Goal: Task Accomplishment & Management: Manage account settings

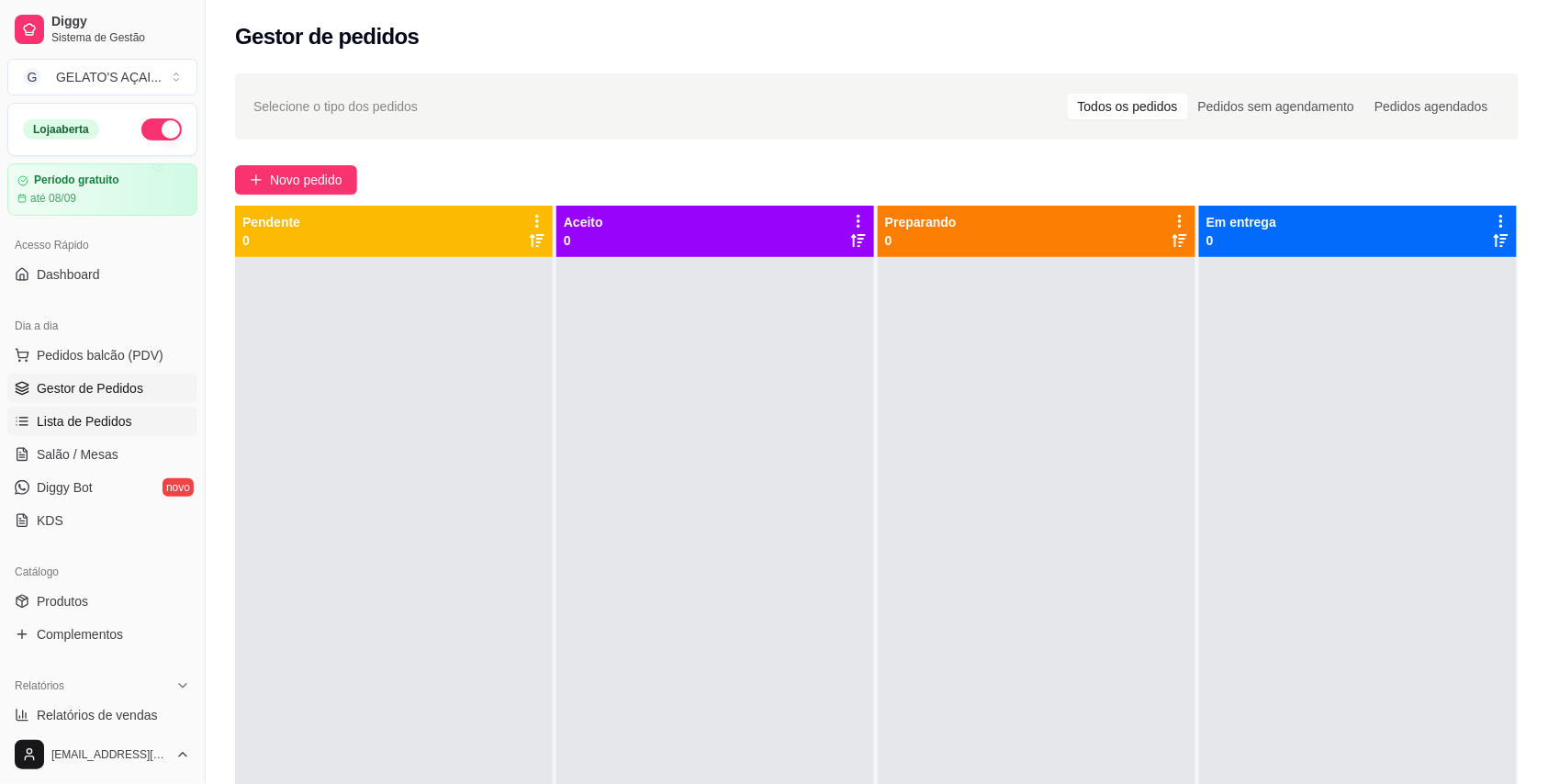
click at [74, 422] on span "Lista de Pedidos" at bounding box center [85, 421] width 96 height 18
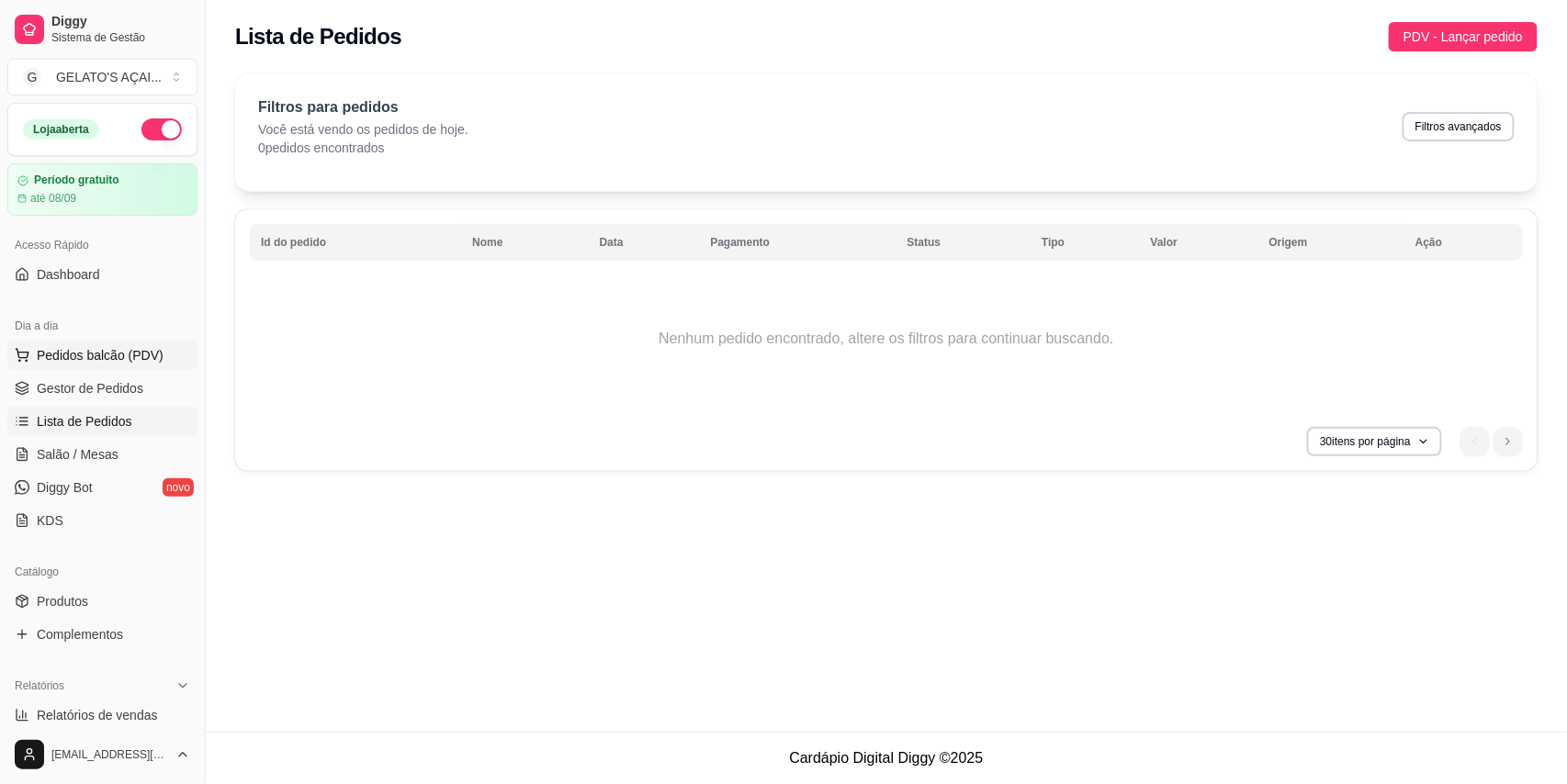
click at [108, 356] on span "Pedidos balcão (PDV)" at bounding box center [100, 355] width 127 height 18
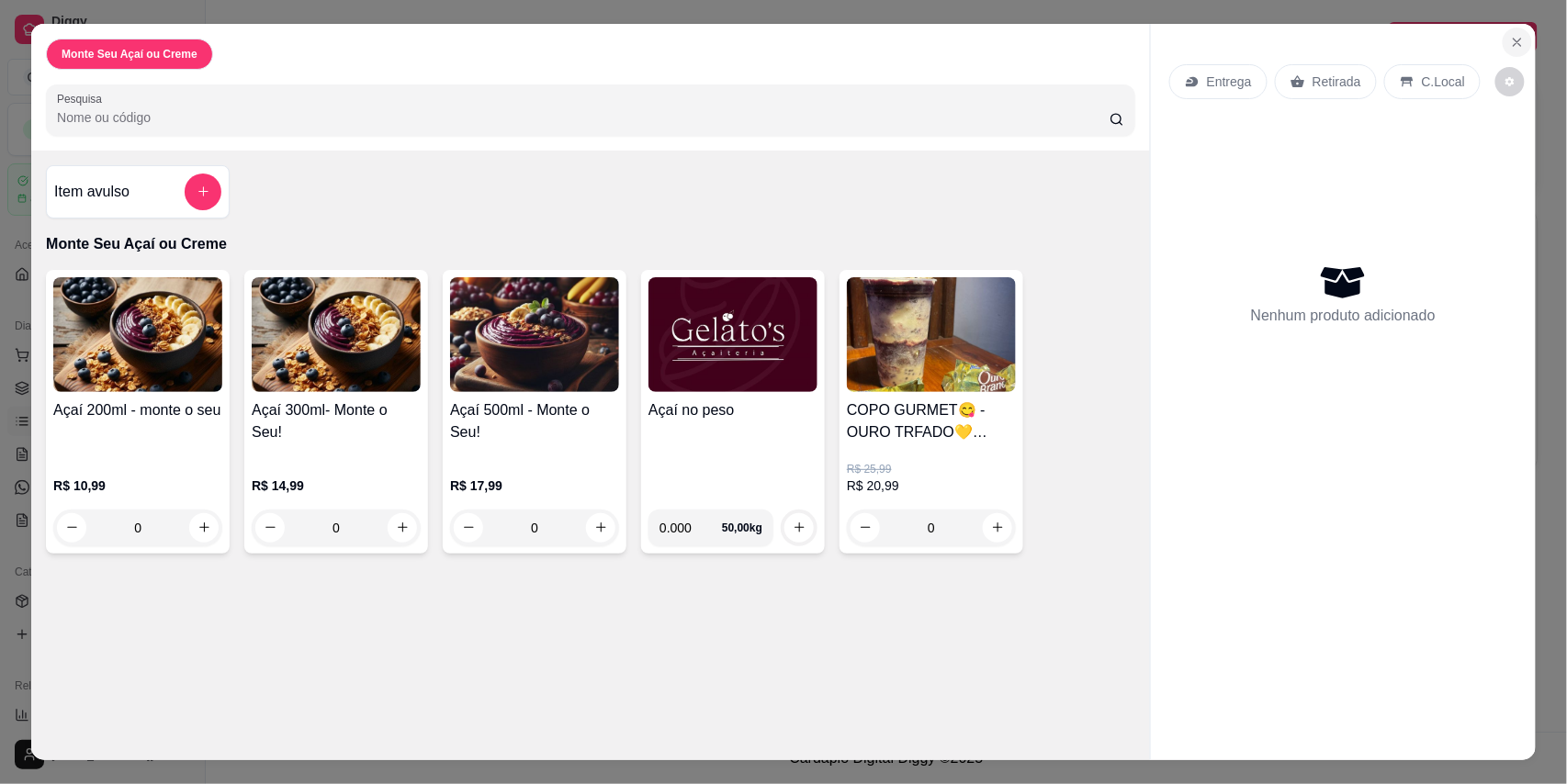
click at [1510, 41] on icon "Close" at bounding box center [1517, 42] width 15 height 15
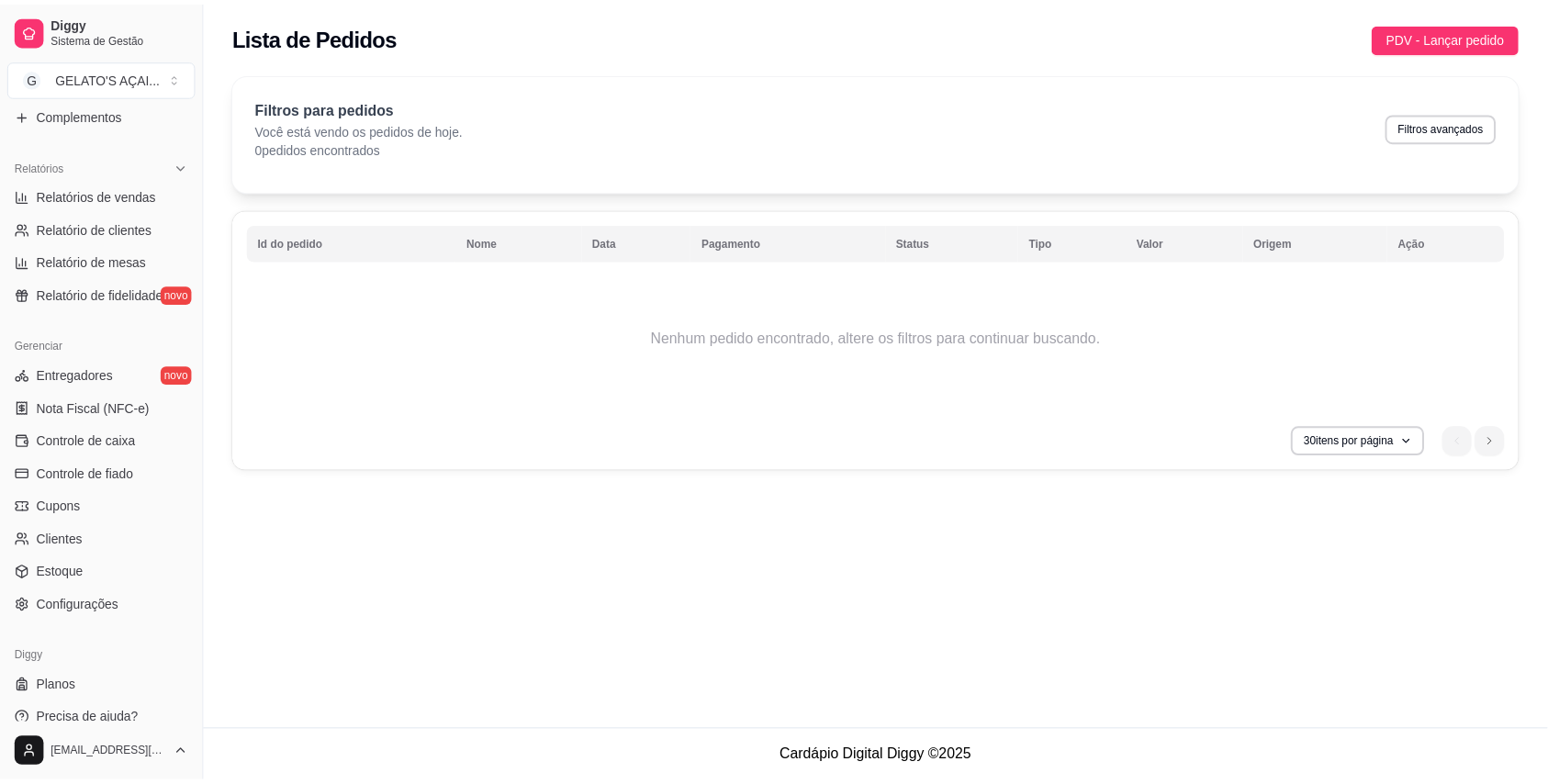
scroll to position [537, 0]
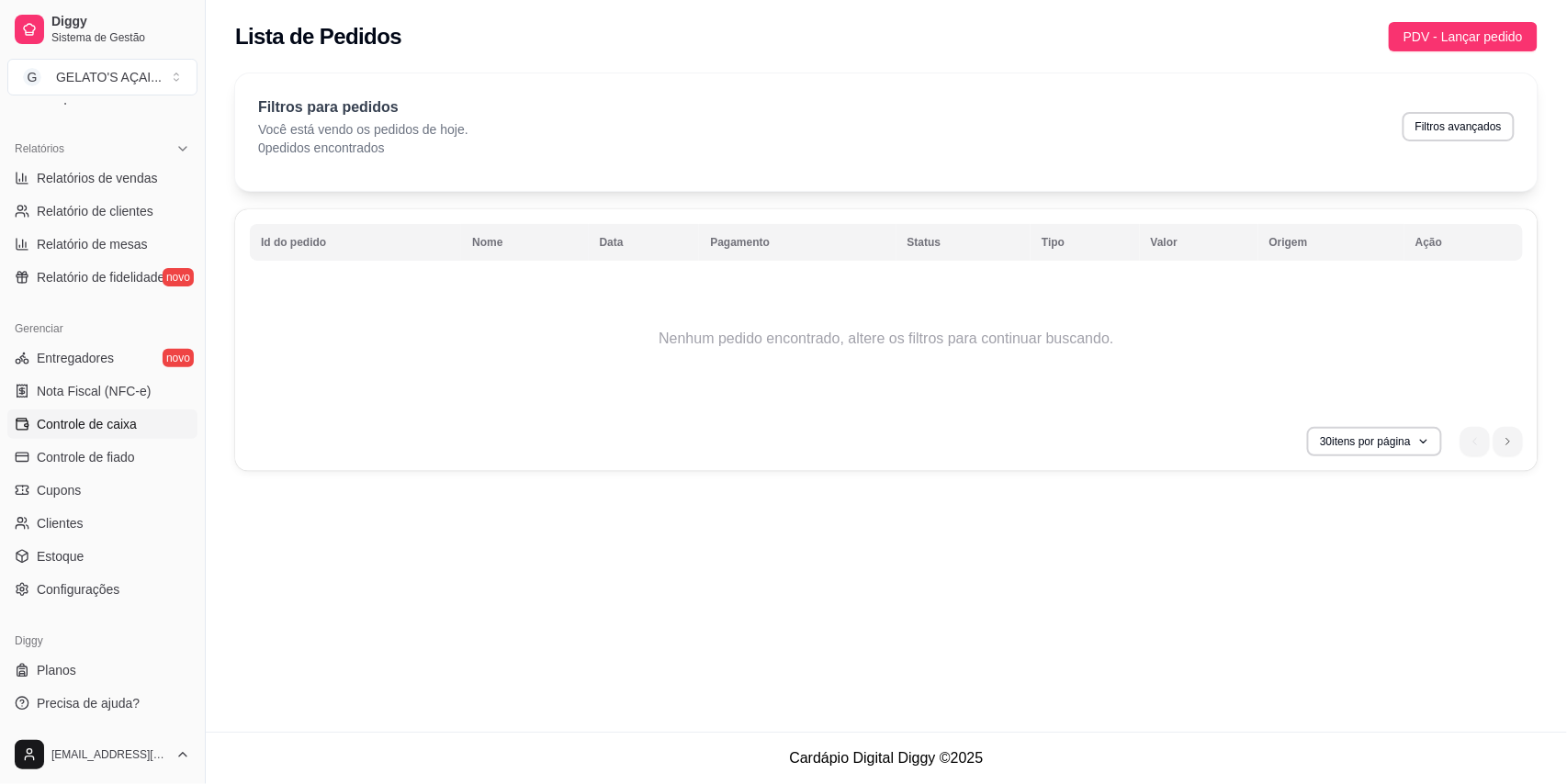
click at [121, 426] on span "Controle de caixa" at bounding box center [87, 424] width 100 height 18
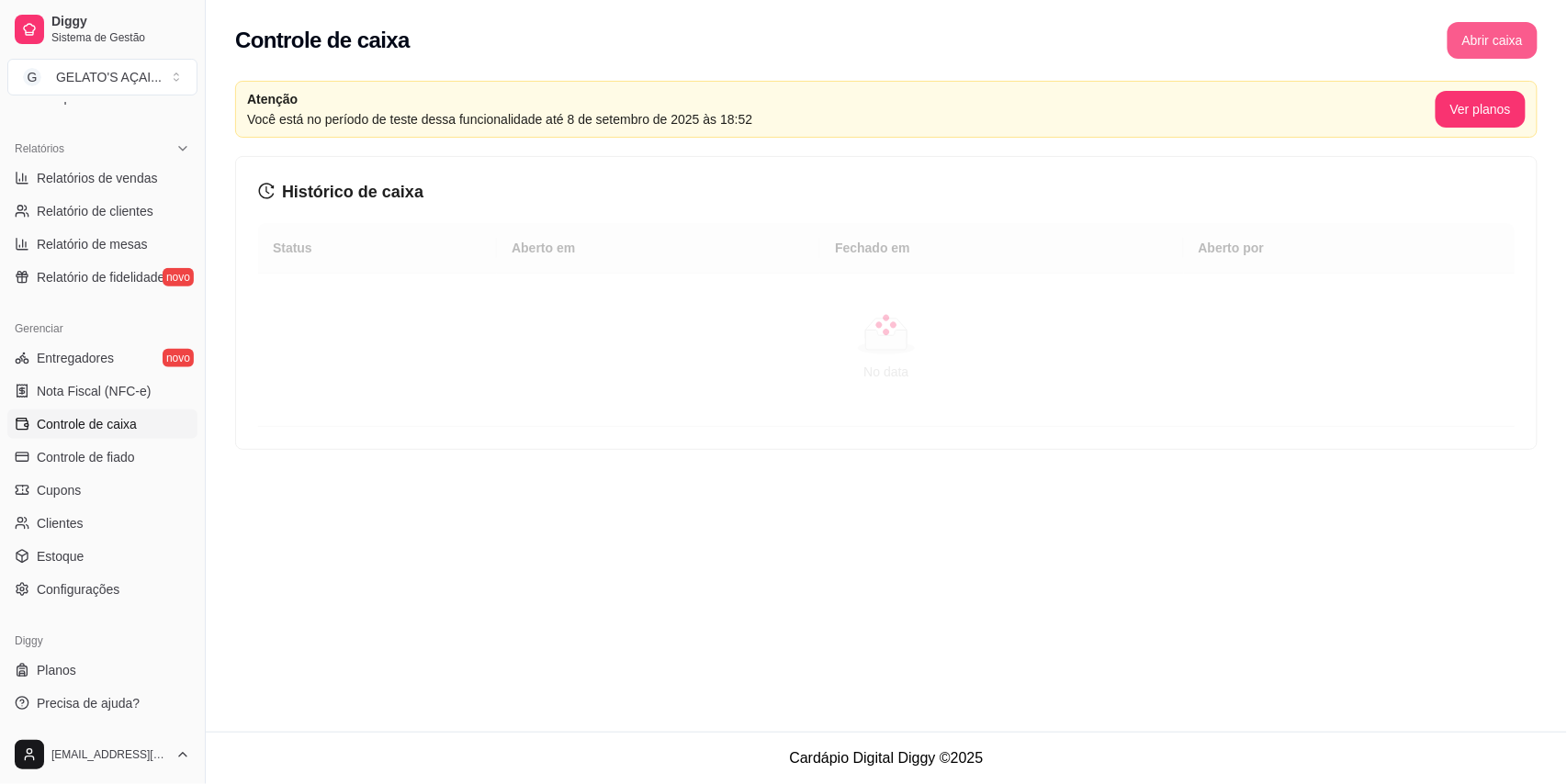
click at [1485, 42] on button "Abrir caixa" at bounding box center [1492, 40] width 90 height 37
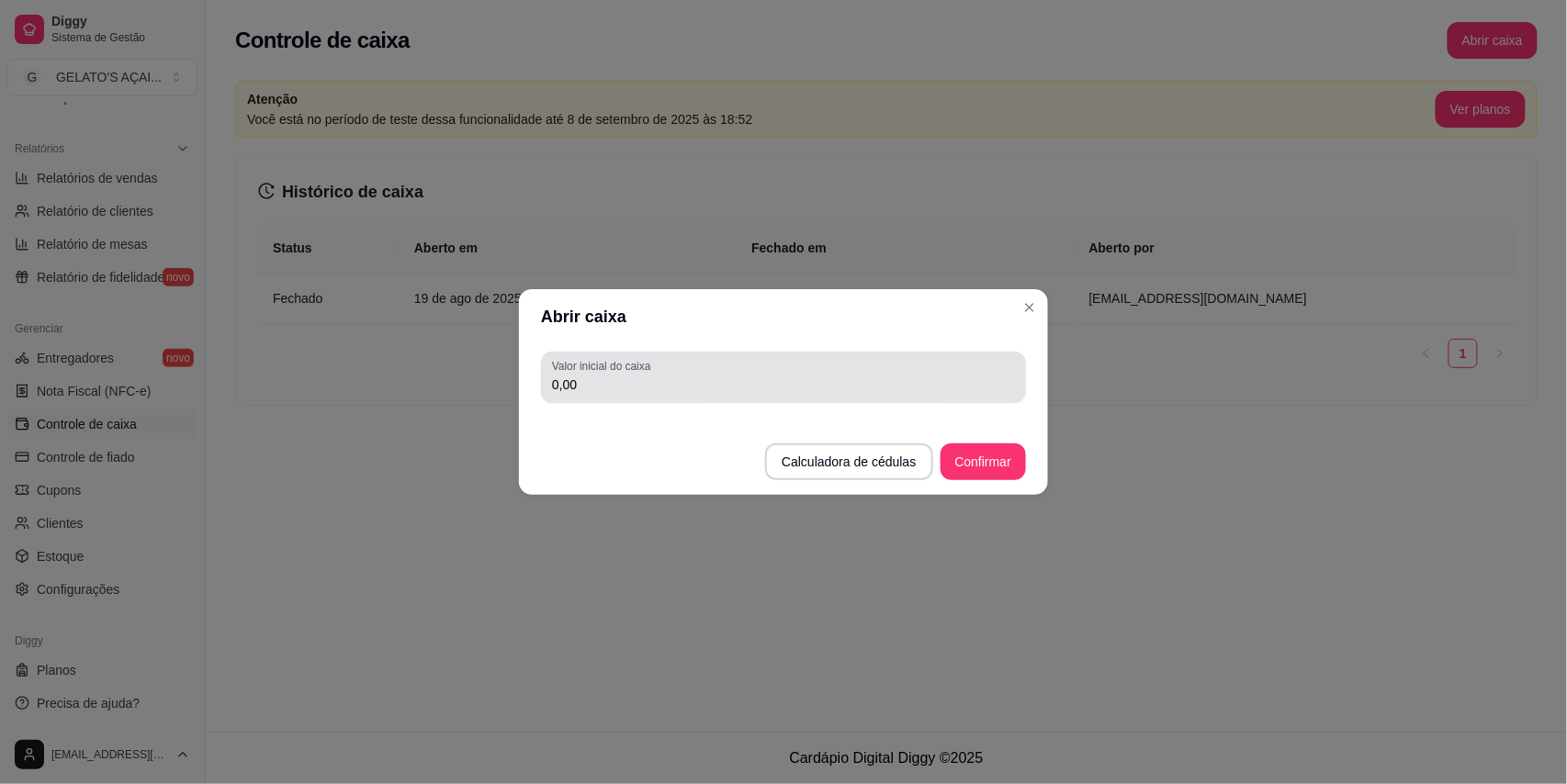
click at [627, 397] on div "Valor inicial do caixa 0,00" at bounding box center [784, 377] width 485 height 52
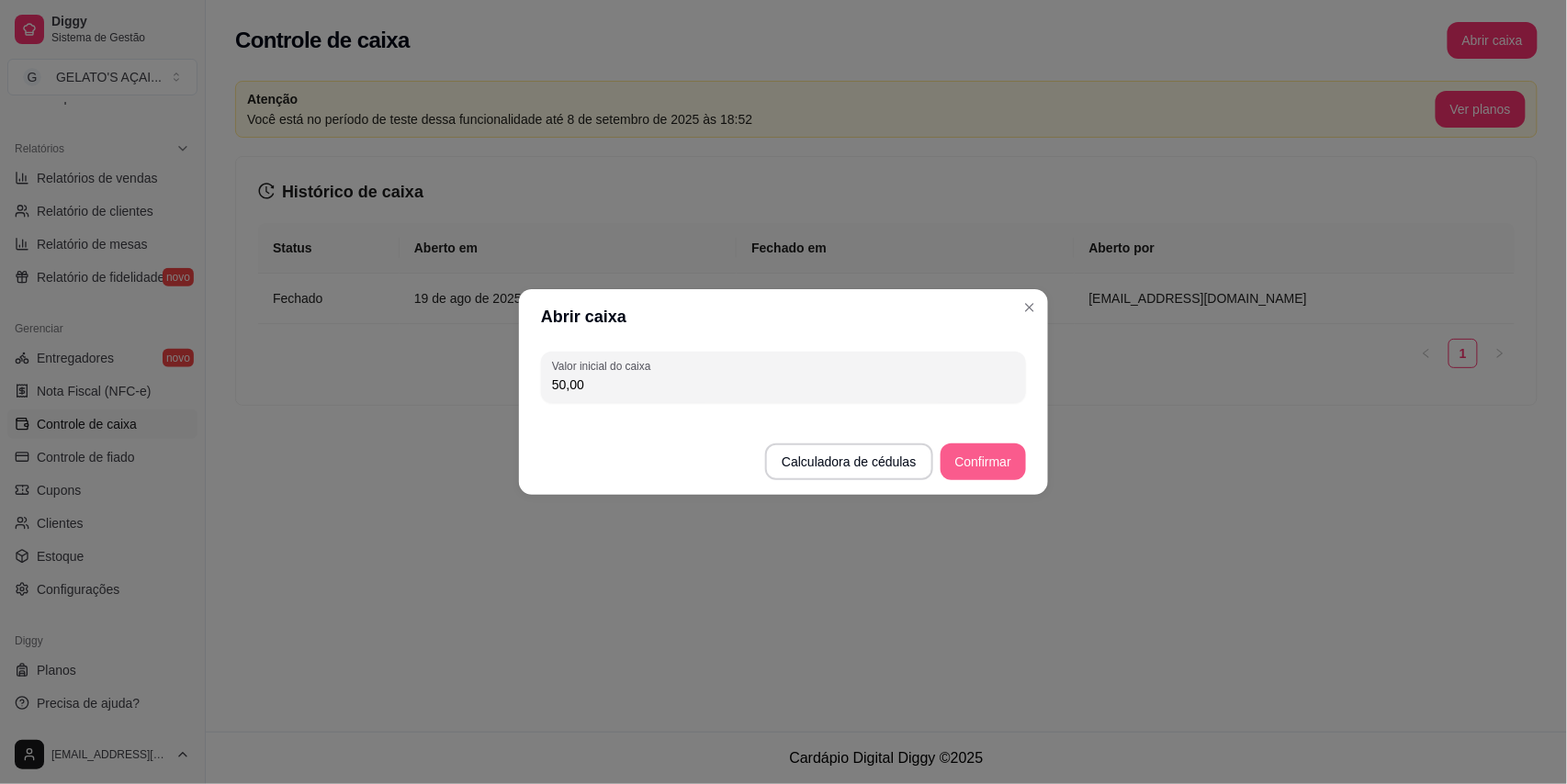
type input "50,00"
click at [977, 463] on button "Confirmar" at bounding box center [983, 462] width 84 height 36
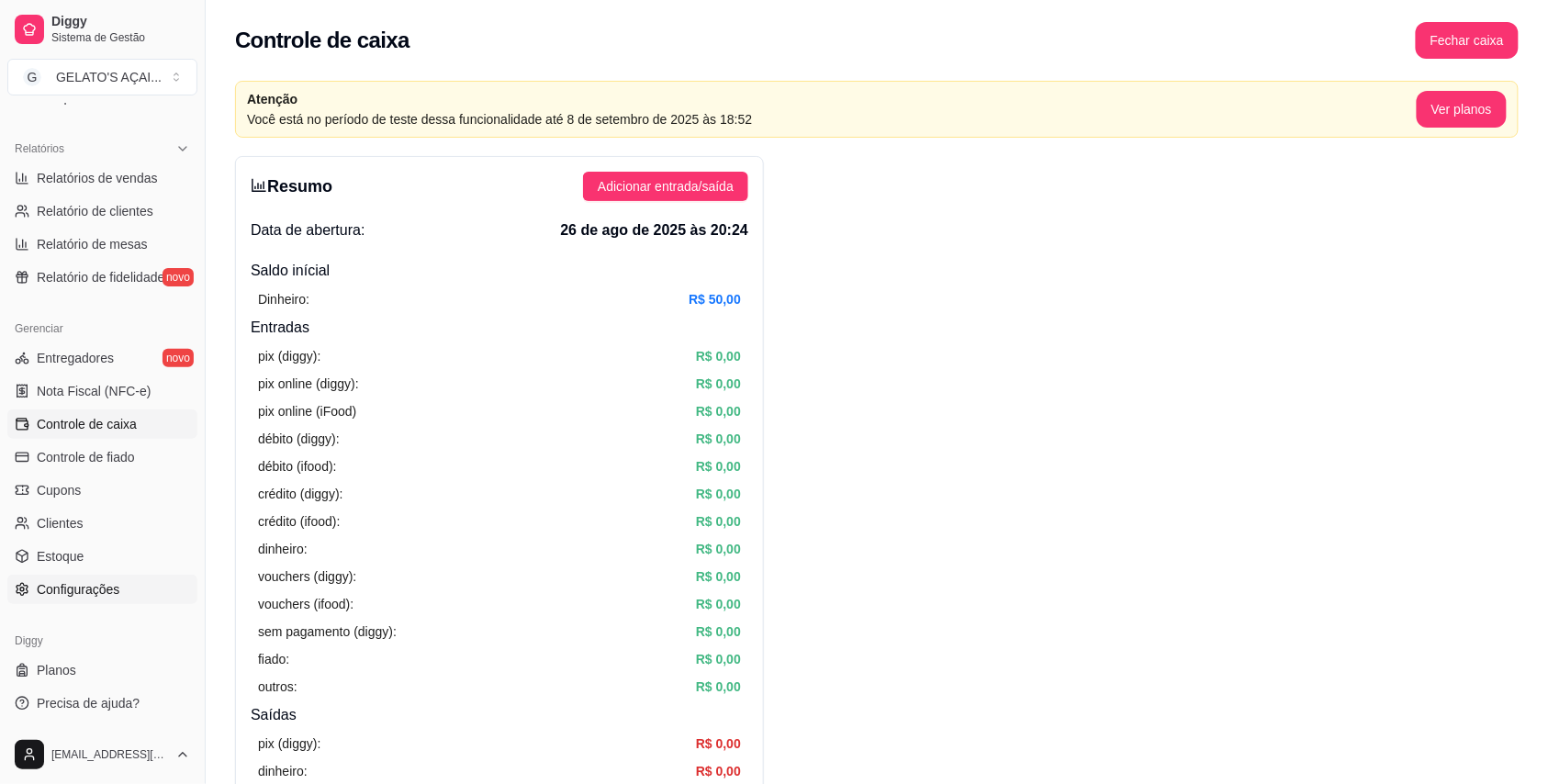
click at [112, 595] on span "Configurações" at bounding box center [78, 589] width 83 height 18
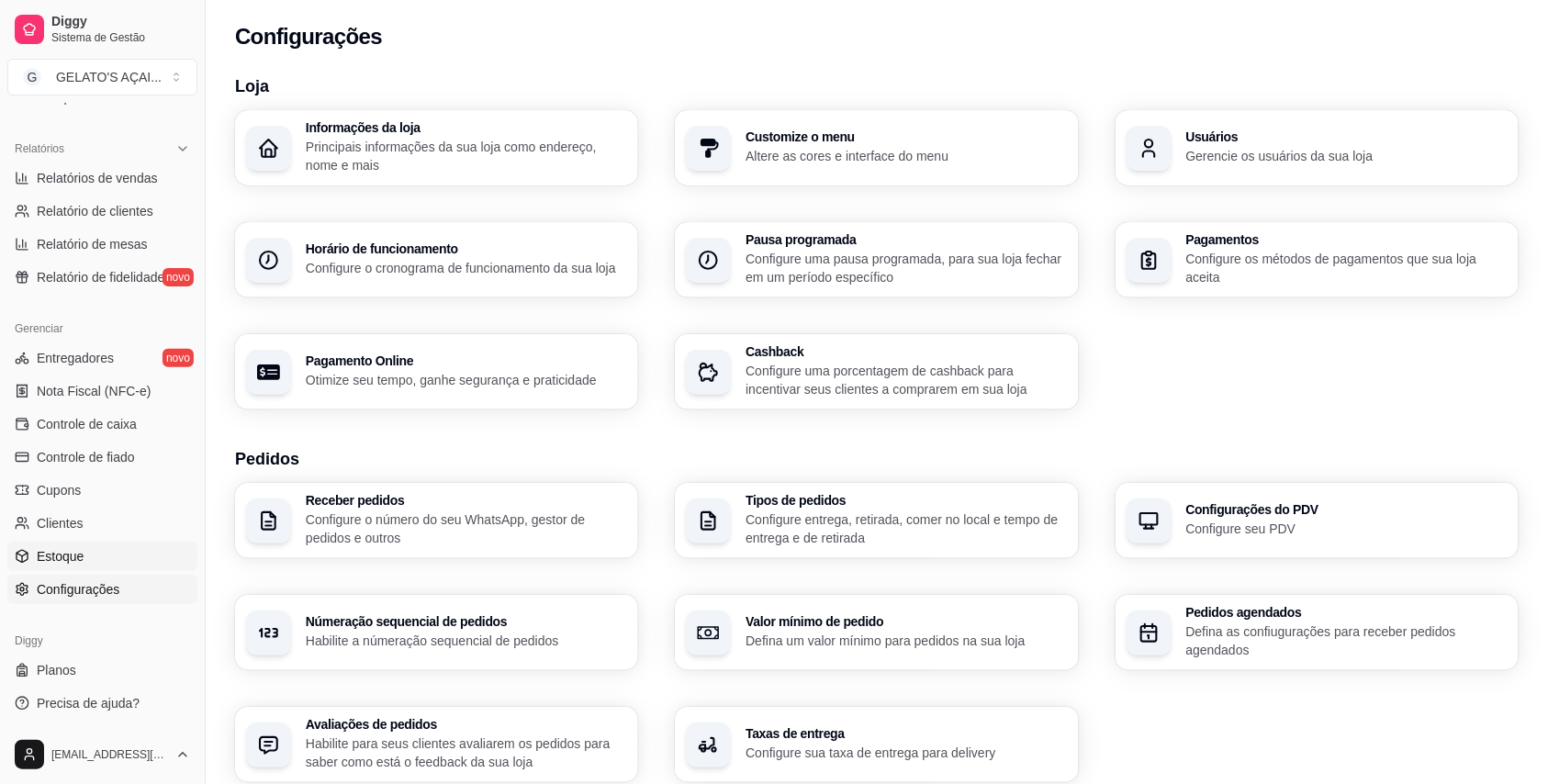
click at [50, 551] on span "Estoque" at bounding box center [60, 556] width 47 height 18
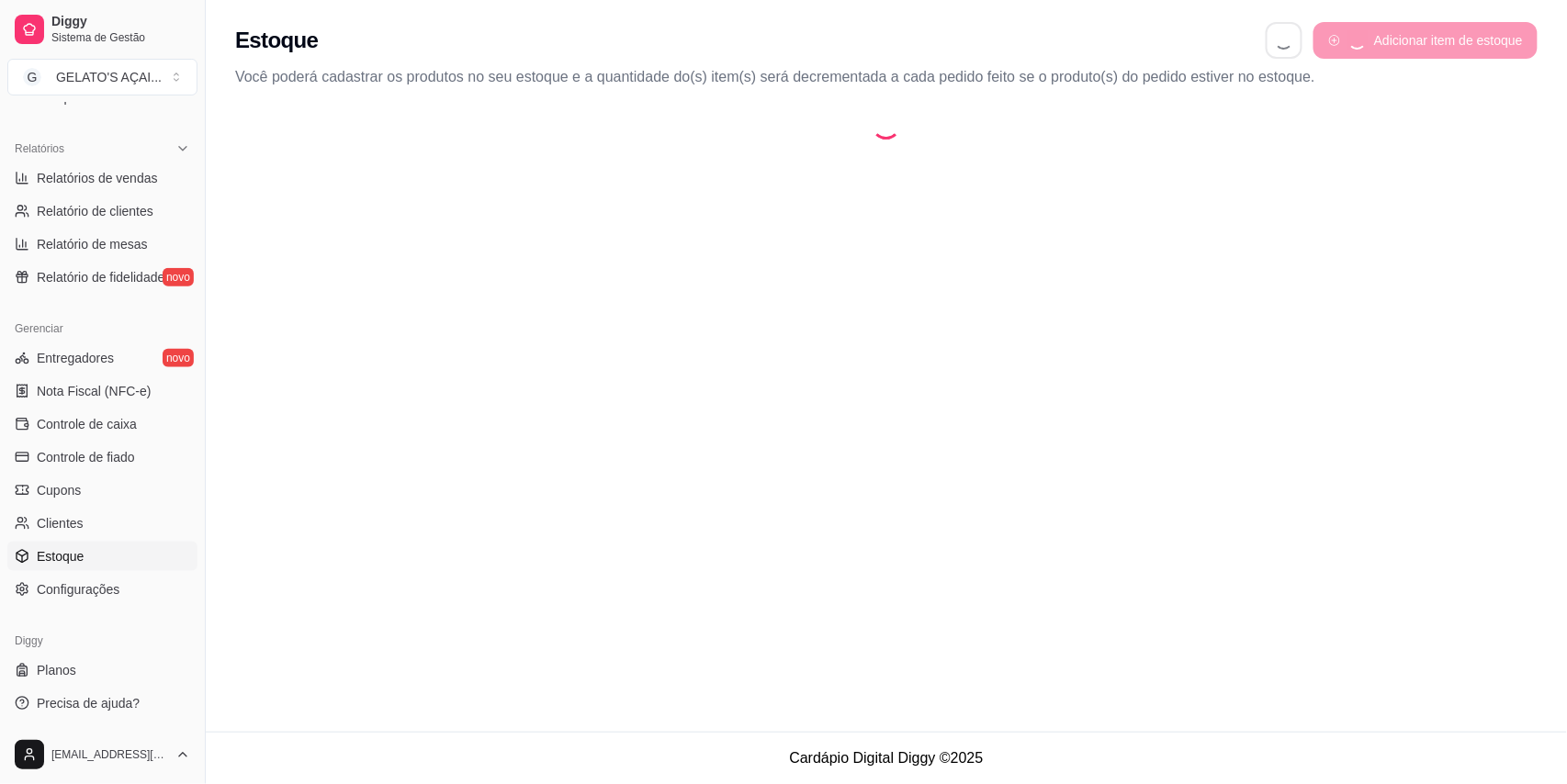
select select "QUANTITY_ORDER"
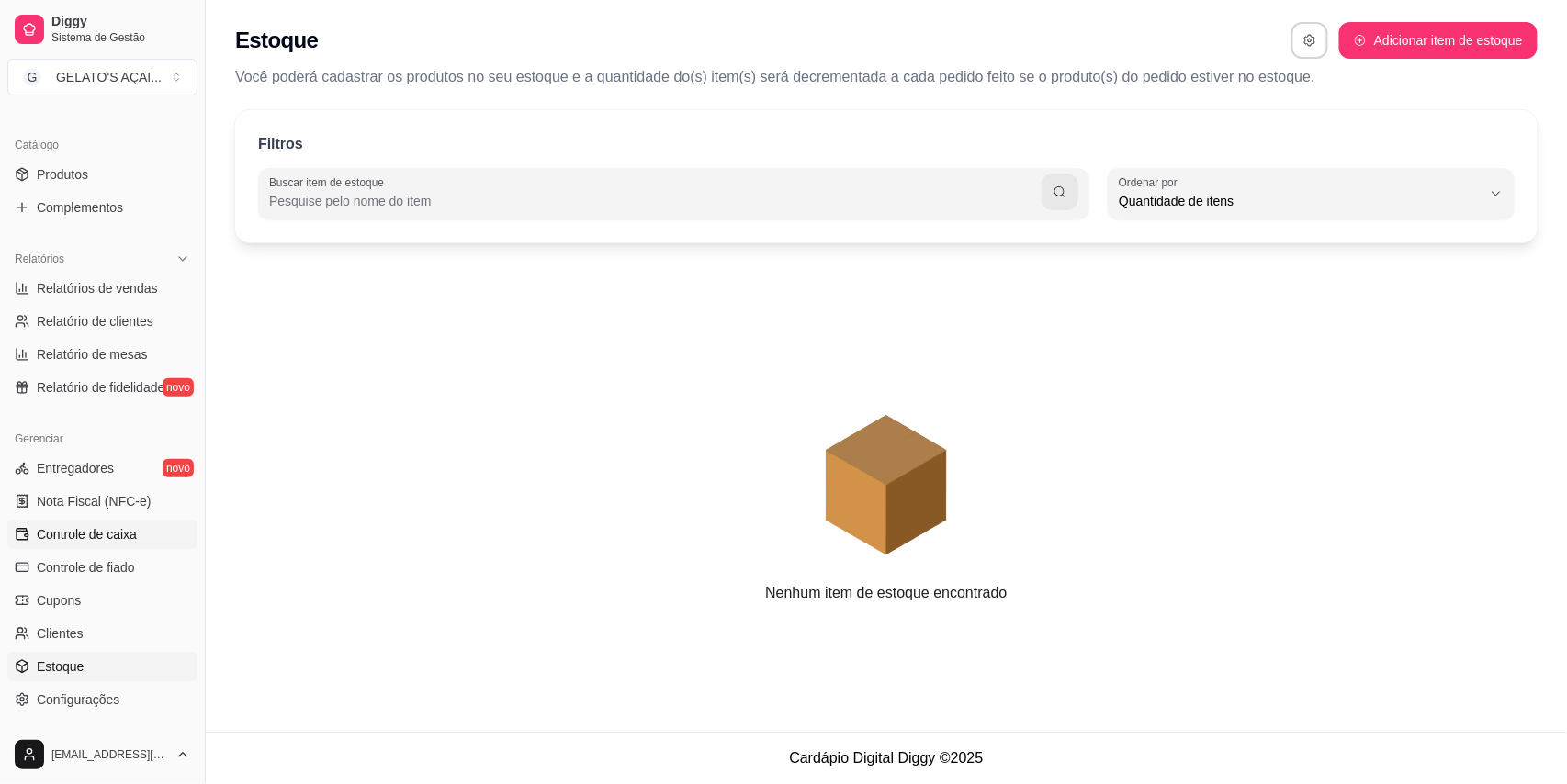
scroll to position [210, 0]
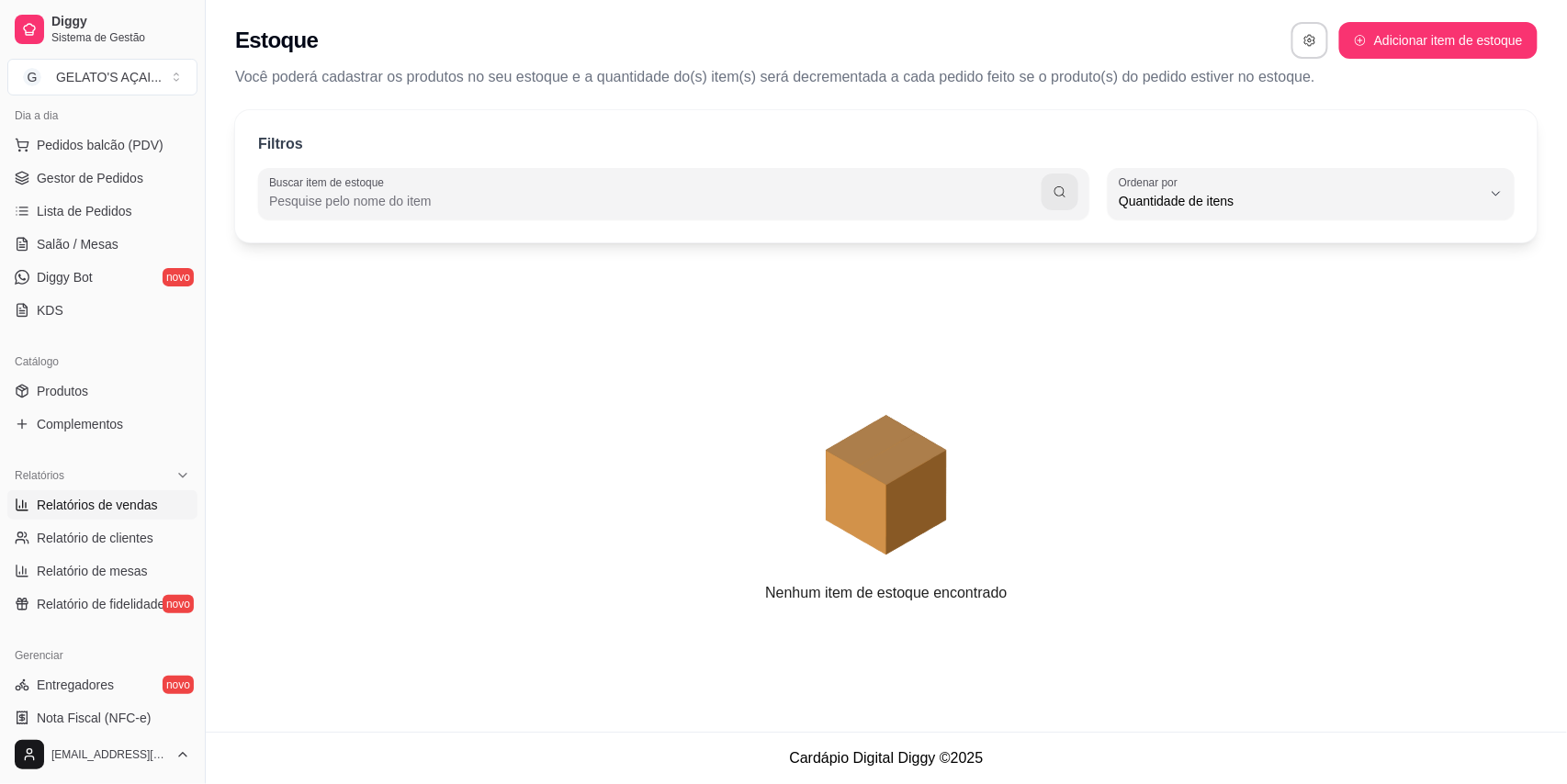
click at [126, 512] on span "Relatórios de vendas" at bounding box center [97, 505] width 121 height 18
select select "ALL"
select select "0"
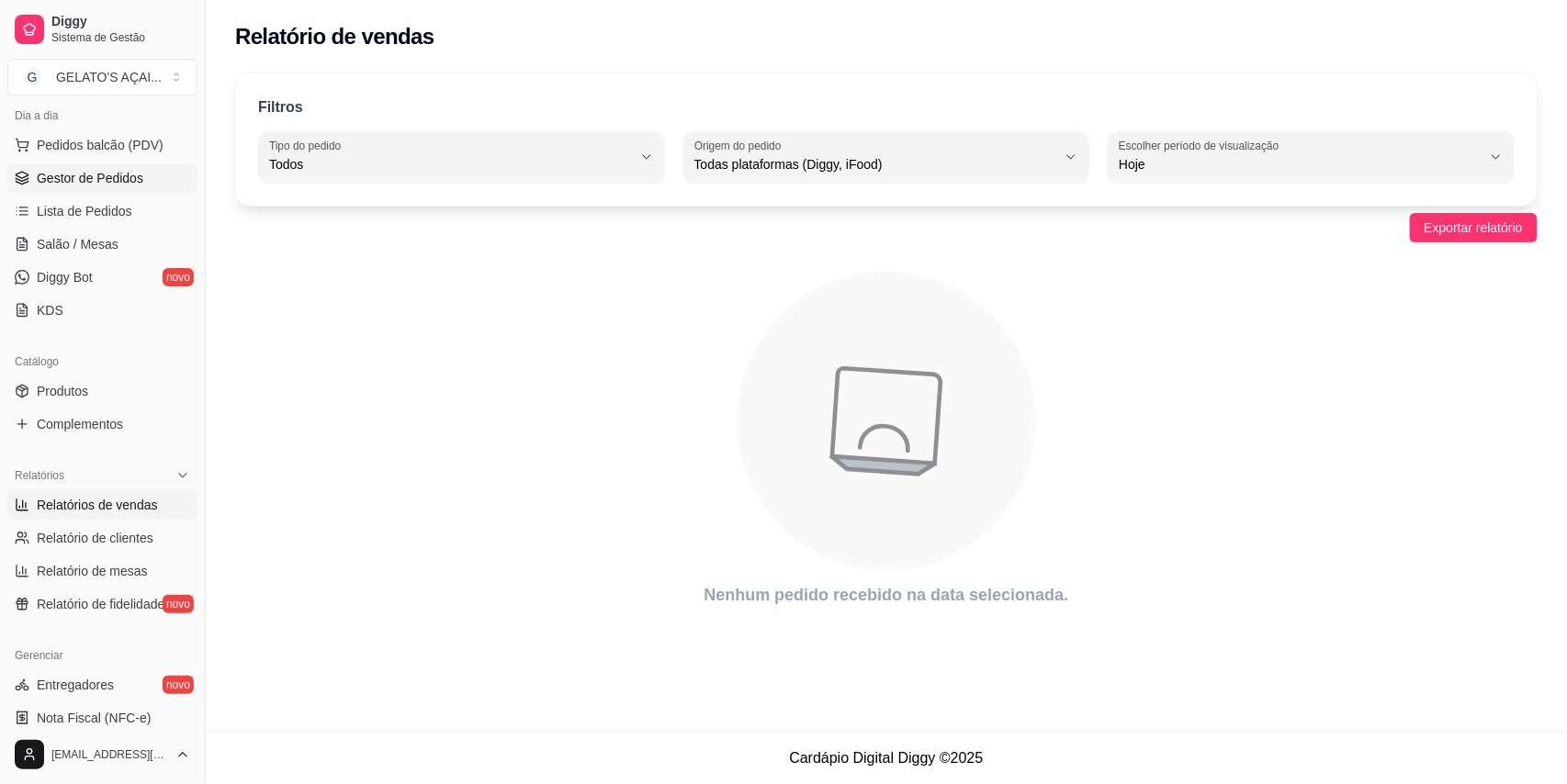
click at [131, 173] on span "Gestor de Pedidos" at bounding box center [90, 178] width 107 height 18
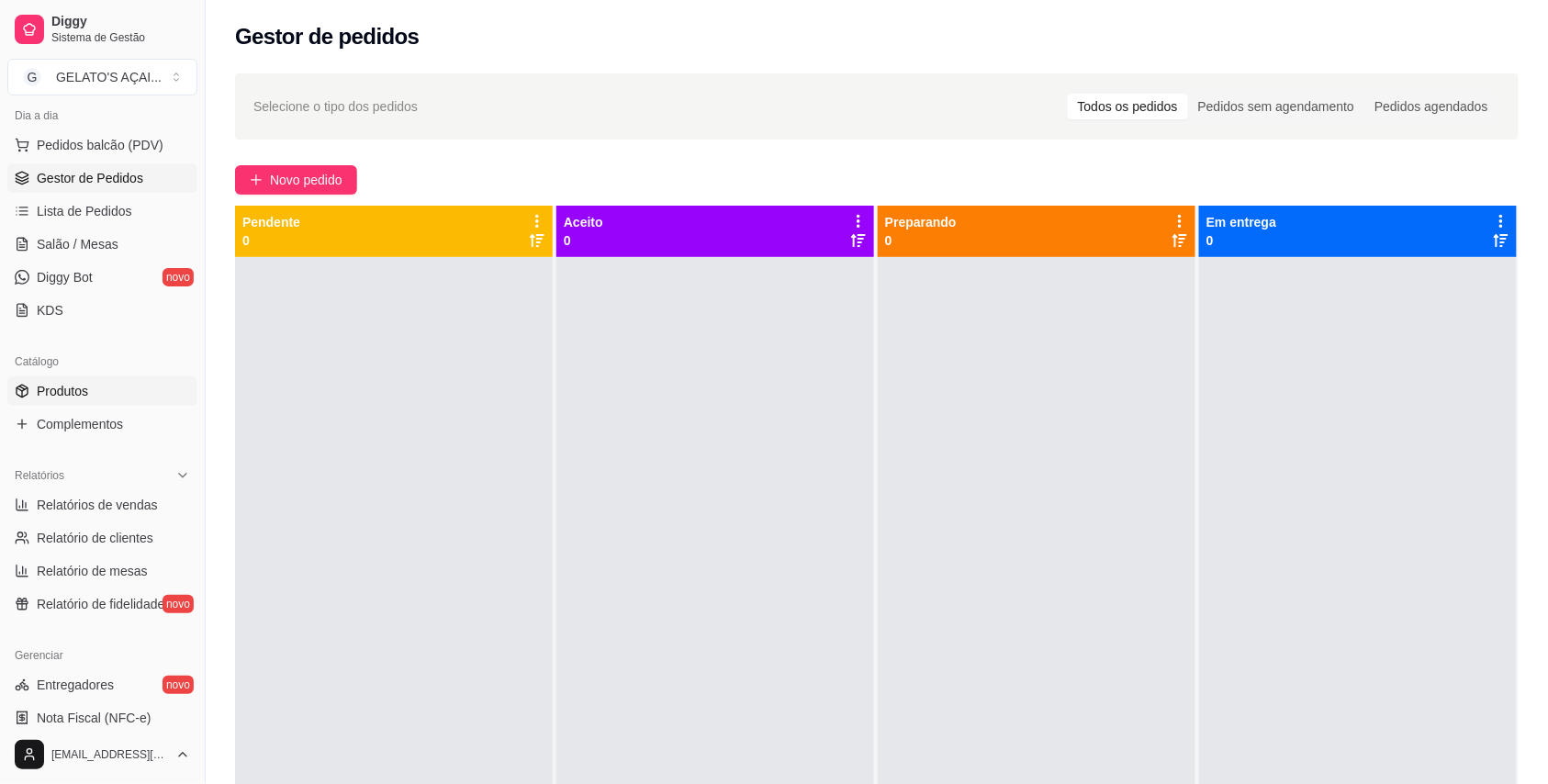
click at [57, 393] on span "Produtos" at bounding box center [63, 391] width 52 height 18
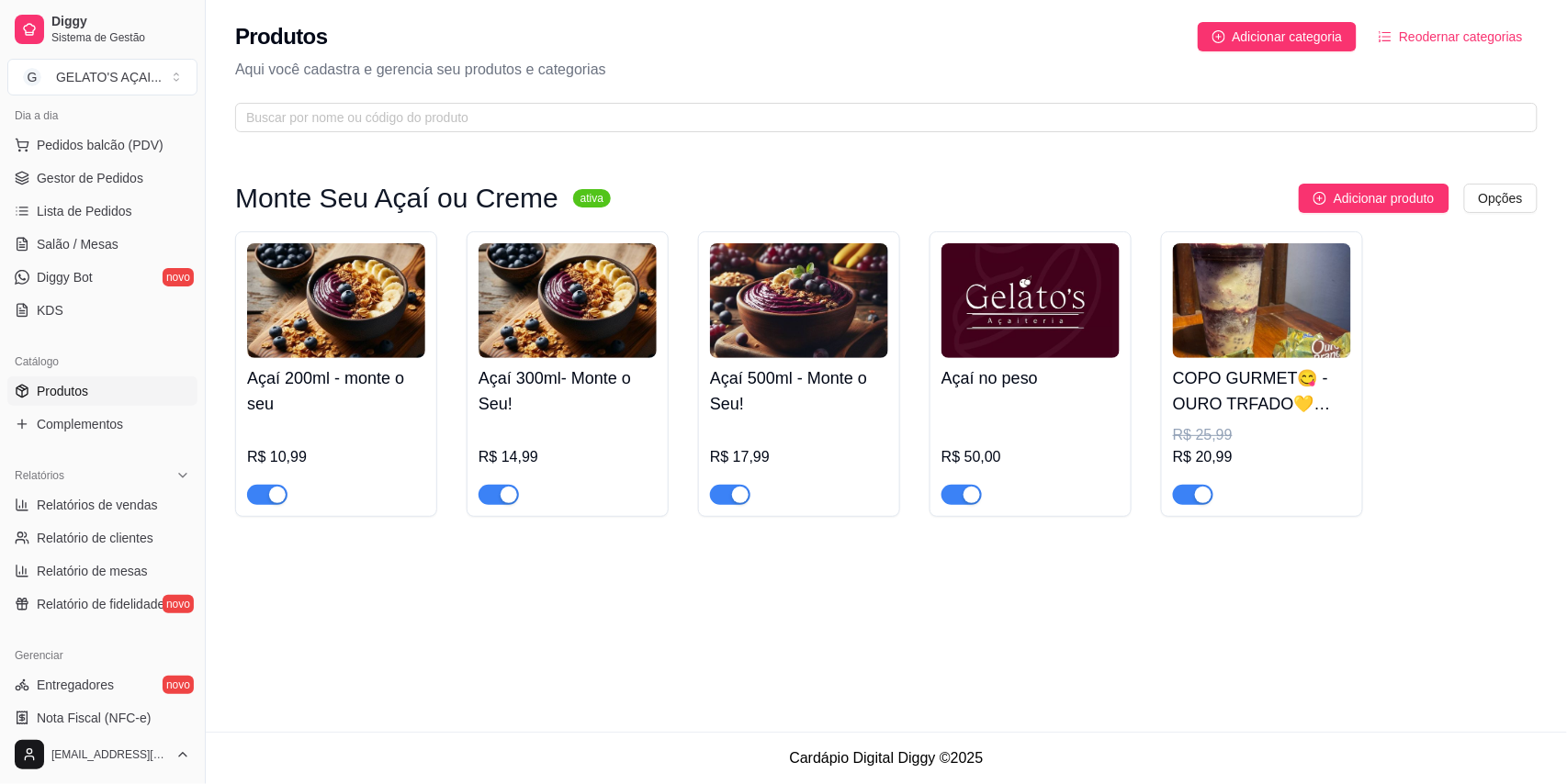
click at [422, 308] on img at bounding box center [336, 300] width 179 height 115
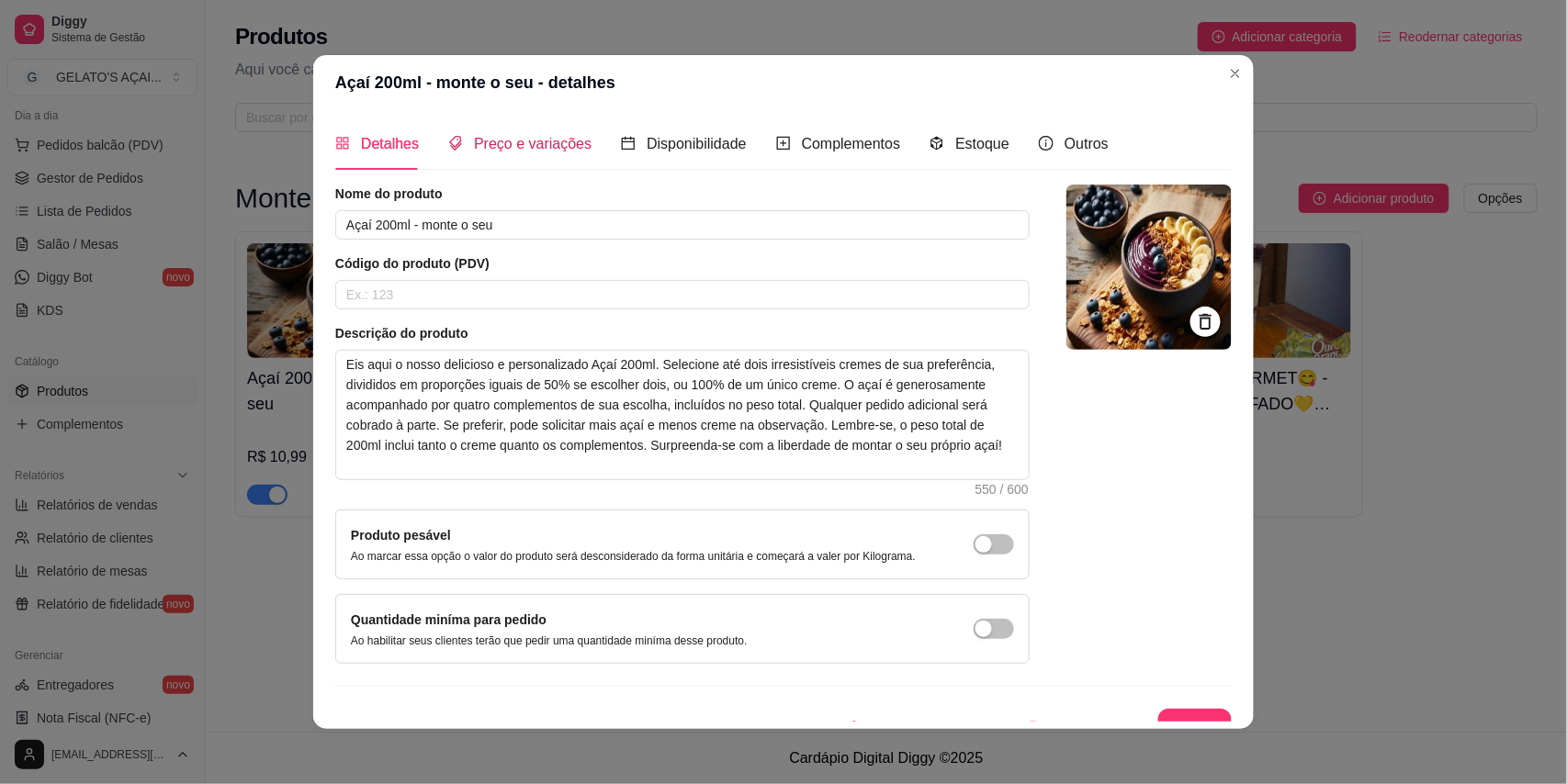
click at [555, 145] on span "Preço e variações" at bounding box center [533, 144] width 118 height 16
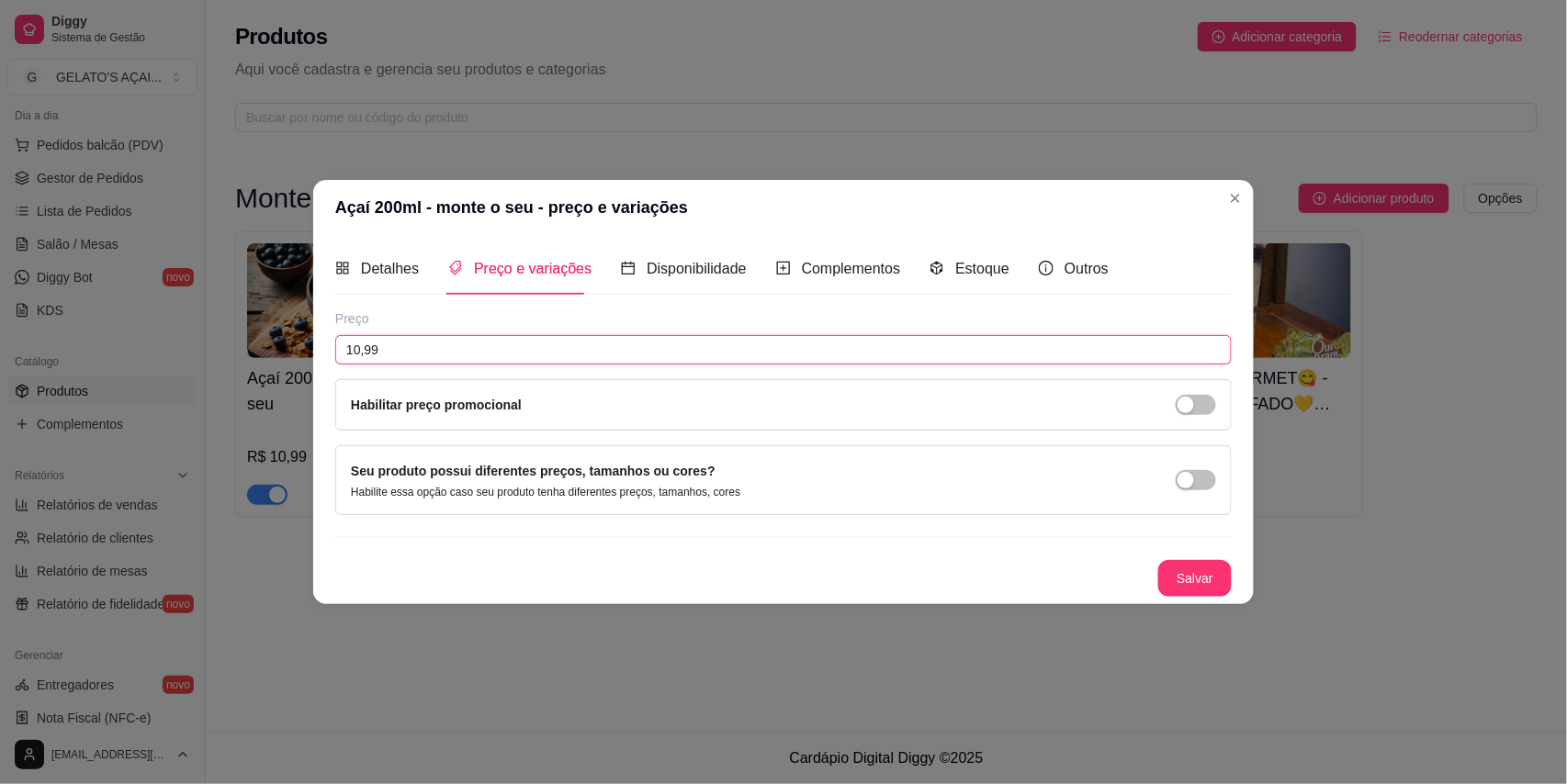
click at [390, 339] on input "10,99" at bounding box center [784, 349] width 896 height 29
type input "10,00"
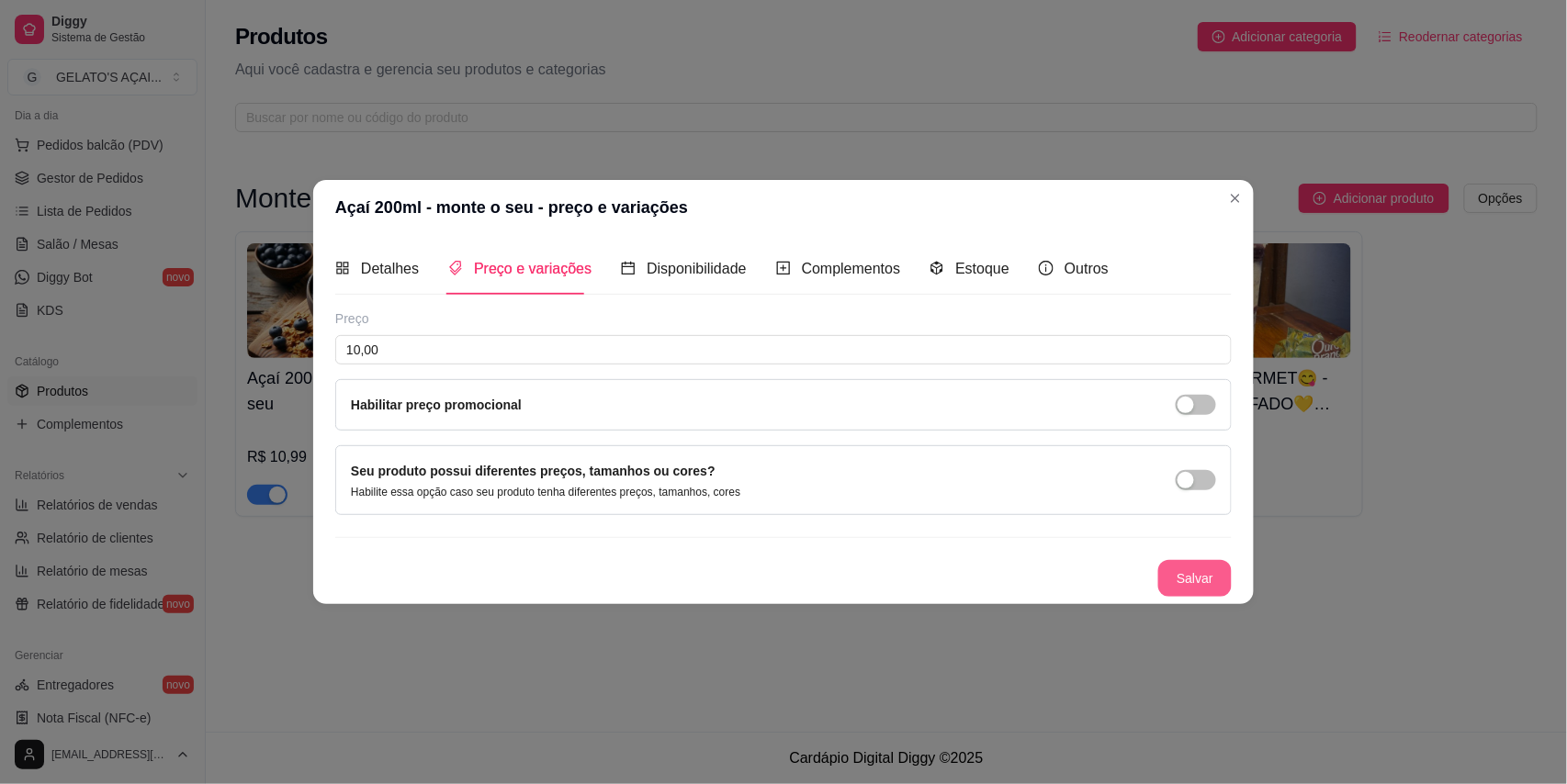
click at [1221, 570] on button "Salvar" at bounding box center [1195, 578] width 74 height 37
click at [1202, 581] on button "Salvar" at bounding box center [1195, 578] width 74 height 37
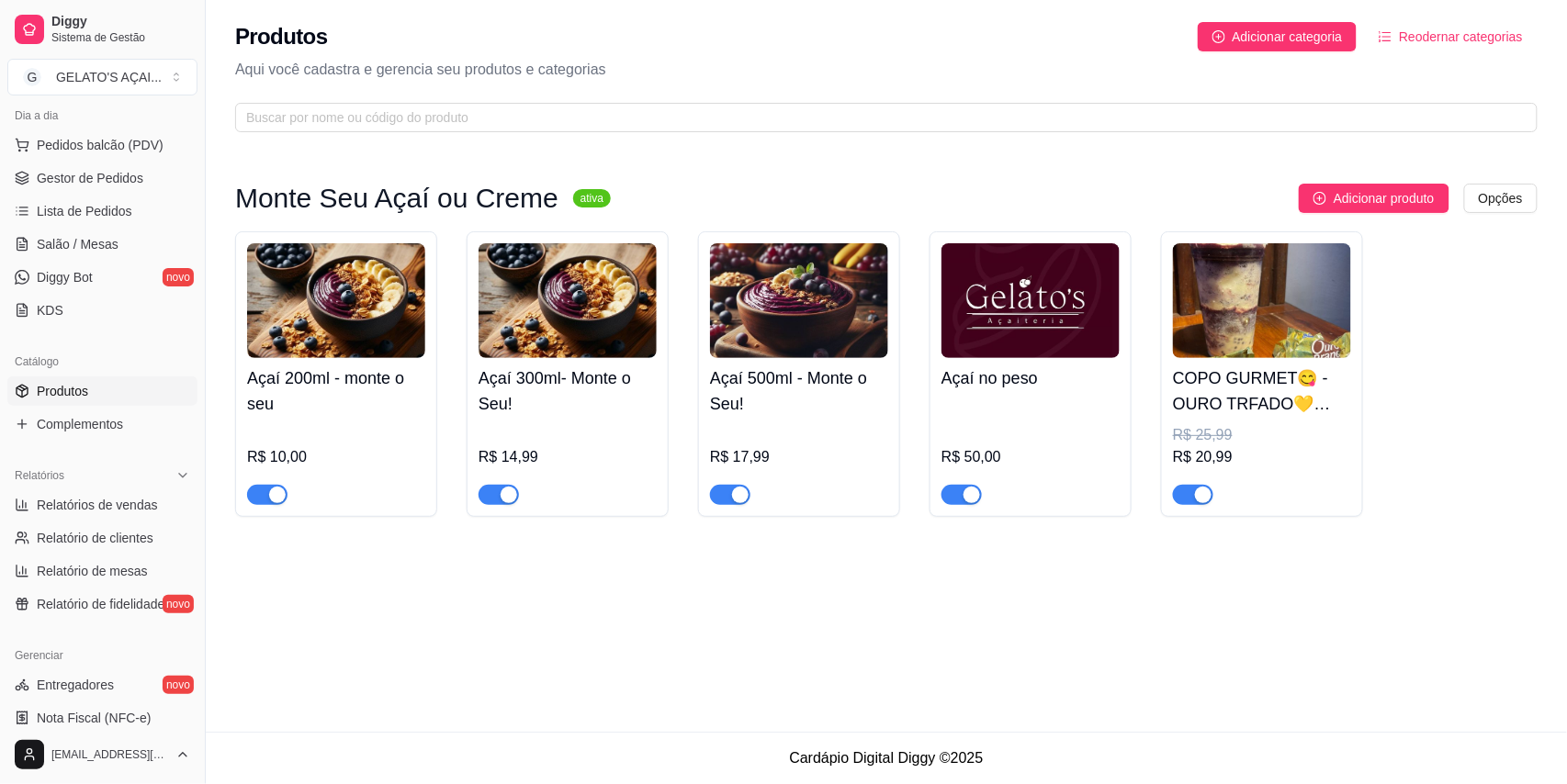
click at [597, 406] on h4 "Açaí 300ml- Monte o Seu!" at bounding box center [567, 391] width 179 height 52
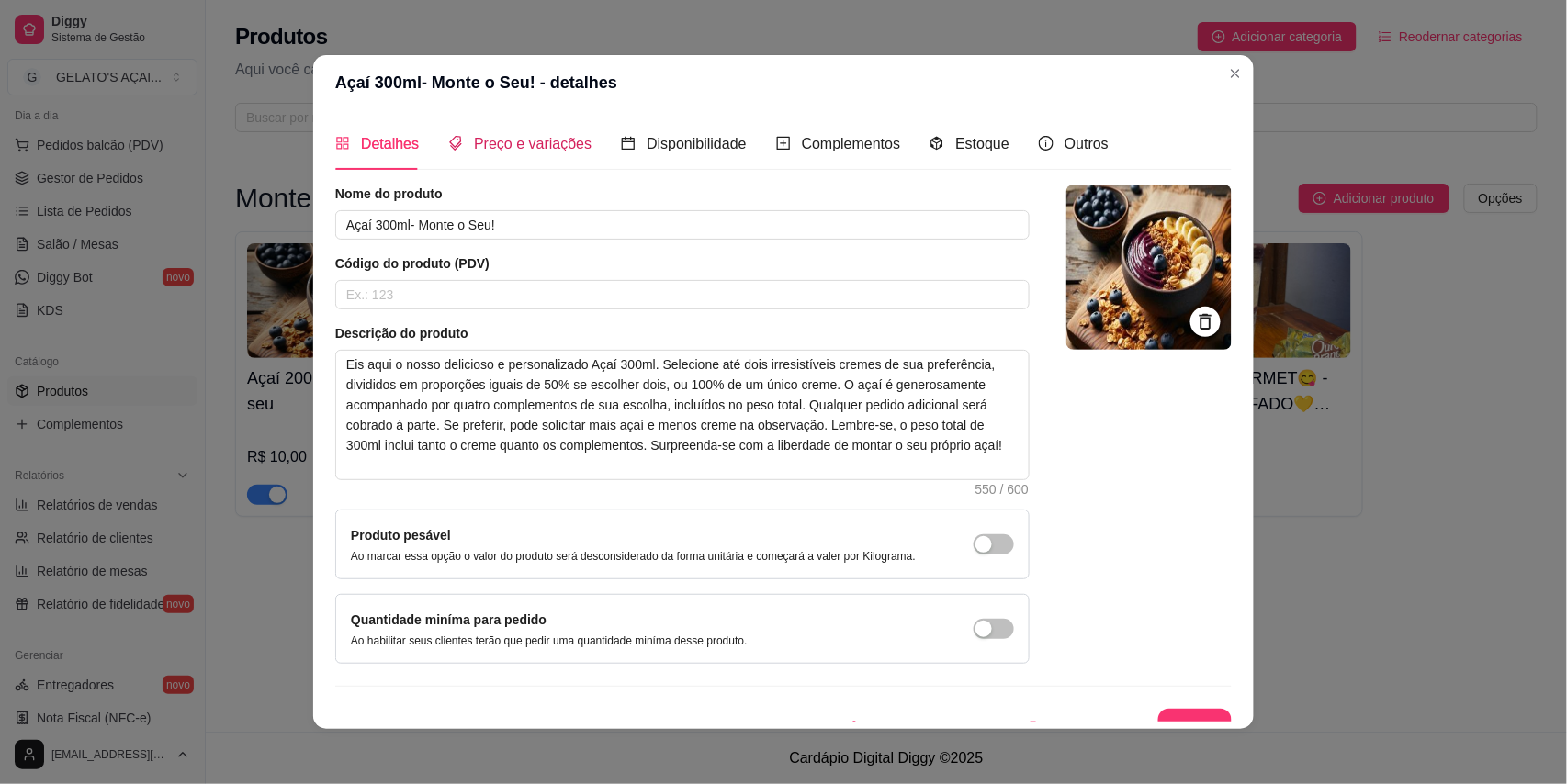
click at [512, 138] on span "Preço e variações" at bounding box center [533, 144] width 118 height 16
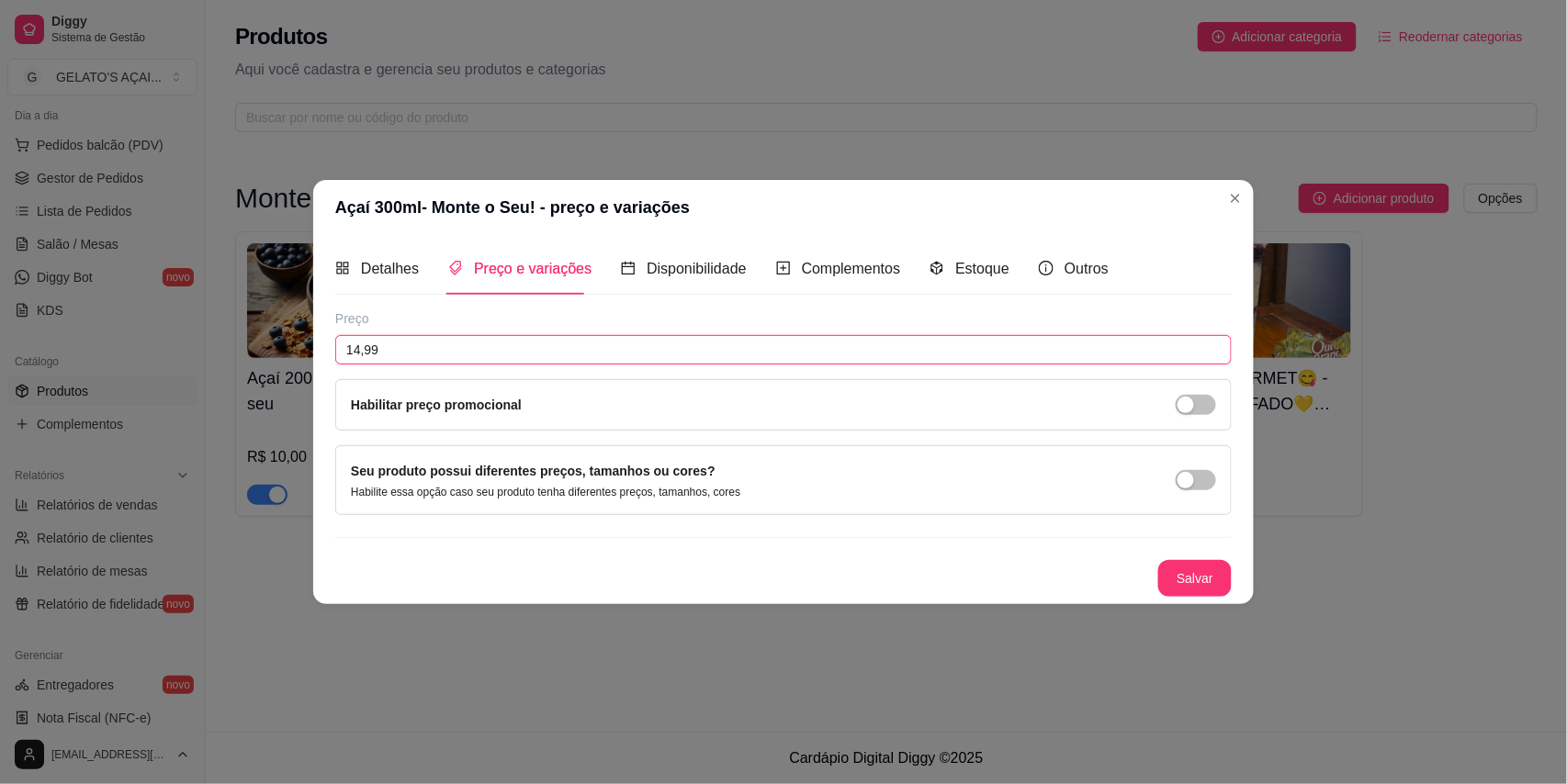
click at [498, 347] on input "14,99" at bounding box center [784, 349] width 896 height 29
type input "13,99"
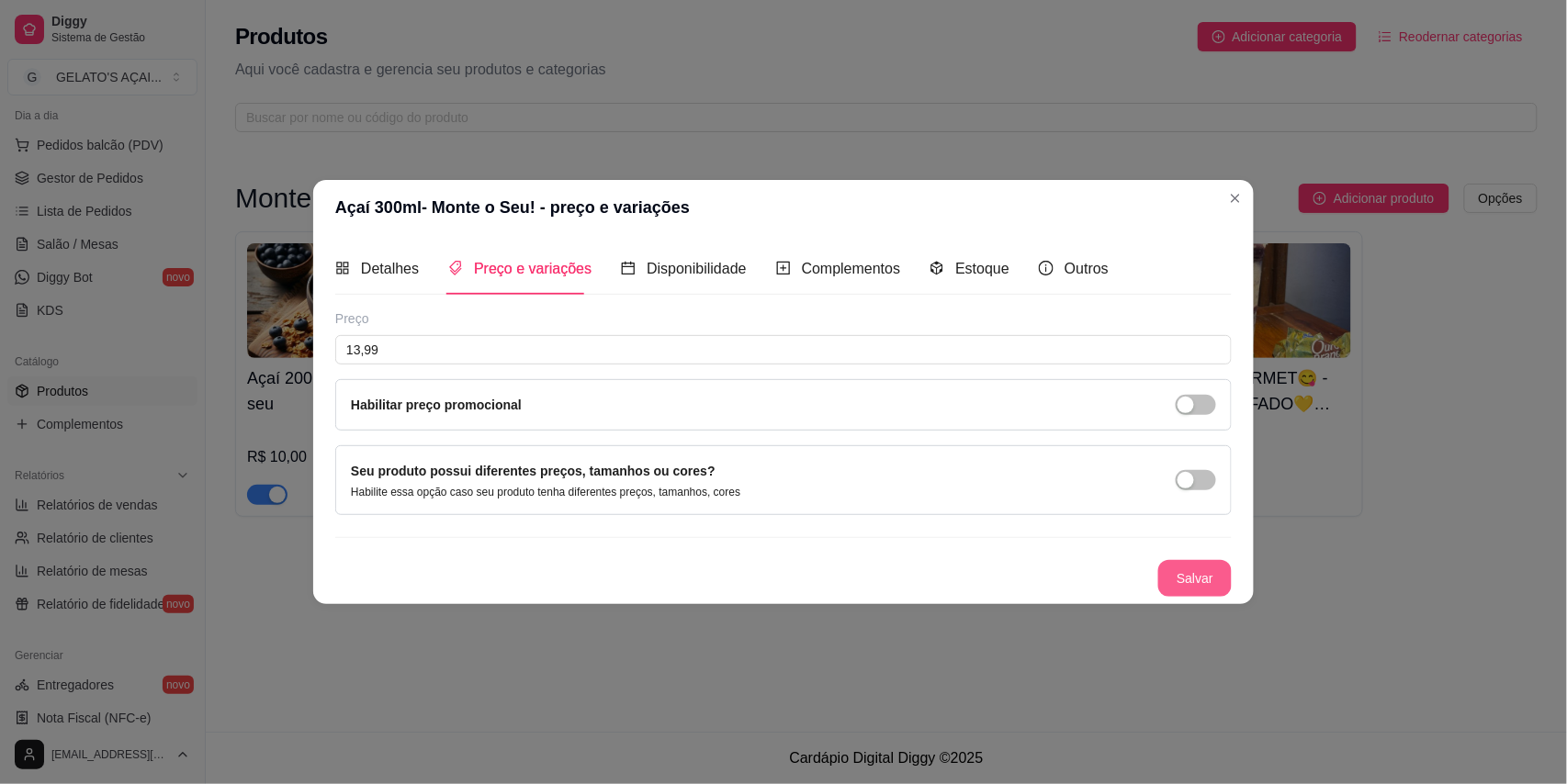
click at [1228, 581] on button "Salvar" at bounding box center [1195, 578] width 74 height 37
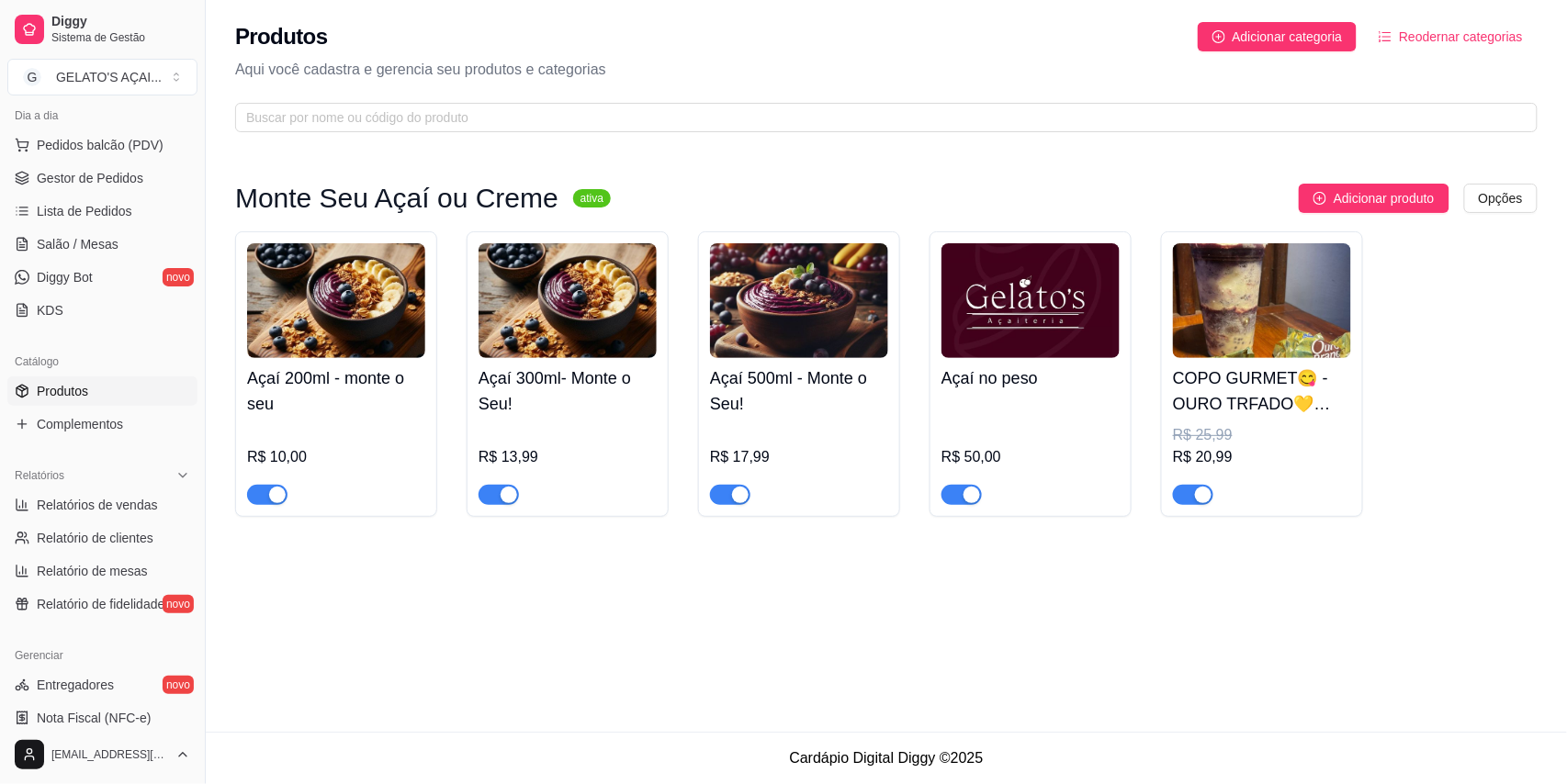
click at [820, 347] on img at bounding box center [798, 300] width 179 height 115
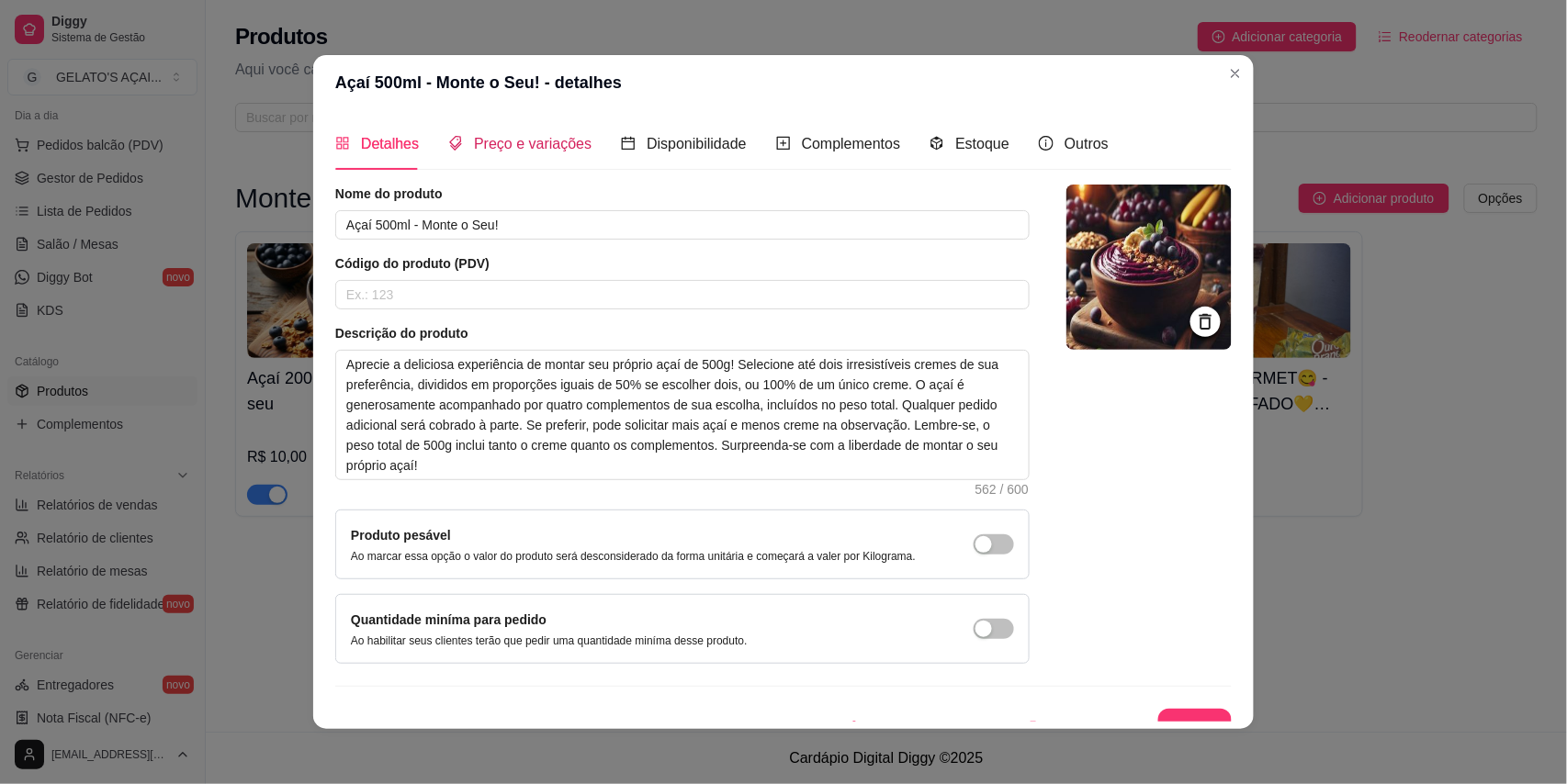
click at [512, 136] on span "Preço e variações" at bounding box center [533, 144] width 118 height 16
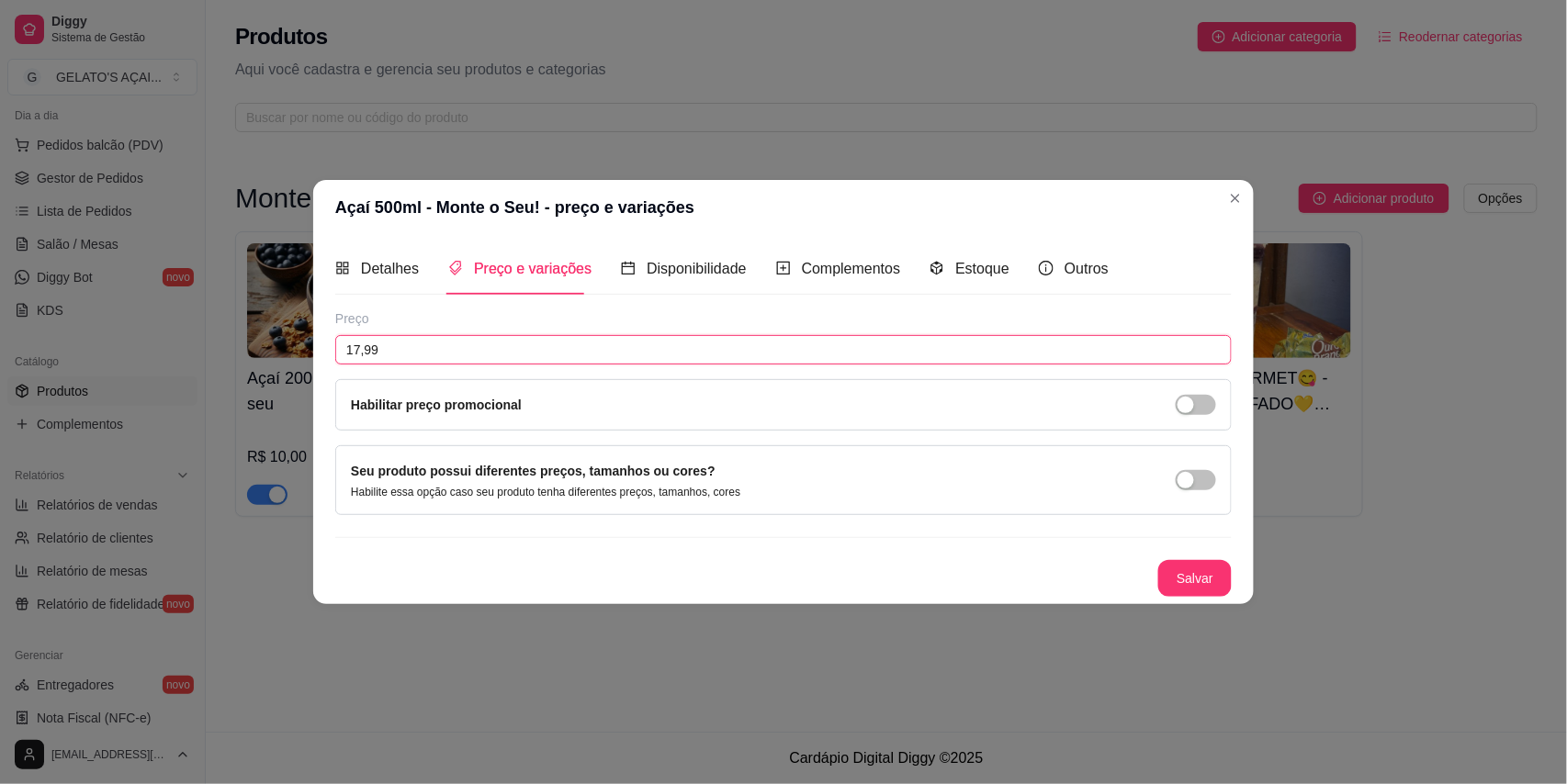
click at [464, 347] on input "17,99" at bounding box center [784, 349] width 896 height 29
type input "16,99"
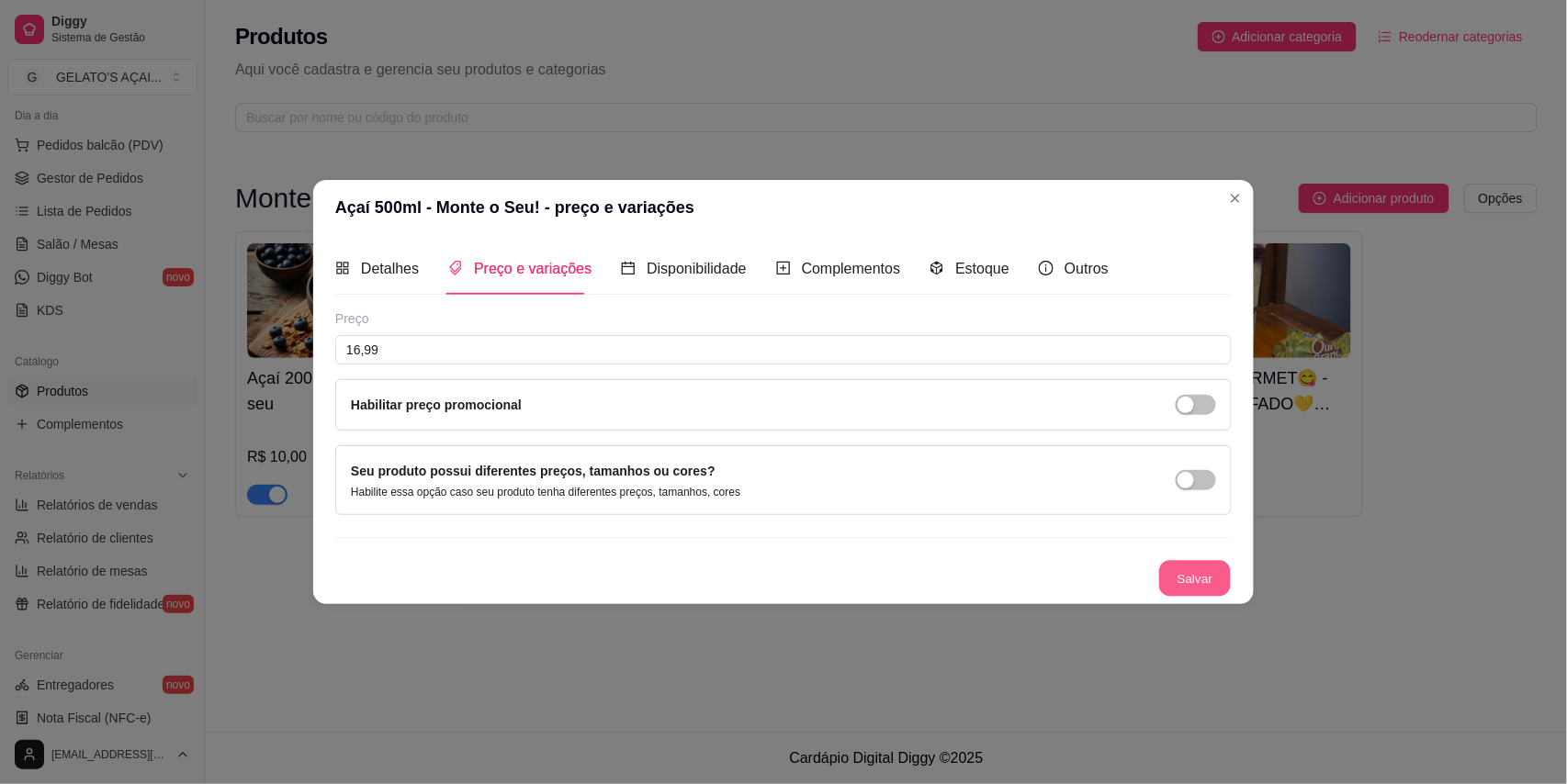
click at [1191, 586] on button "Salvar" at bounding box center [1195, 579] width 72 height 36
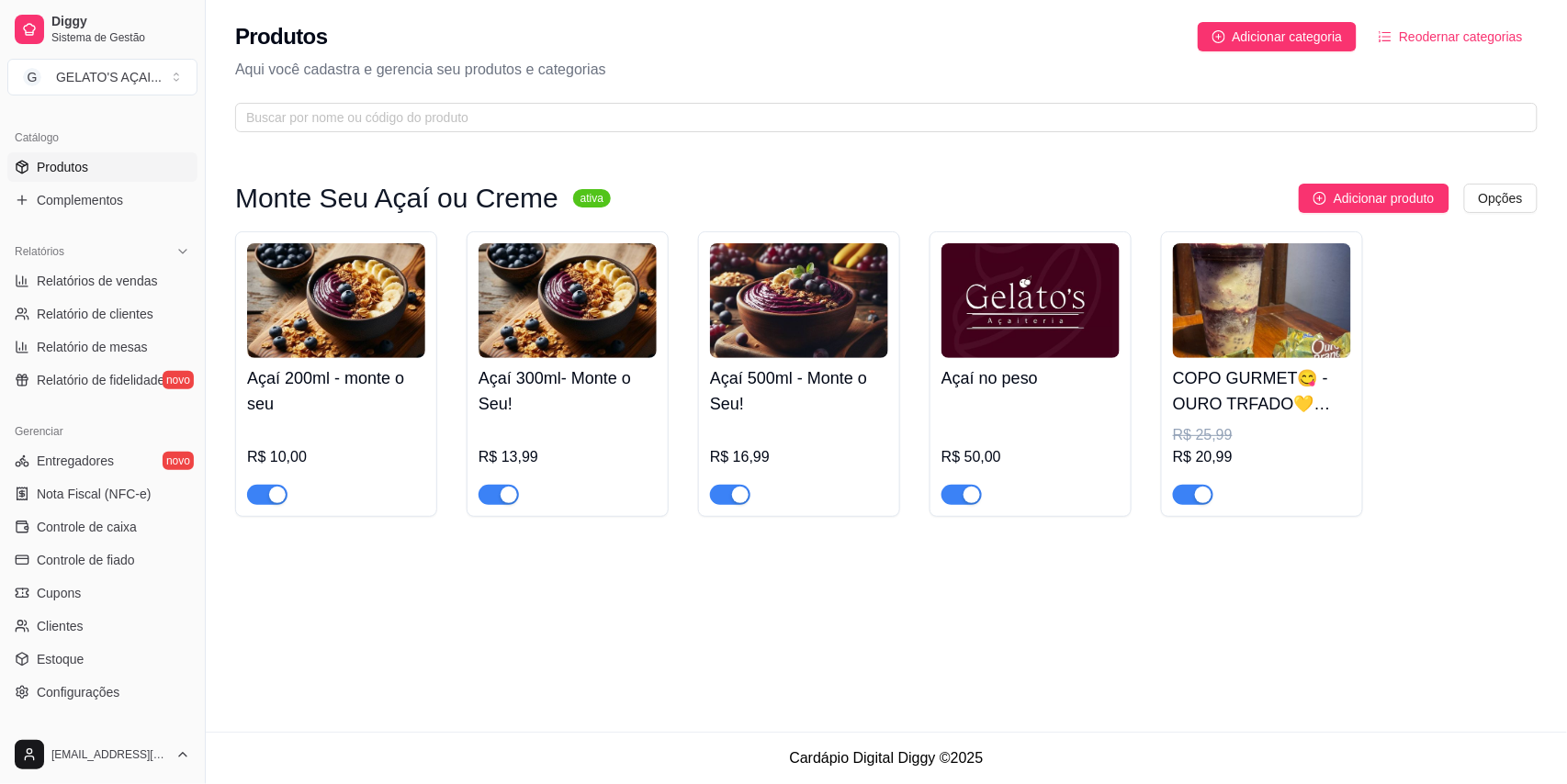
scroll to position [537, 0]
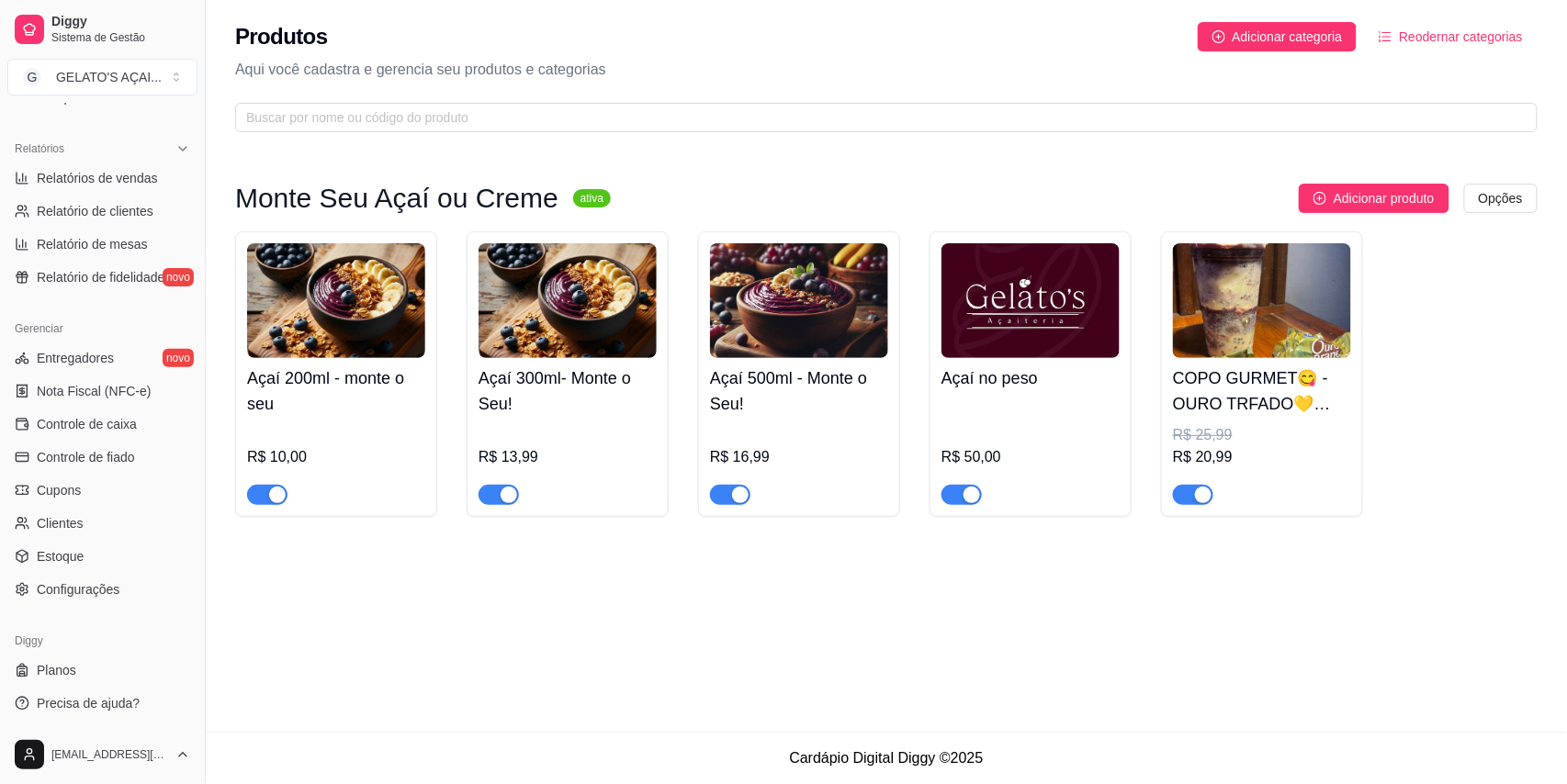
click at [588, 330] on img at bounding box center [567, 300] width 179 height 115
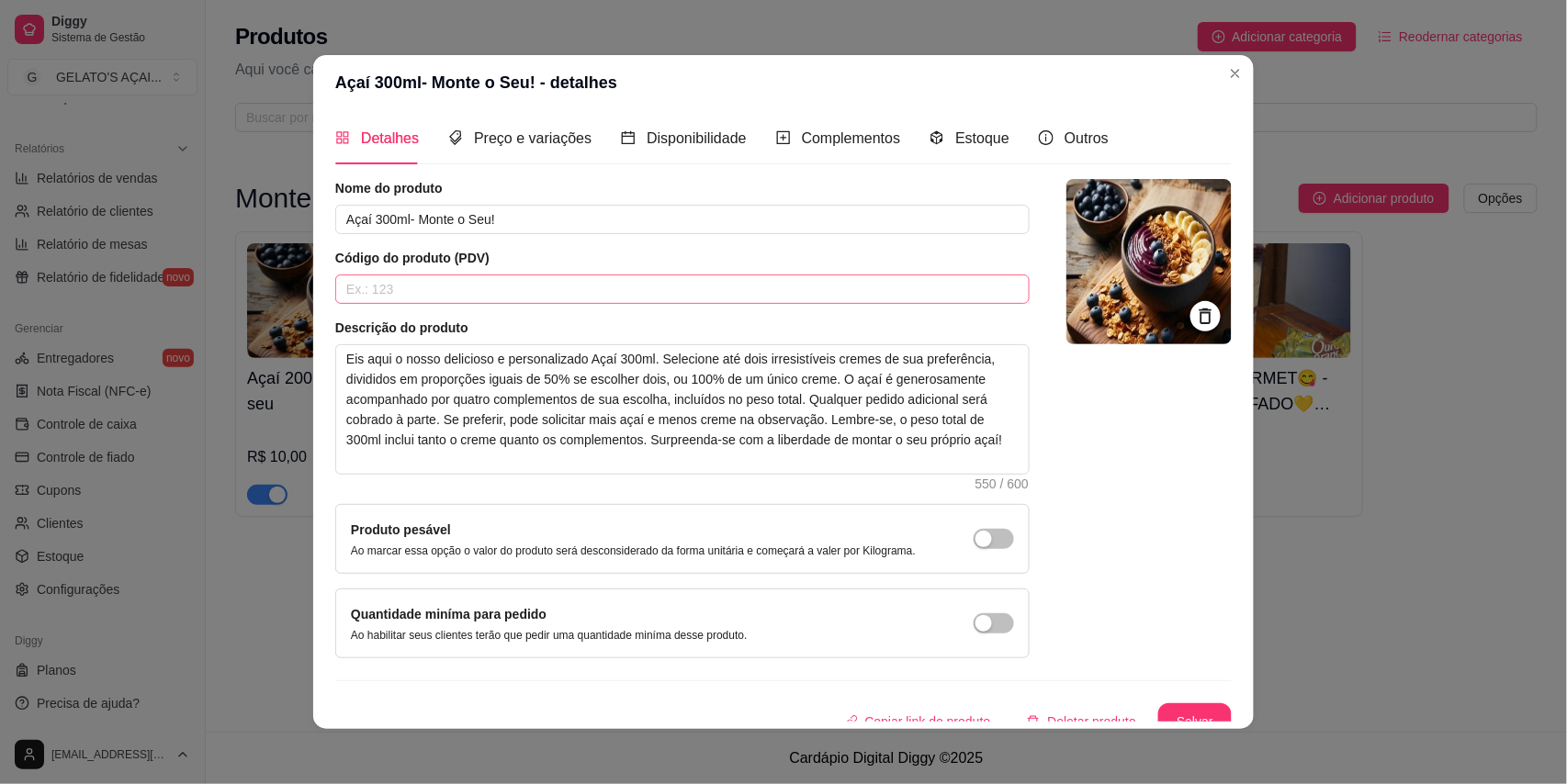
scroll to position [0, 0]
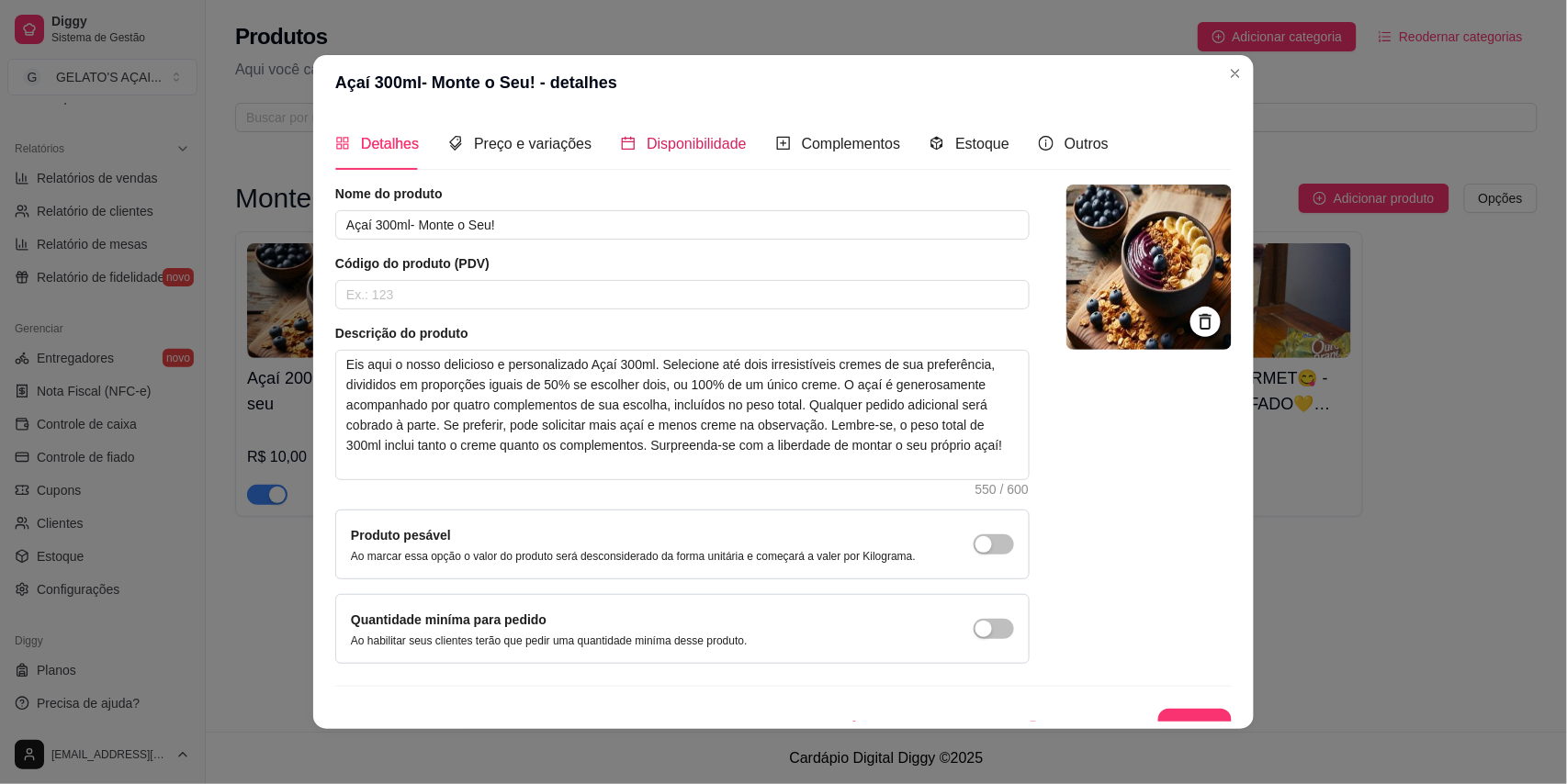
click at [692, 144] on span "Disponibilidade" at bounding box center [697, 144] width 100 height 16
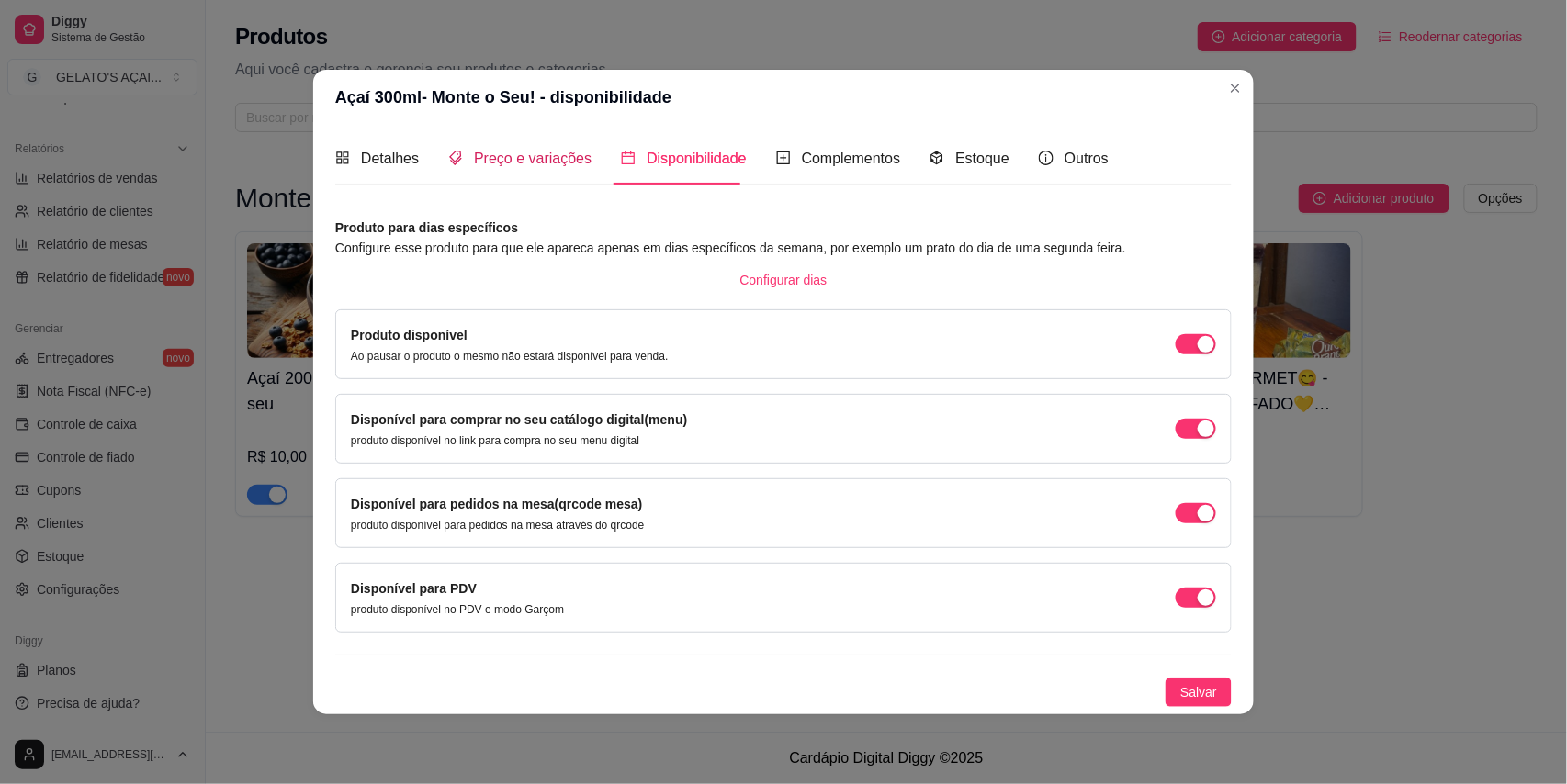
click at [505, 164] on span "Preço e variações" at bounding box center [533, 159] width 118 height 16
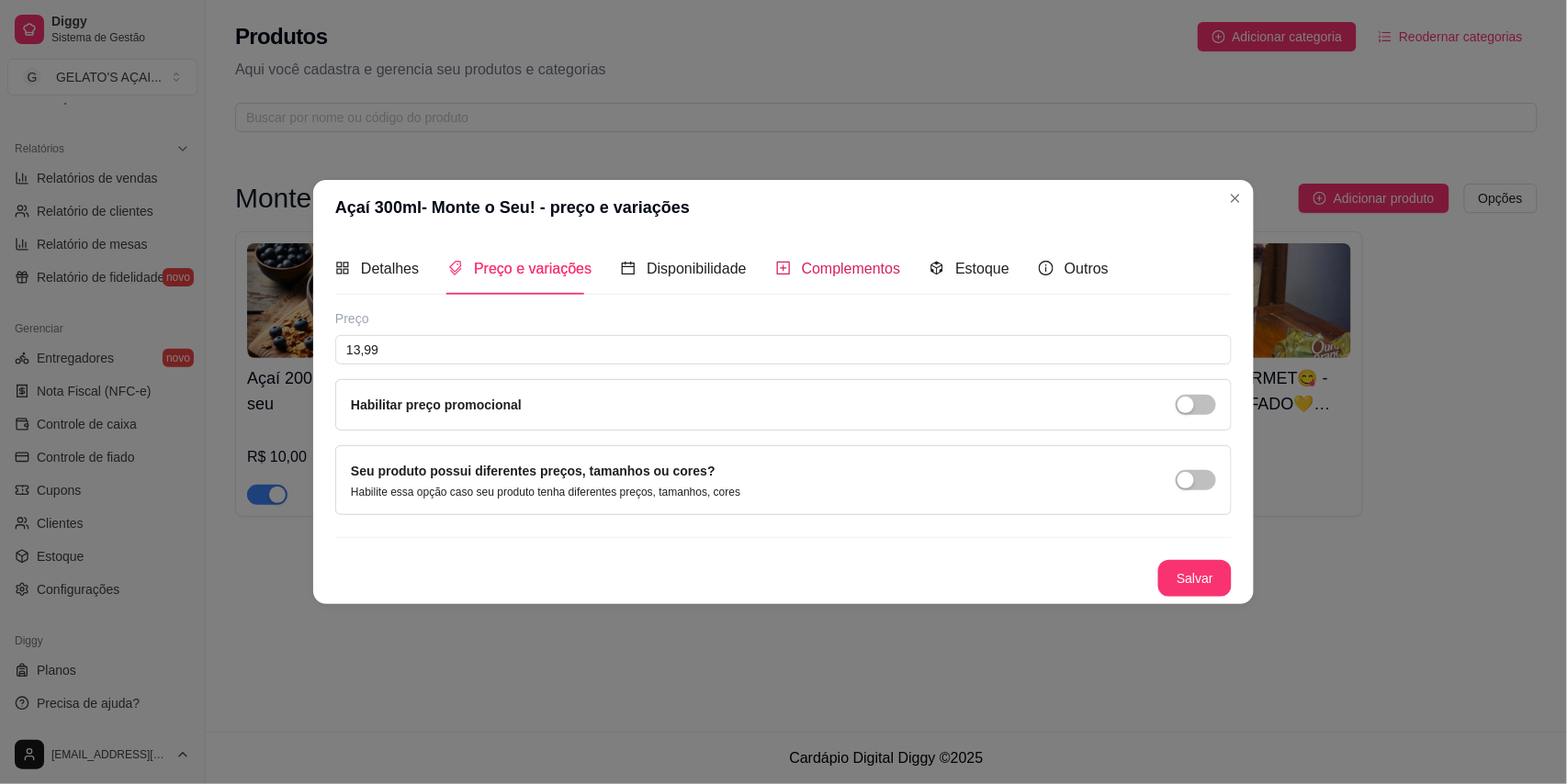
click at [891, 260] on span "Complementos" at bounding box center [850, 268] width 99 height 16
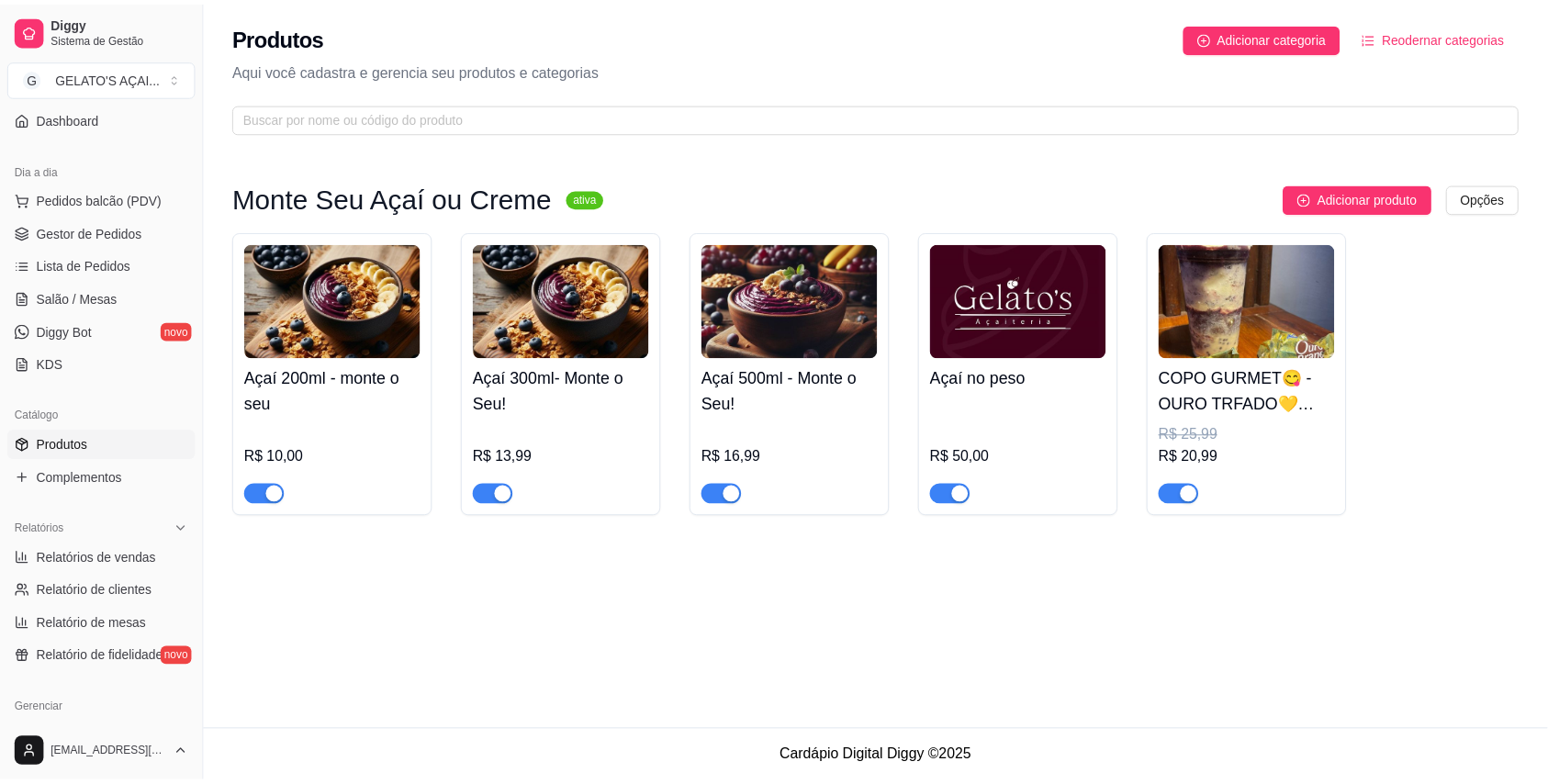
scroll to position [210, 0]
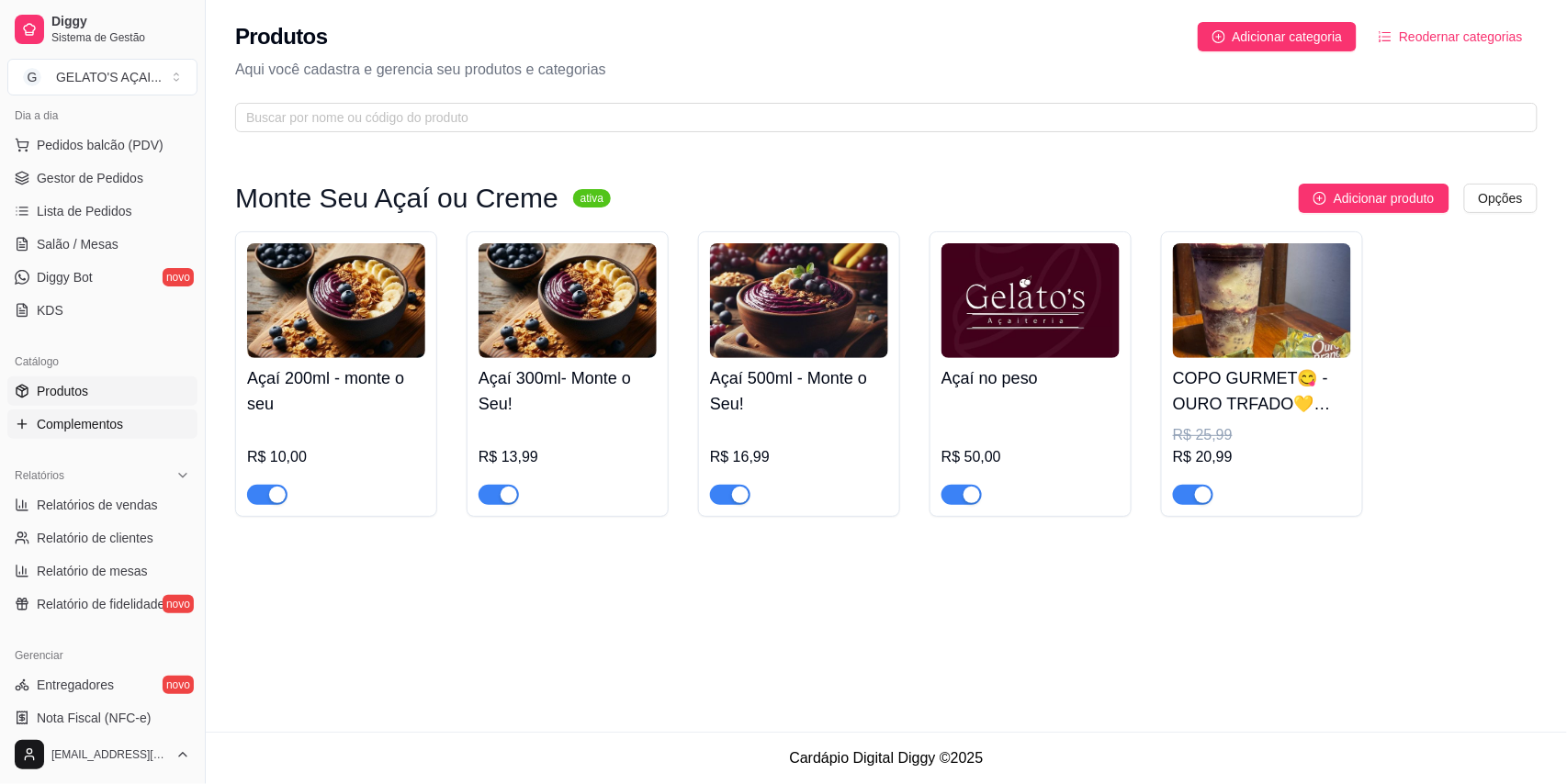
click at [82, 426] on span "Complementos" at bounding box center [80, 424] width 86 height 18
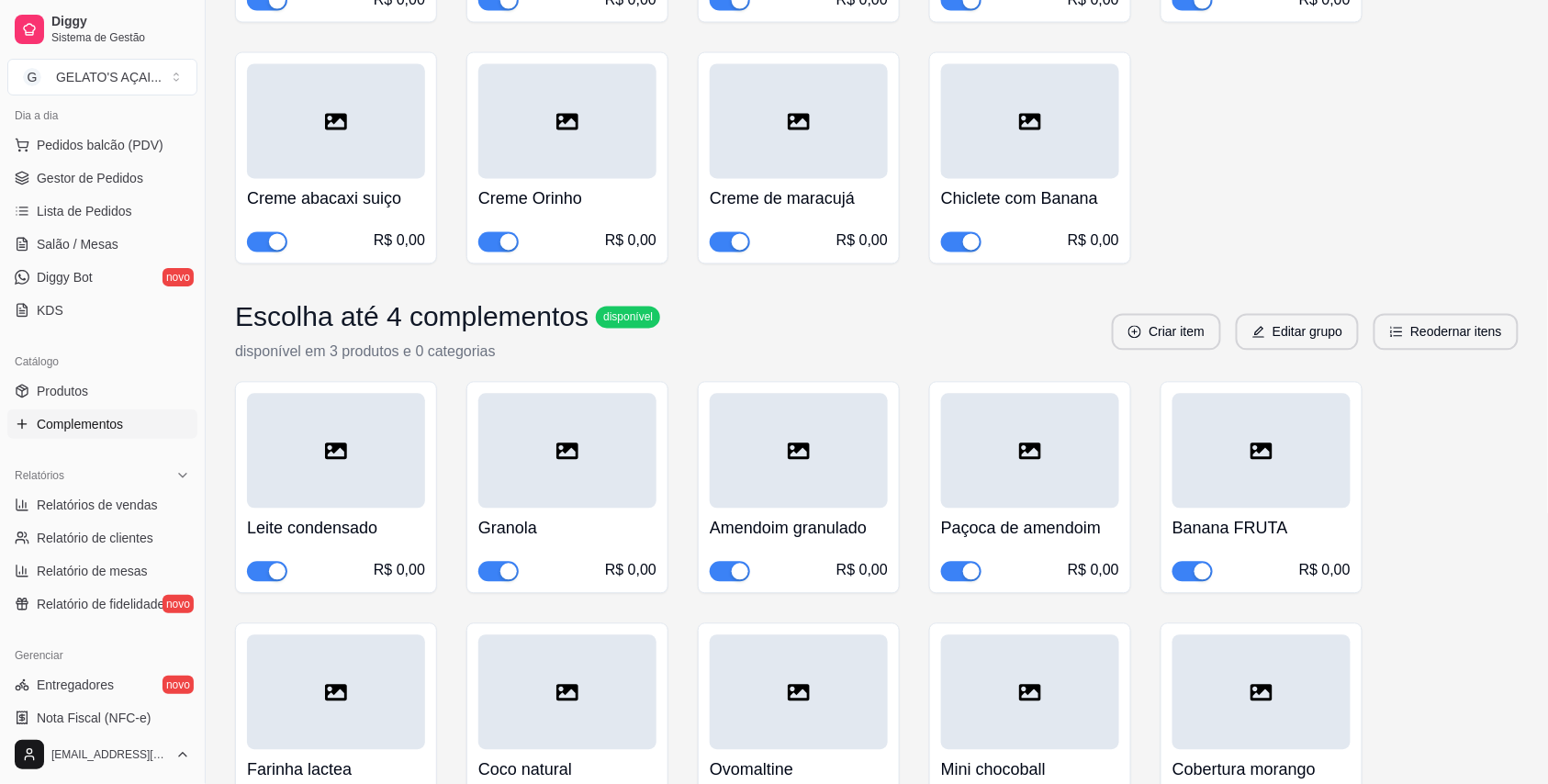
scroll to position [1142, 0]
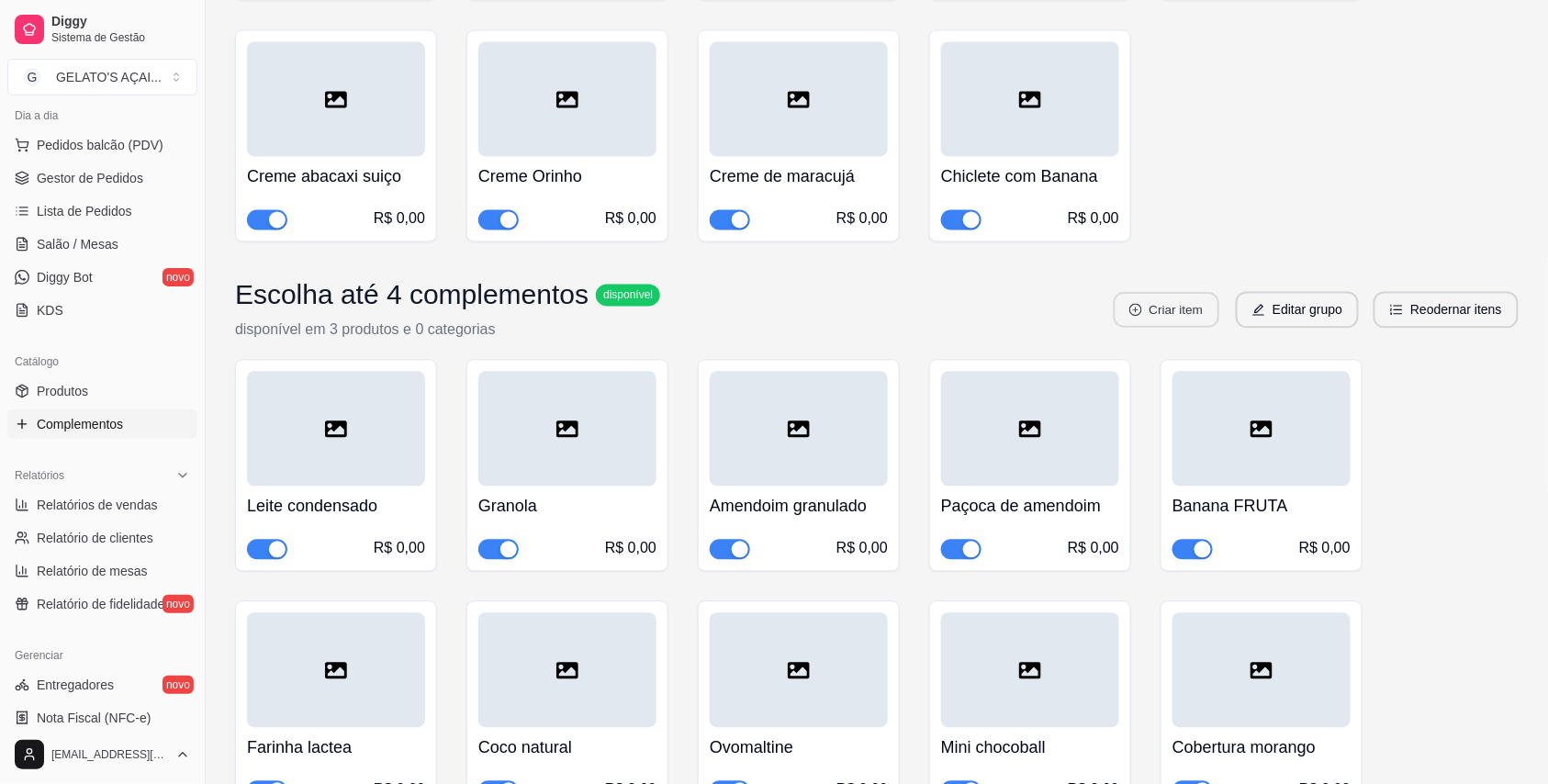
click at [1172, 294] on button "Criar item" at bounding box center [1167, 311] width 106 height 36
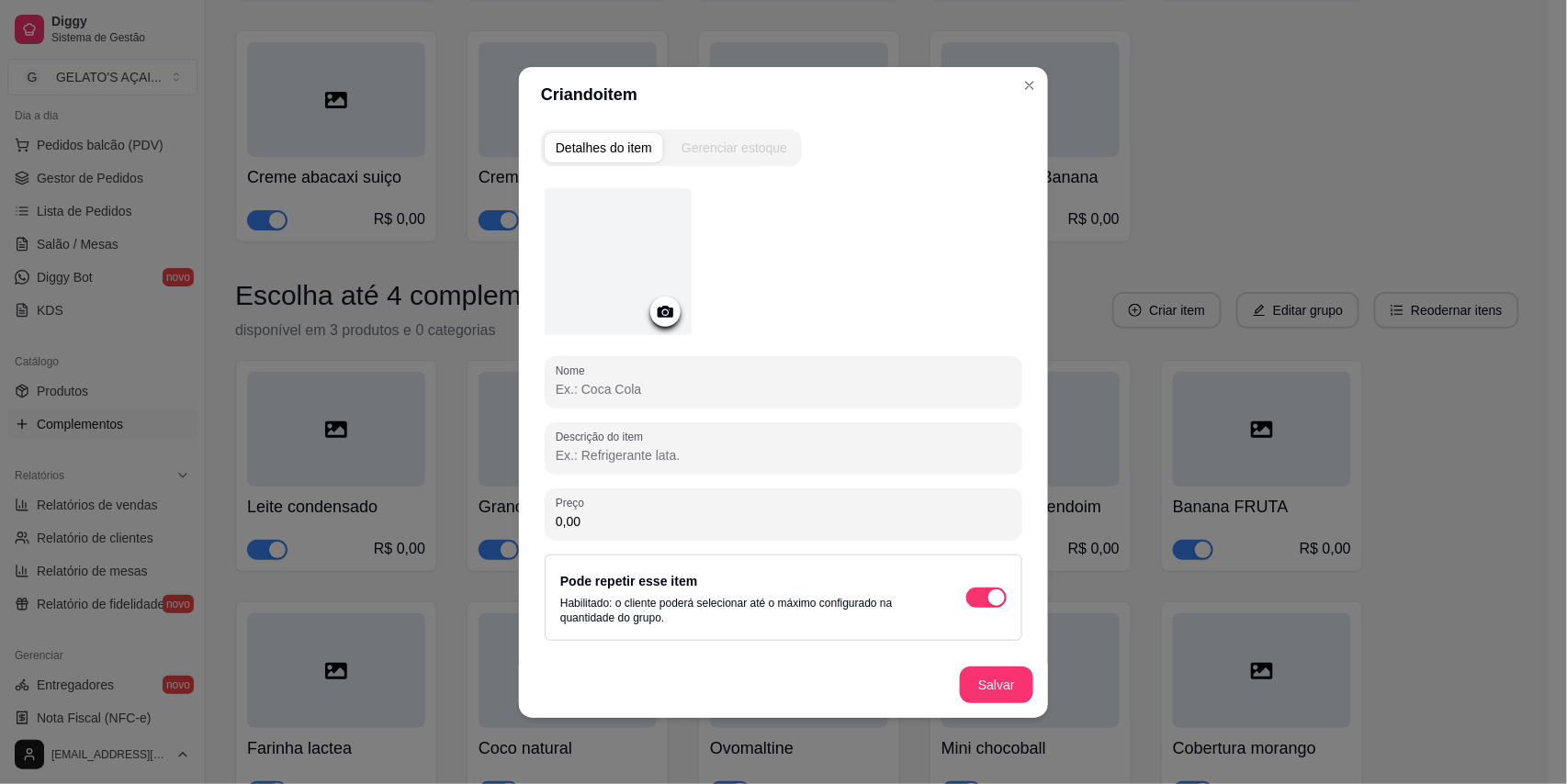
click at [622, 384] on input "Nome" at bounding box center [784, 389] width 455 height 18
click at [562, 398] on div "Nome gotas de chocolate" at bounding box center [784, 382] width 477 height 52
type input "Gotas de chocolate"
click at [988, 681] on button "Salvar" at bounding box center [997, 684] width 74 height 37
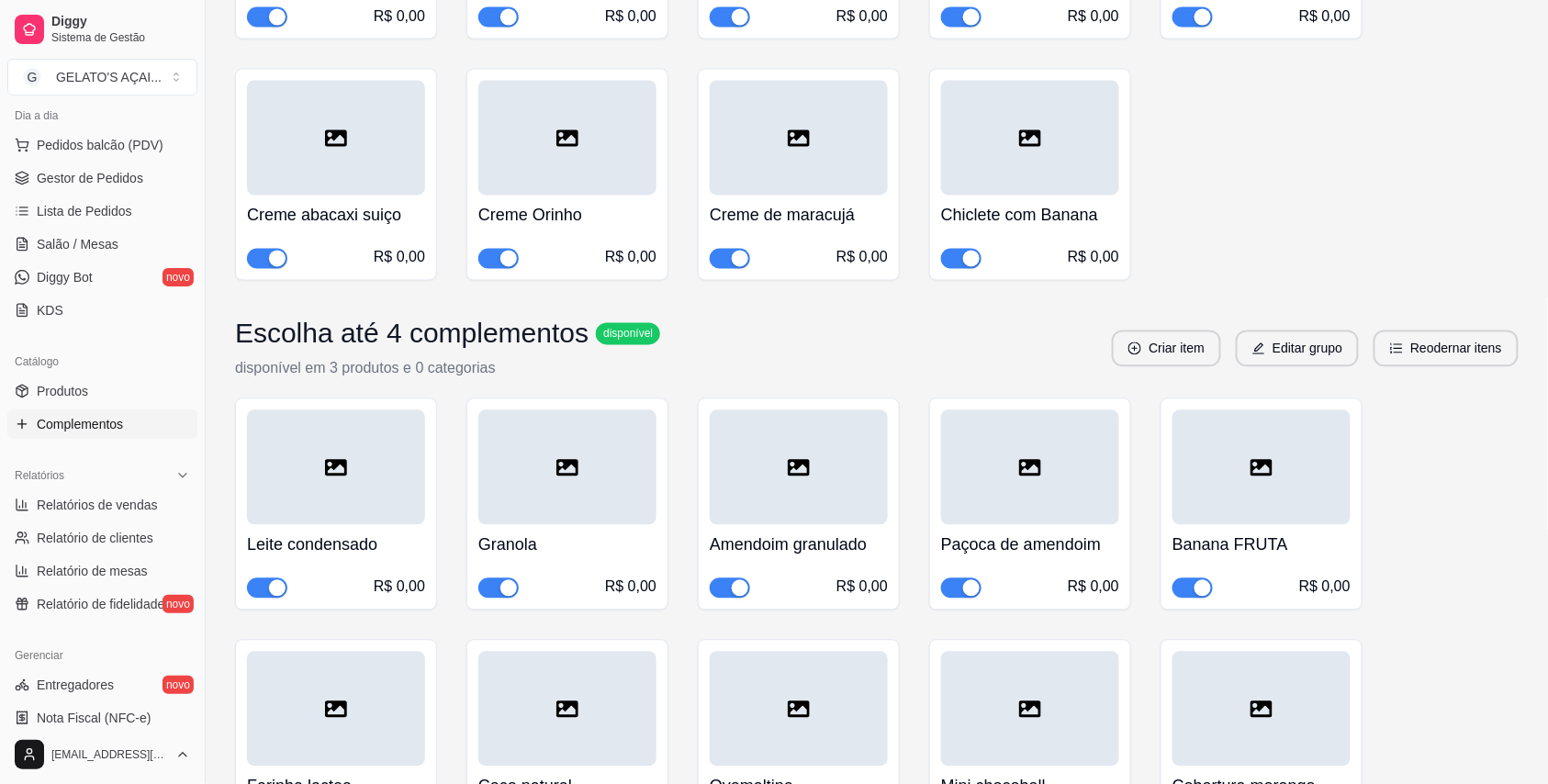
scroll to position [979, 0]
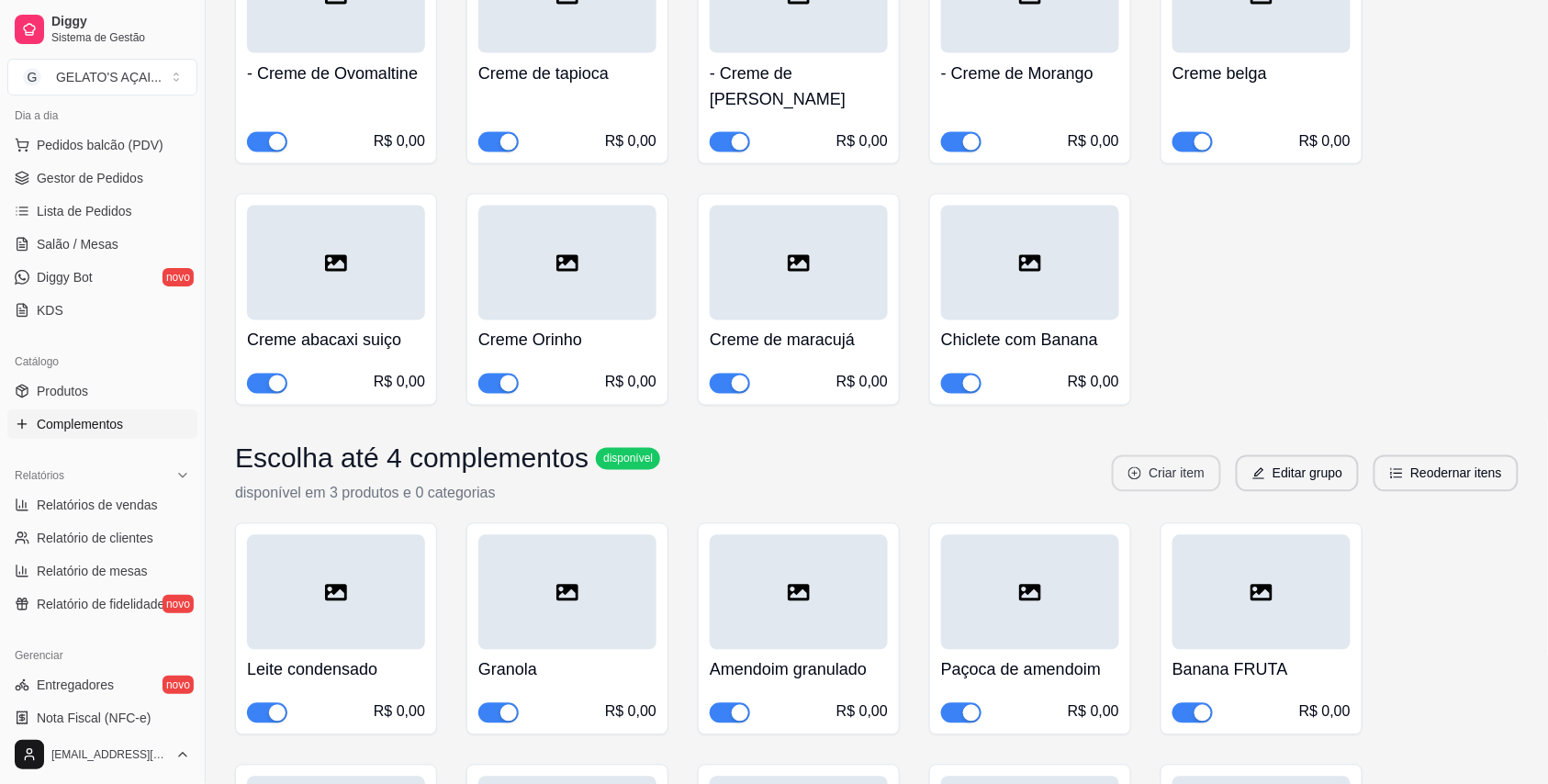
click at [1181, 455] on button "Criar item" at bounding box center [1166, 473] width 109 height 37
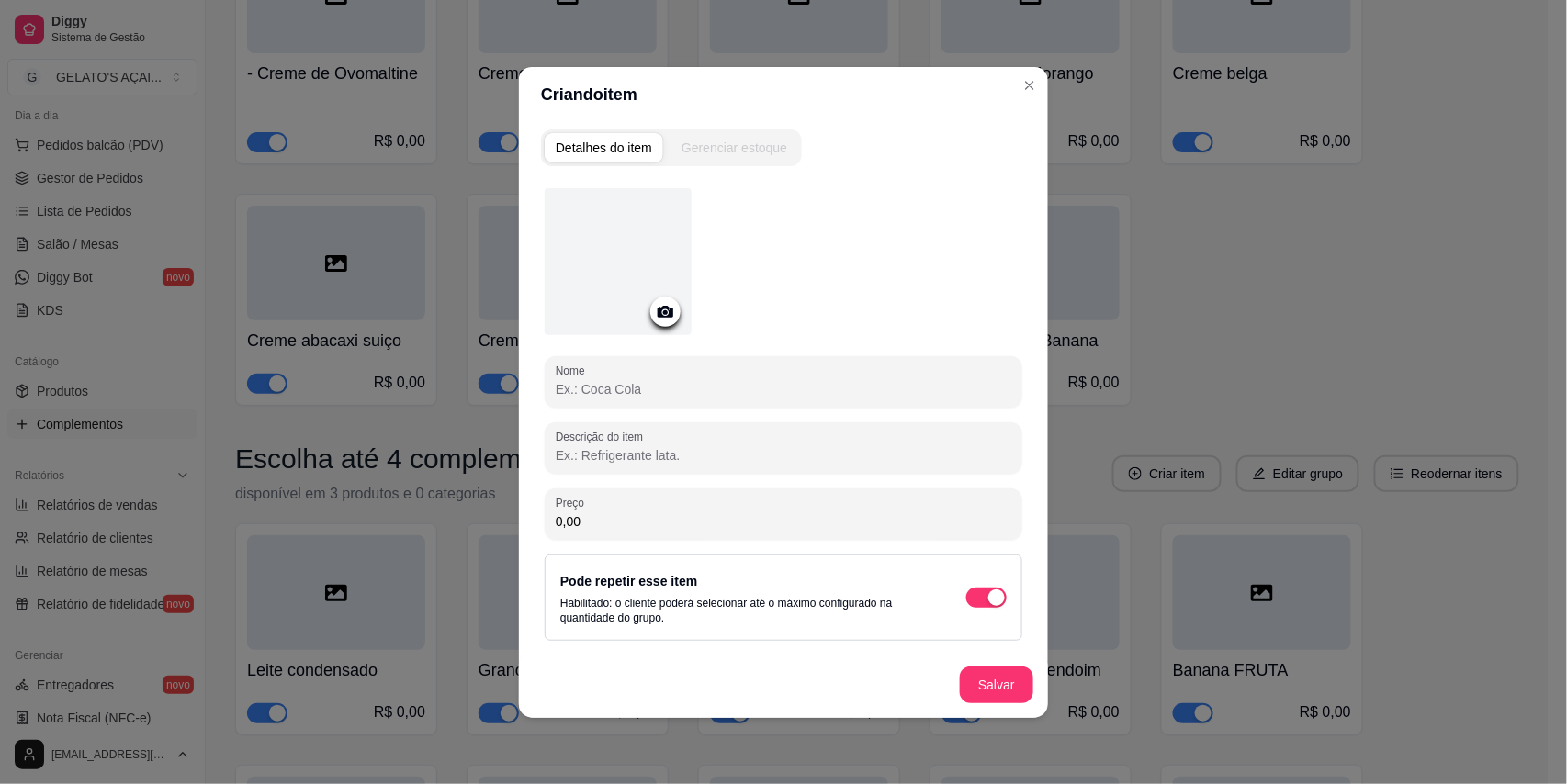
click at [644, 395] on input "Nome" at bounding box center [784, 389] width 455 height 18
type input "c"
type input "Confete"
click at [1012, 672] on button "Salvar" at bounding box center [997, 684] width 74 height 37
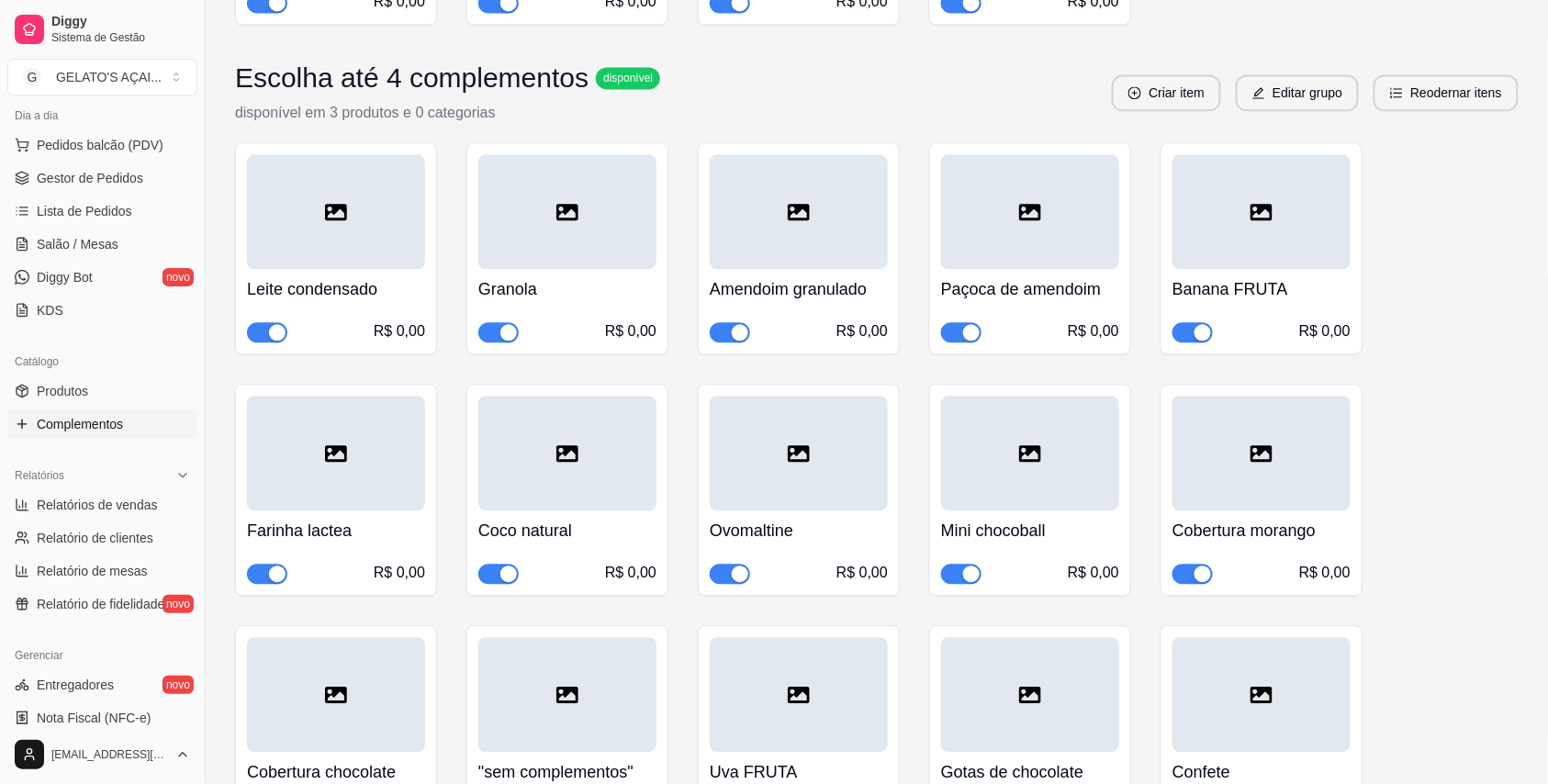
scroll to position [1305, 0]
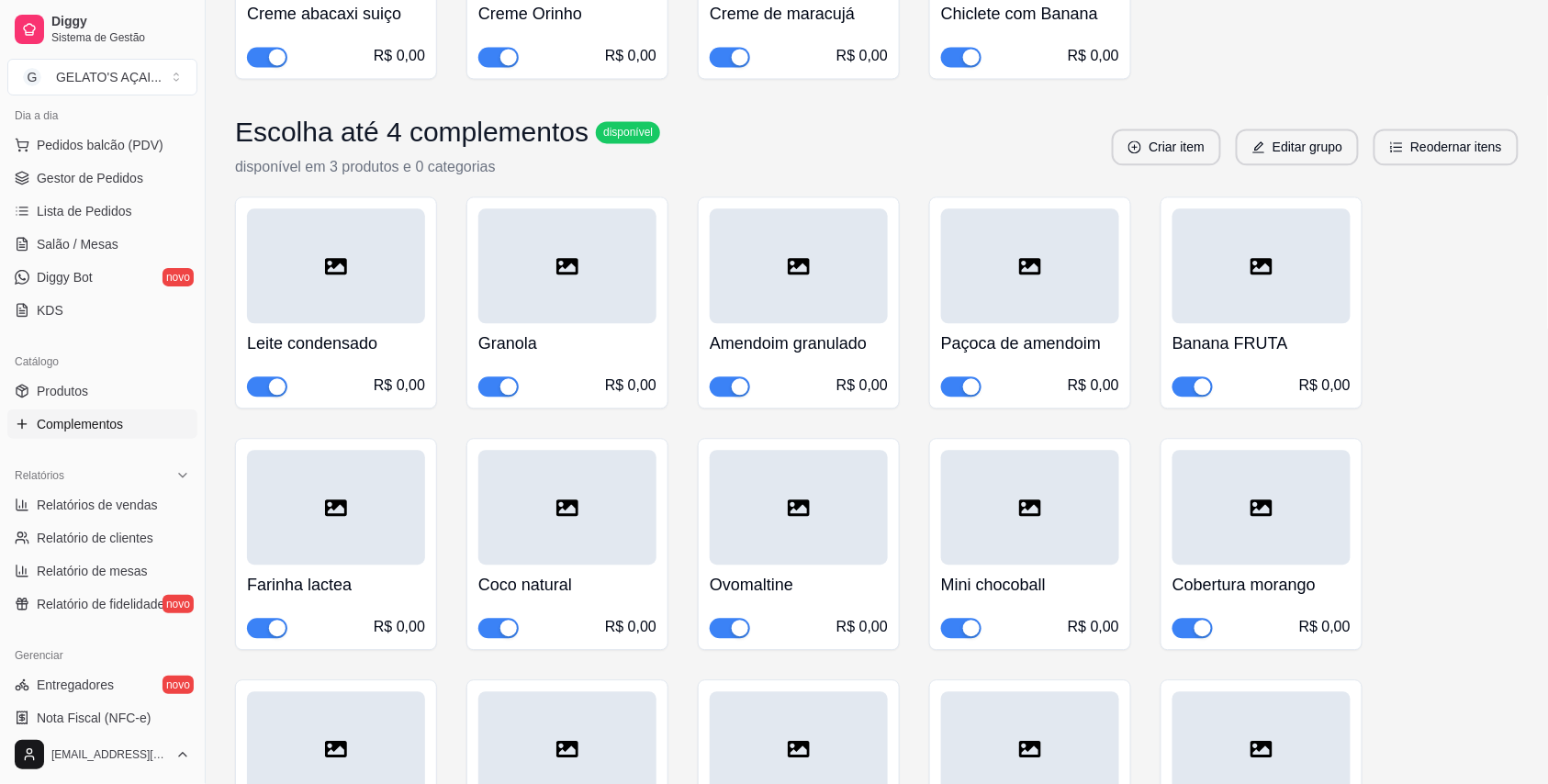
click at [1189, 376] on span "button" at bounding box center [1193, 386] width 40 height 20
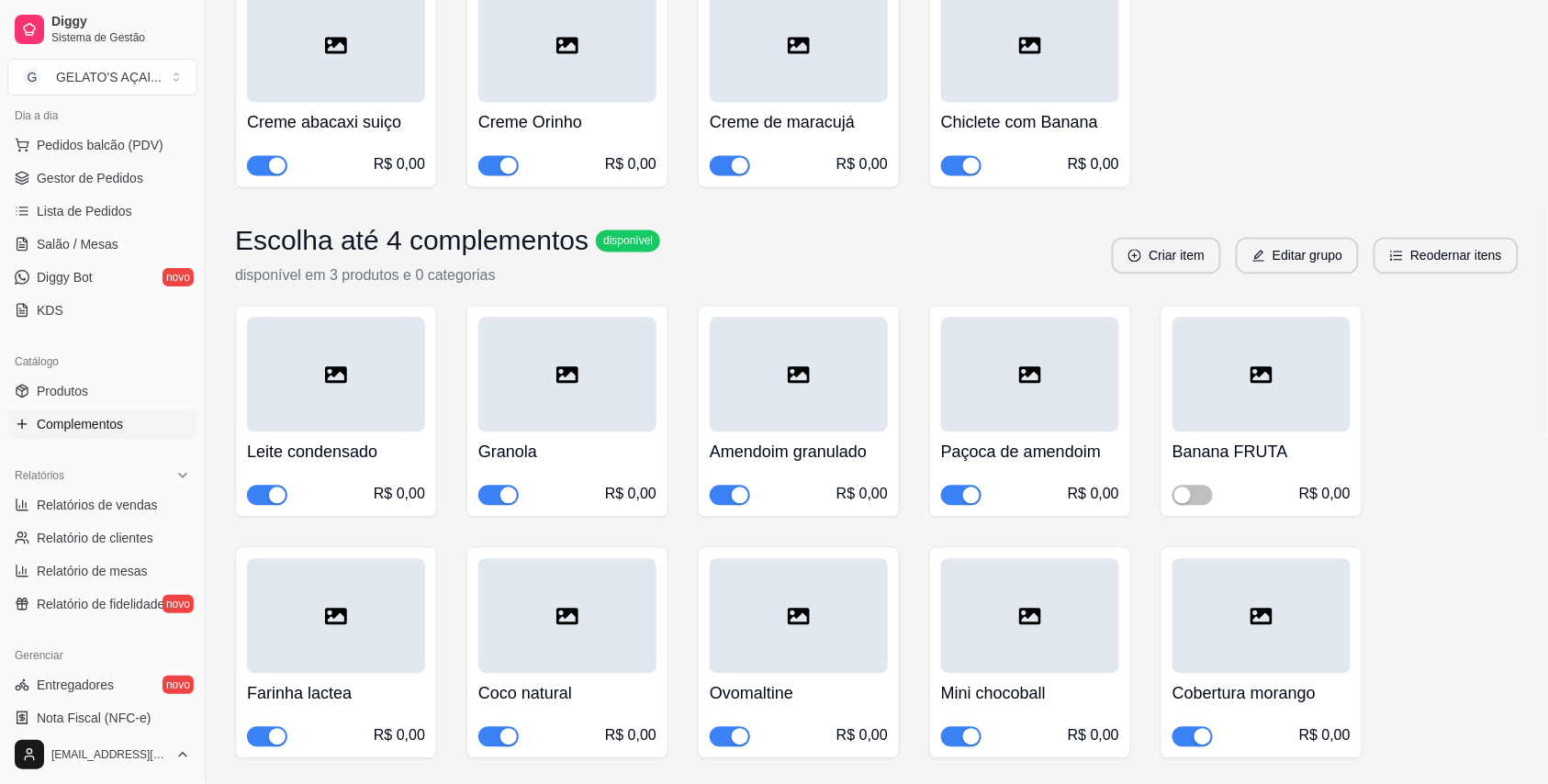
scroll to position [979, 0]
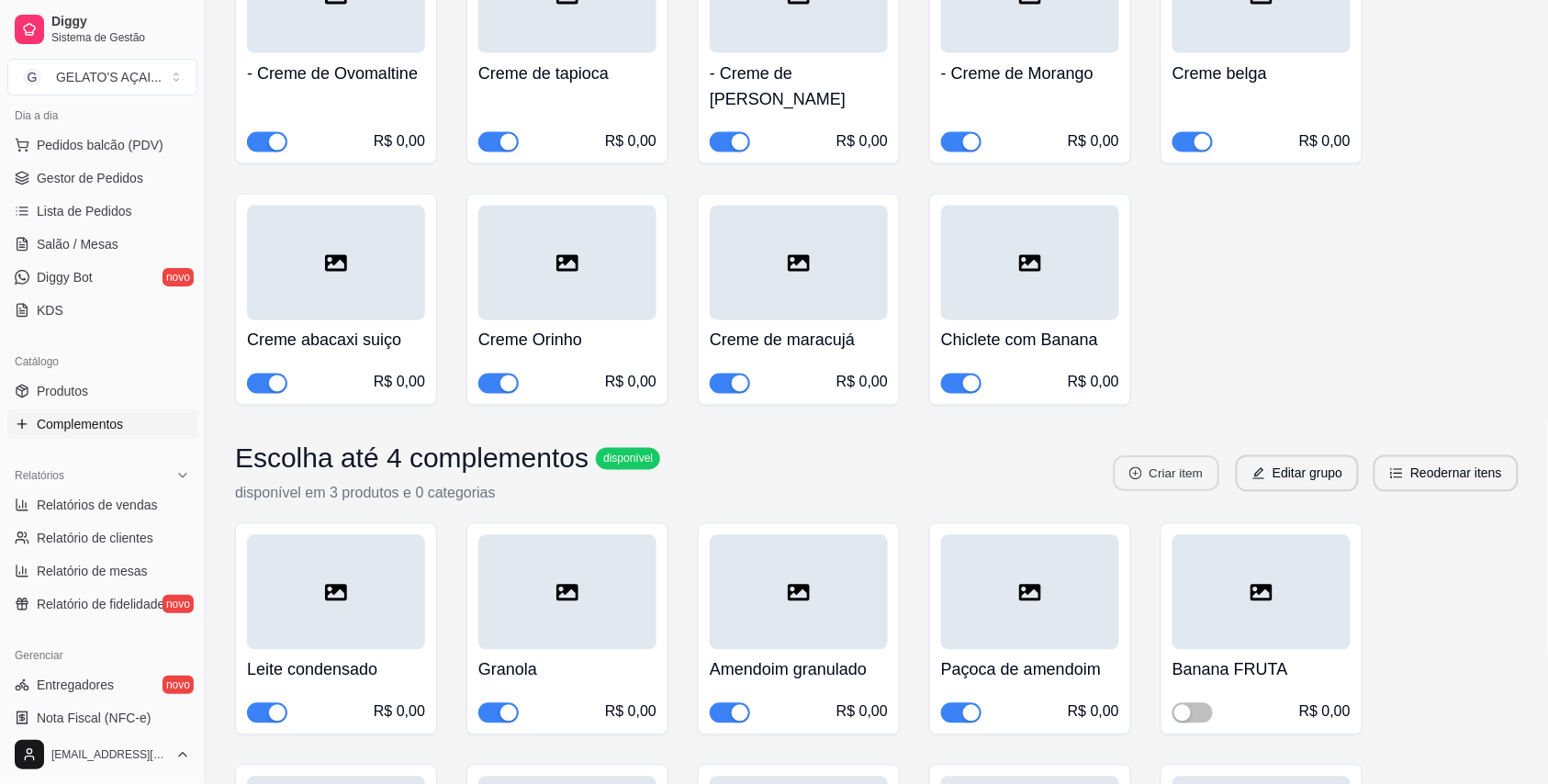
click at [1196, 456] on button "Criar item" at bounding box center [1167, 474] width 106 height 36
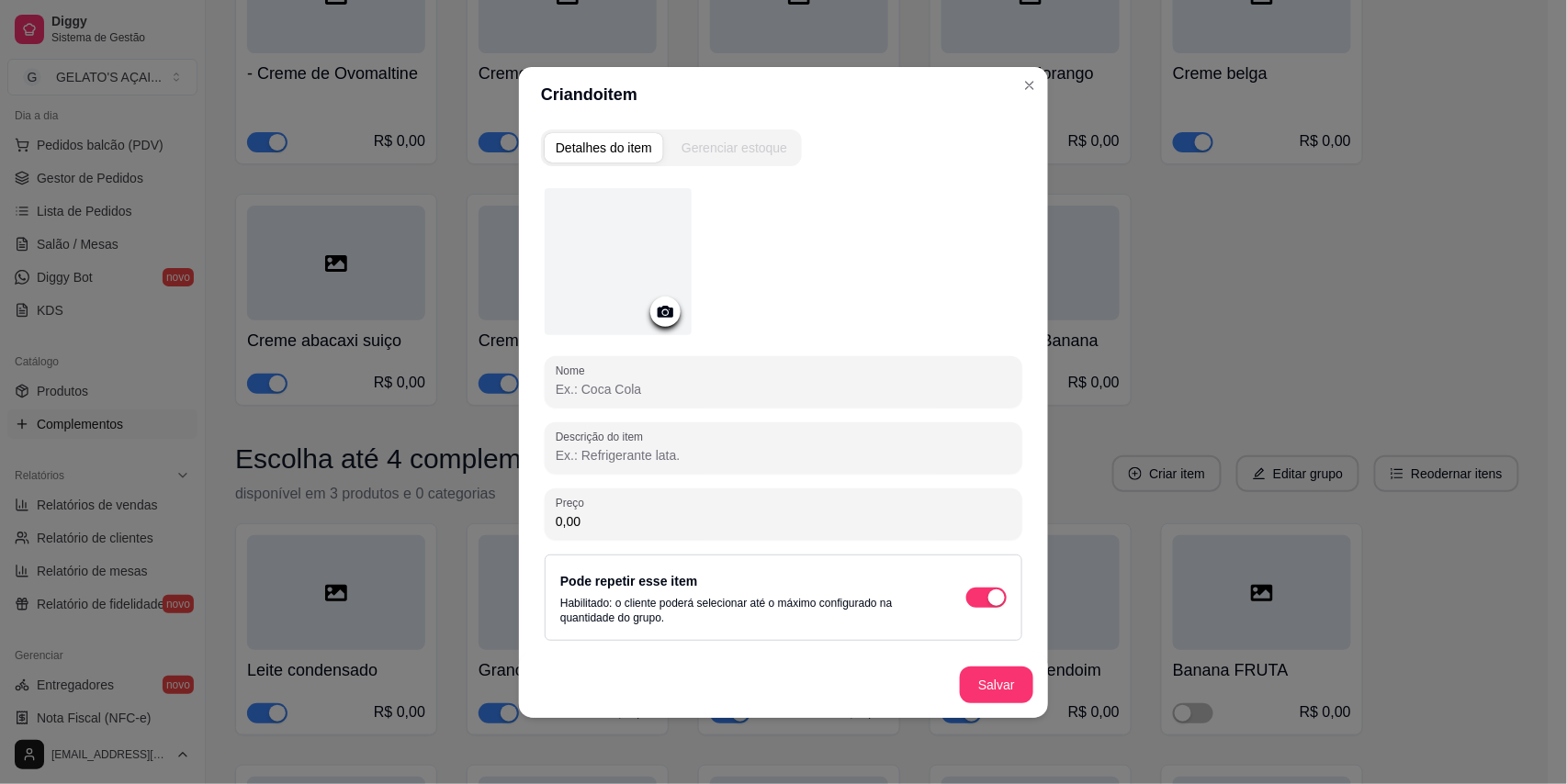
click at [634, 389] on input "Nome" at bounding box center [784, 389] width 455 height 18
type input "[PERSON_NAME] em pó"
click at [1012, 692] on button "Salvar" at bounding box center [996, 684] width 72 height 36
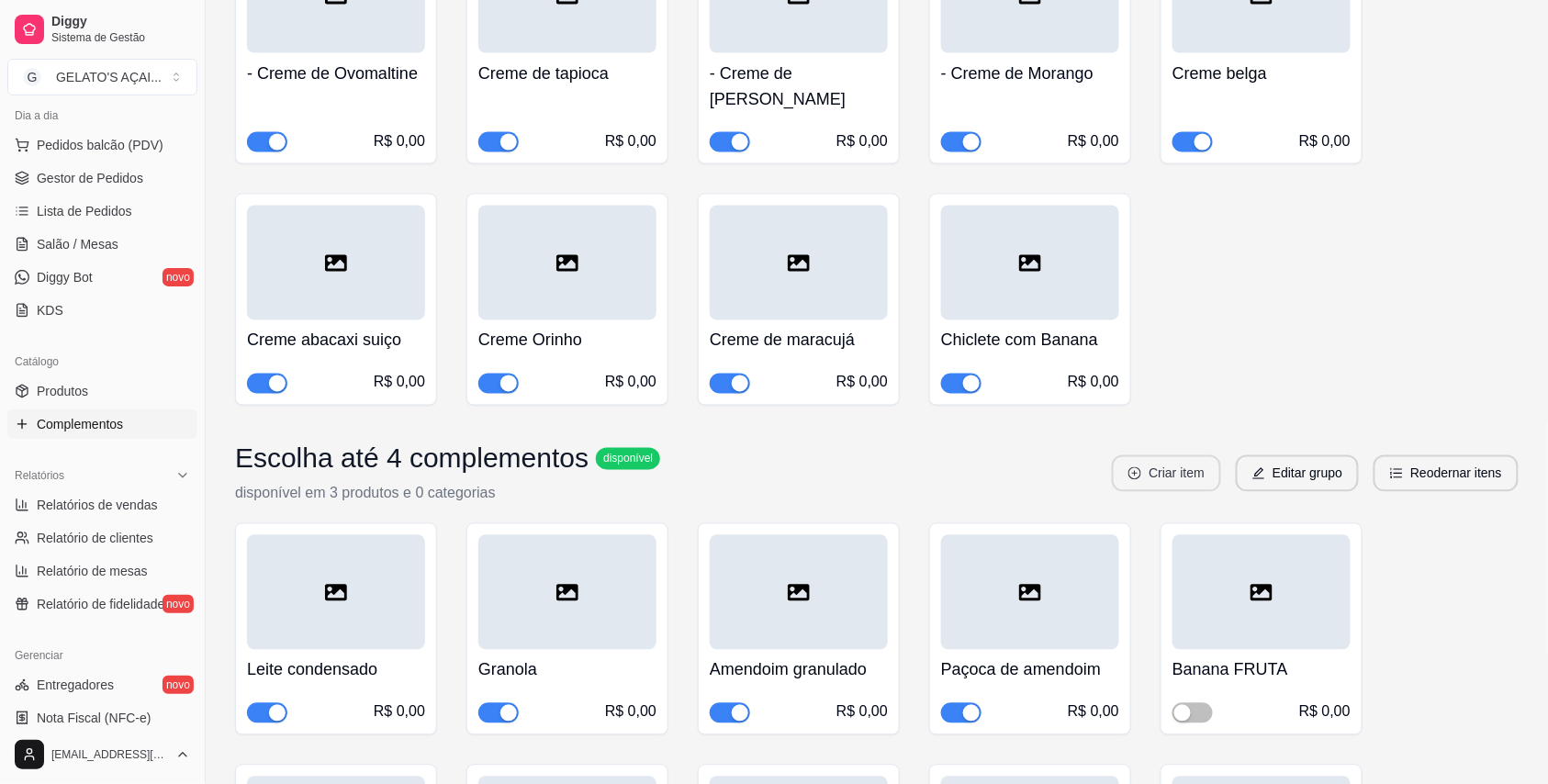
click at [1159, 455] on button "Criar item" at bounding box center [1166, 473] width 109 height 37
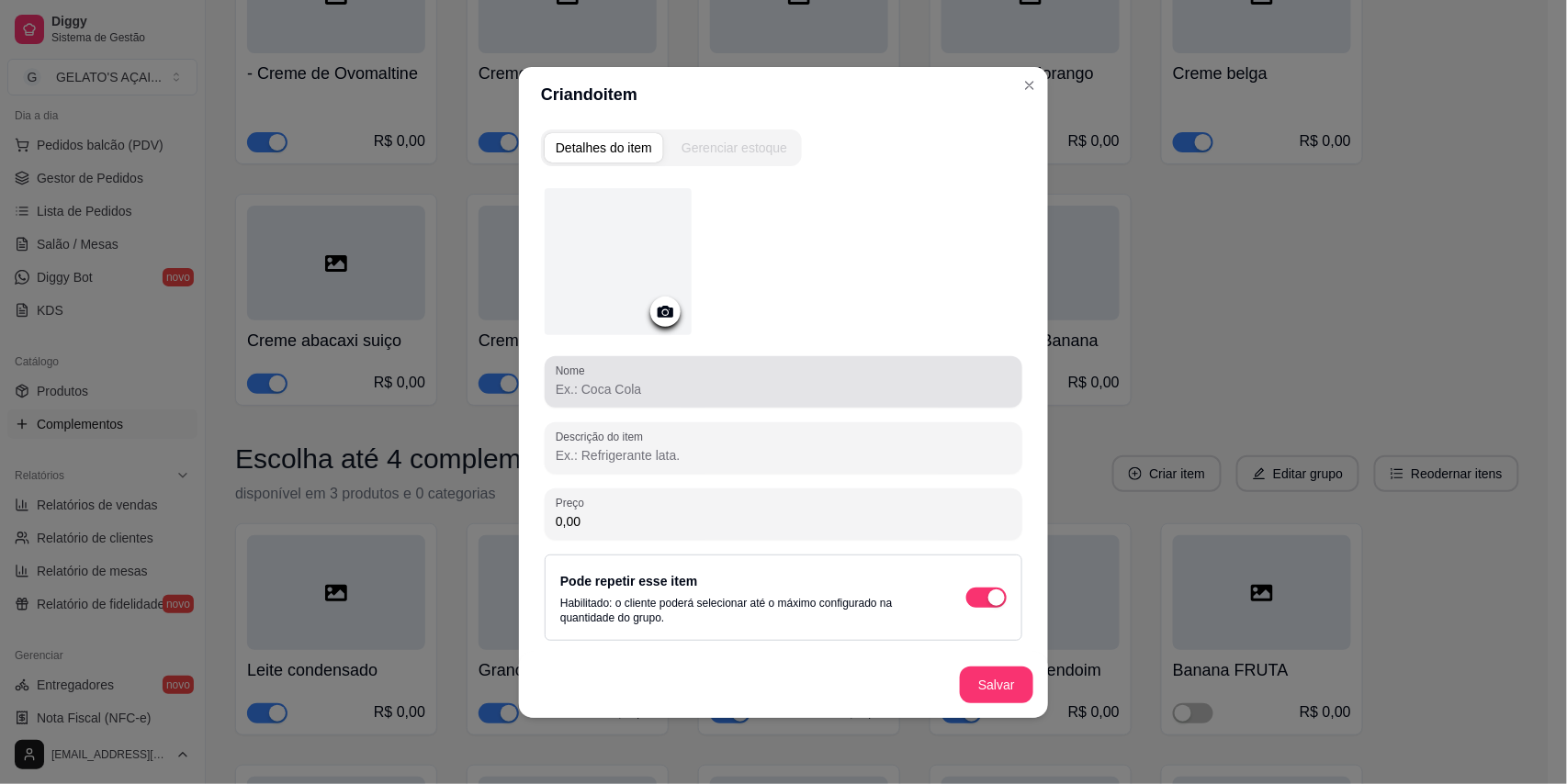
click at [692, 398] on div "Nome" at bounding box center [784, 382] width 477 height 52
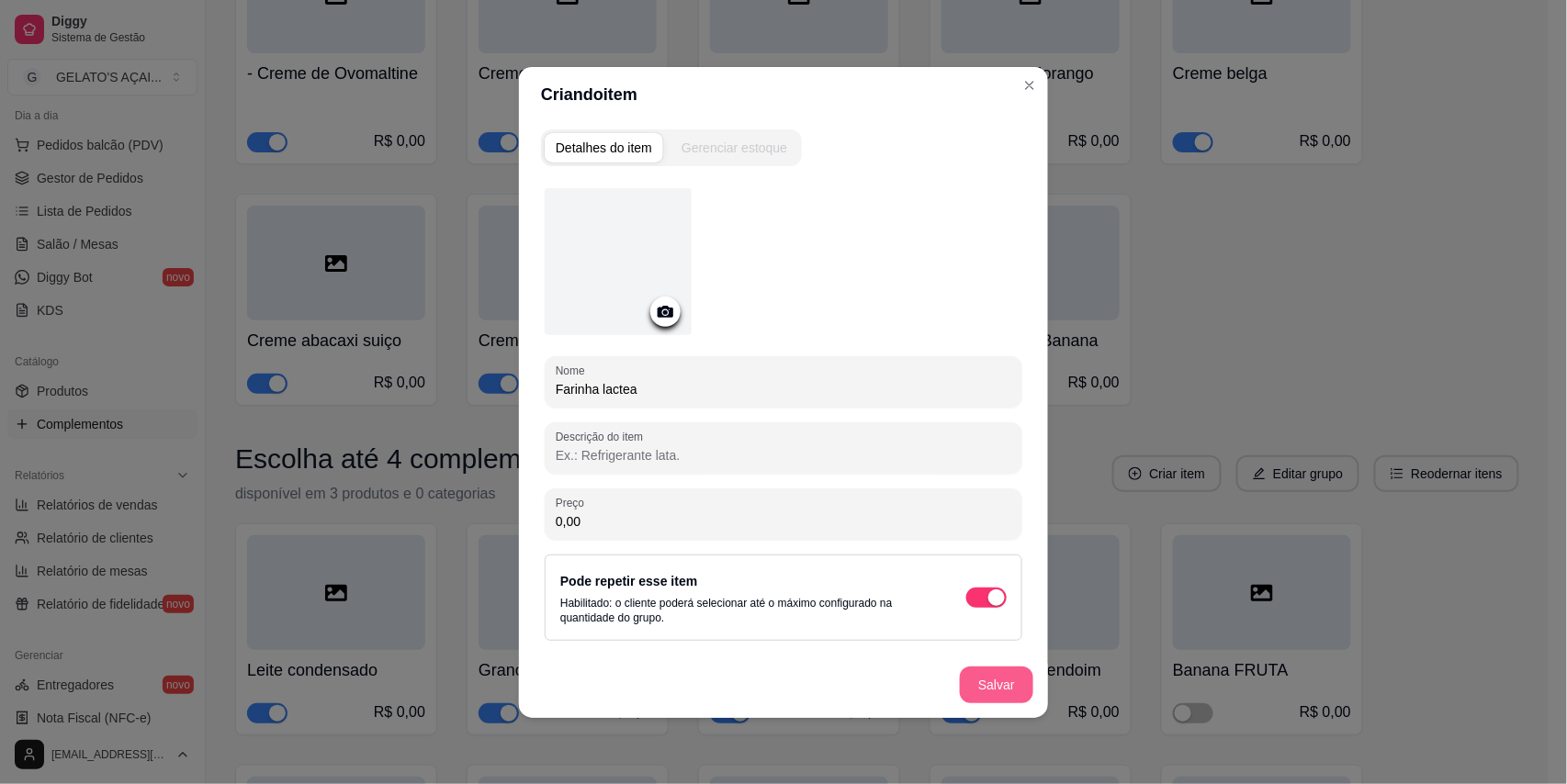
type input "Farinha lactea"
click at [992, 683] on button "Salvar" at bounding box center [997, 684] width 74 height 37
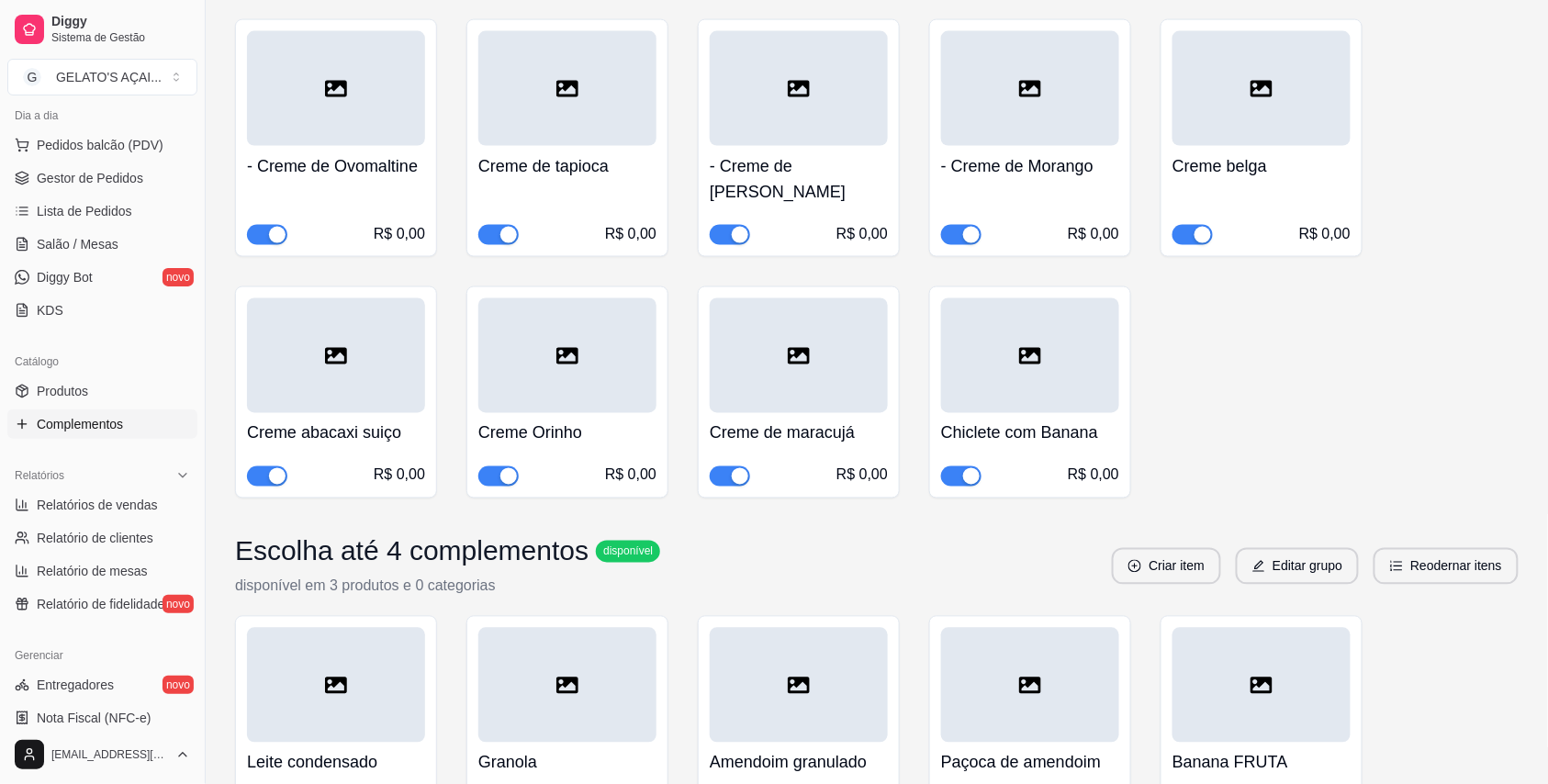
scroll to position [816, 0]
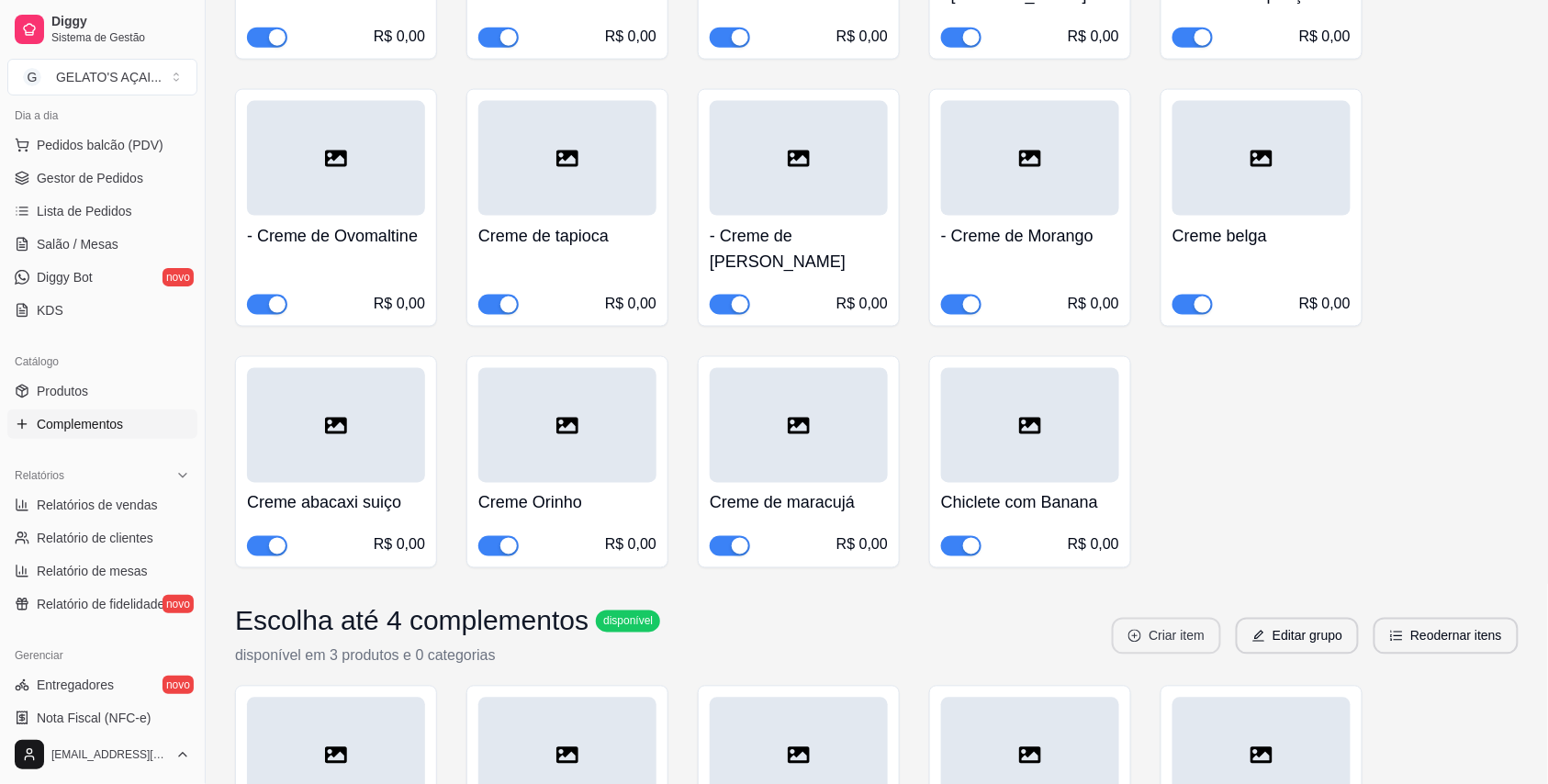
click at [1152, 617] on button "Criar item" at bounding box center [1166, 635] width 109 height 37
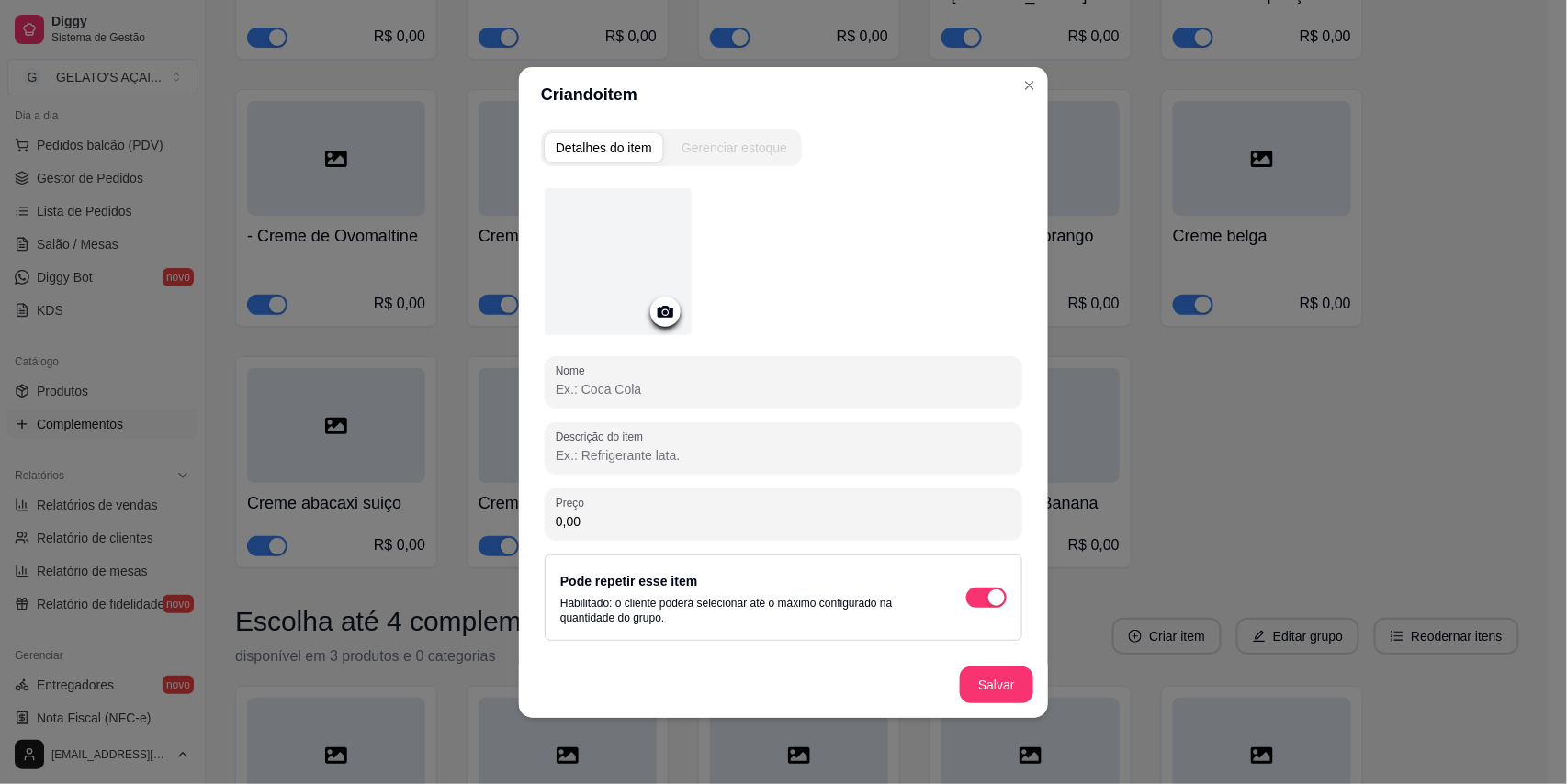
click at [669, 406] on div "Nome Descrição do item Preço 0,00 Pode repetir esse item Habilitado: o cliente …" at bounding box center [784, 415] width 477 height 453
click at [667, 386] on input "Nome" at bounding box center [784, 389] width 455 height 18
type input "Jujuba"
click at [990, 688] on button "Salvar" at bounding box center [997, 684] width 74 height 37
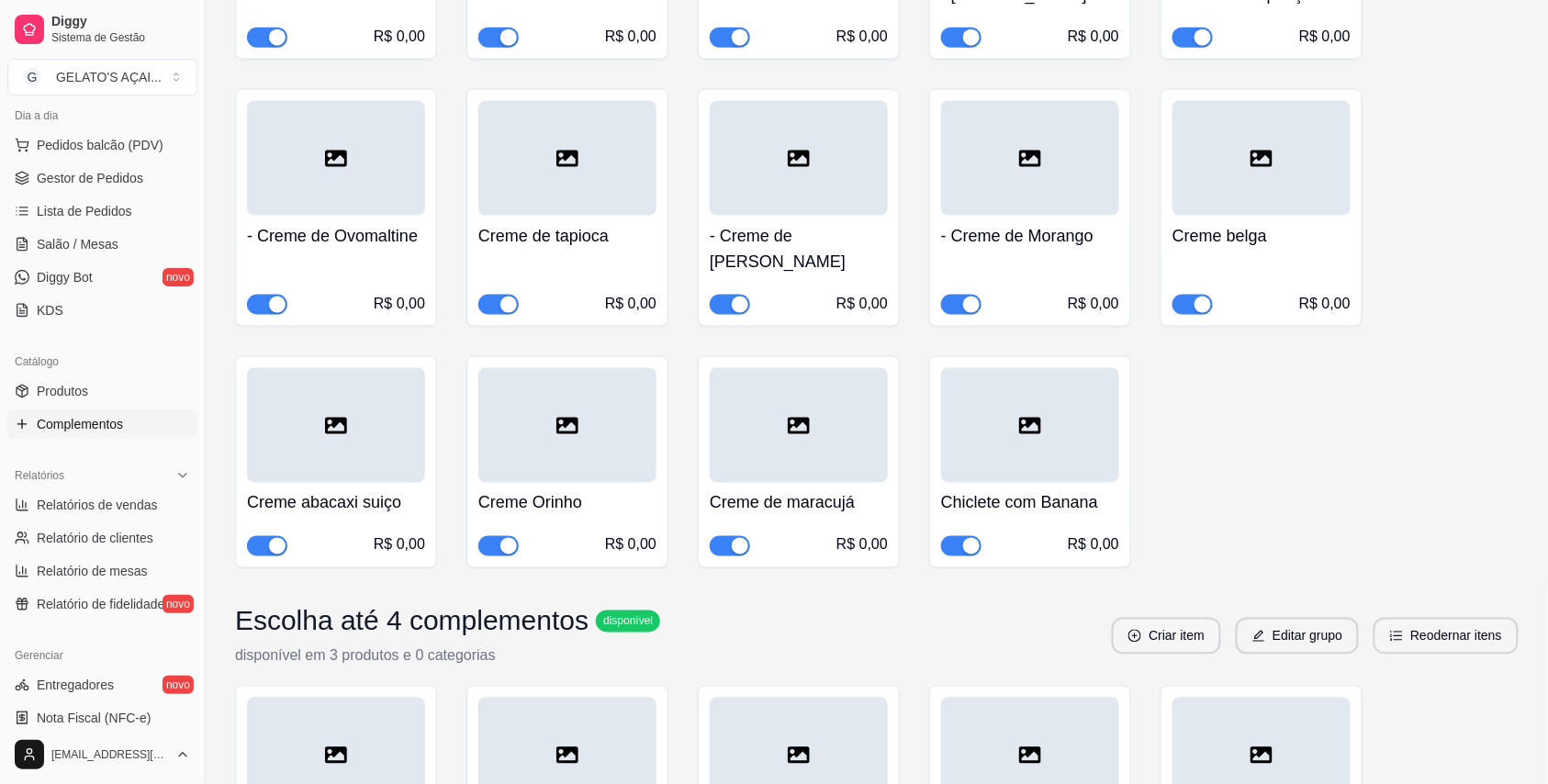
scroll to position [1305, 0]
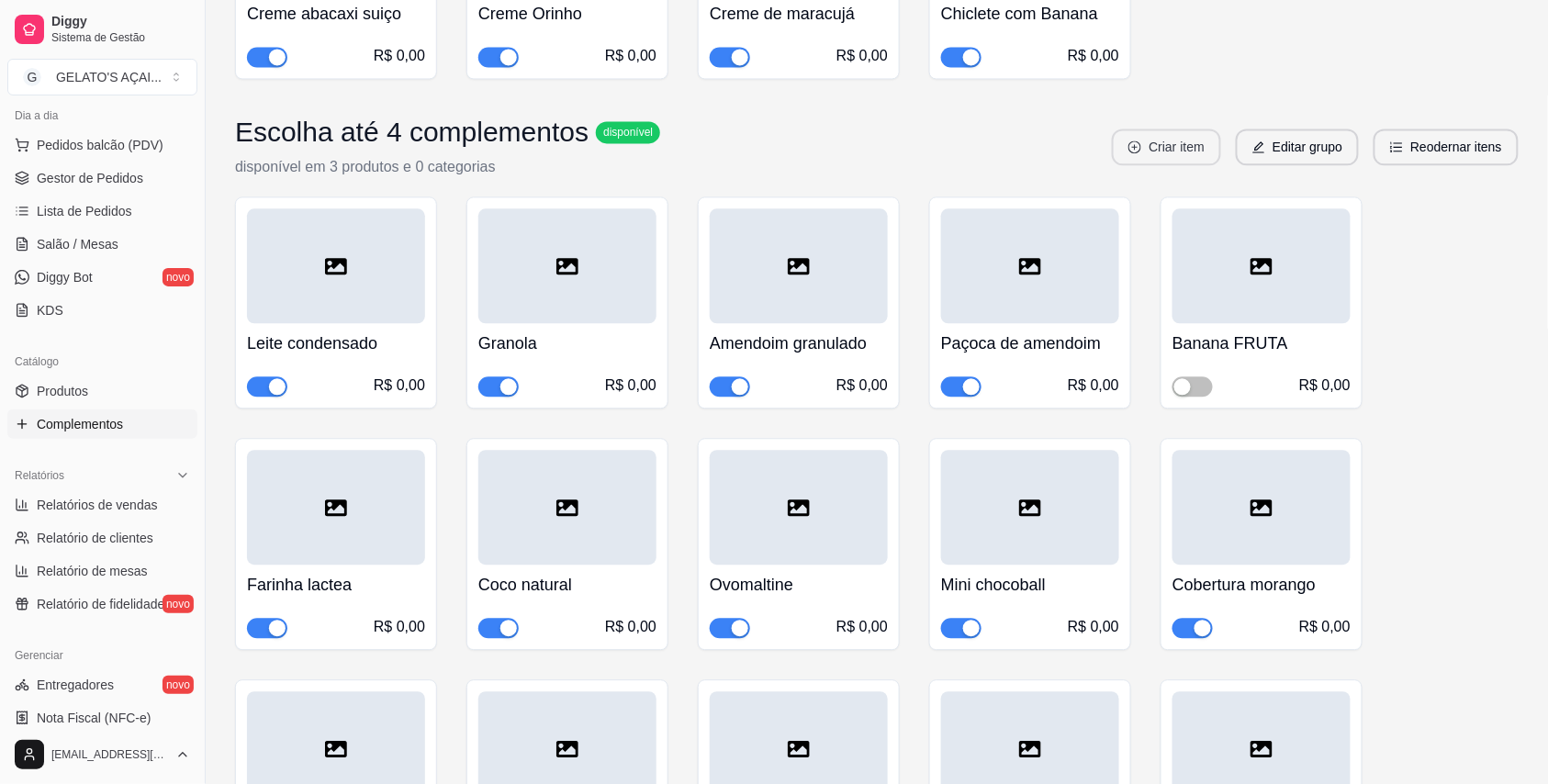
click at [1184, 129] on button "Criar item" at bounding box center [1166, 147] width 109 height 37
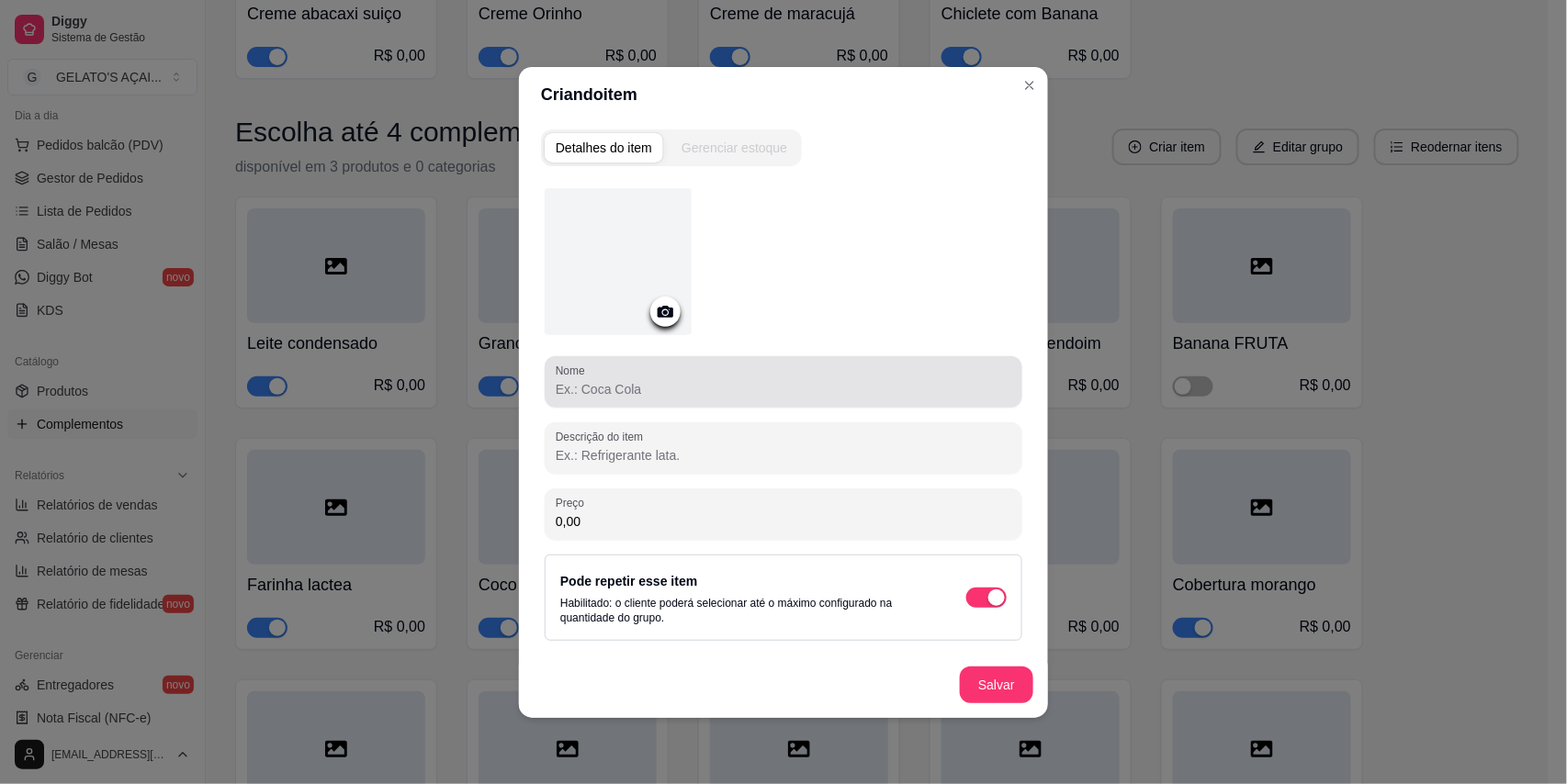
click at [633, 387] on input "Nome" at bounding box center [784, 389] width 455 height 18
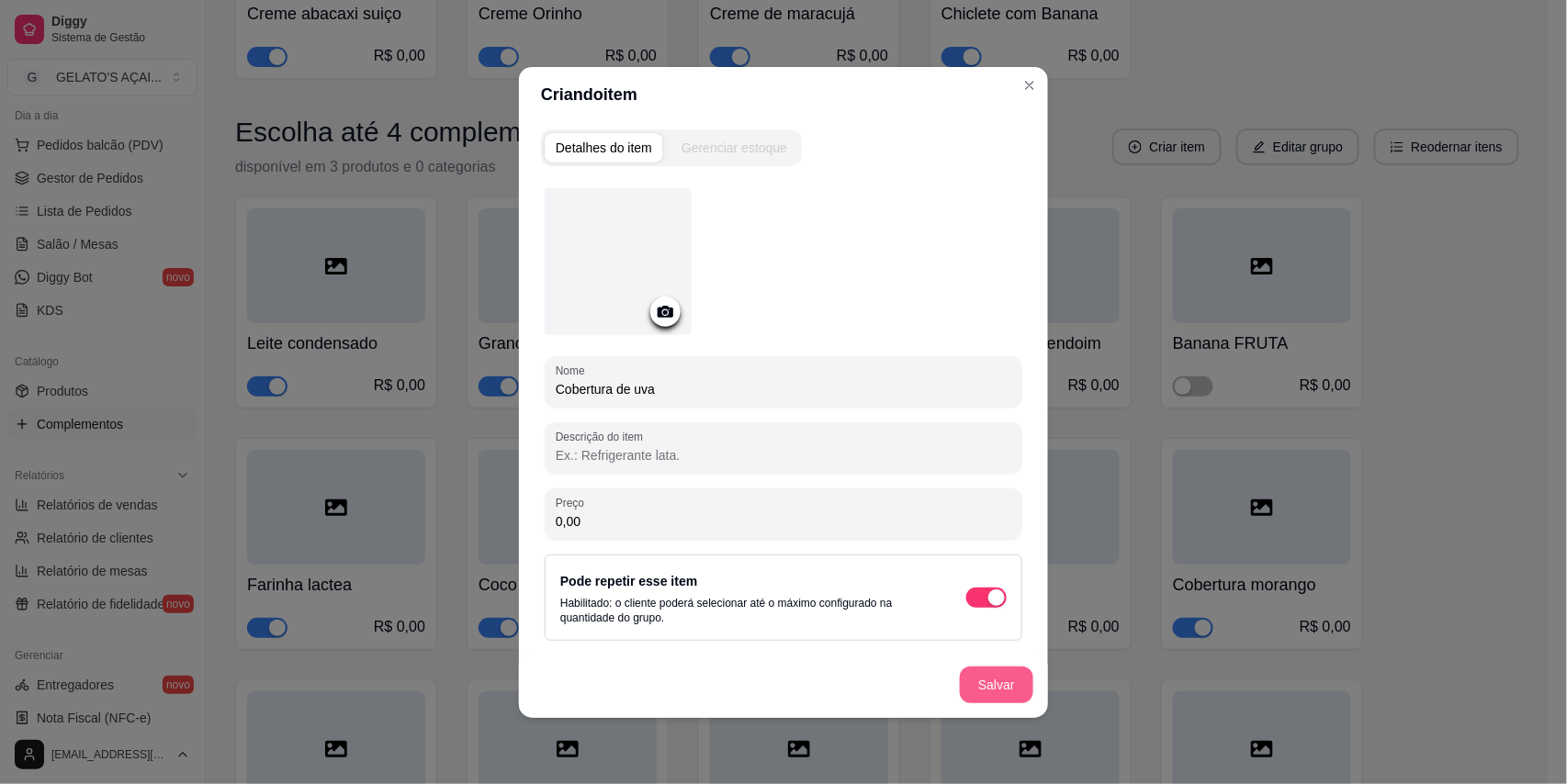
type input "Cobertura de uva"
click at [1000, 688] on button "Salvar" at bounding box center [997, 684] width 74 height 37
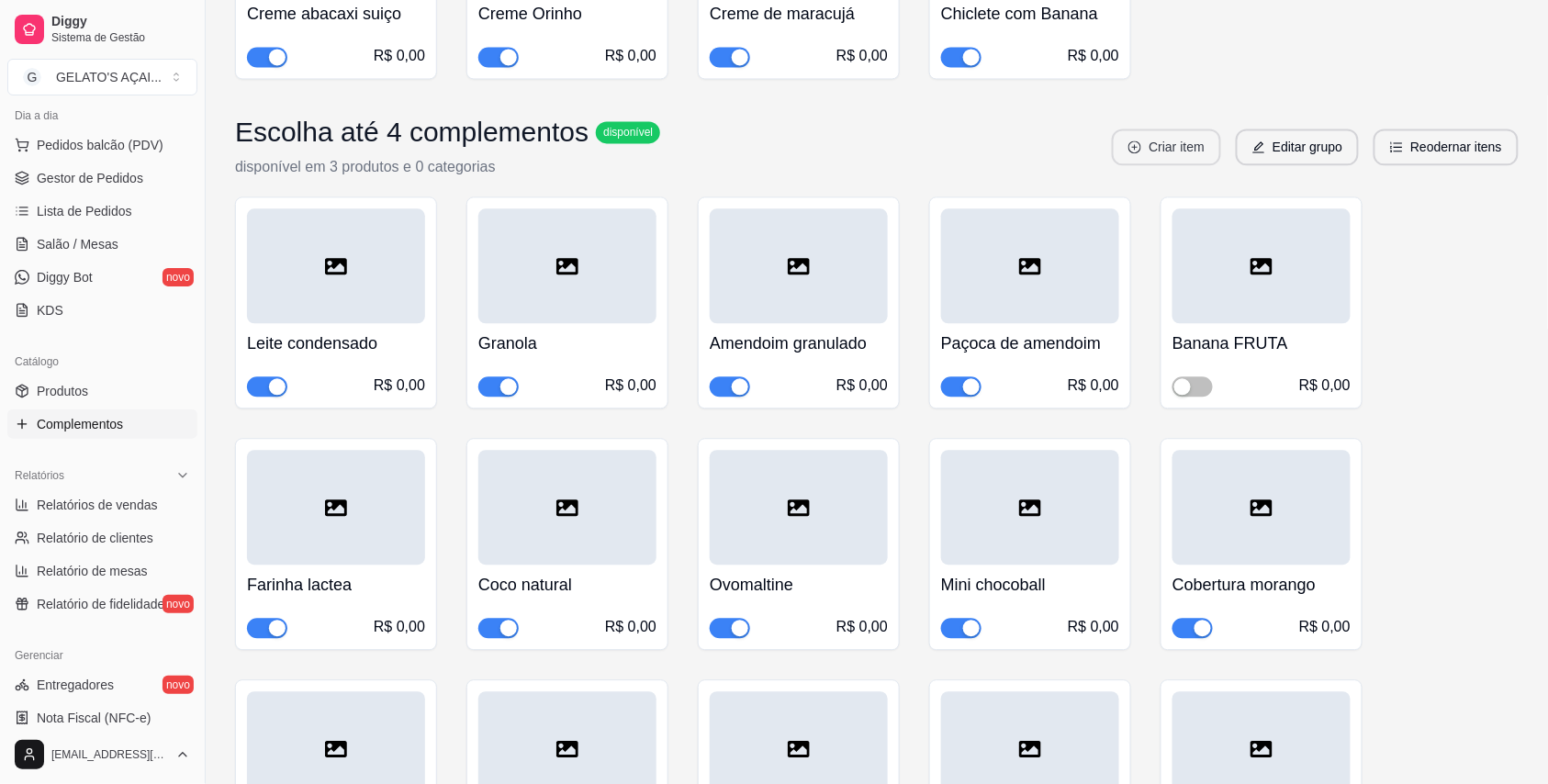
click at [1162, 129] on button "Criar item" at bounding box center [1166, 147] width 109 height 37
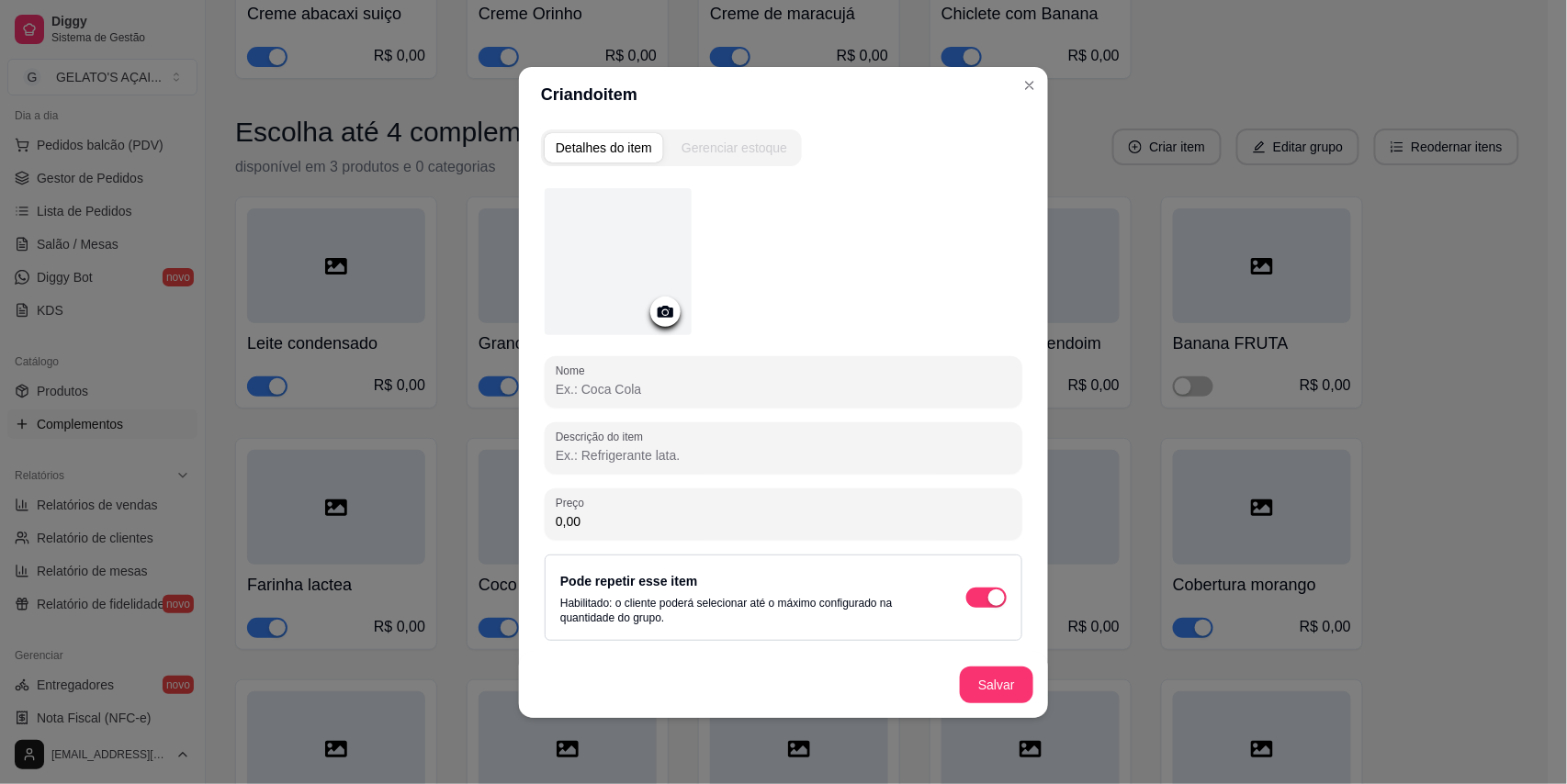
click at [696, 389] on input "Nome" at bounding box center [784, 389] width 455 height 18
type input "Cobertura de caramelo"
click at [978, 672] on button "Salvar" at bounding box center [996, 684] width 72 height 36
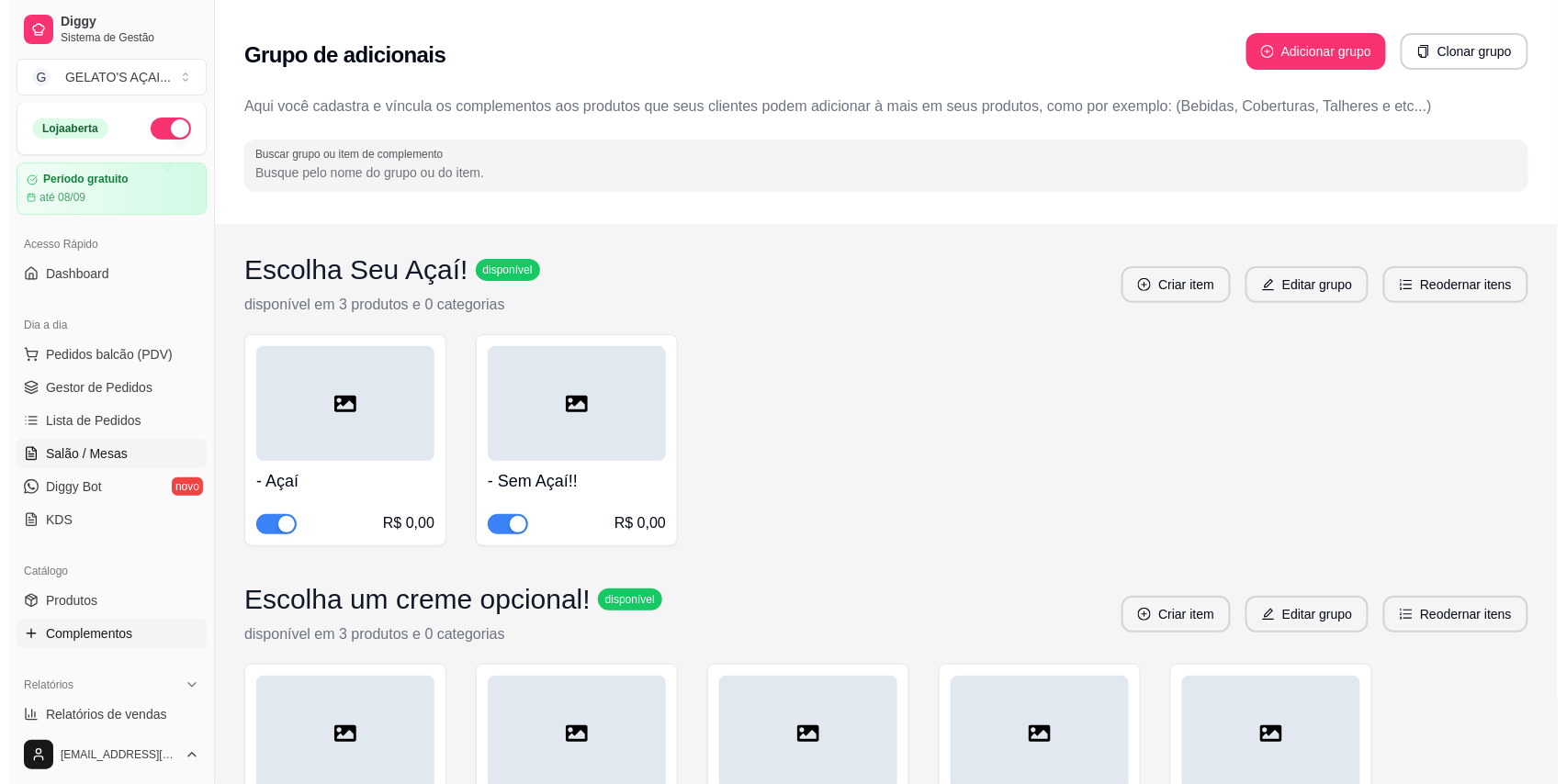
scroll to position [0, 0]
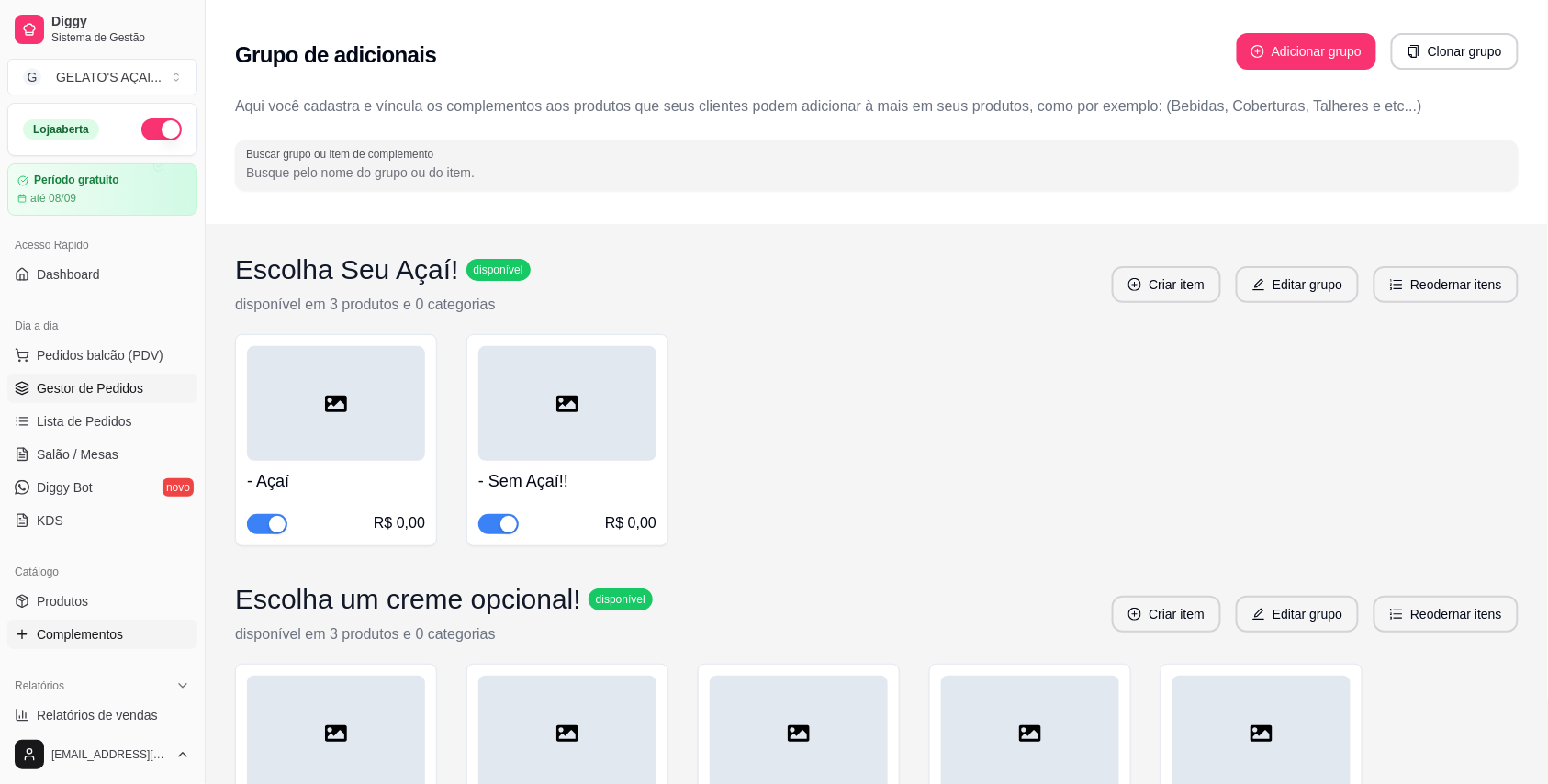
click at [100, 379] on span "Gestor de Pedidos" at bounding box center [90, 388] width 107 height 18
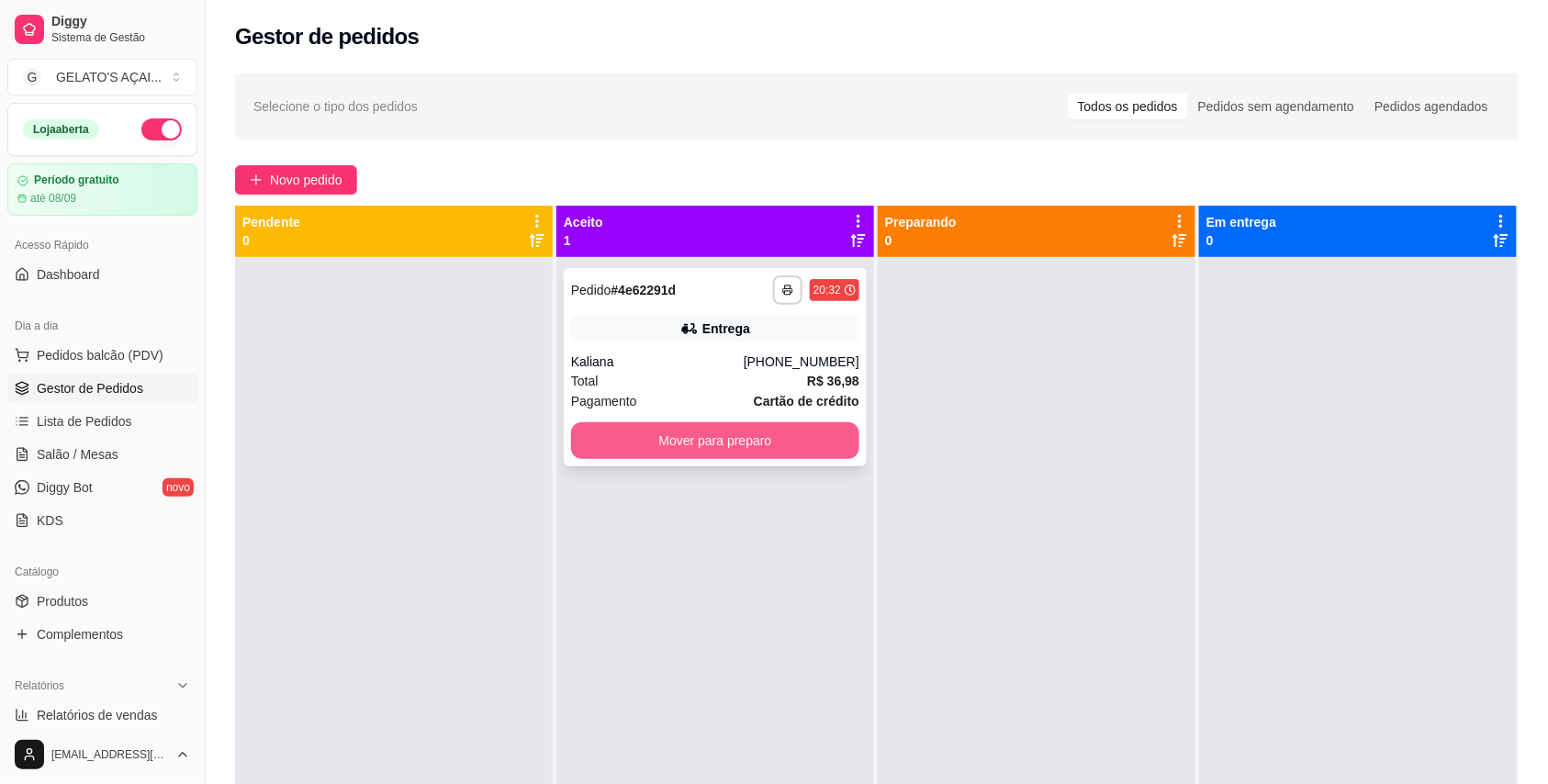
click at [706, 446] on button "Mover para preparo" at bounding box center [715, 440] width 288 height 37
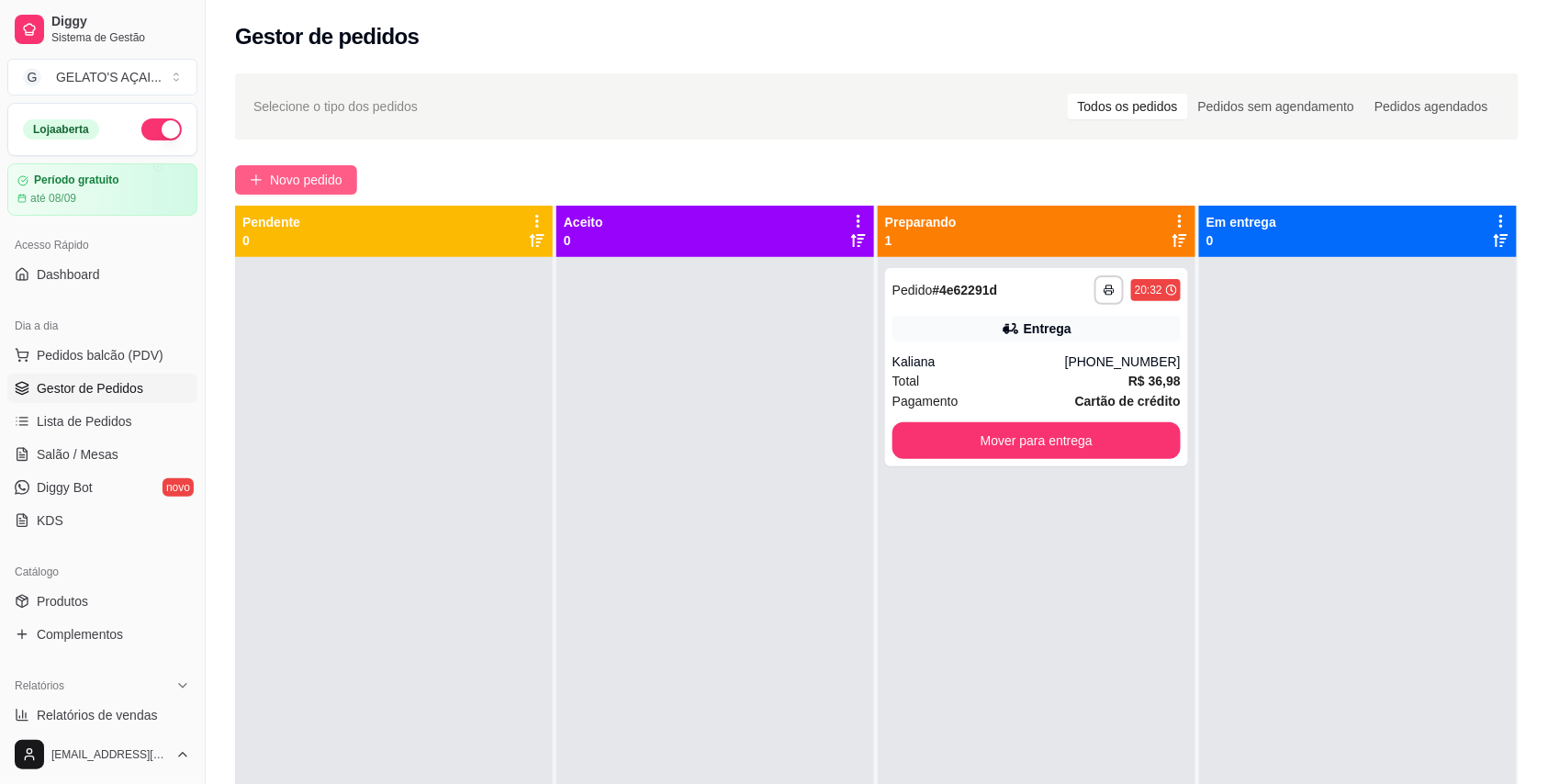
click at [327, 185] on span "Novo pedido" at bounding box center [306, 180] width 73 height 20
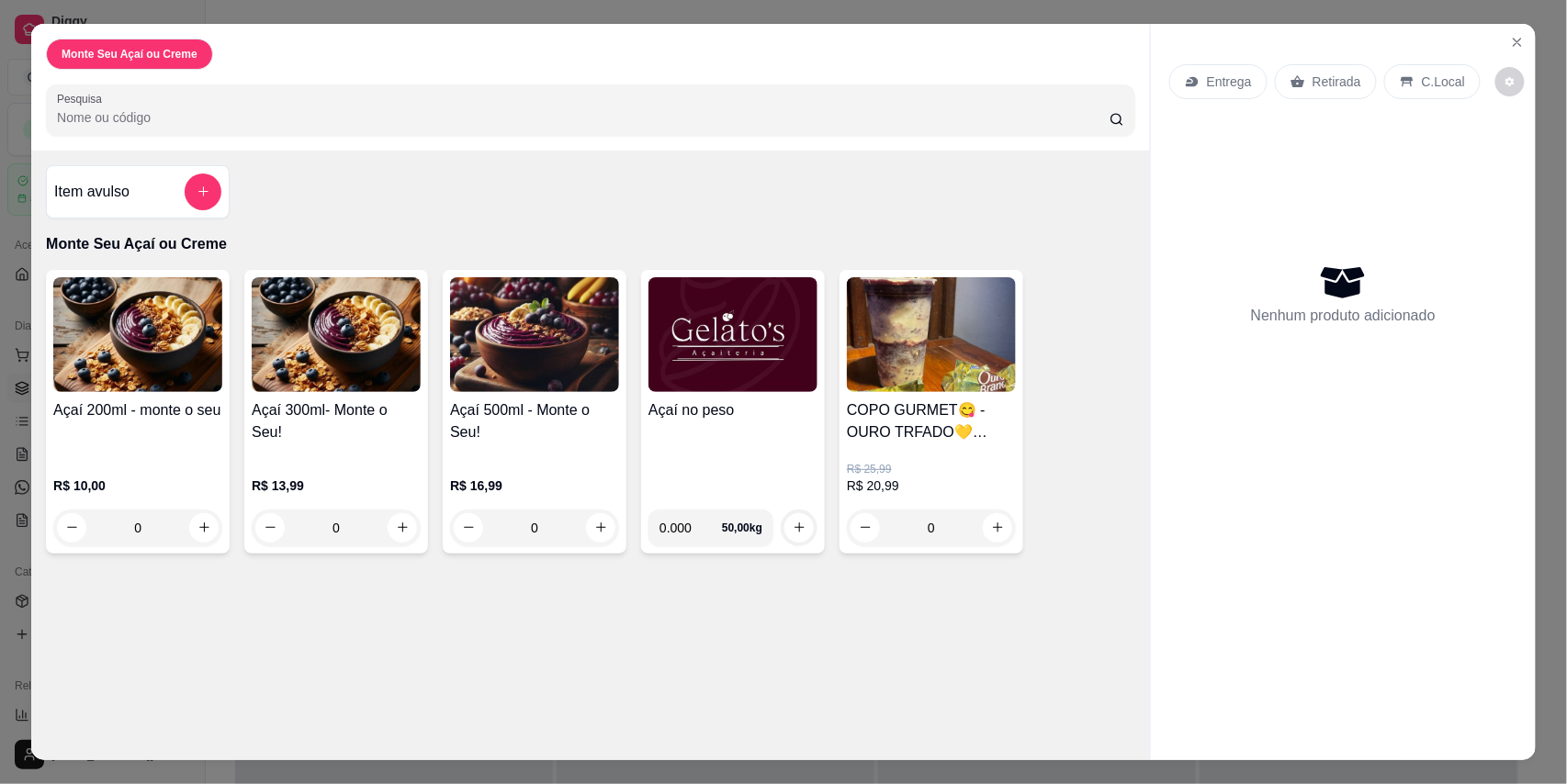
click at [193, 345] on img at bounding box center [137, 334] width 169 height 115
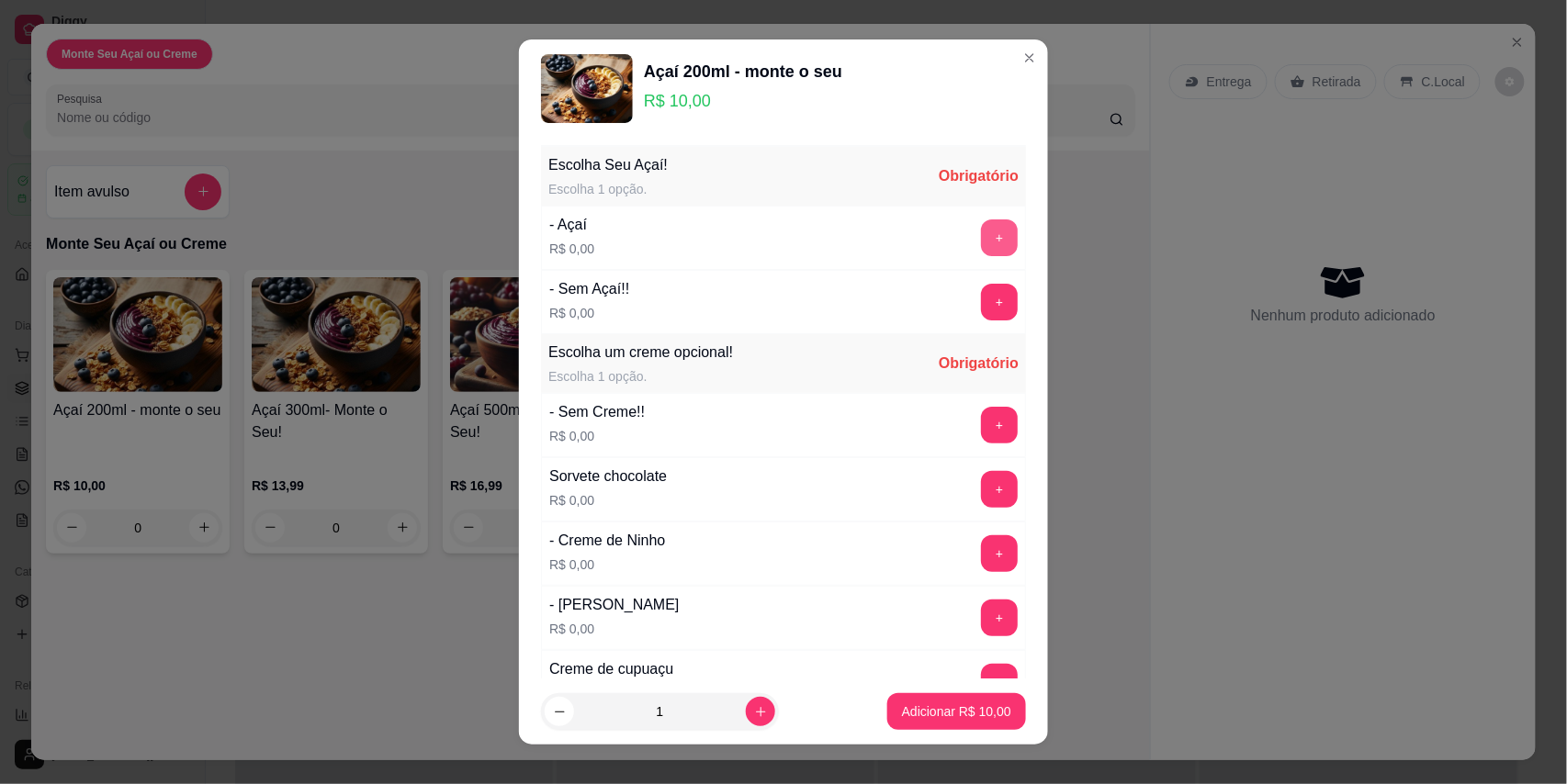
click at [981, 244] on button "+" at bounding box center [999, 237] width 37 height 37
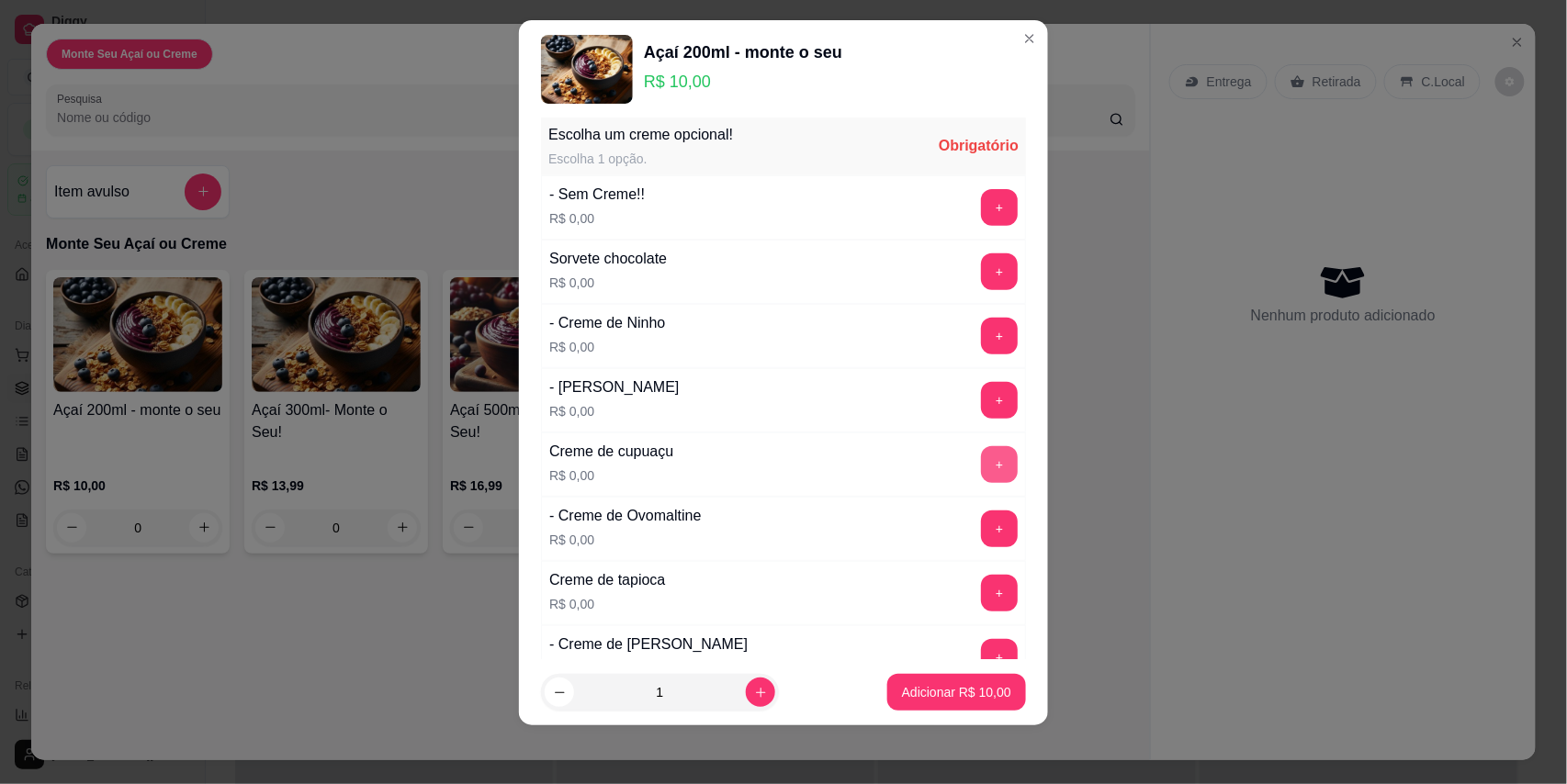
click at [981, 460] on button "+" at bounding box center [999, 464] width 37 height 37
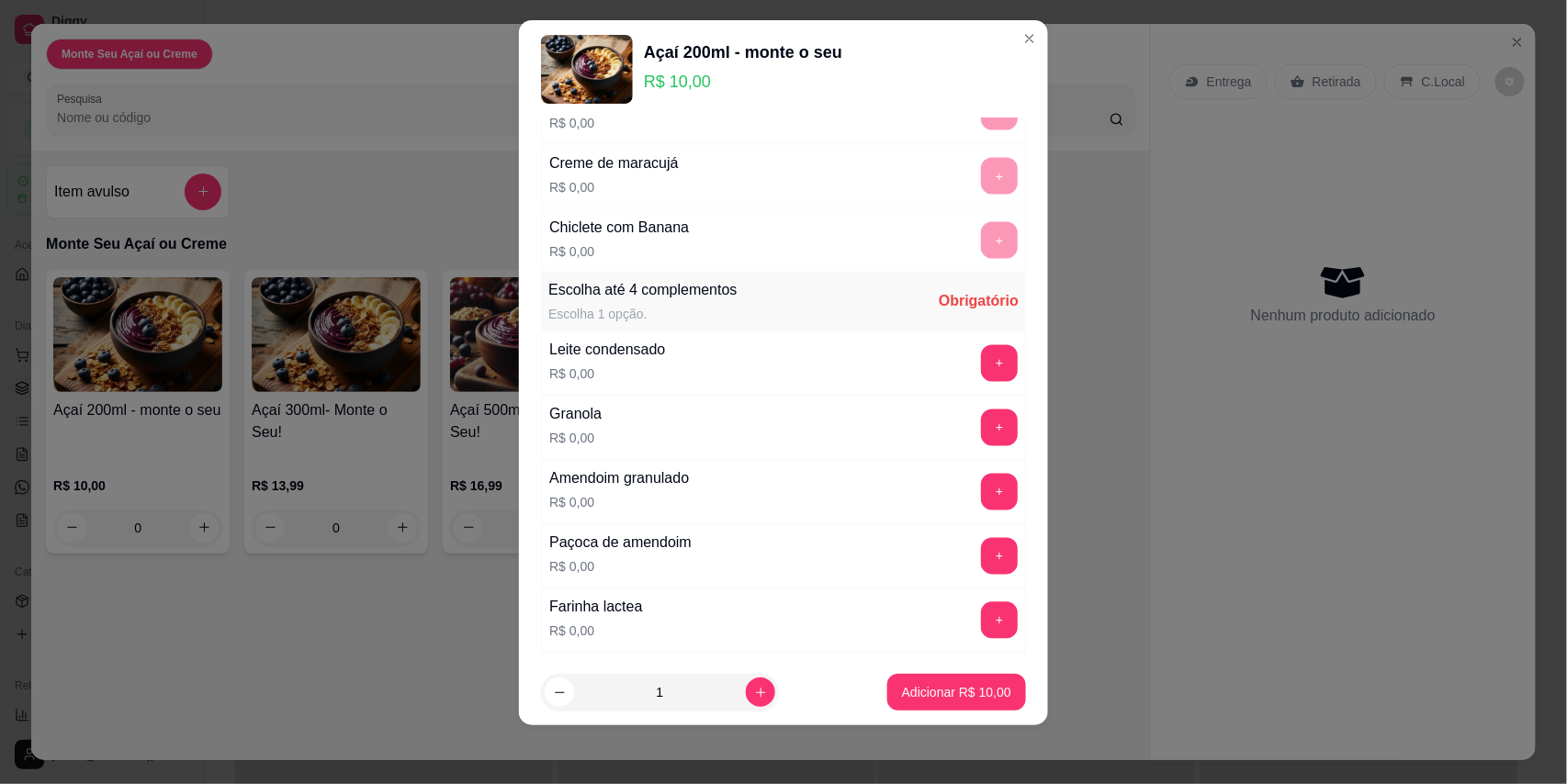
scroll to position [1165, 0]
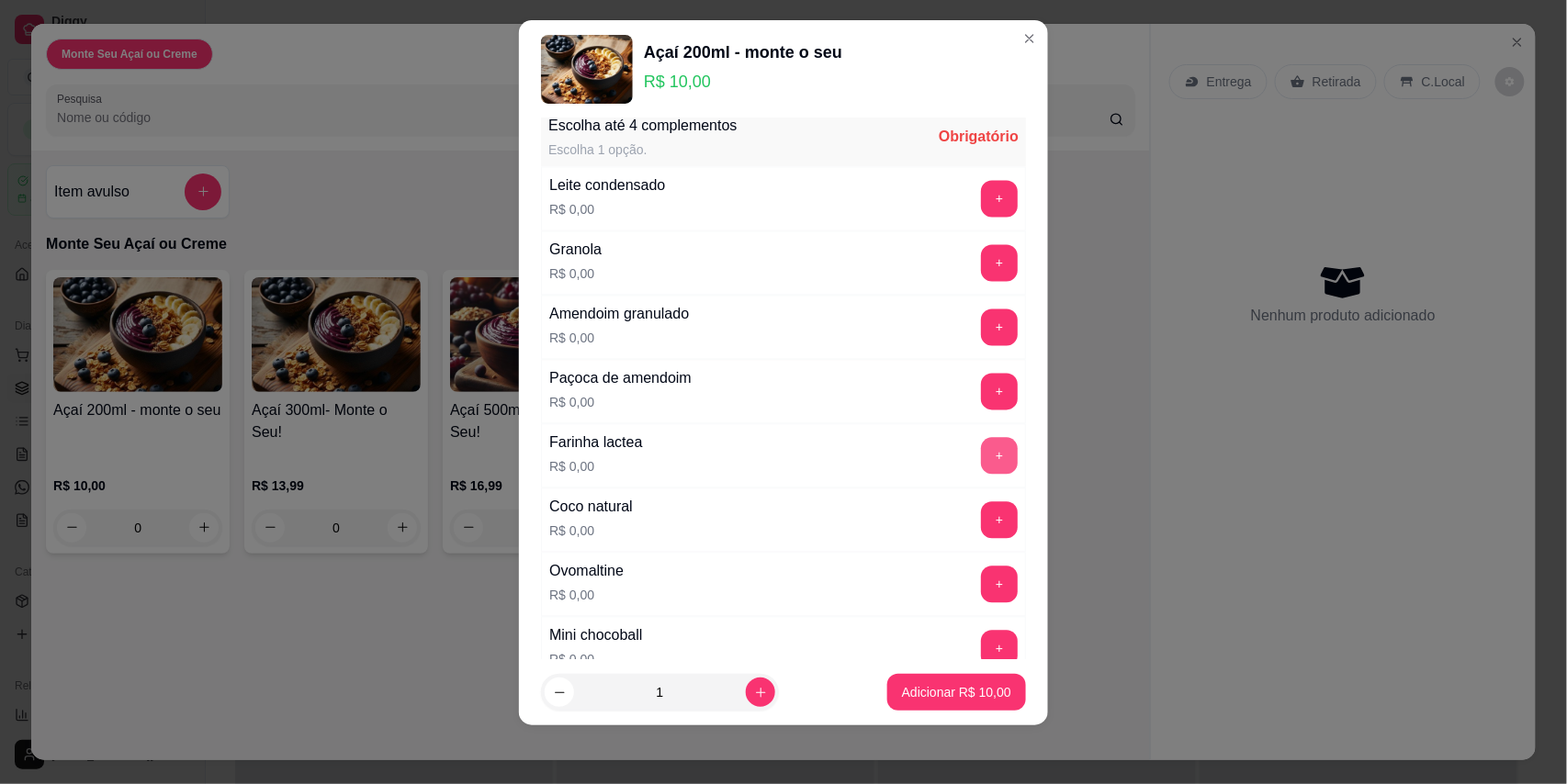
click at [981, 460] on button "+" at bounding box center [999, 456] width 37 height 37
click at [959, 691] on p "Adicionar R$ 10,00" at bounding box center [956, 692] width 109 height 18
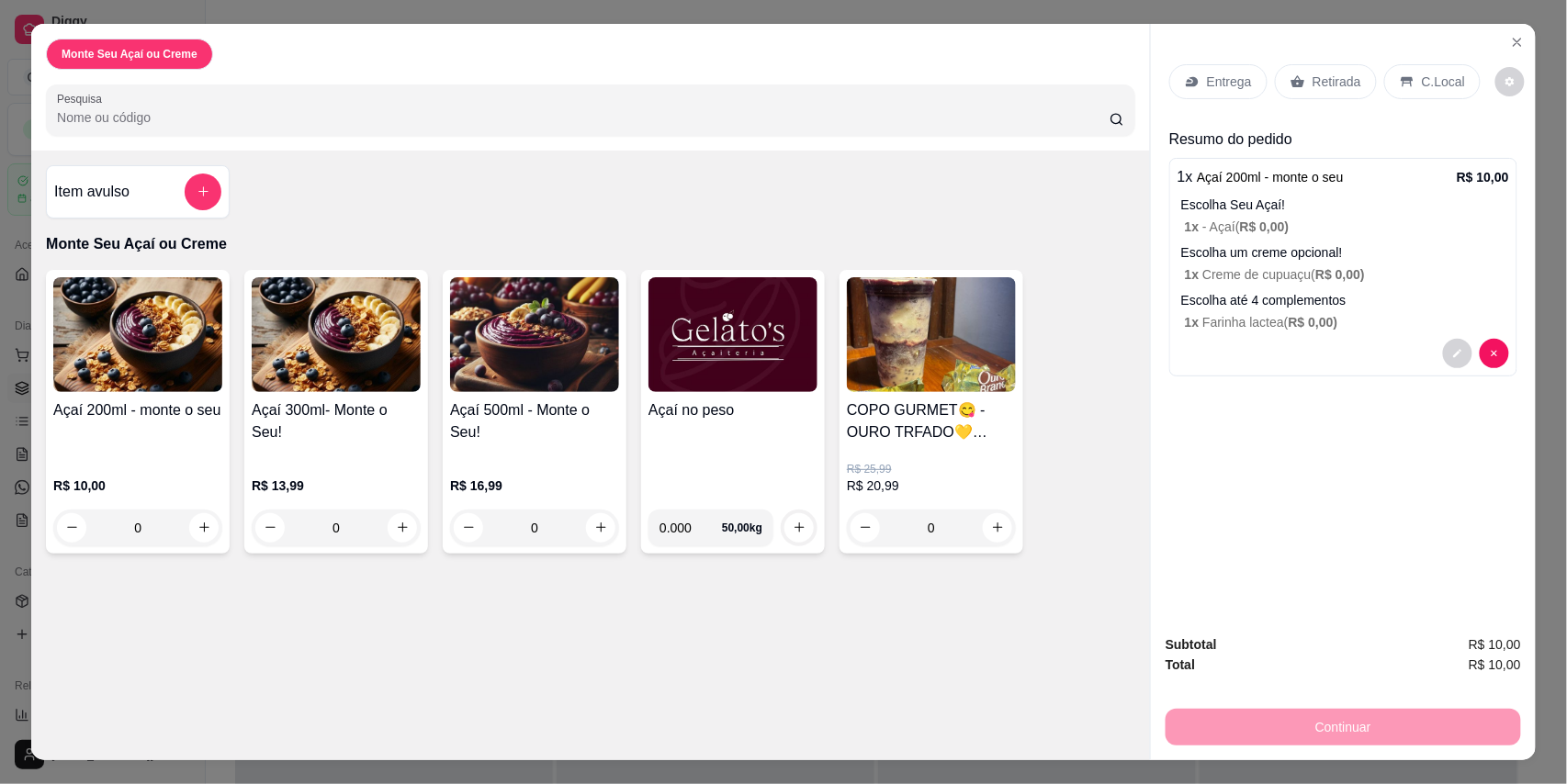
click at [1403, 75] on icon at bounding box center [1406, 82] width 15 height 15
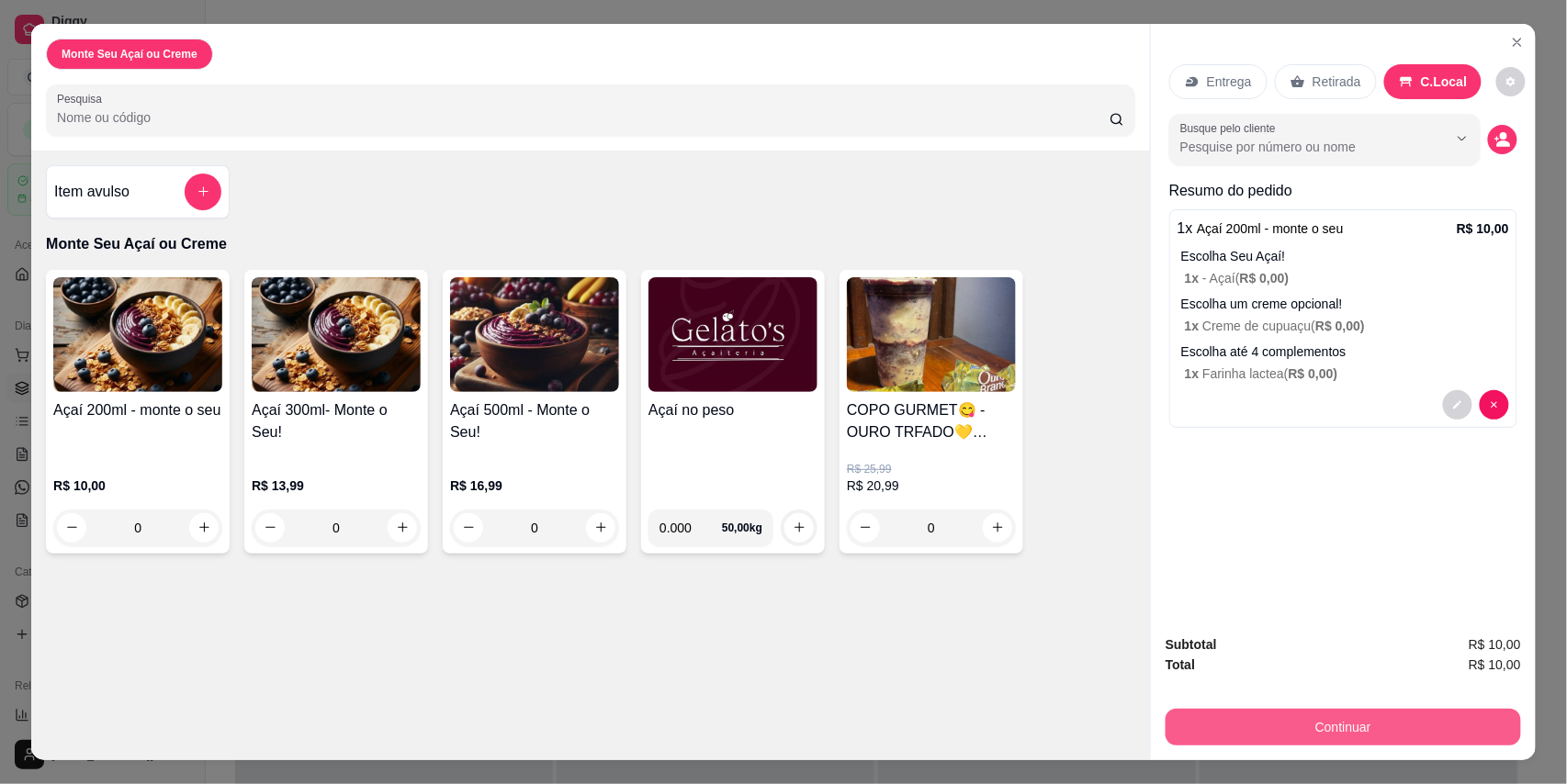
click at [1338, 719] on button "Continuar" at bounding box center [1343, 726] width 355 height 37
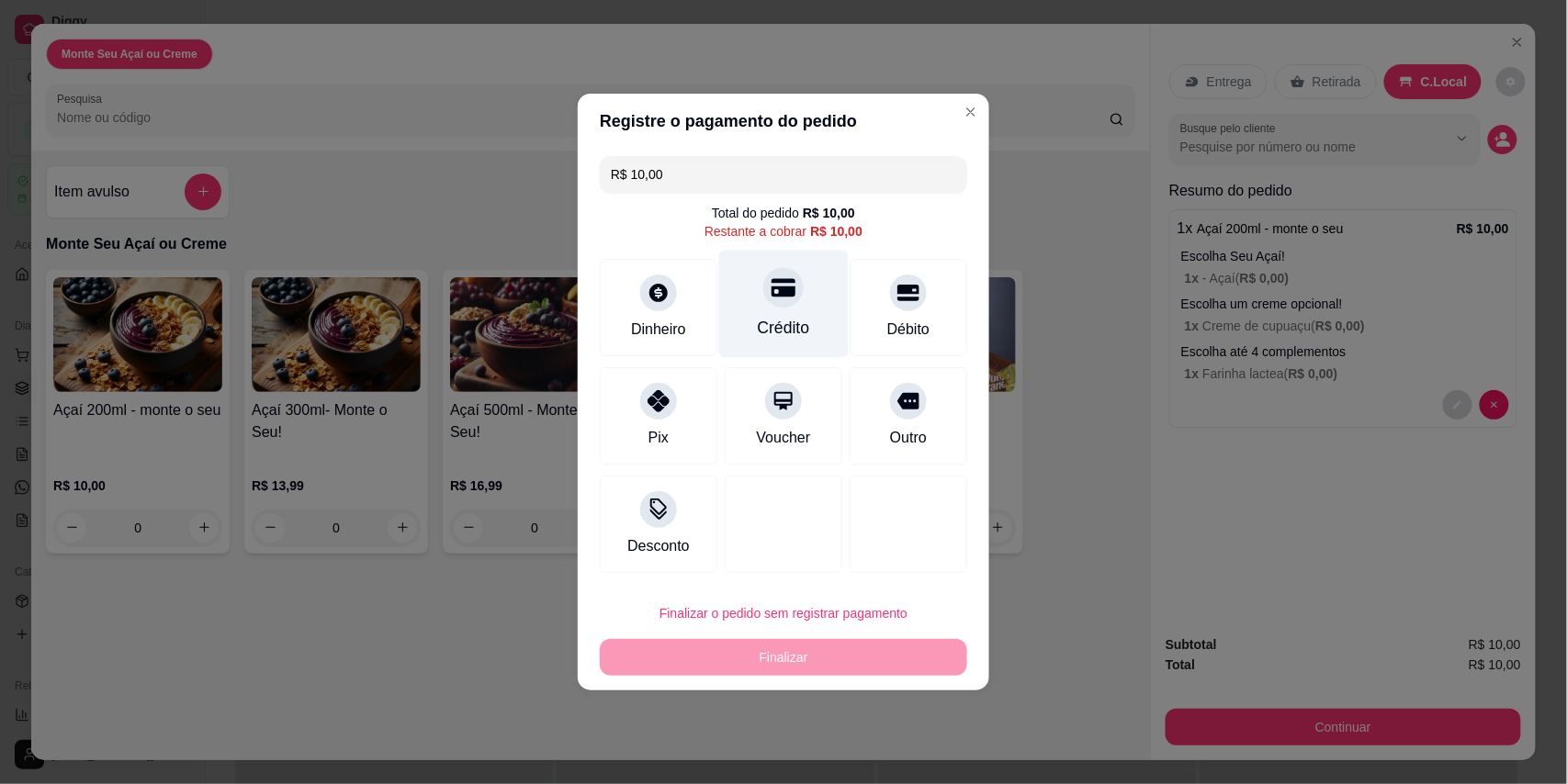
click at [800, 286] on div "Crédito" at bounding box center [784, 304] width 130 height 108
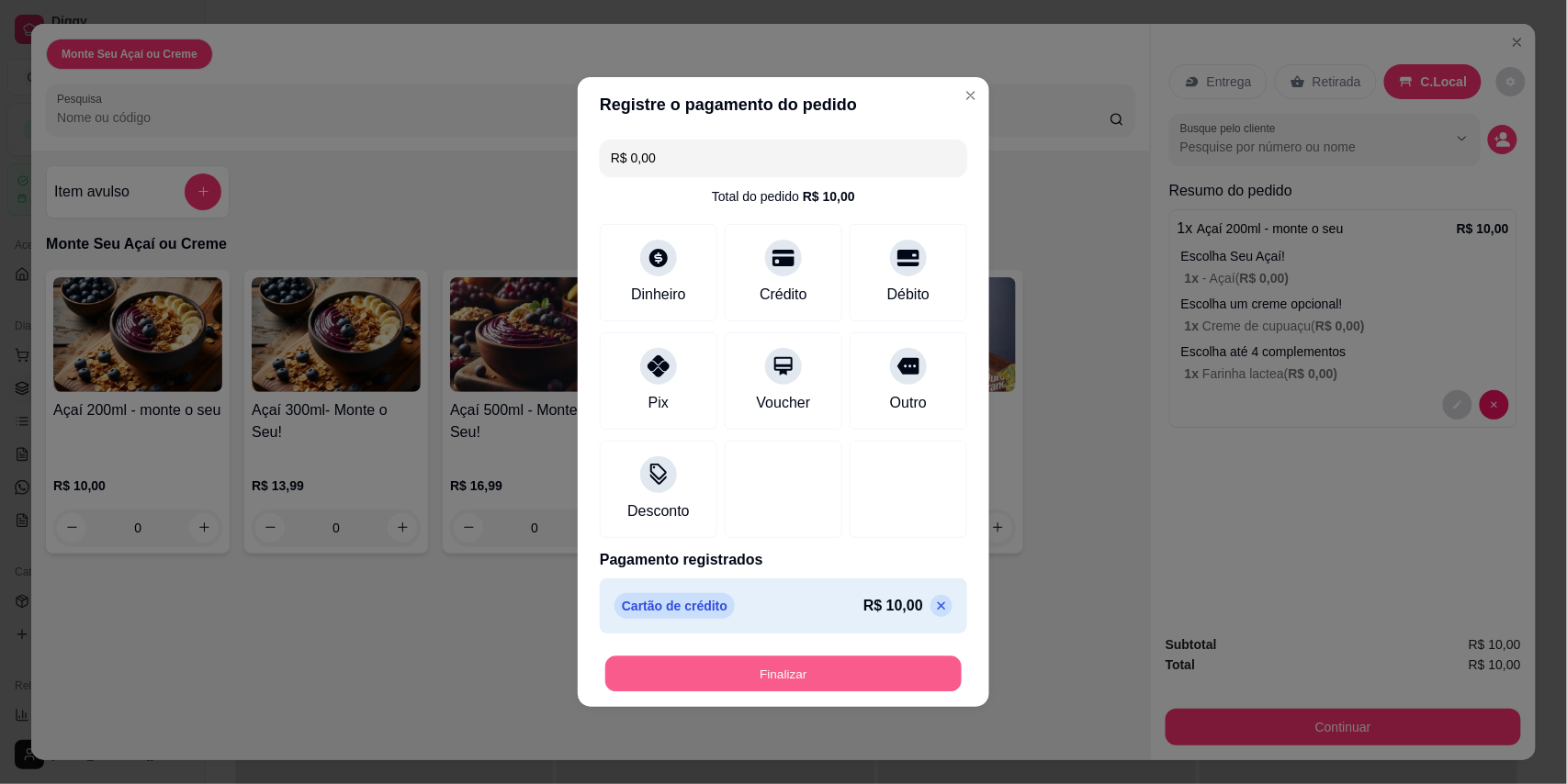
click at [808, 670] on button "Finalizar" at bounding box center [783, 674] width 356 height 36
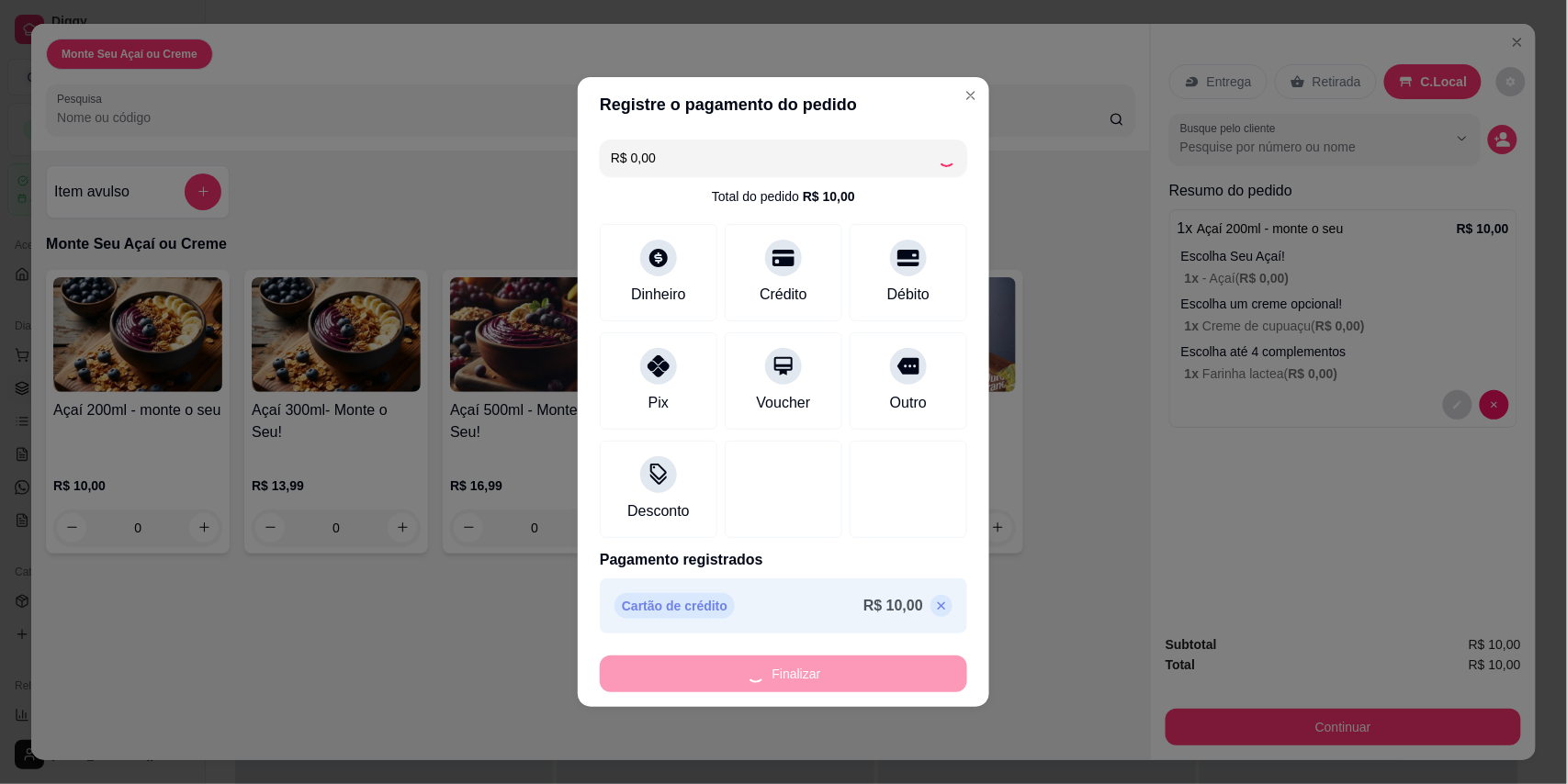
type input "-R$ 10,00"
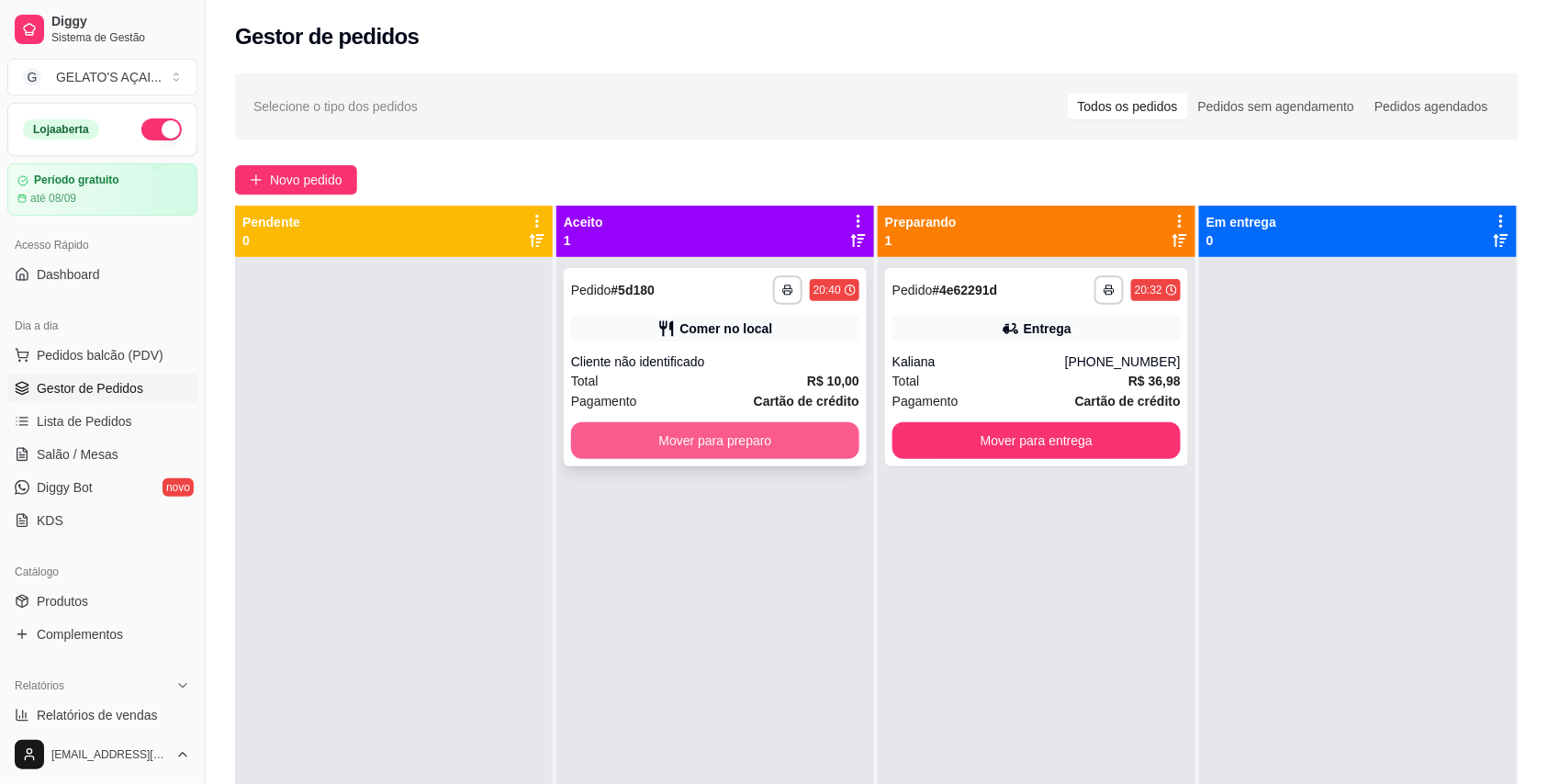
click at [685, 430] on button "Mover para preparo" at bounding box center [715, 440] width 288 height 37
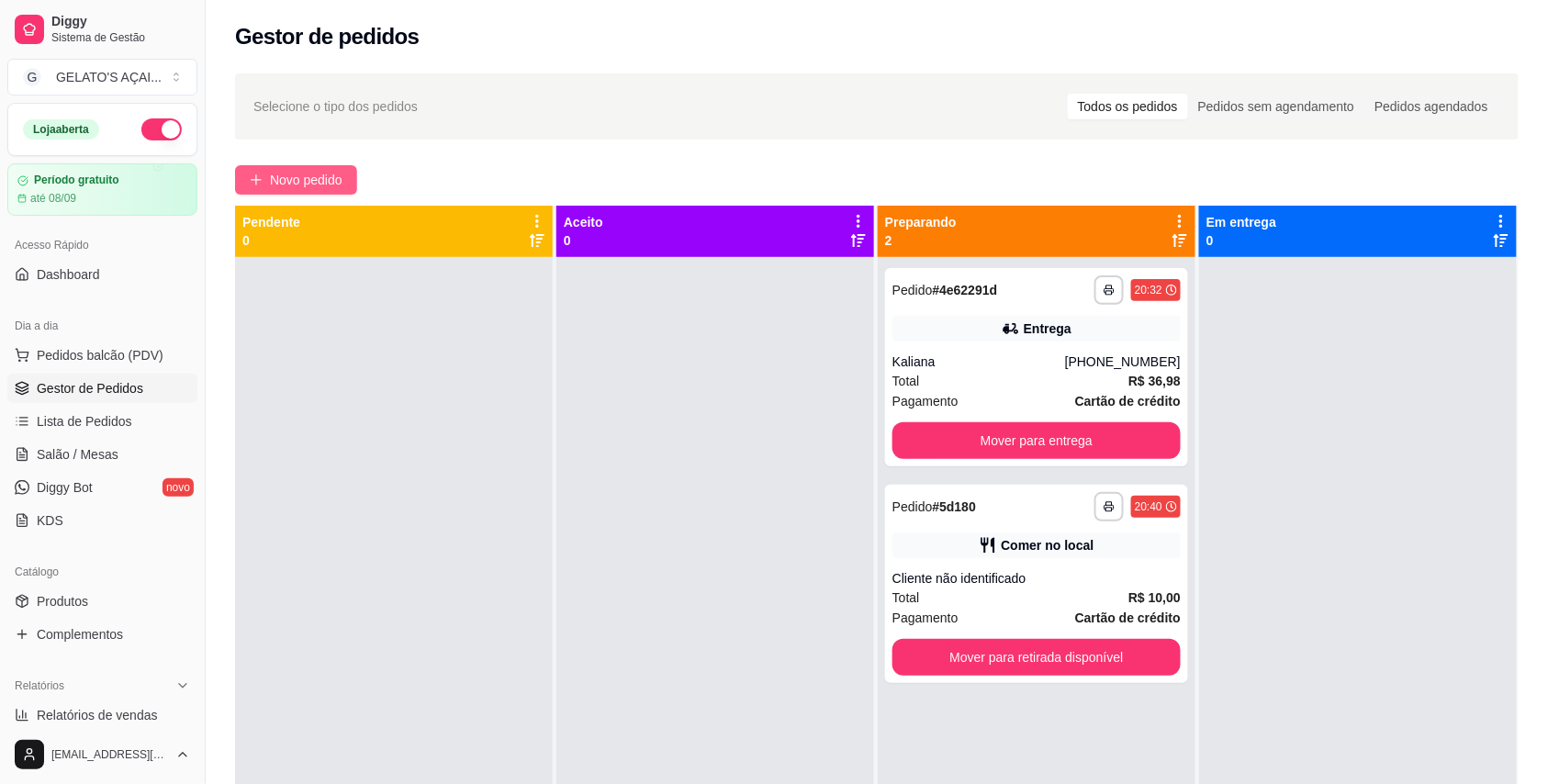
click at [256, 177] on icon "plus" at bounding box center [256, 180] width 13 height 13
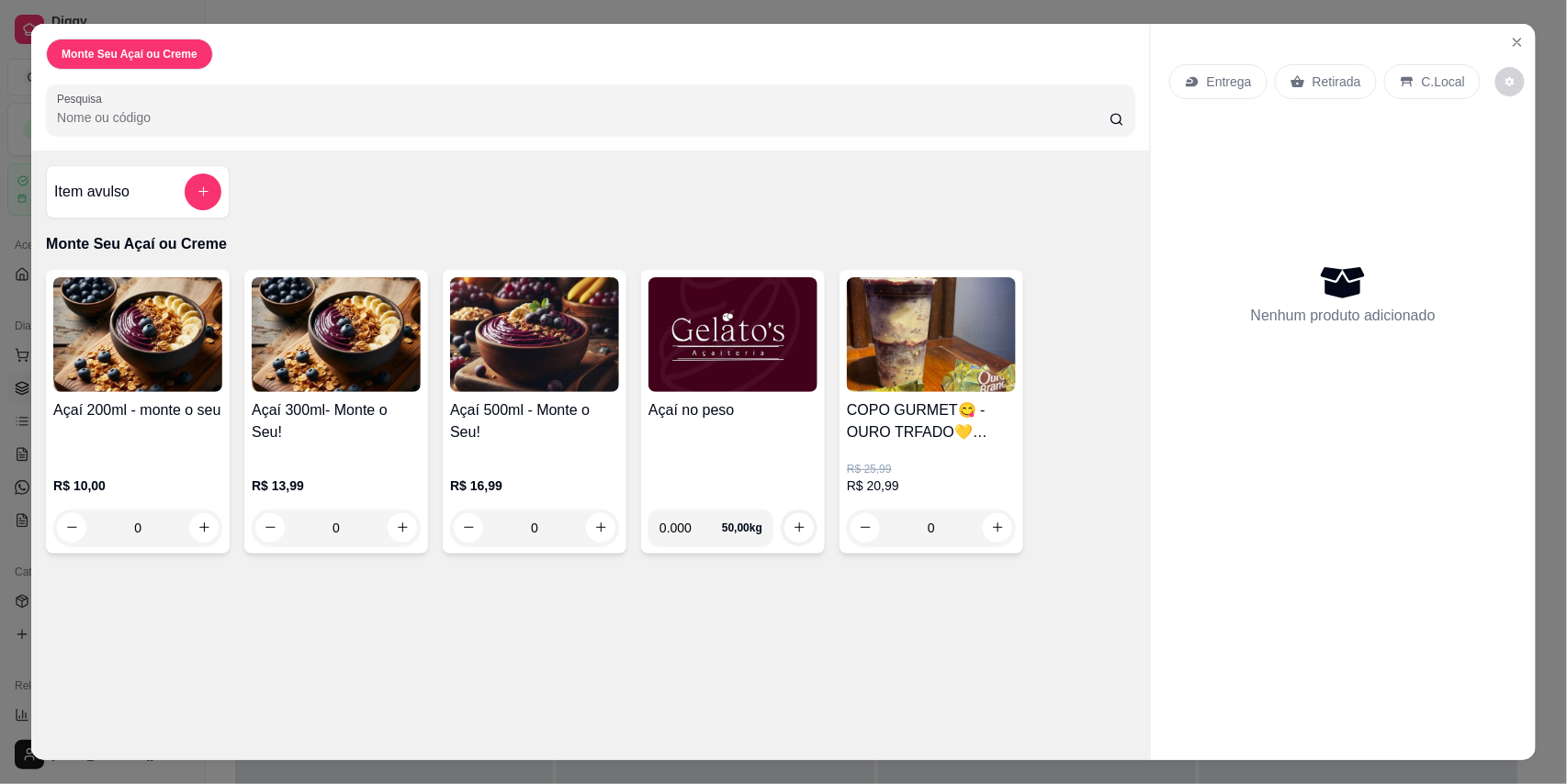
click at [536, 346] on img at bounding box center [534, 334] width 169 height 115
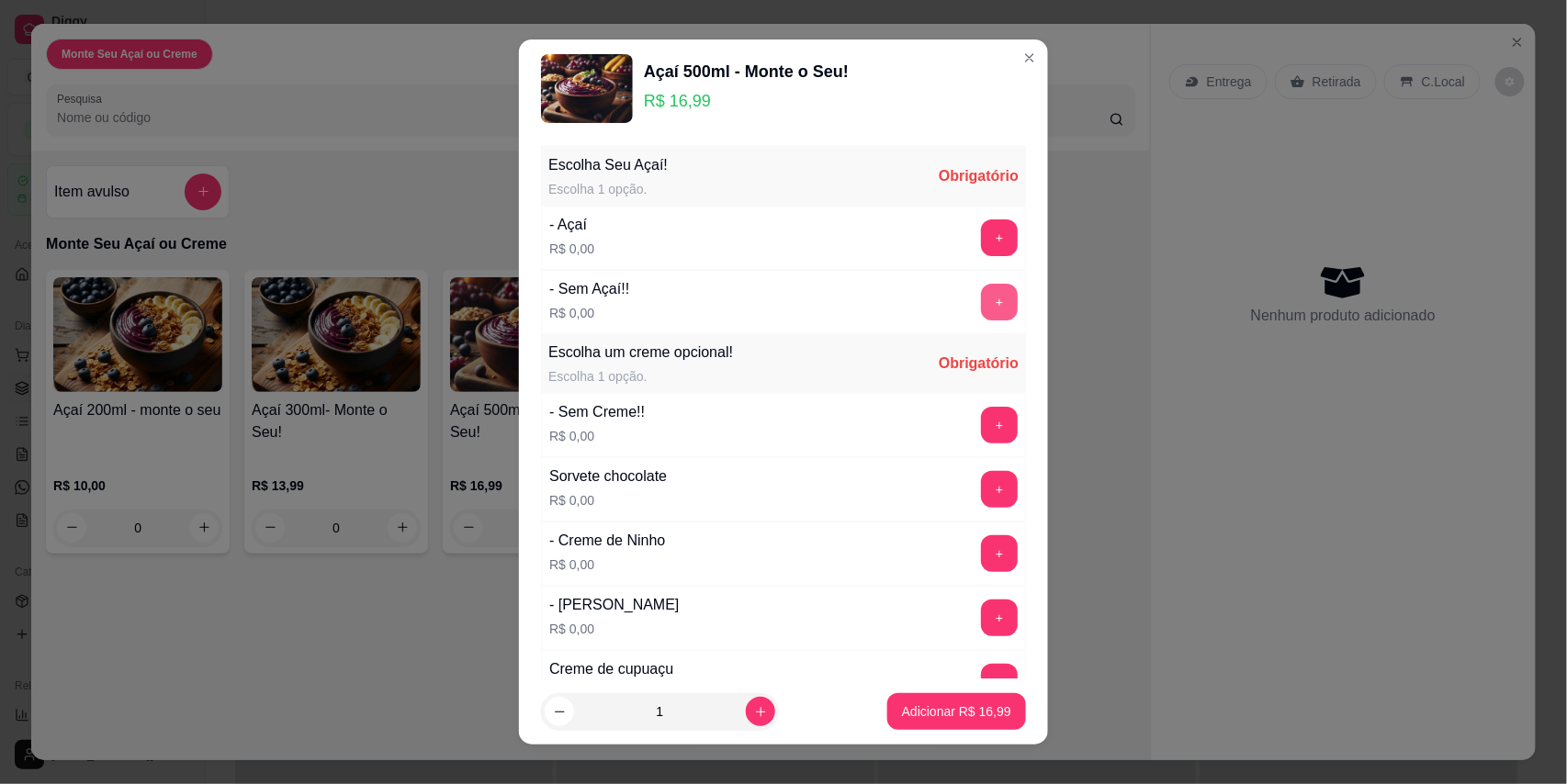
click at [981, 295] on button "+" at bounding box center [999, 301] width 37 height 37
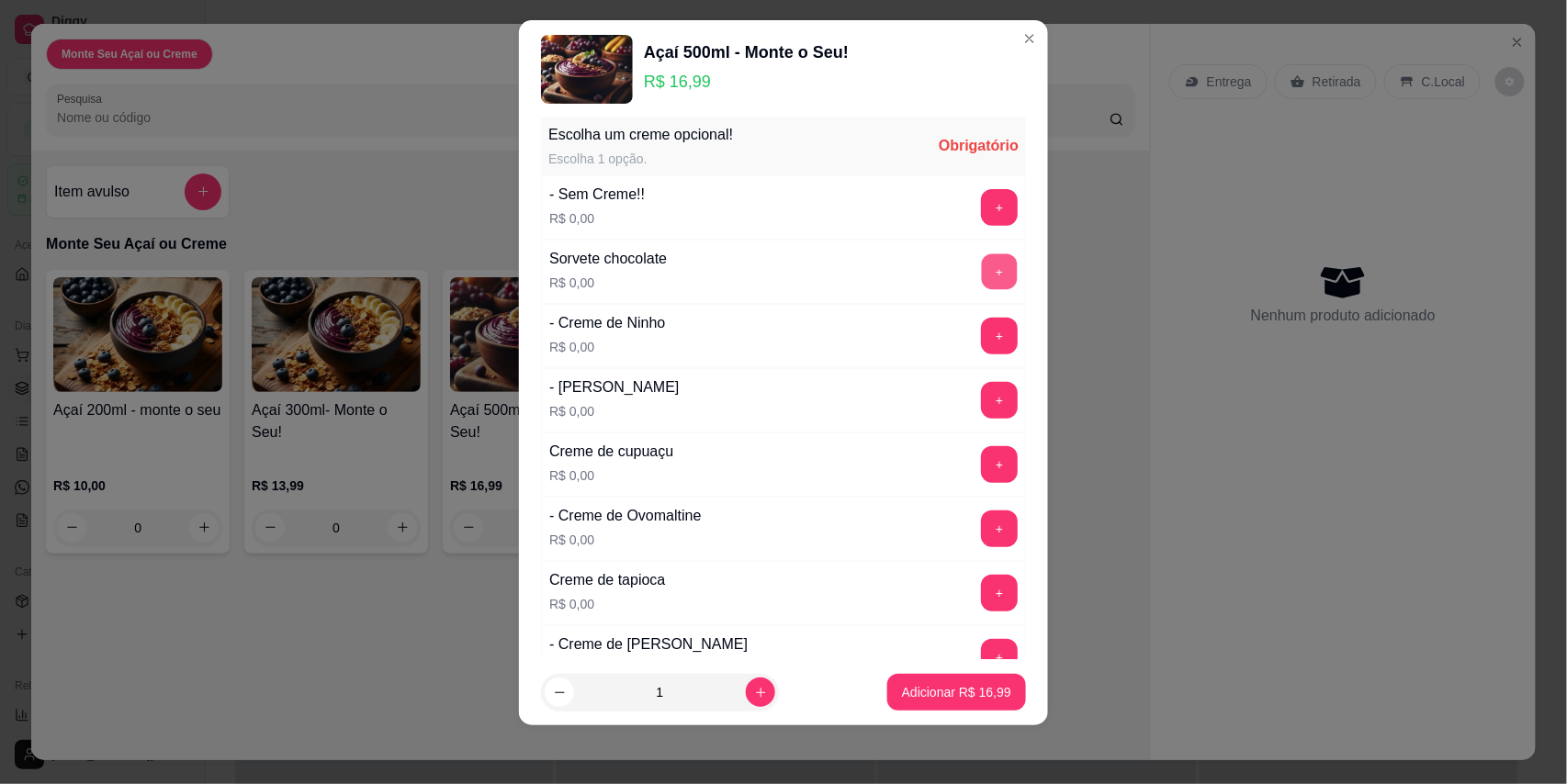
click at [982, 282] on button "+" at bounding box center [1000, 271] width 36 height 36
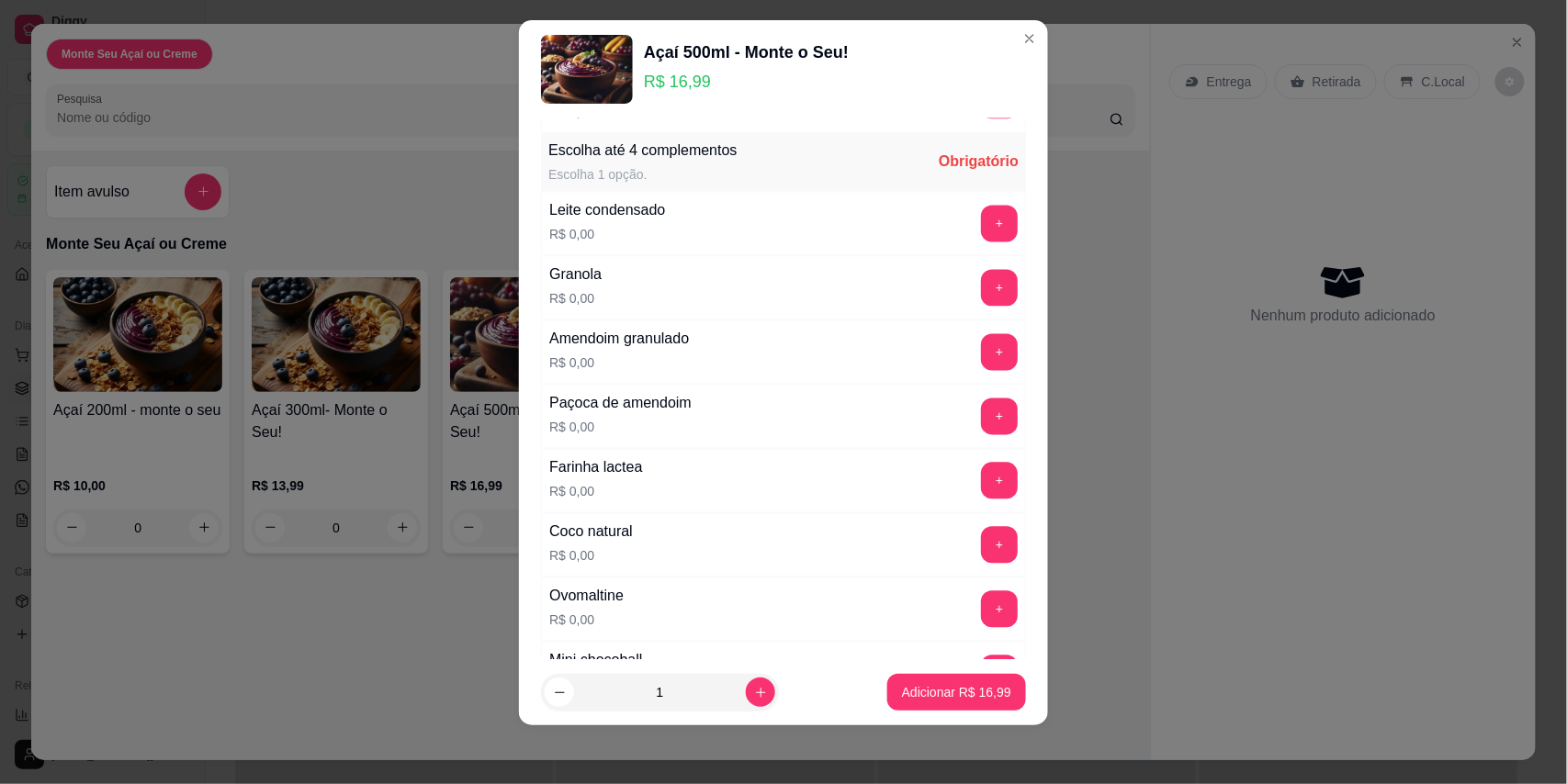
scroll to position [1165, 0]
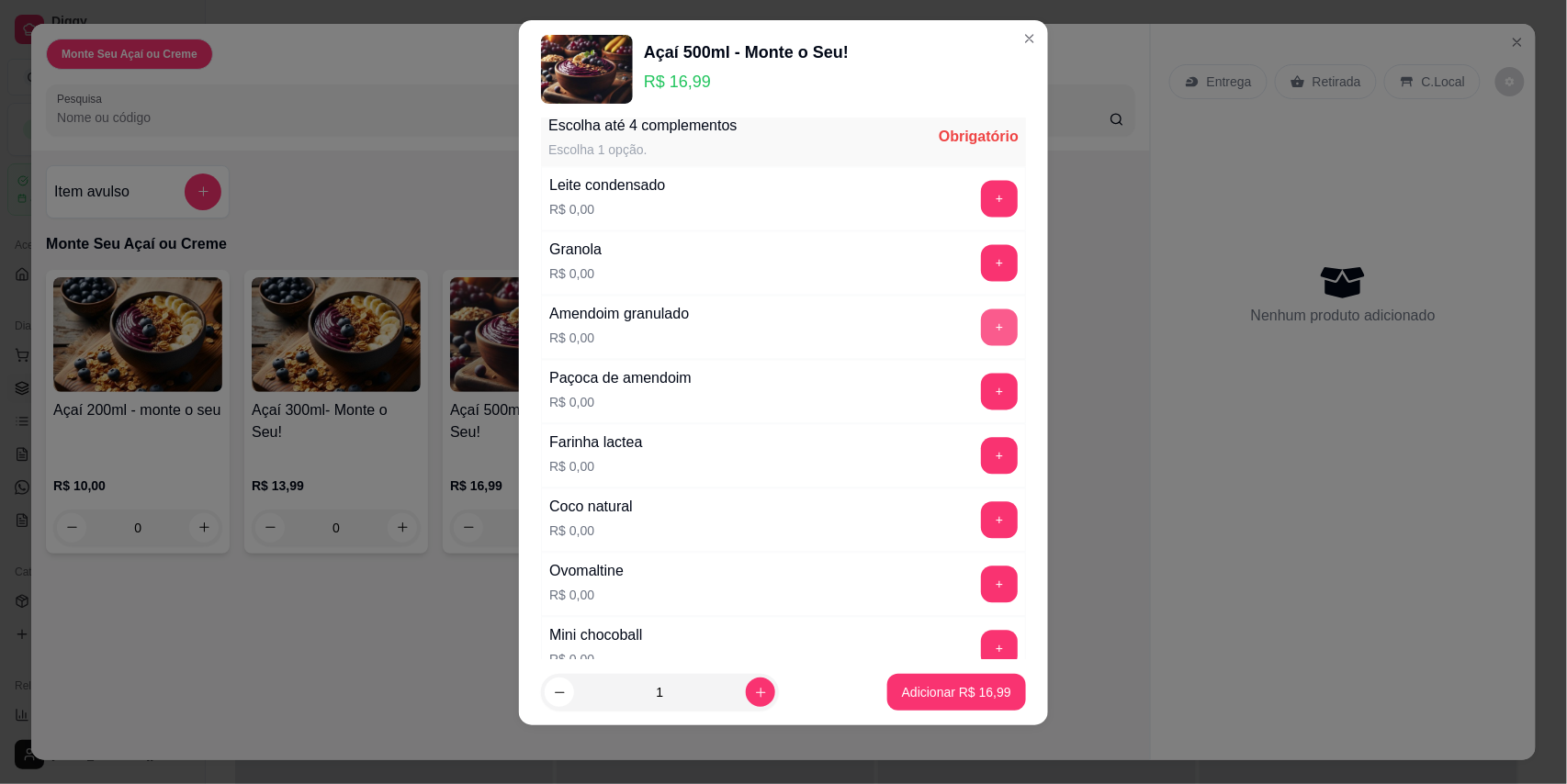
click at [981, 346] on button "+" at bounding box center [999, 327] width 37 height 37
click at [911, 679] on button "Adicionar R$ 16,99" at bounding box center [956, 691] width 139 height 37
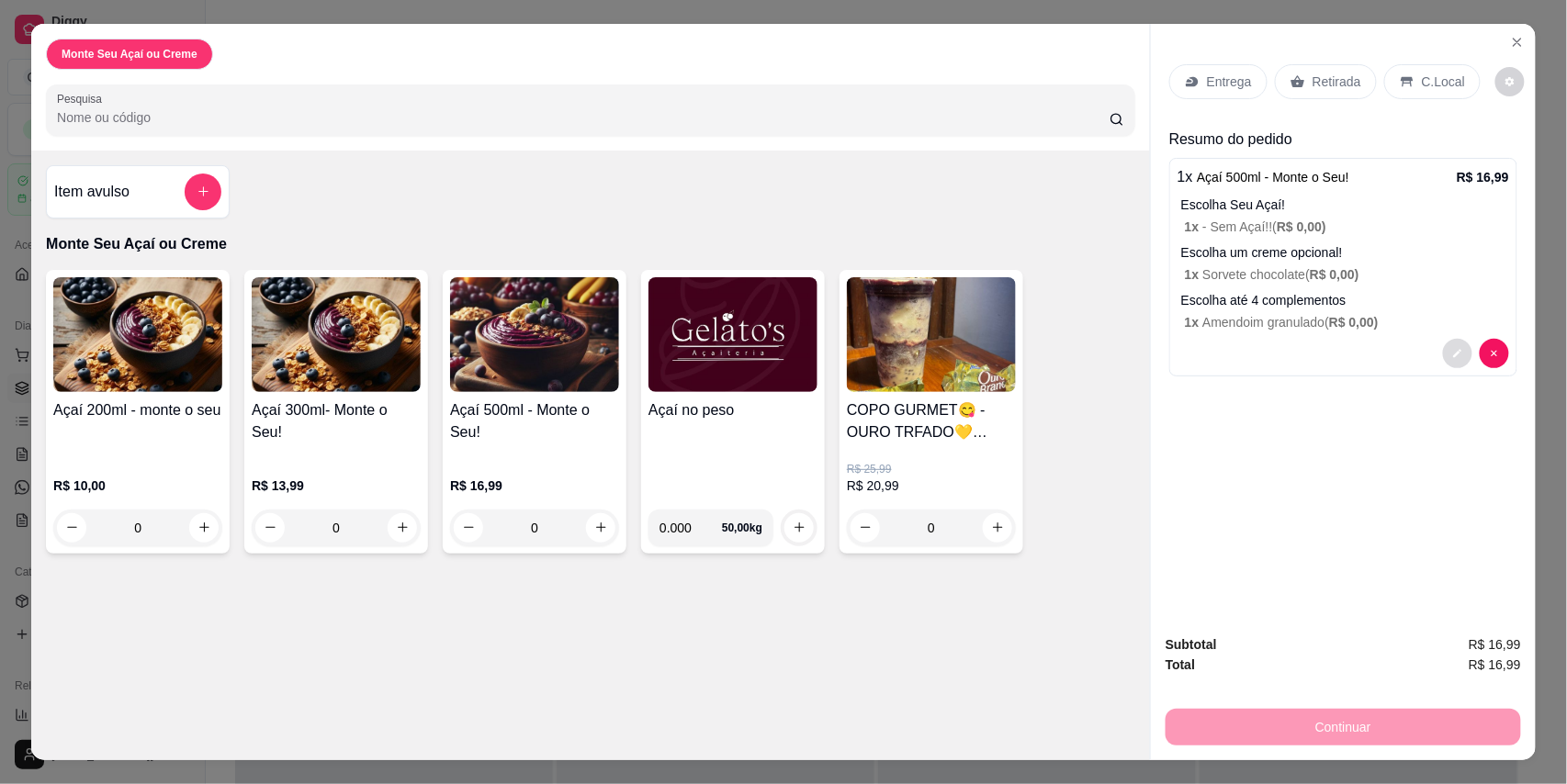
click at [1455, 349] on button "decrease-product-quantity" at bounding box center [1457, 353] width 29 height 29
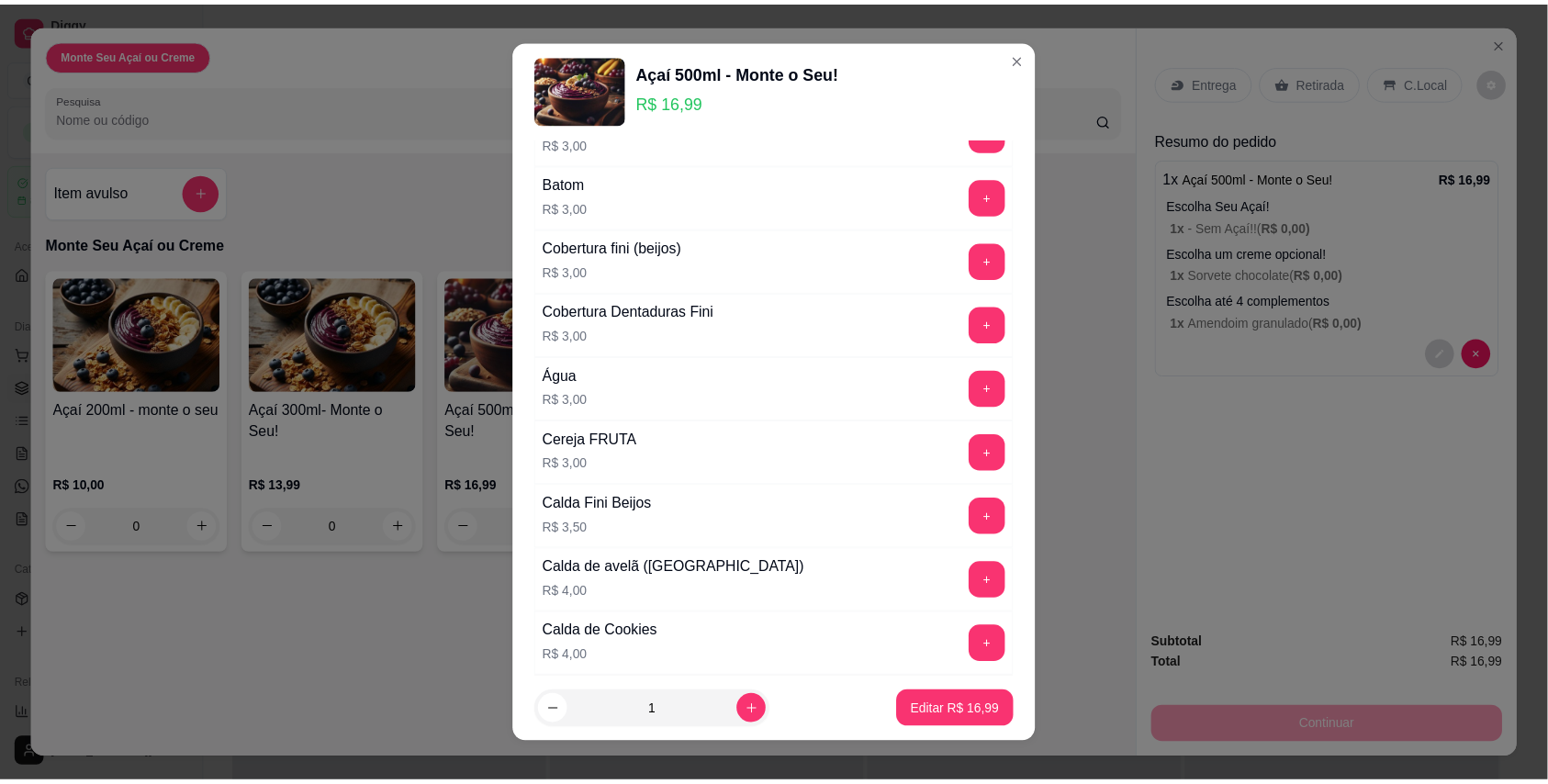
scroll to position [3099, 0]
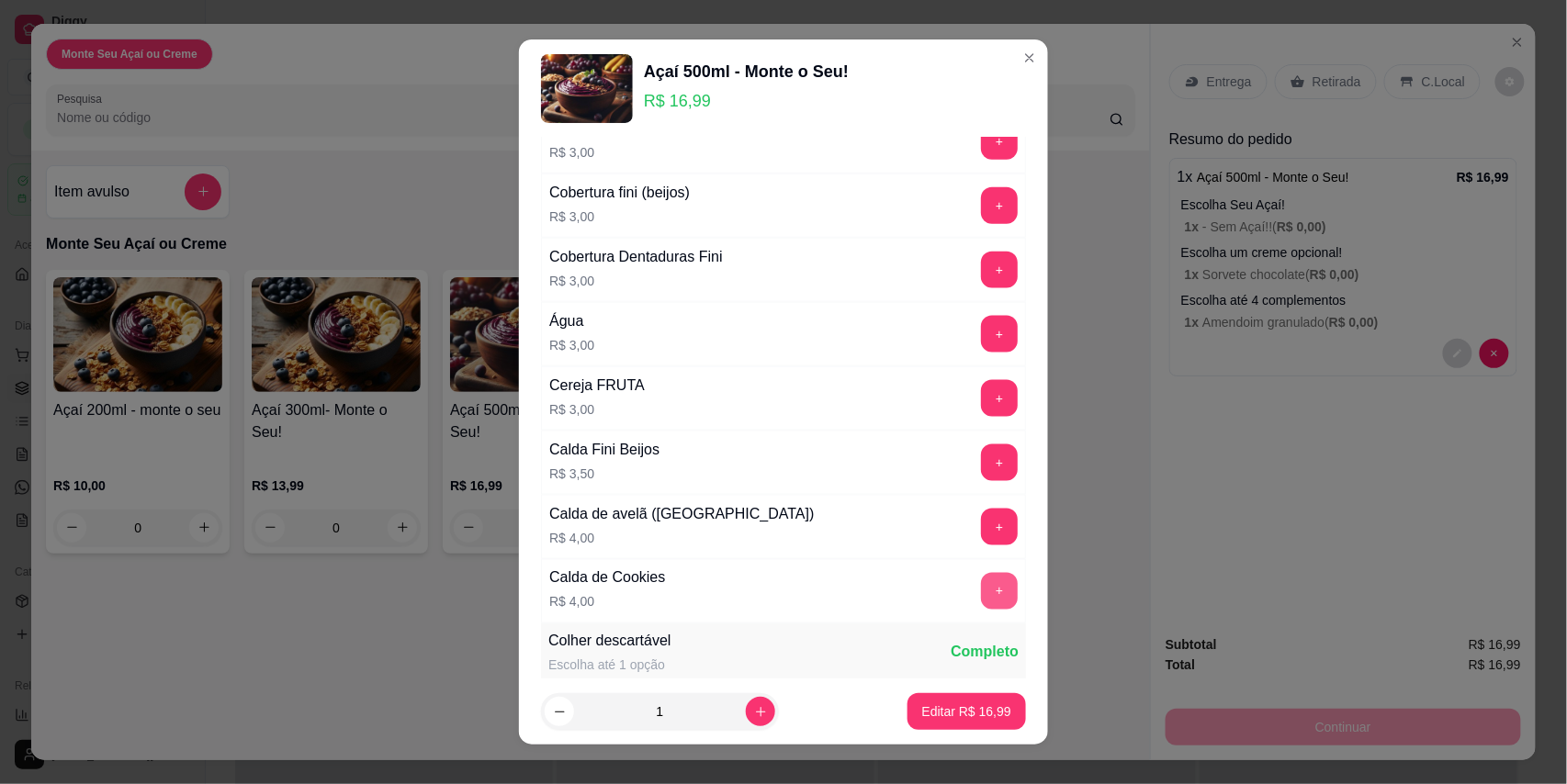
click at [981, 609] on button "+" at bounding box center [999, 590] width 37 height 37
click at [949, 719] on p "Editar R$ 20,99" at bounding box center [966, 711] width 86 height 17
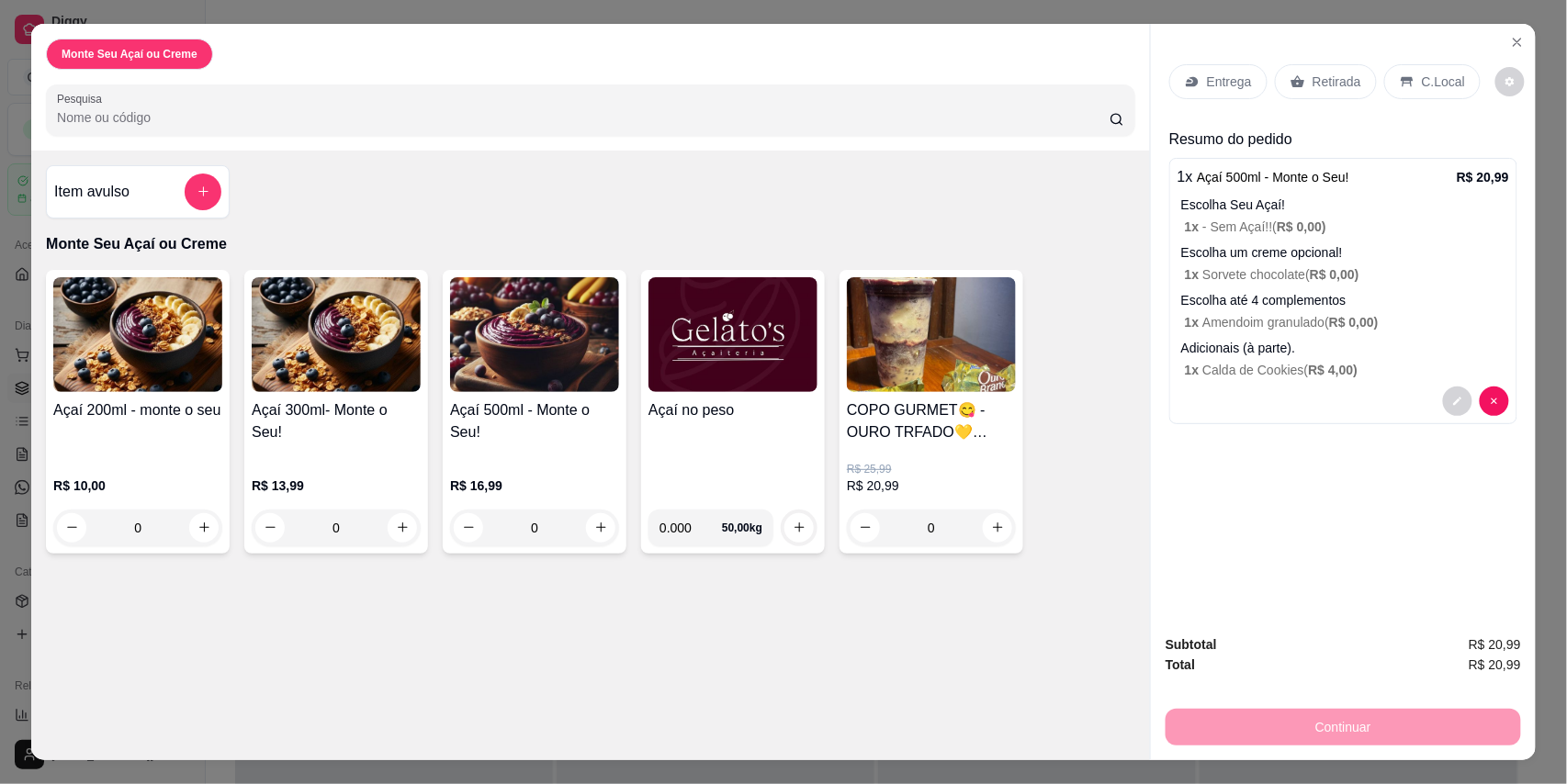
click at [1329, 83] on p "Retirada" at bounding box center [1336, 82] width 49 height 18
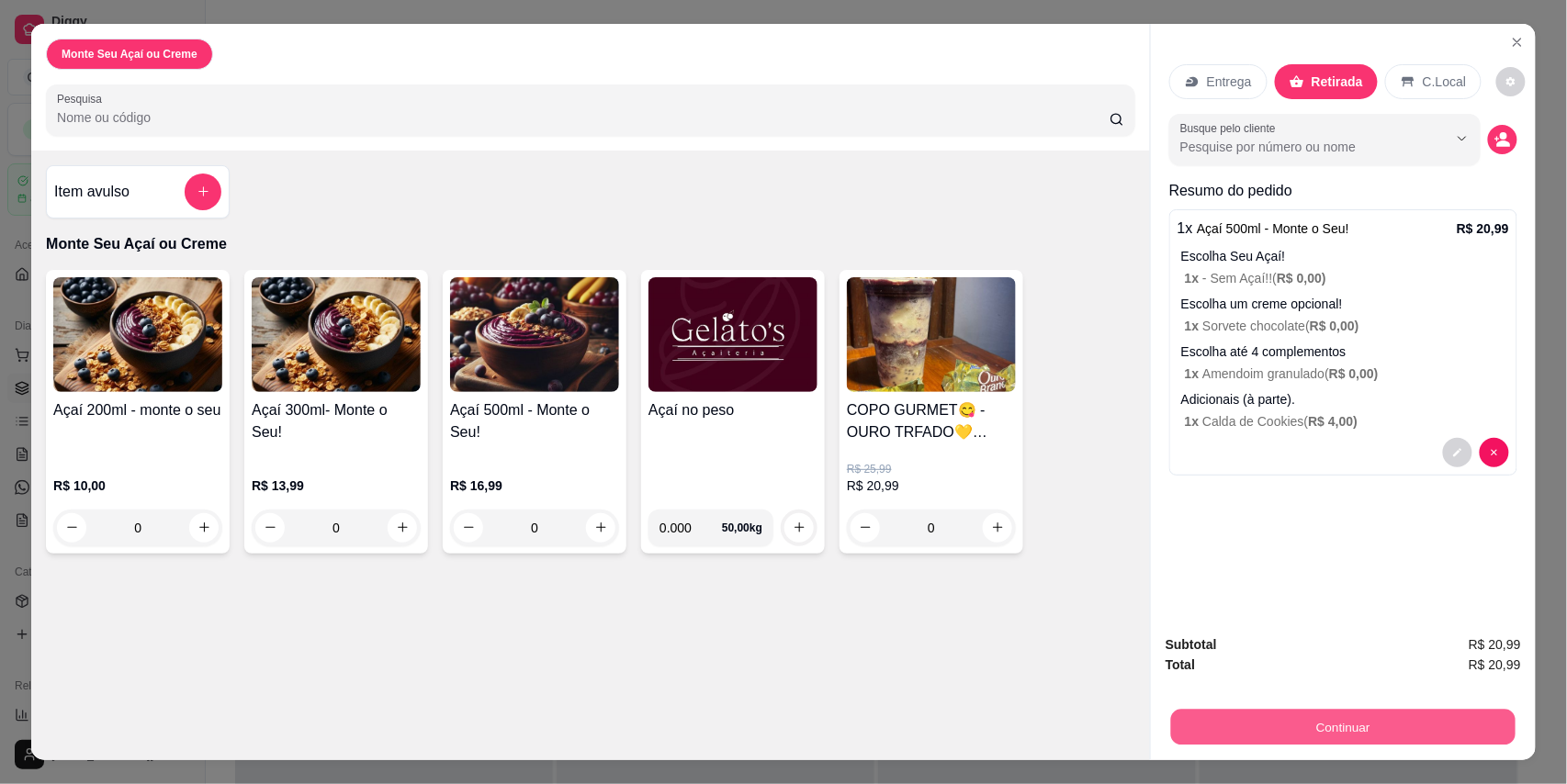
click at [1348, 723] on button "Continuar" at bounding box center [1342, 727] width 344 height 36
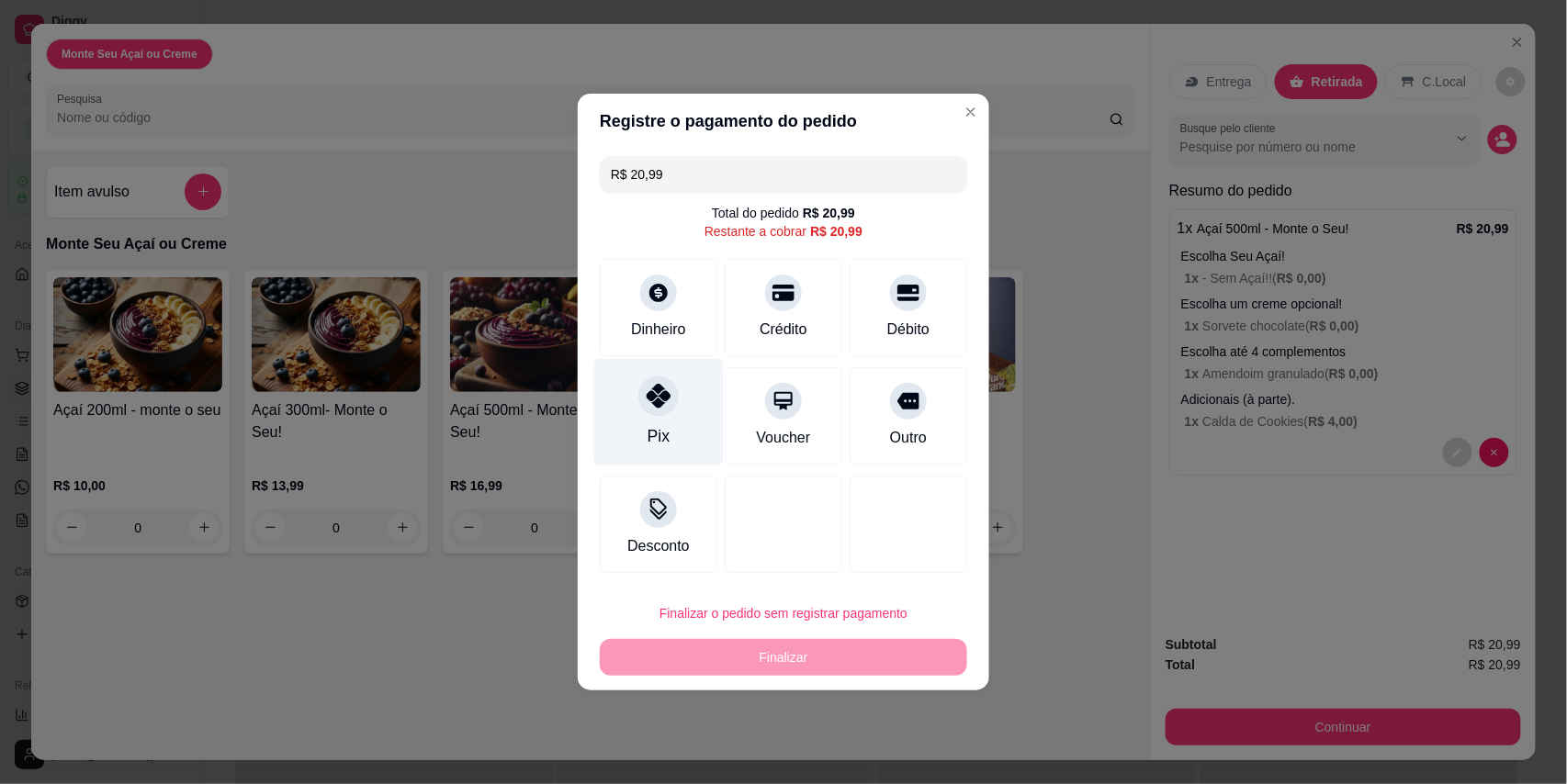
click at [640, 438] on div "Pix" at bounding box center [659, 413] width 130 height 108
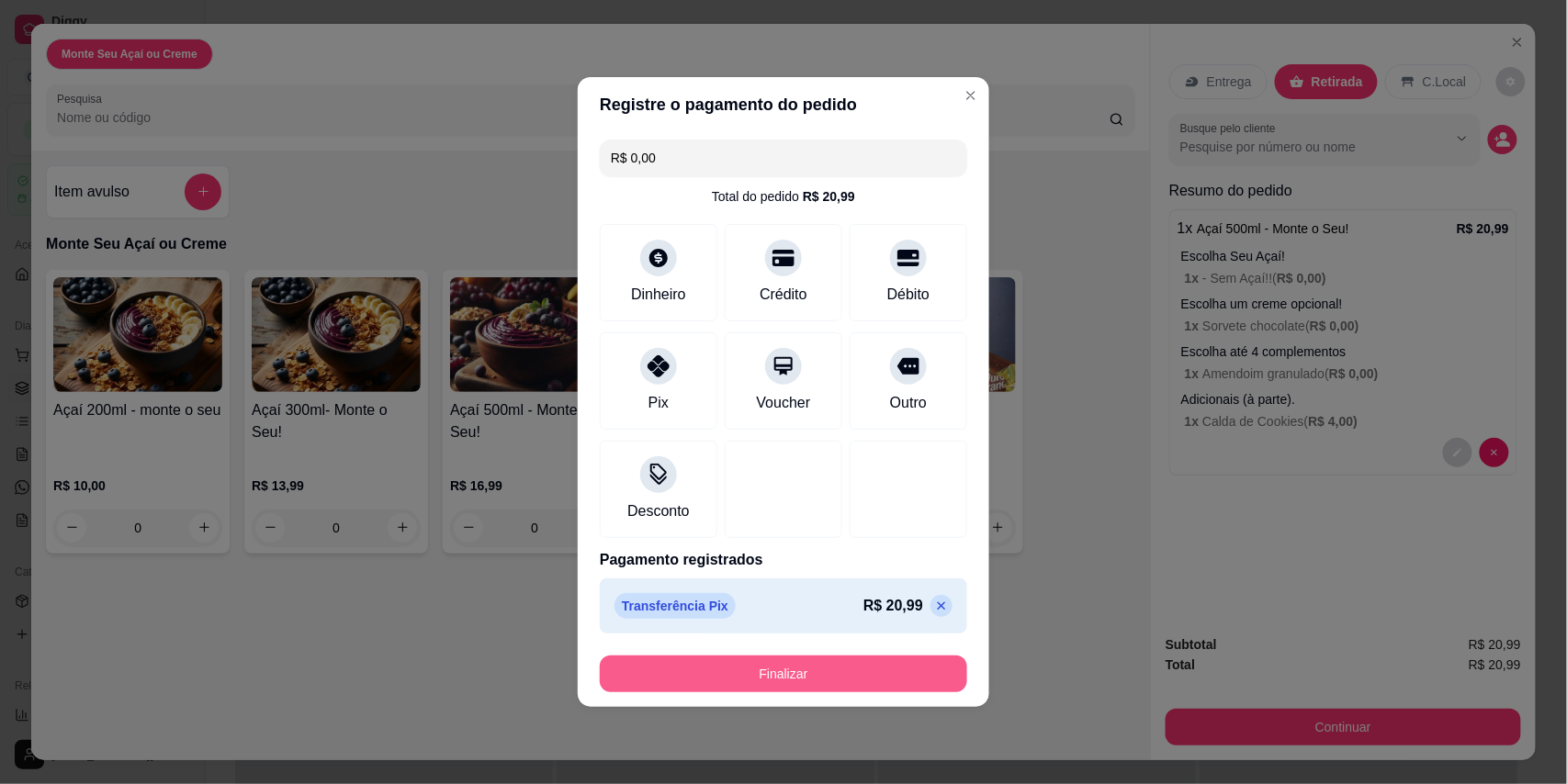
click at [798, 669] on button "Finalizar" at bounding box center [784, 673] width 367 height 37
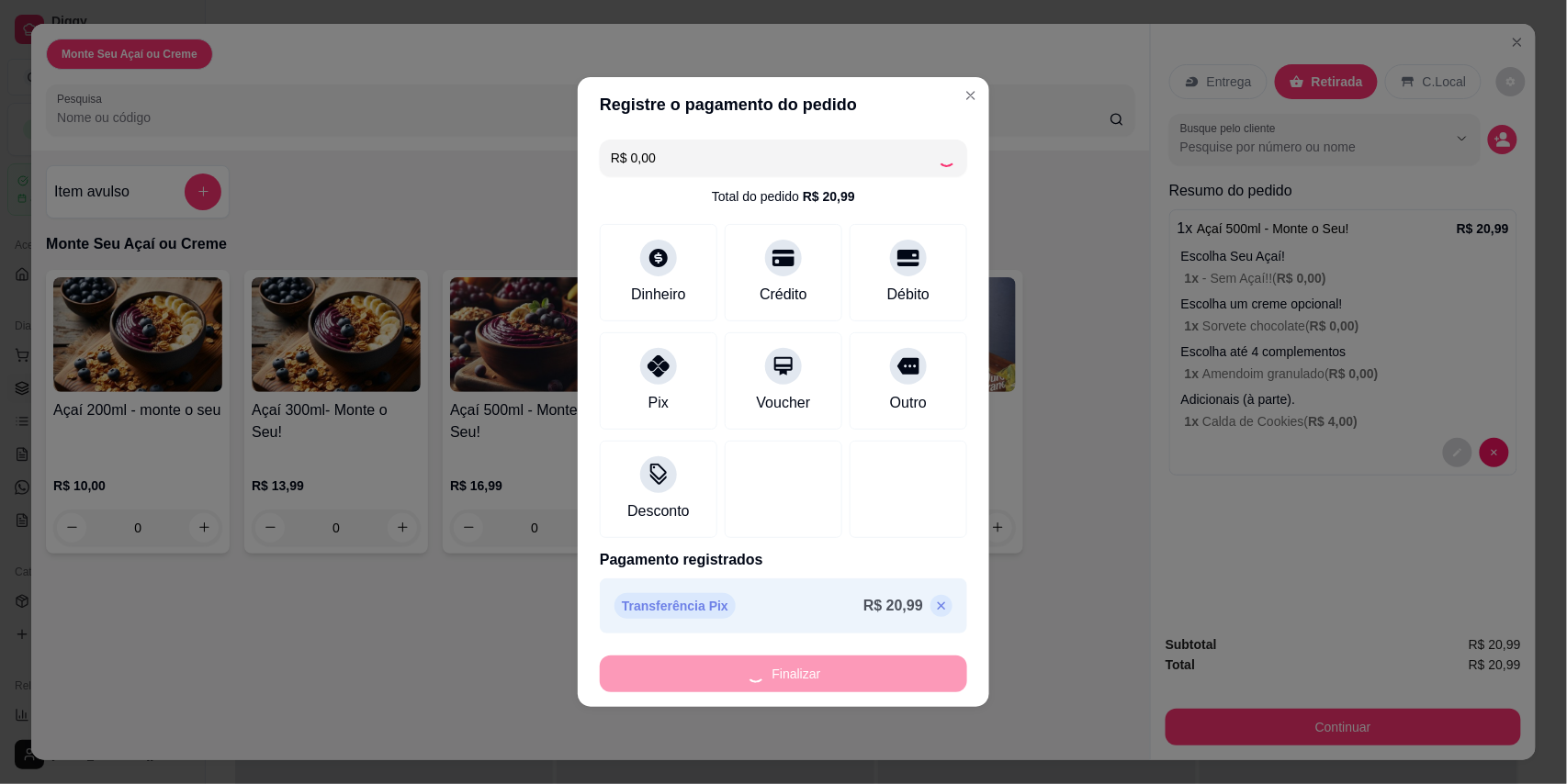
type input "-R$ 20,99"
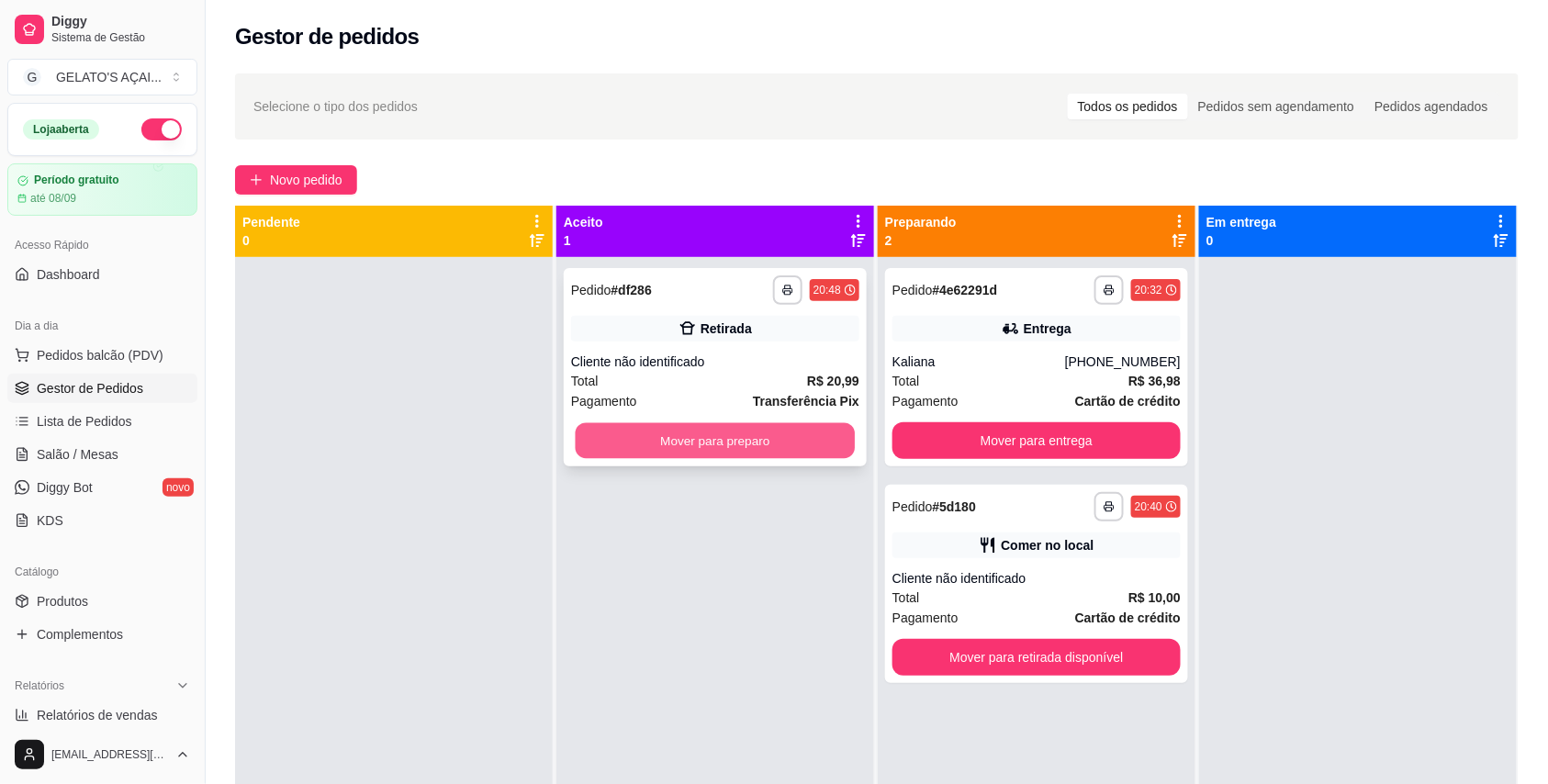
click at [614, 433] on button "Mover para preparo" at bounding box center [716, 441] width 280 height 36
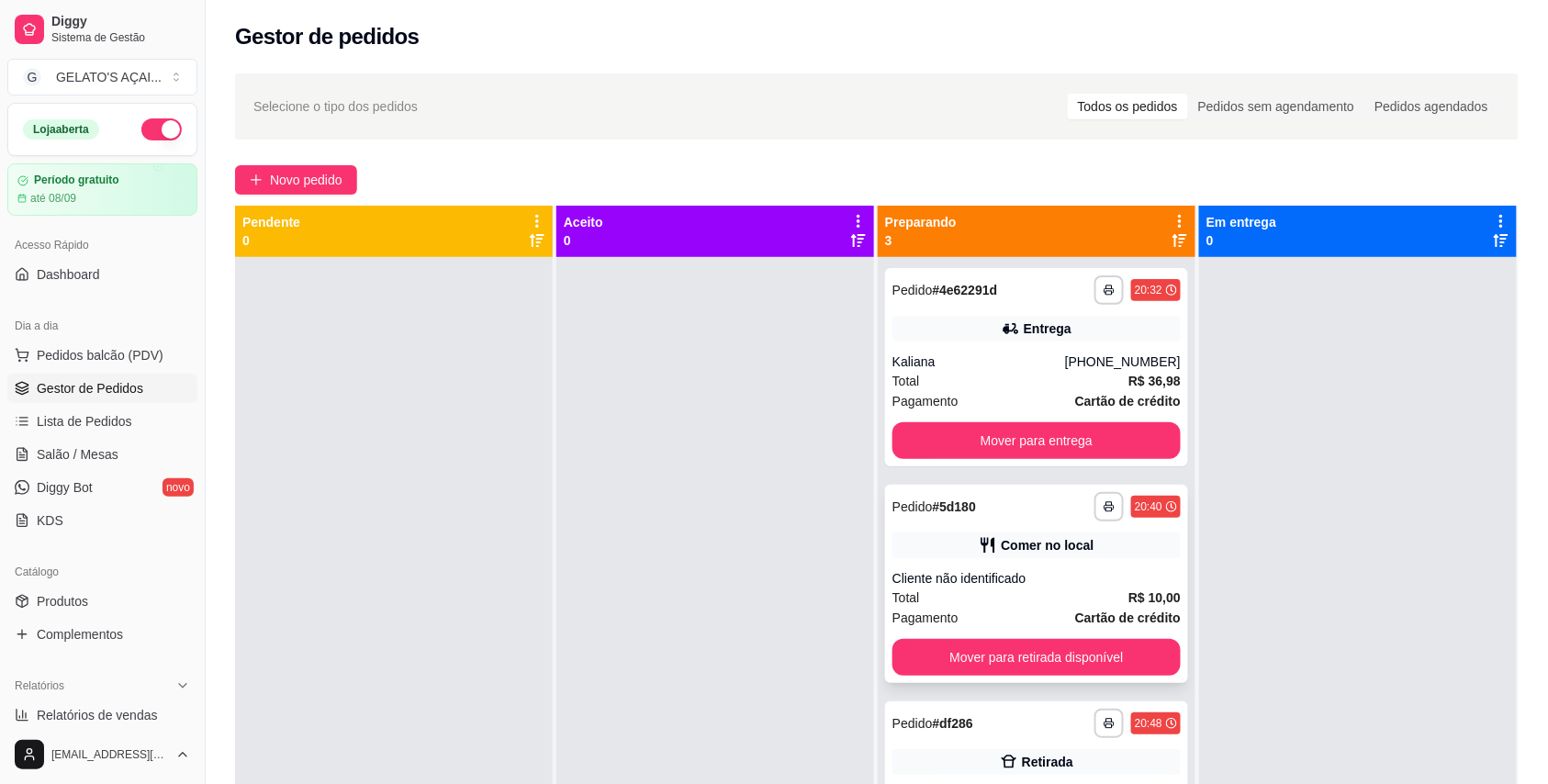
scroll to position [52, 0]
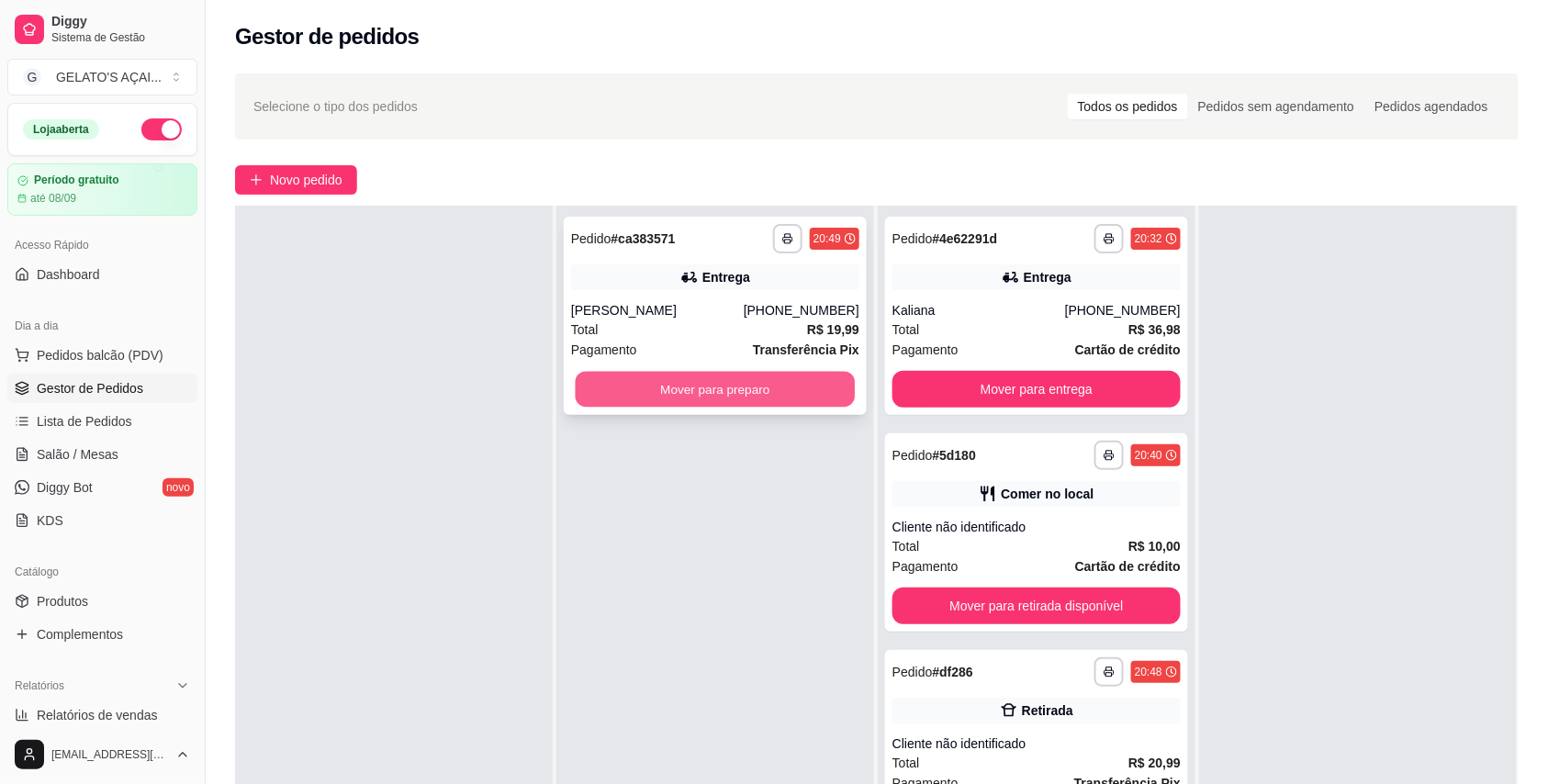
click at [755, 379] on button "Mover para preparo" at bounding box center [716, 390] width 280 height 36
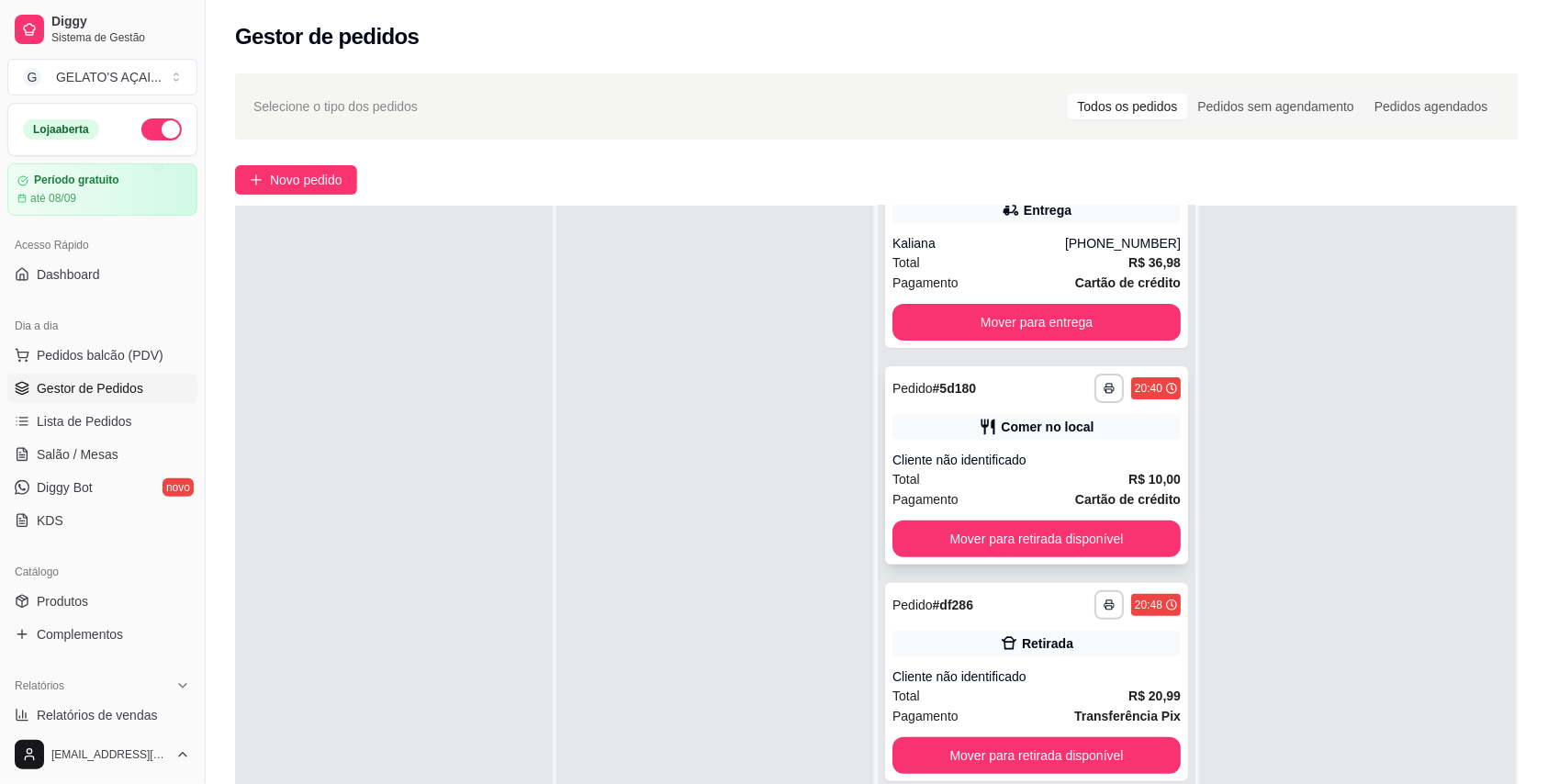
scroll to position [100, 0]
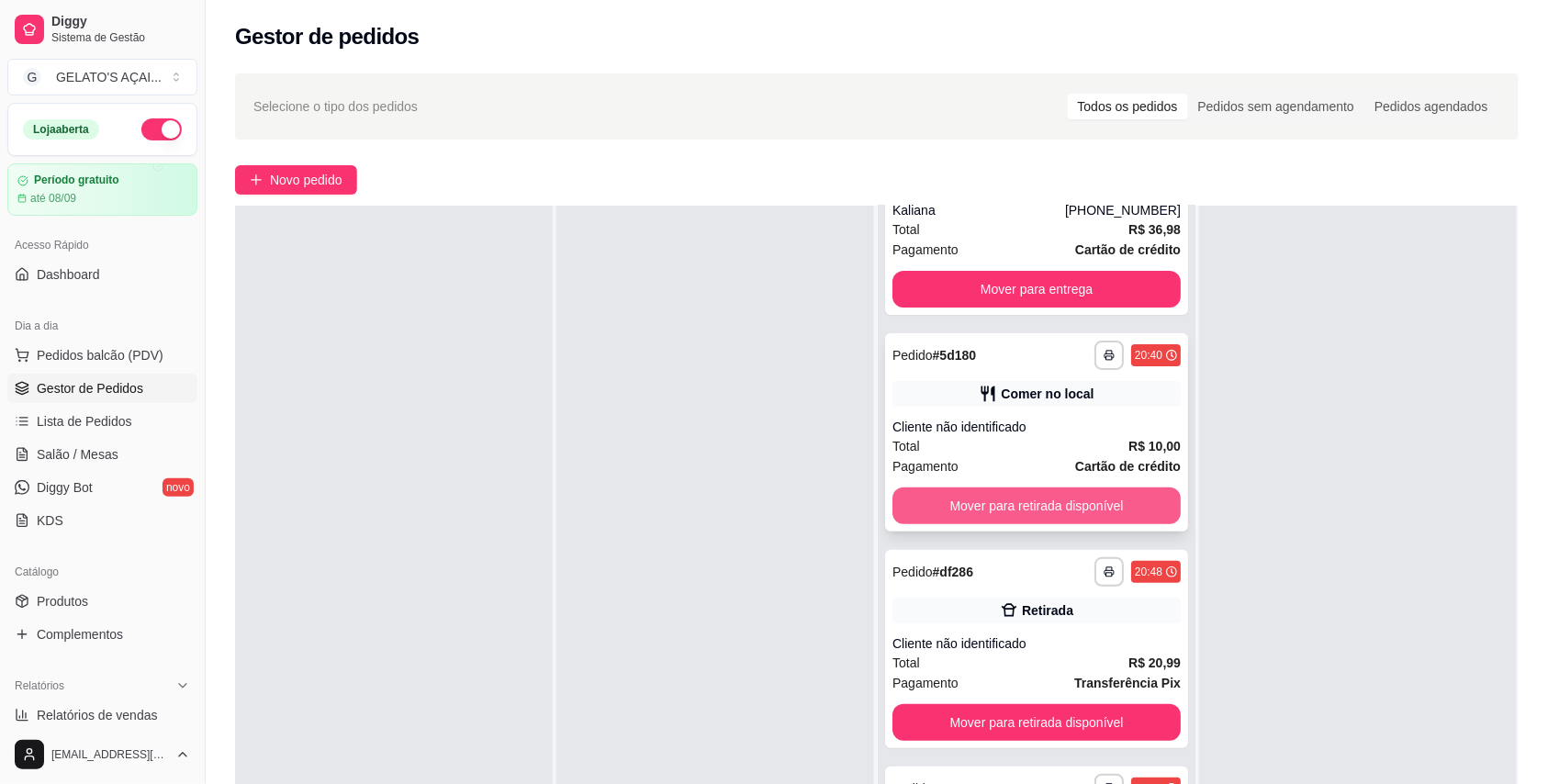
click at [1041, 509] on button "Mover para retirada disponível" at bounding box center [1036, 506] width 288 height 37
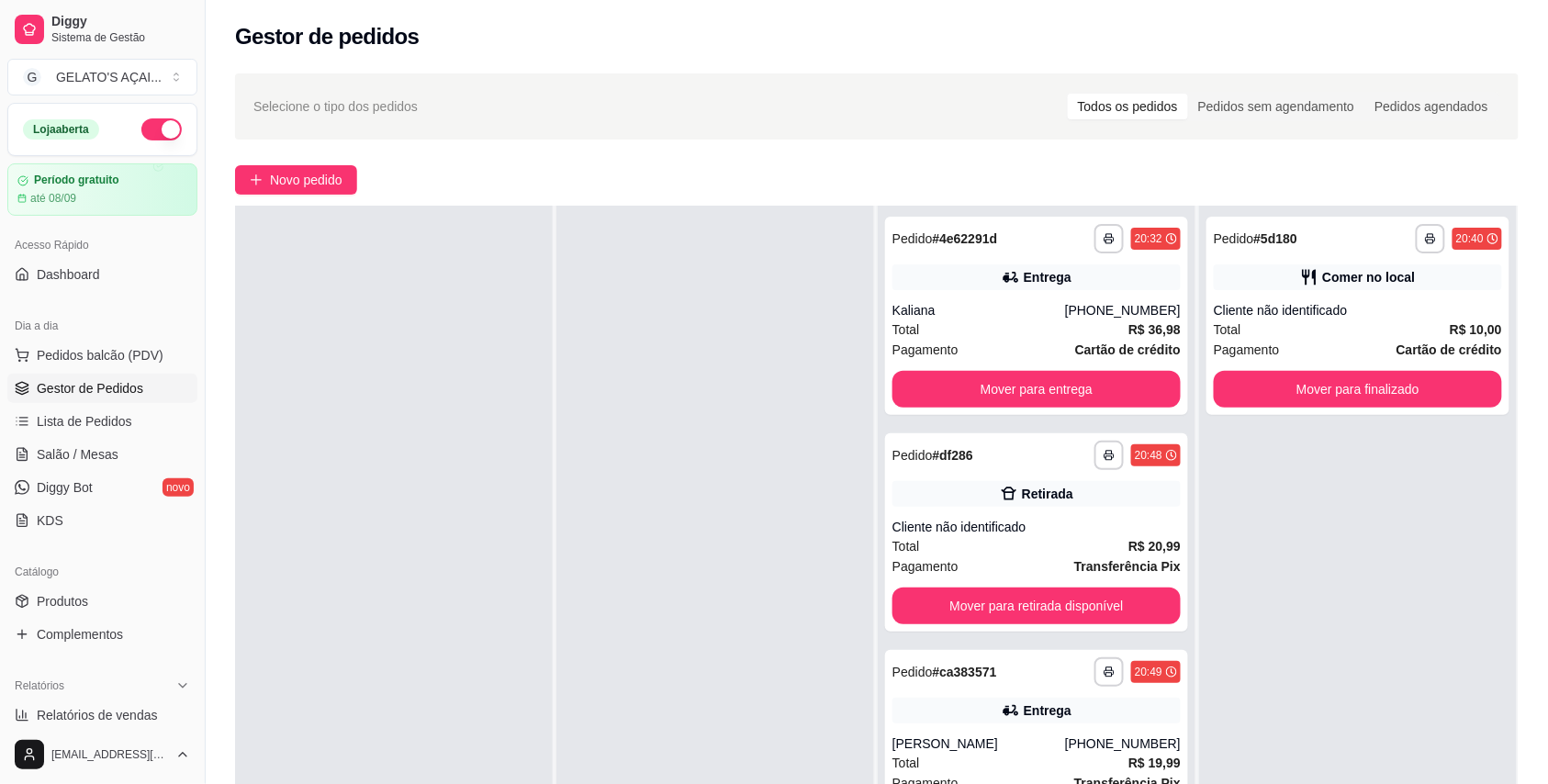
scroll to position [0, 0]
click at [1056, 609] on button "Mover para retirada disponível" at bounding box center [1037, 606] width 280 height 36
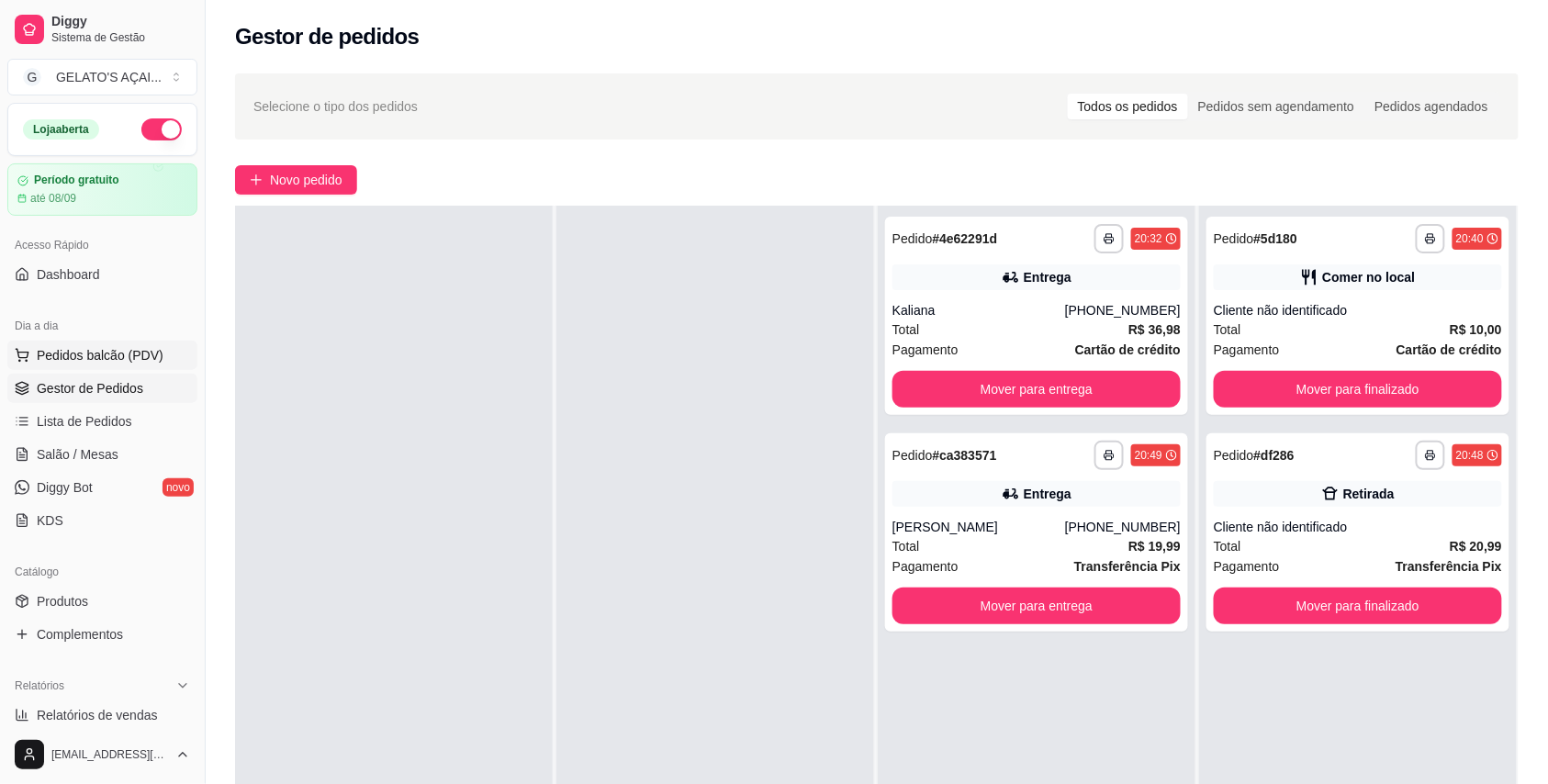
click at [93, 354] on span "Pedidos balcão (PDV)" at bounding box center [100, 355] width 127 height 18
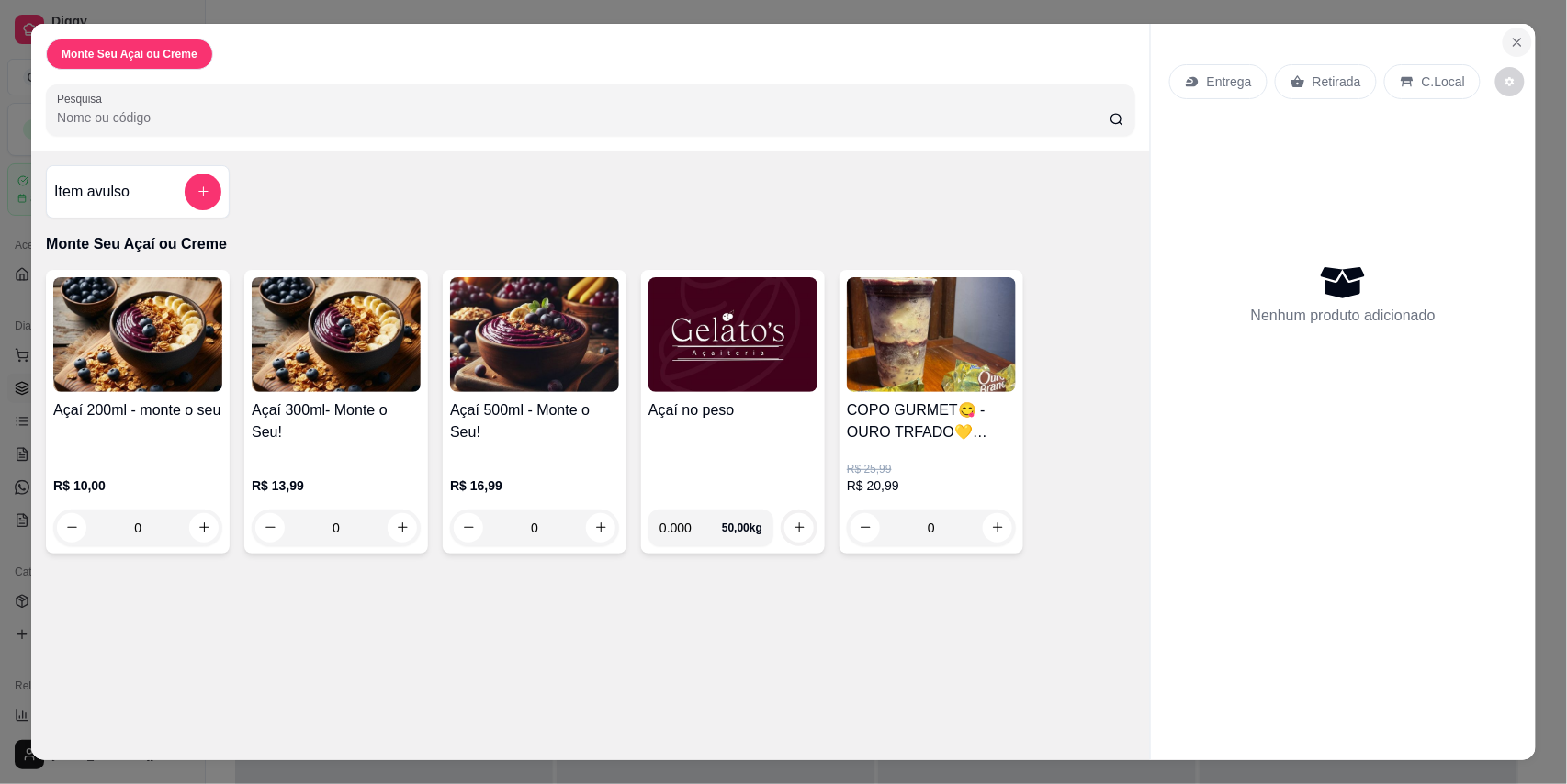
click at [1510, 45] on icon "Close" at bounding box center [1517, 42] width 15 height 15
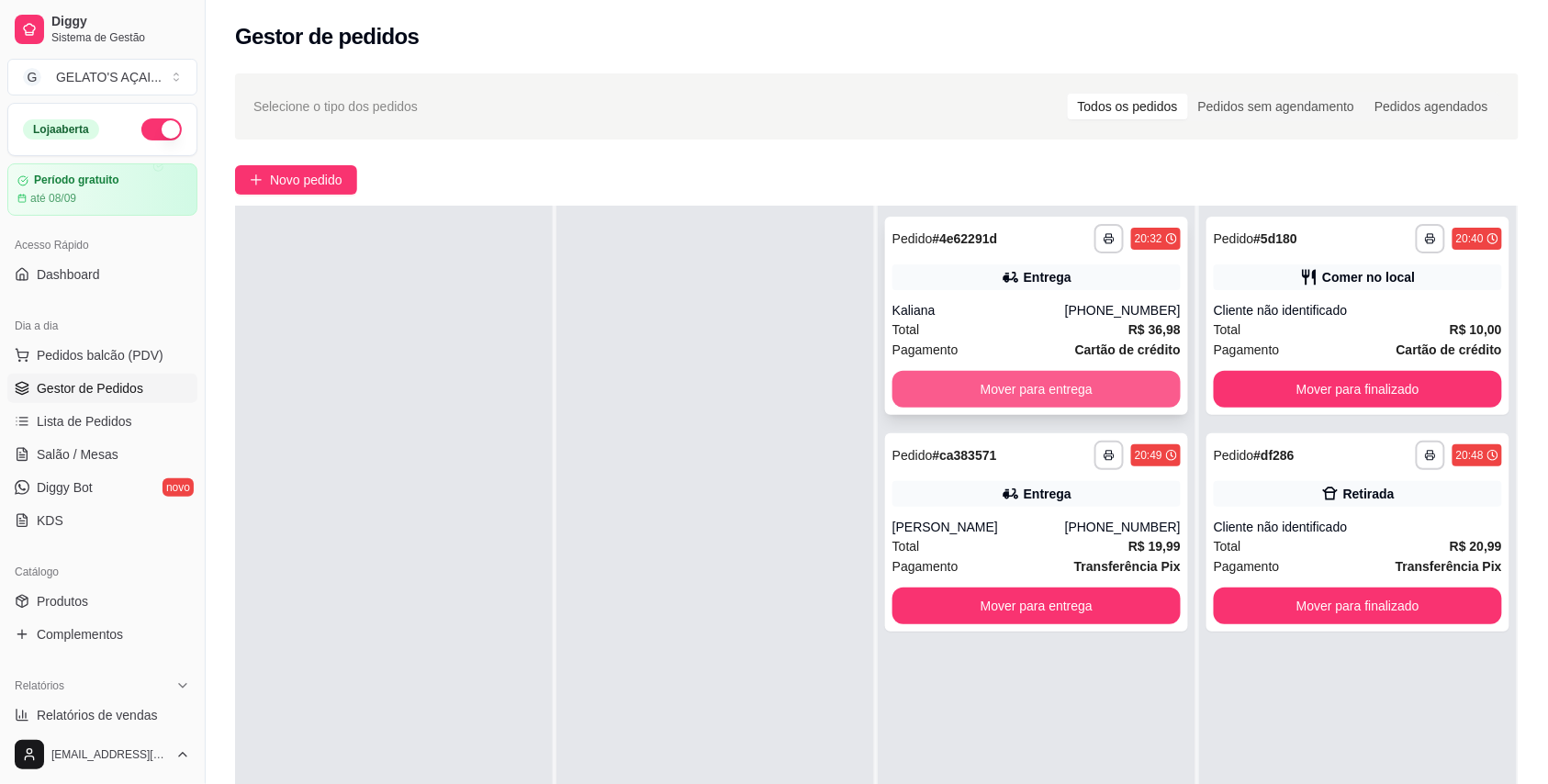
click at [1096, 387] on button "Mover para entrega" at bounding box center [1036, 389] width 288 height 37
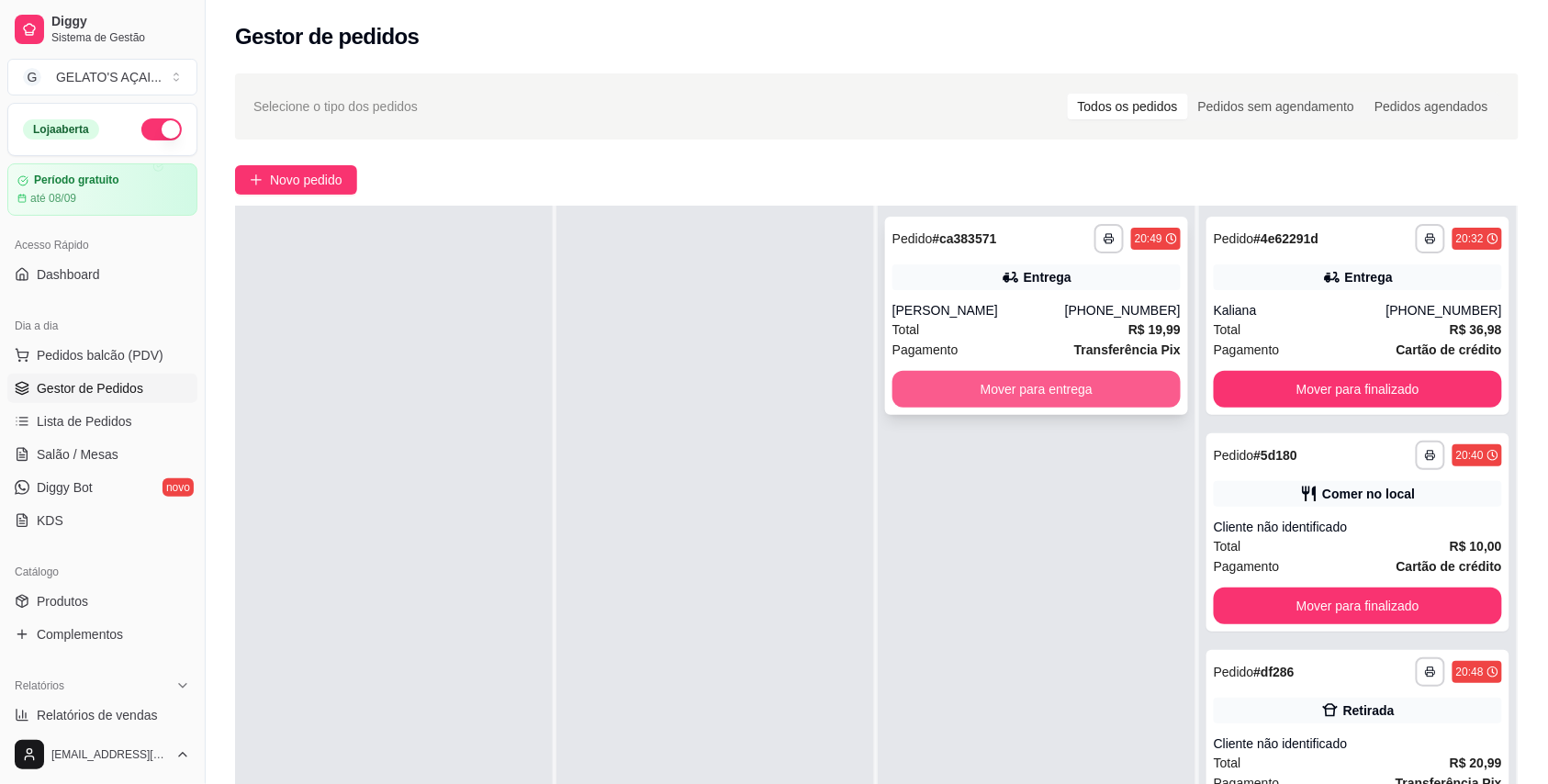
click at [1026, 382] on button "Mover para entrega" at bounding box center [1036, 389] width 288 height 37
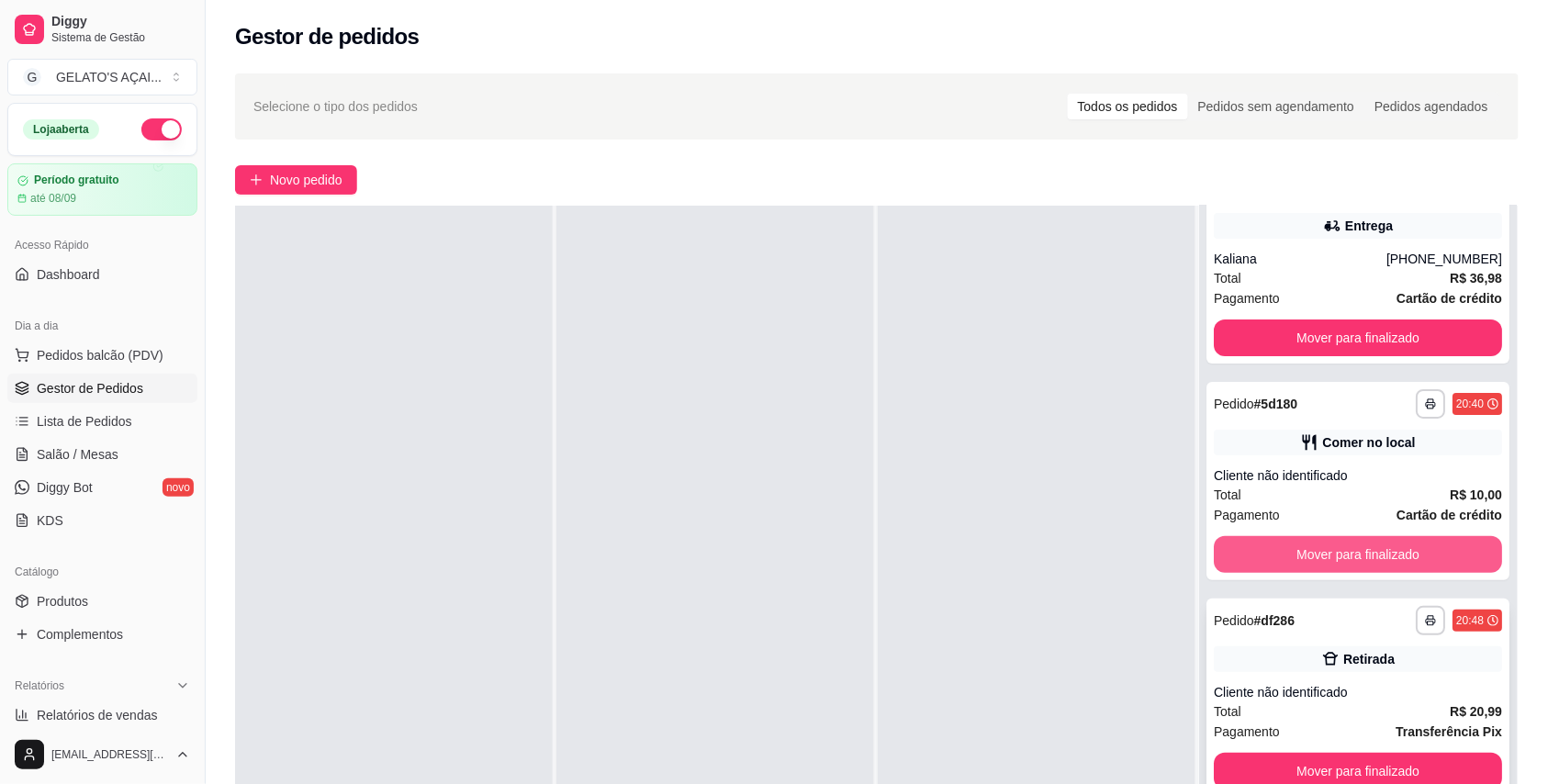
scroll to position [100, 0]
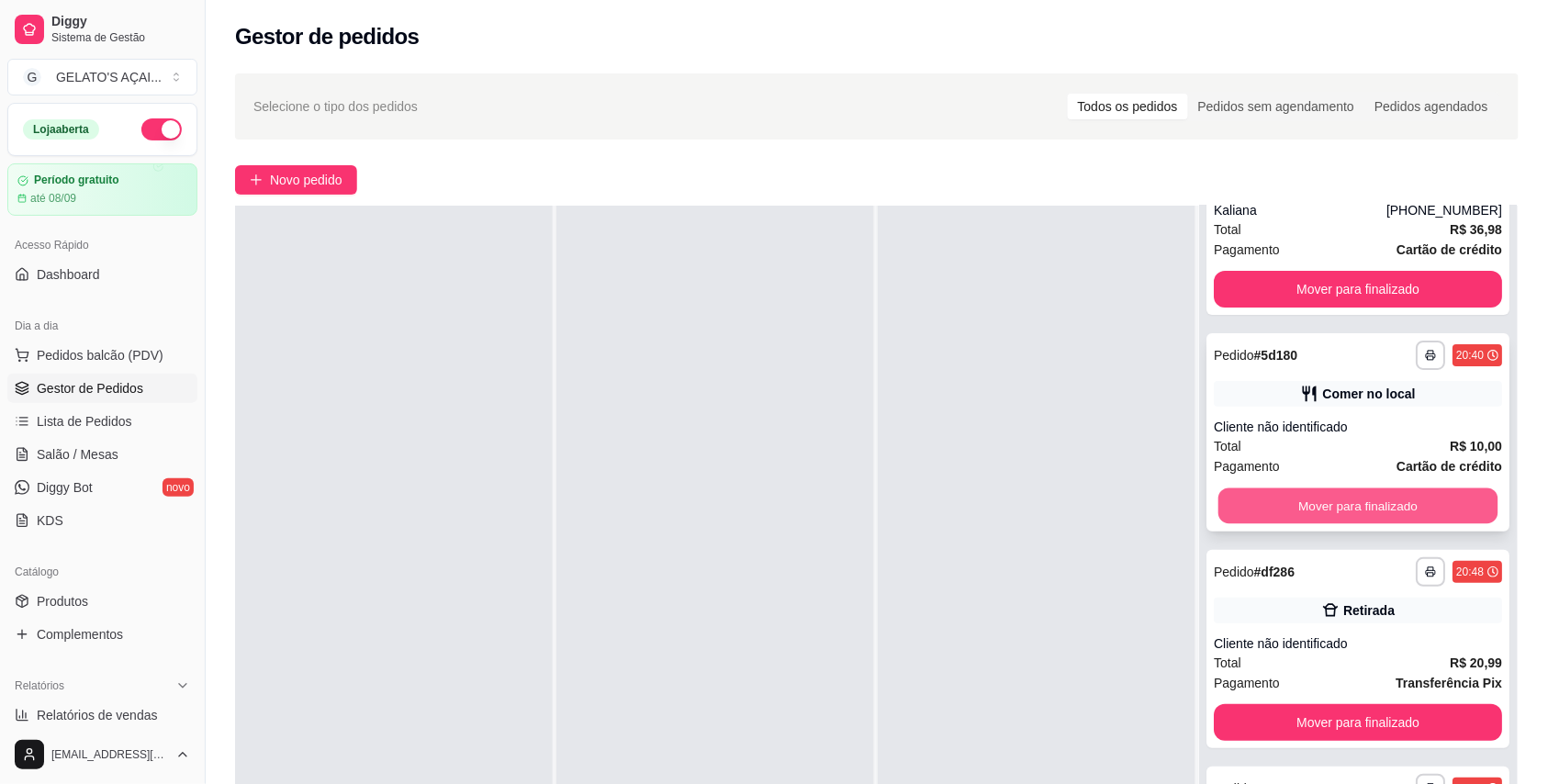
click at [1338, 514] on button "Mover para finalizado" at bounding box center [1358, 507] width 280 height 36
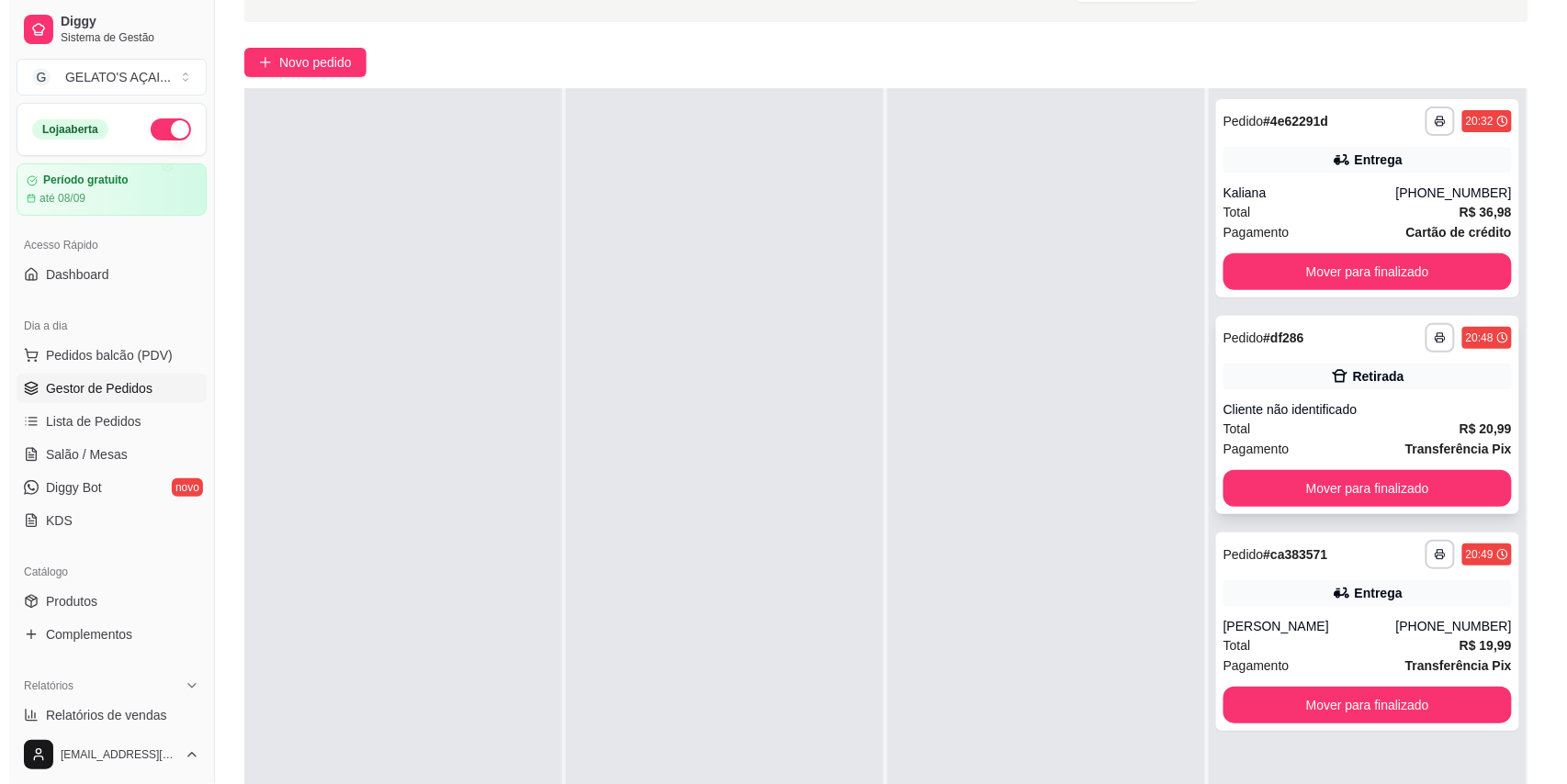
scroll to position [163, 0]
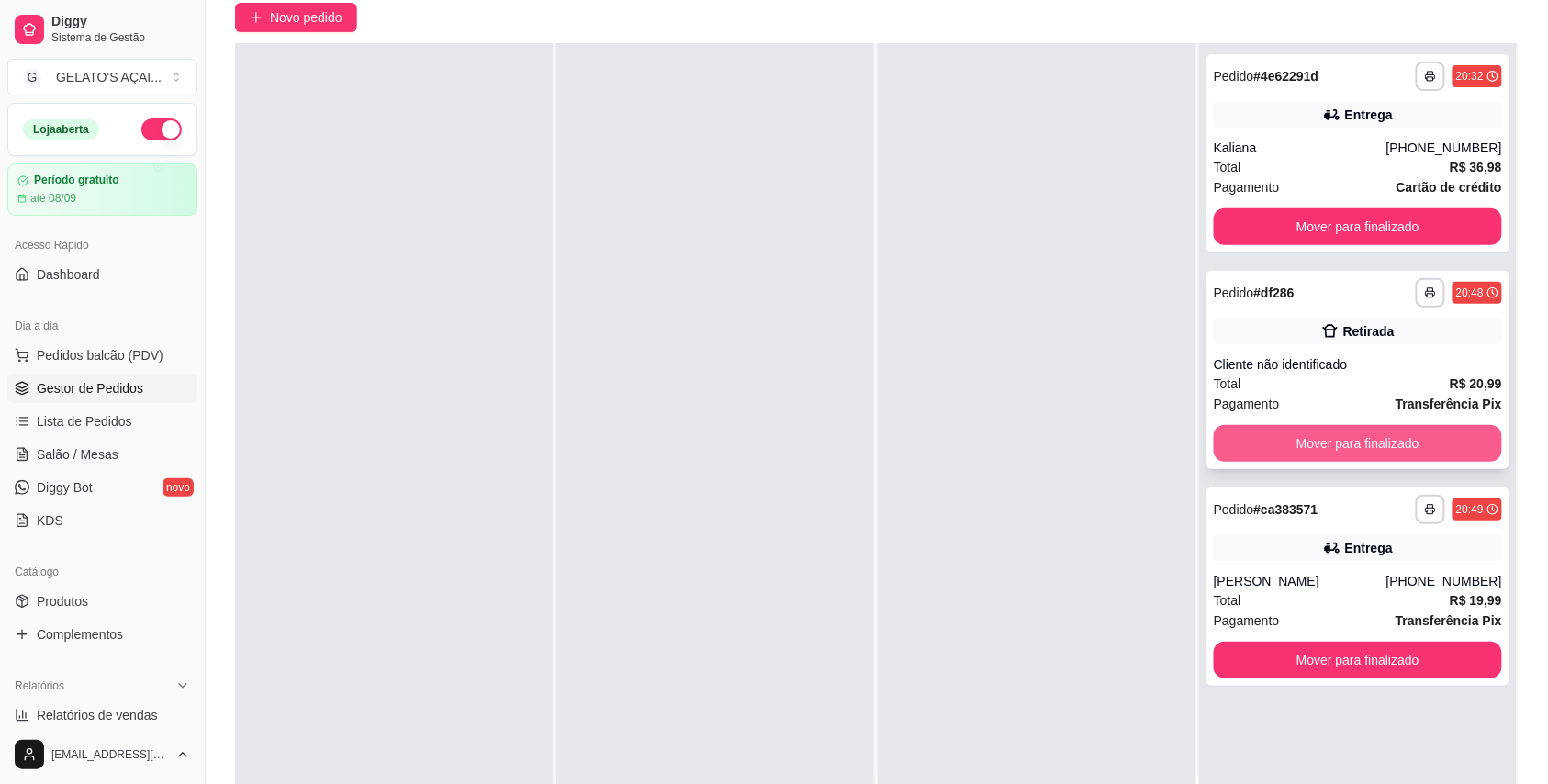
click at [1374, 442] on button "Mover para finalizado" at bounding box center [1357, 443] width 288 height 37
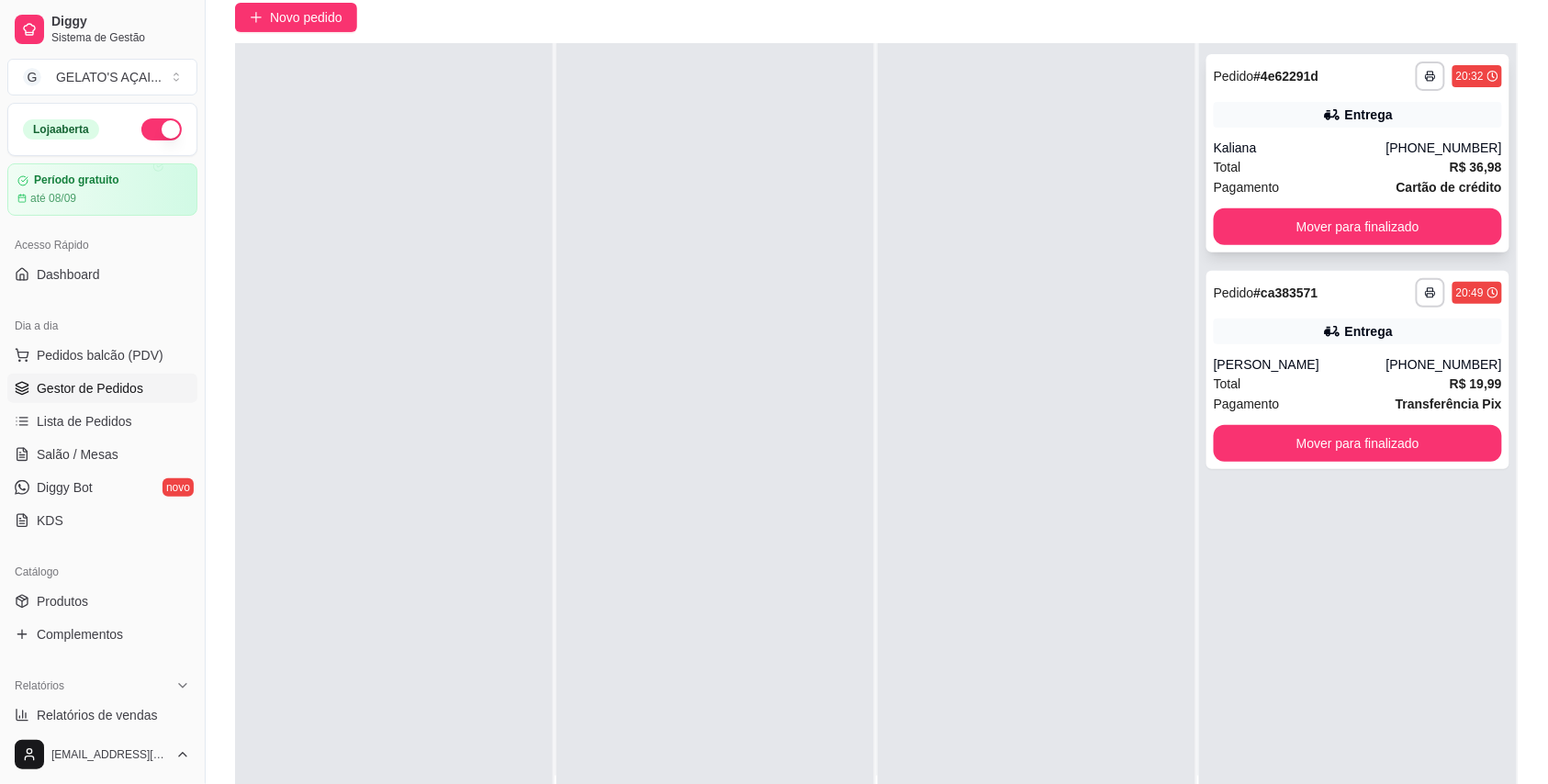
click at [1277, 133] on div "**********" at bounding box center [1358, 153] width 303 height 198
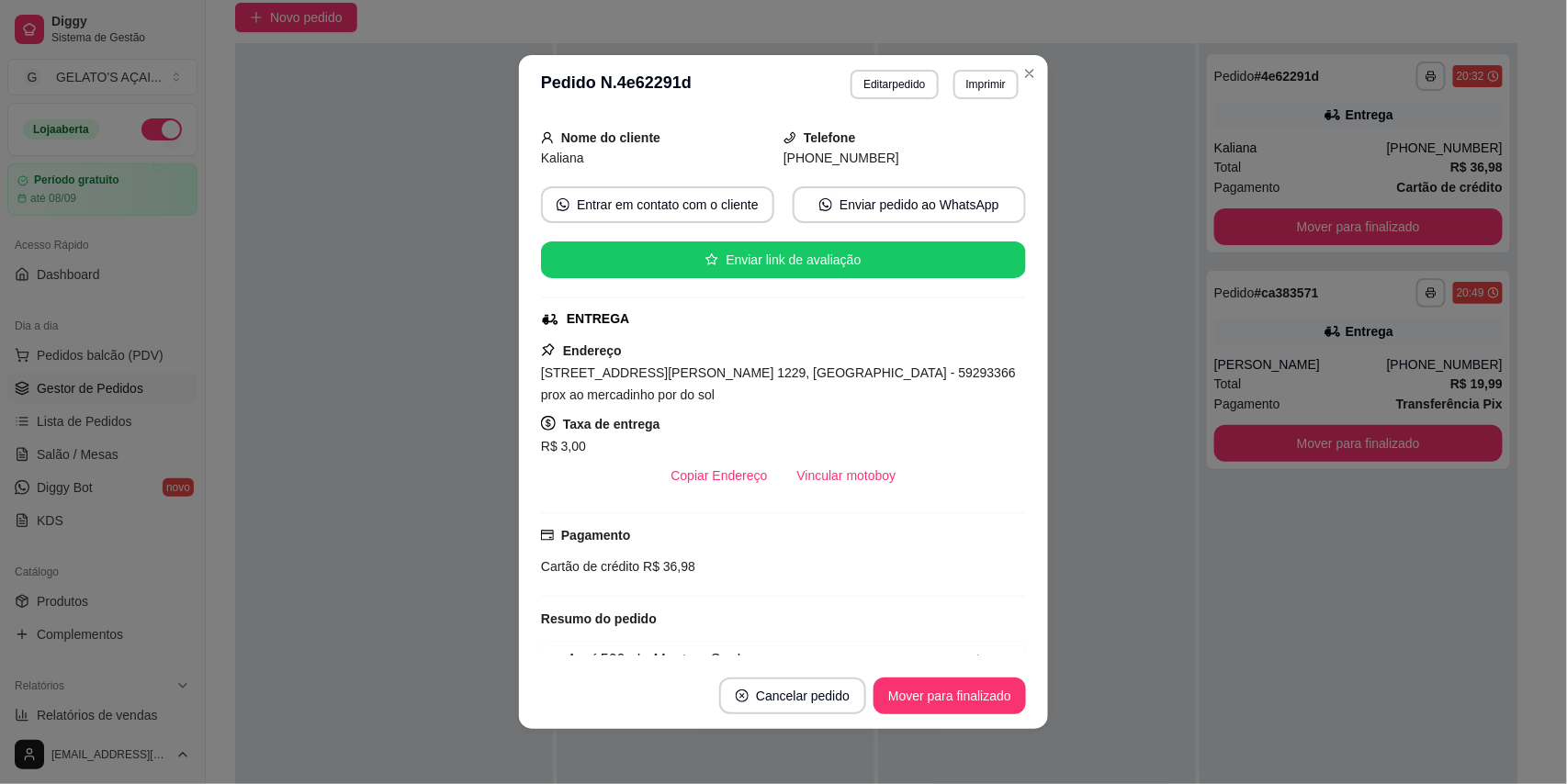
scroll to position [327, 0]
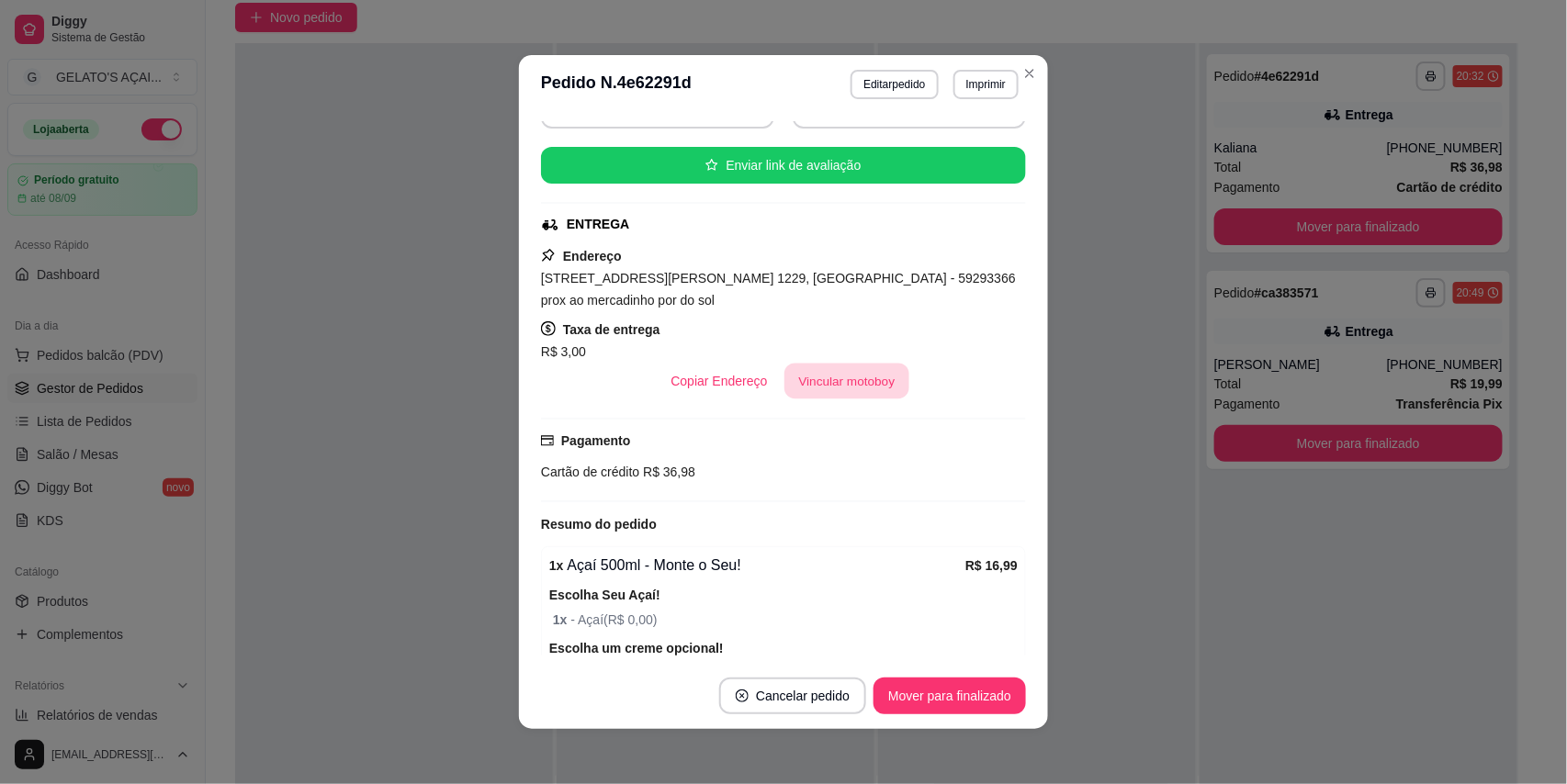
click at [824, 391] on button "Vincular motoboy" at bounding box center [846, 381] width 125 height 36
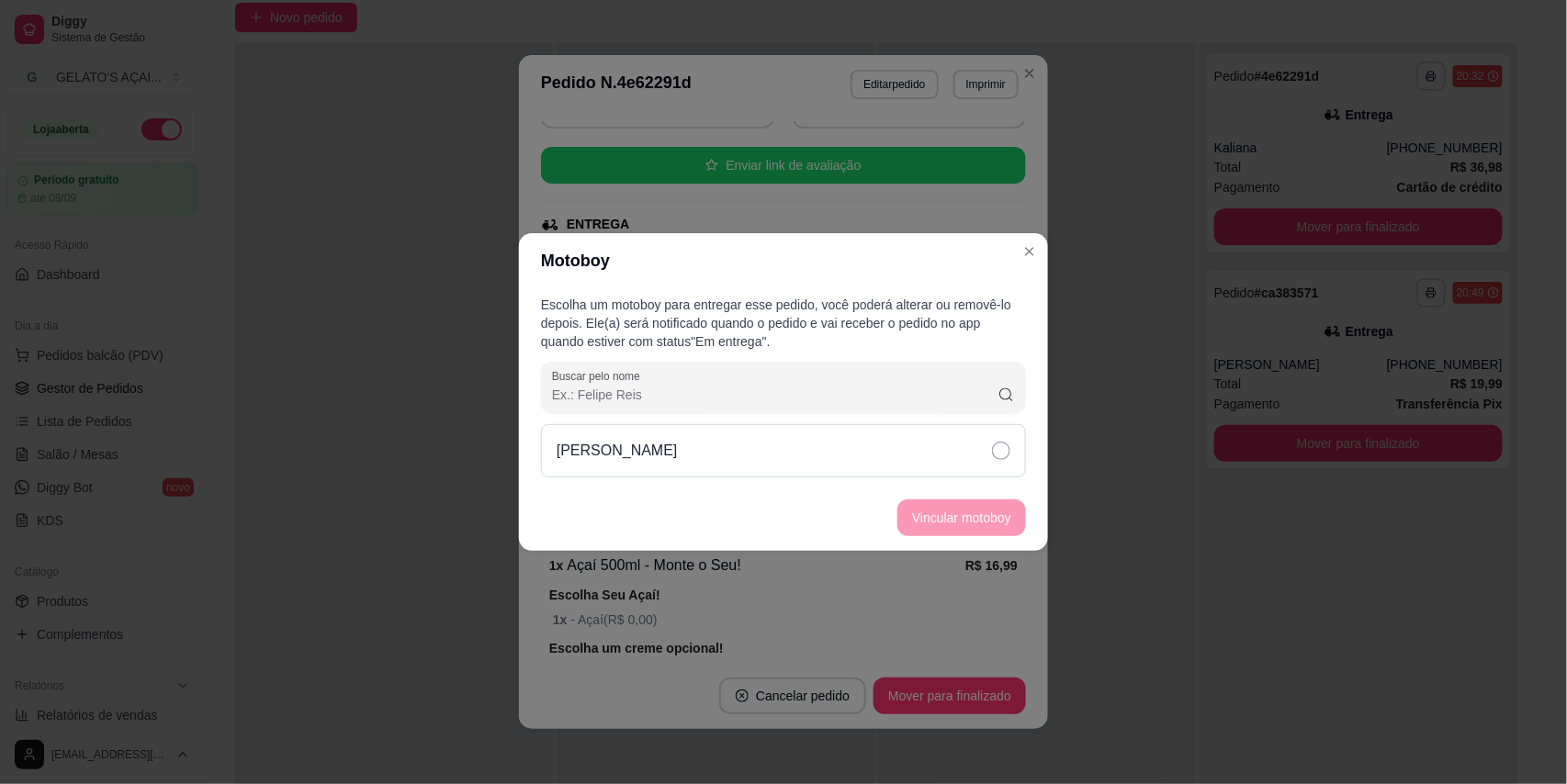
click at [733, 444] on div "[PERSON_NAME]" at bounding box center [784, 450] width 485 height 53
click at [959, 519] on button "Vincular motoboy" at bounding box center [961, 518] width 129 height 37
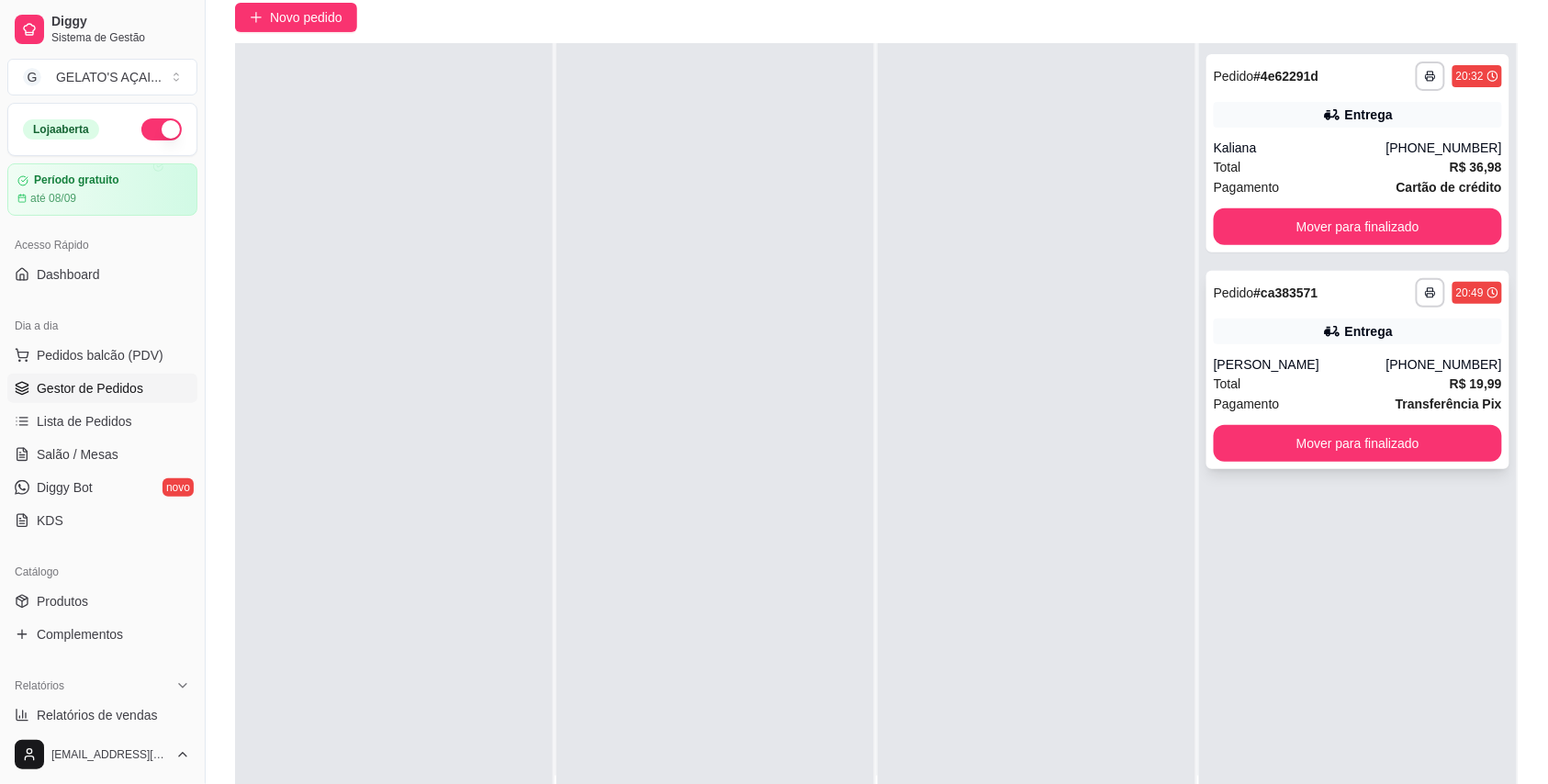
click at [1379, 384] on div "Total R$ 19,99" at bounding box center [1357, 384] width 288 height 20
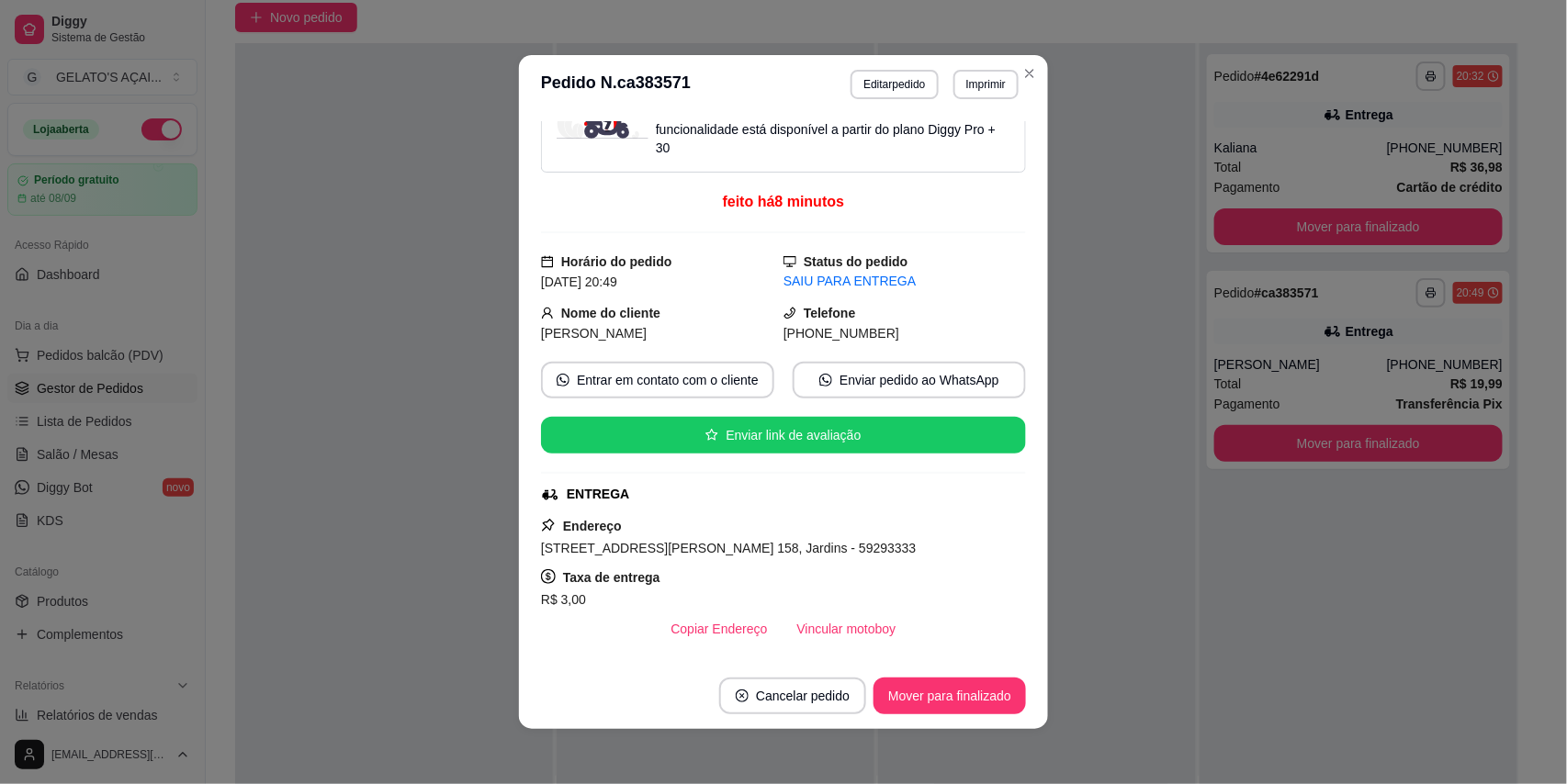
scroll to position [0, 0]
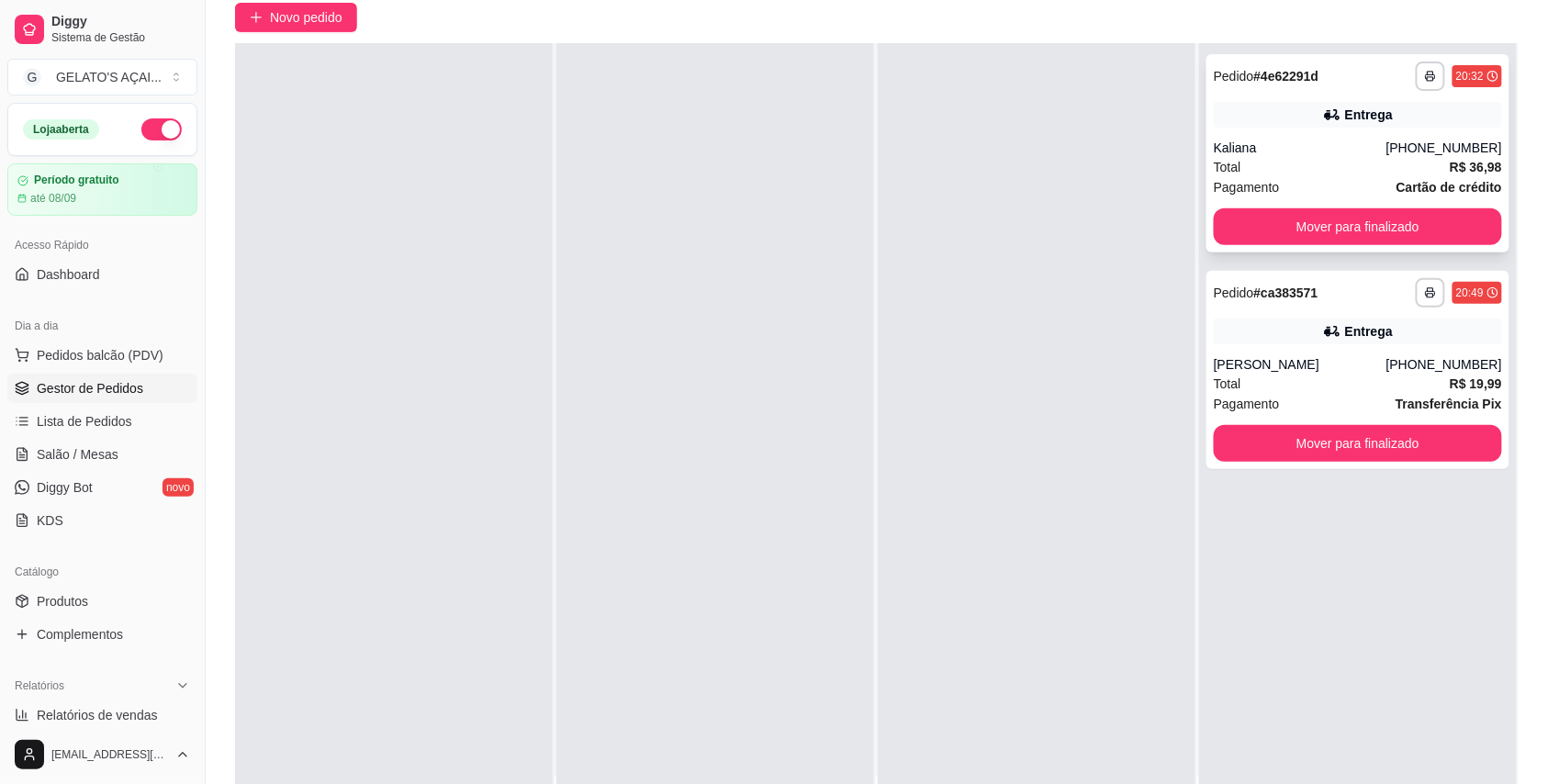
click at [1337, 188] on div "Pagamento Cartão de crédito" at bounding box center [1357, 188] width 288 height 20
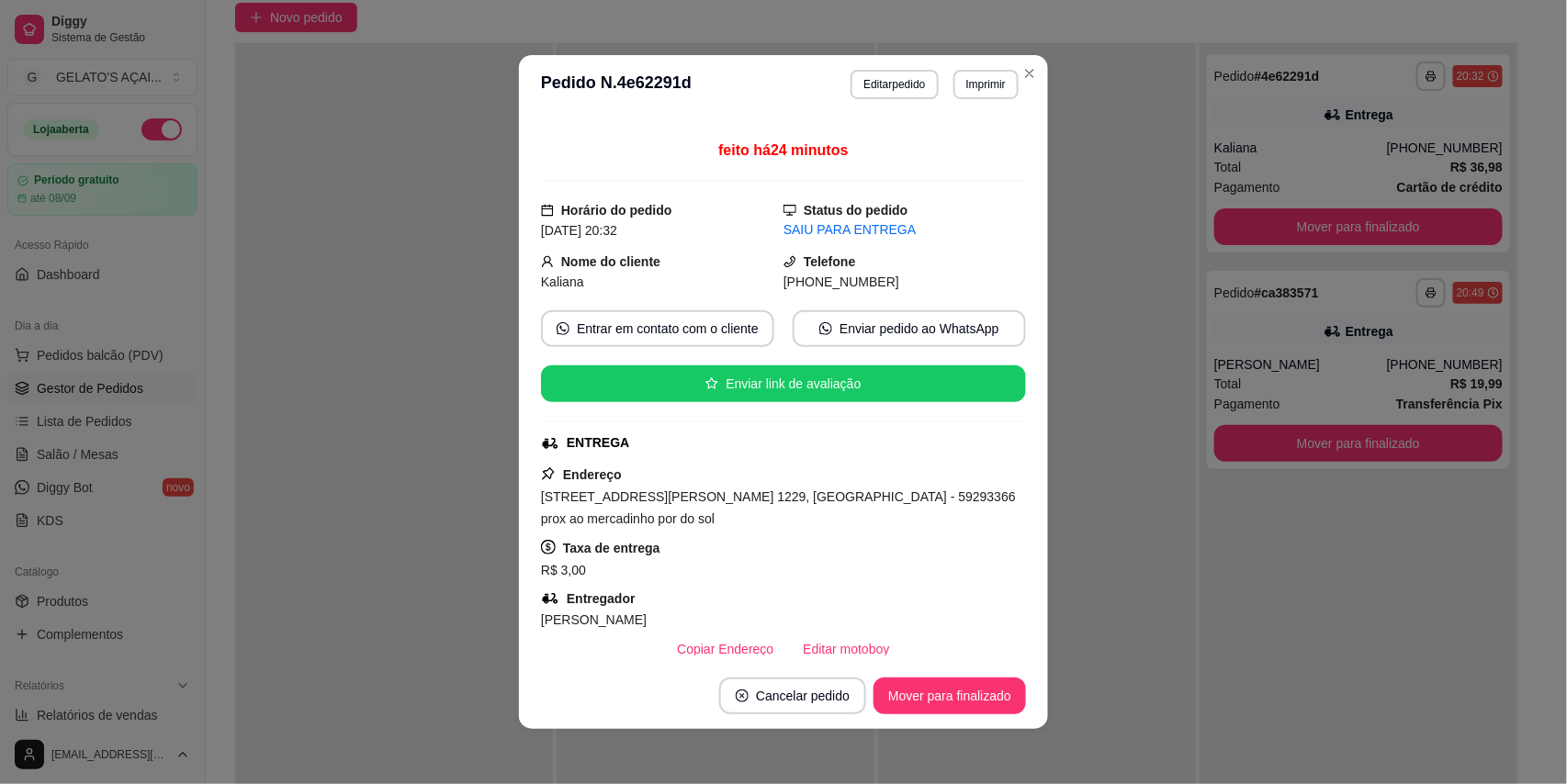
scroll to position [163, 0]
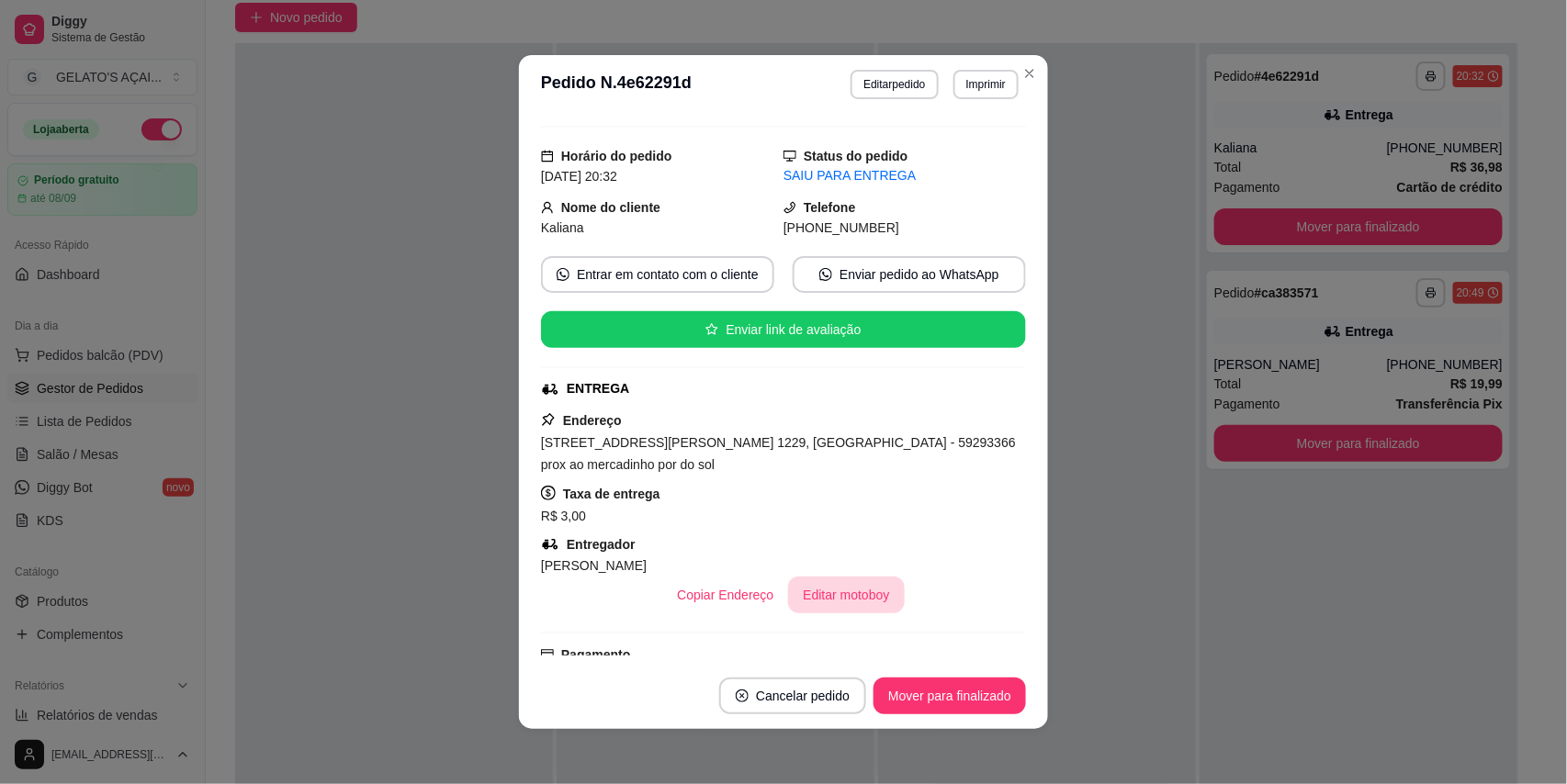
click at [816, 600] on button "Editar motoboy" at bounding box center [845, 594] width 116 height 37
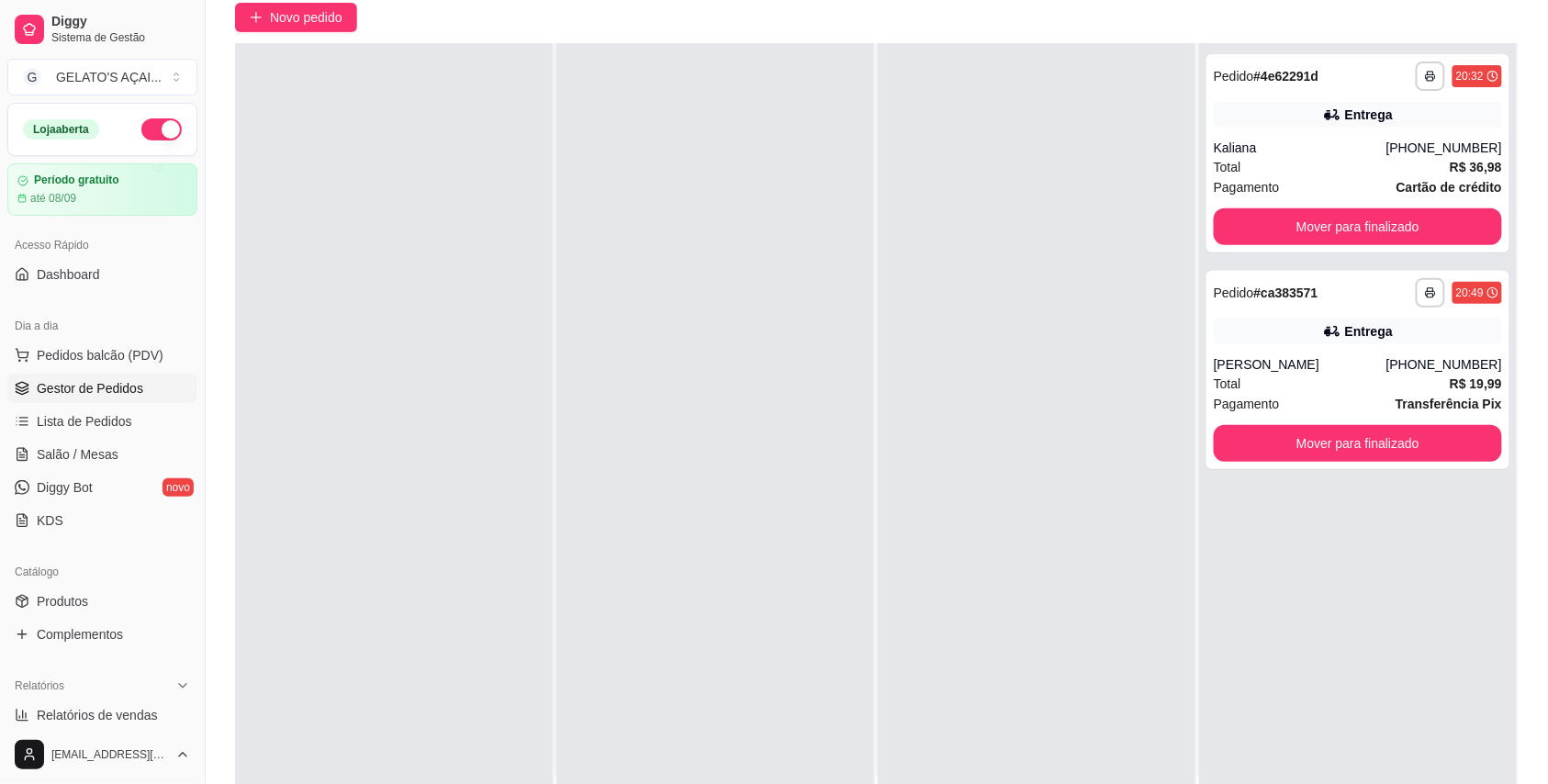
click at [1305, 353] on div "**********" at bounding box center [1358, 369] width 303 height 198
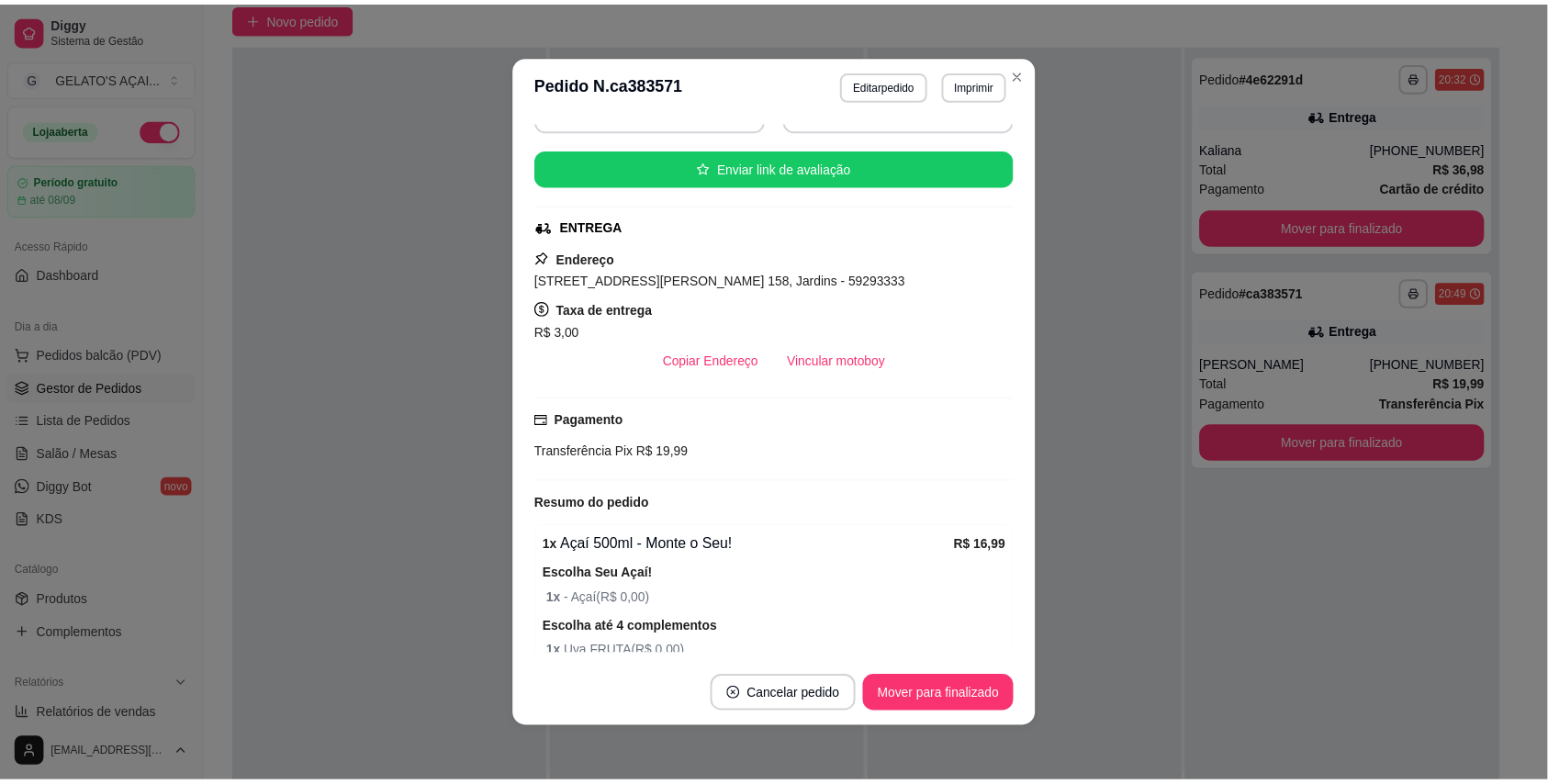
scroll to position [327, 0]
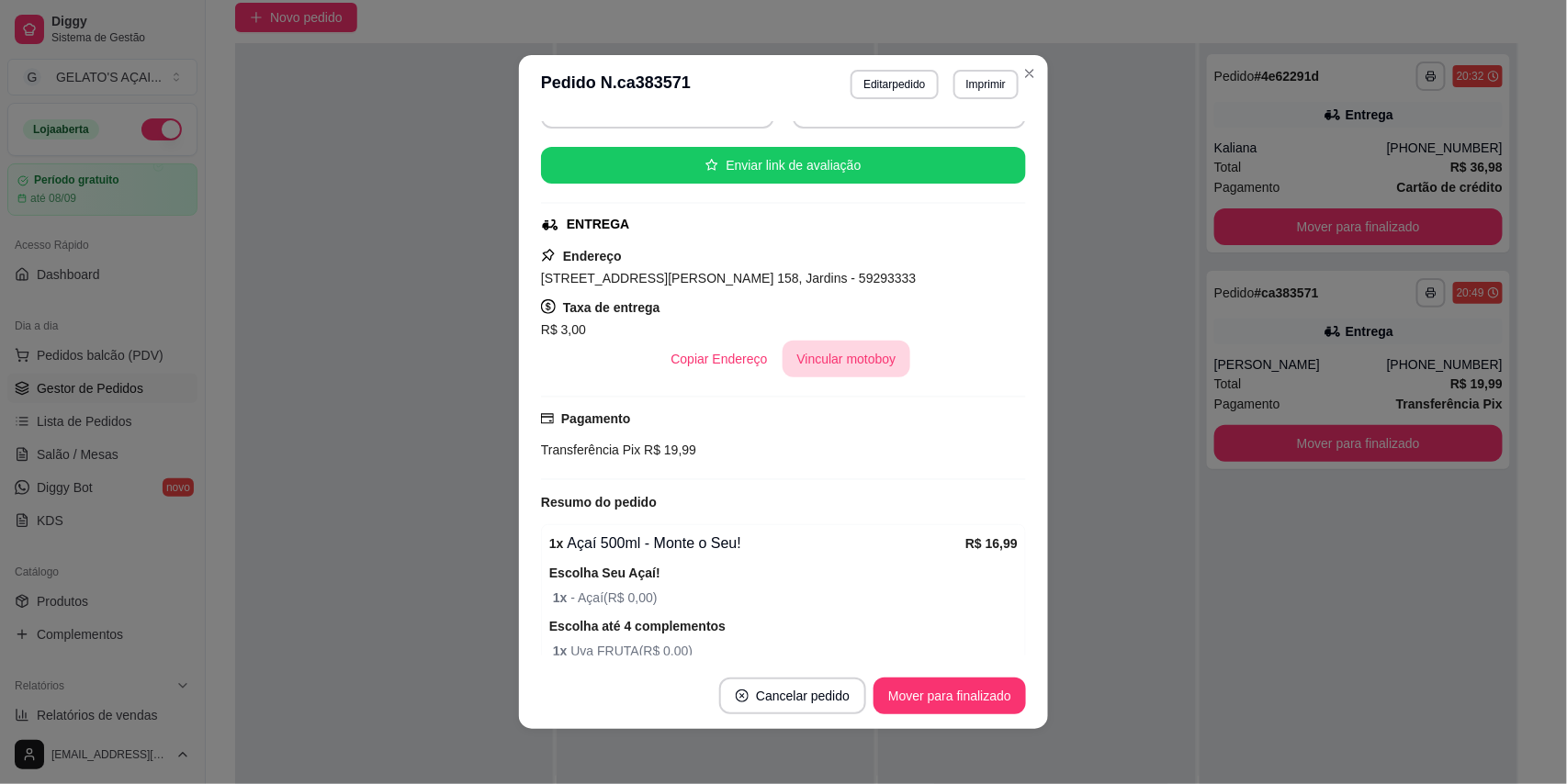
click at [864, 369] on button "Vincular motoboy" at bounding box center [846, 358] width 129 height 37
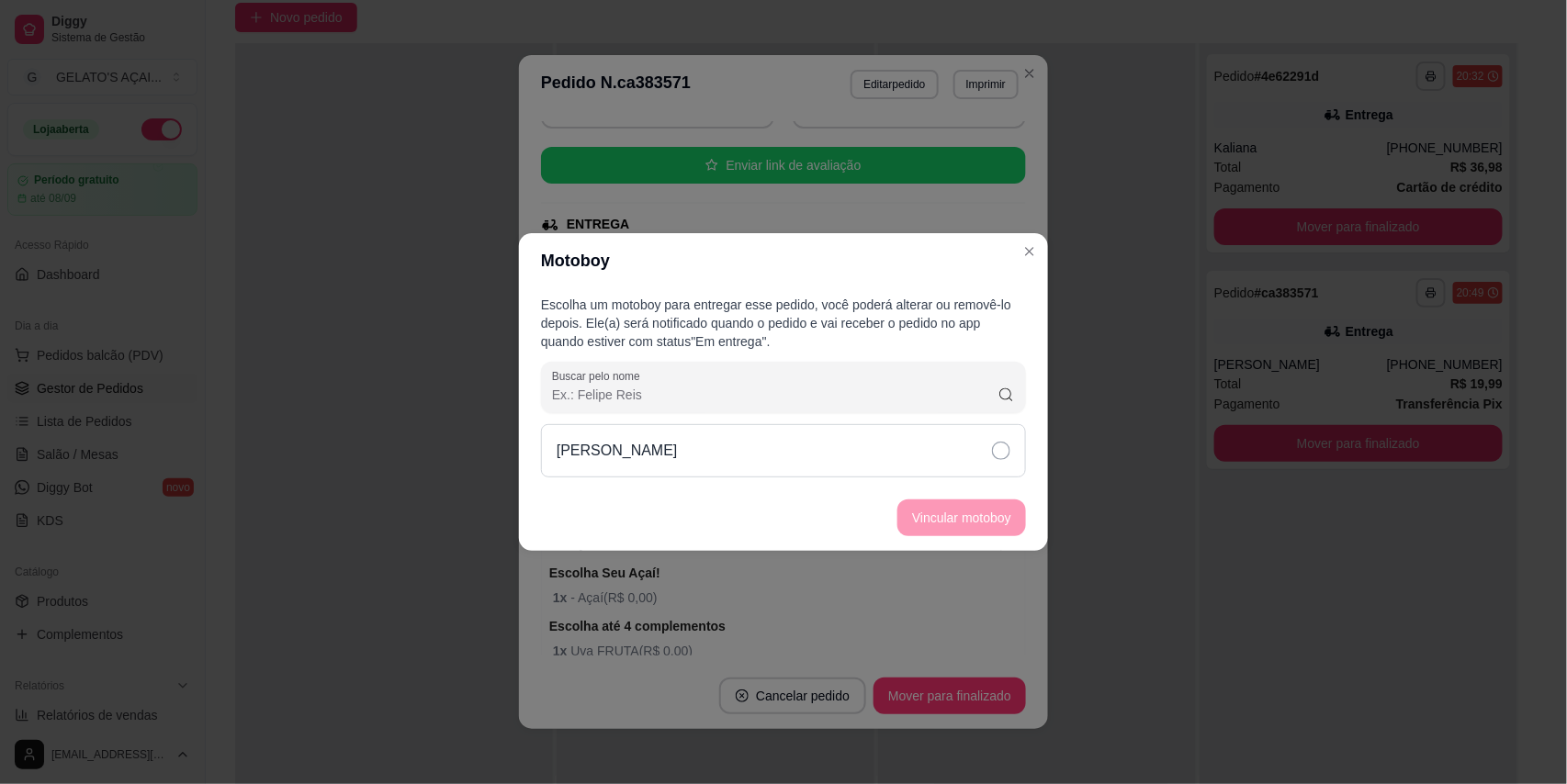
click at [640, 457] on p "[PERSON_NAME]" at bounding box center [617, 451] width 121 height 22
click at [952, 514] on button "Vincular motoboy" at bounding box center [961, 518] width 129 height 37
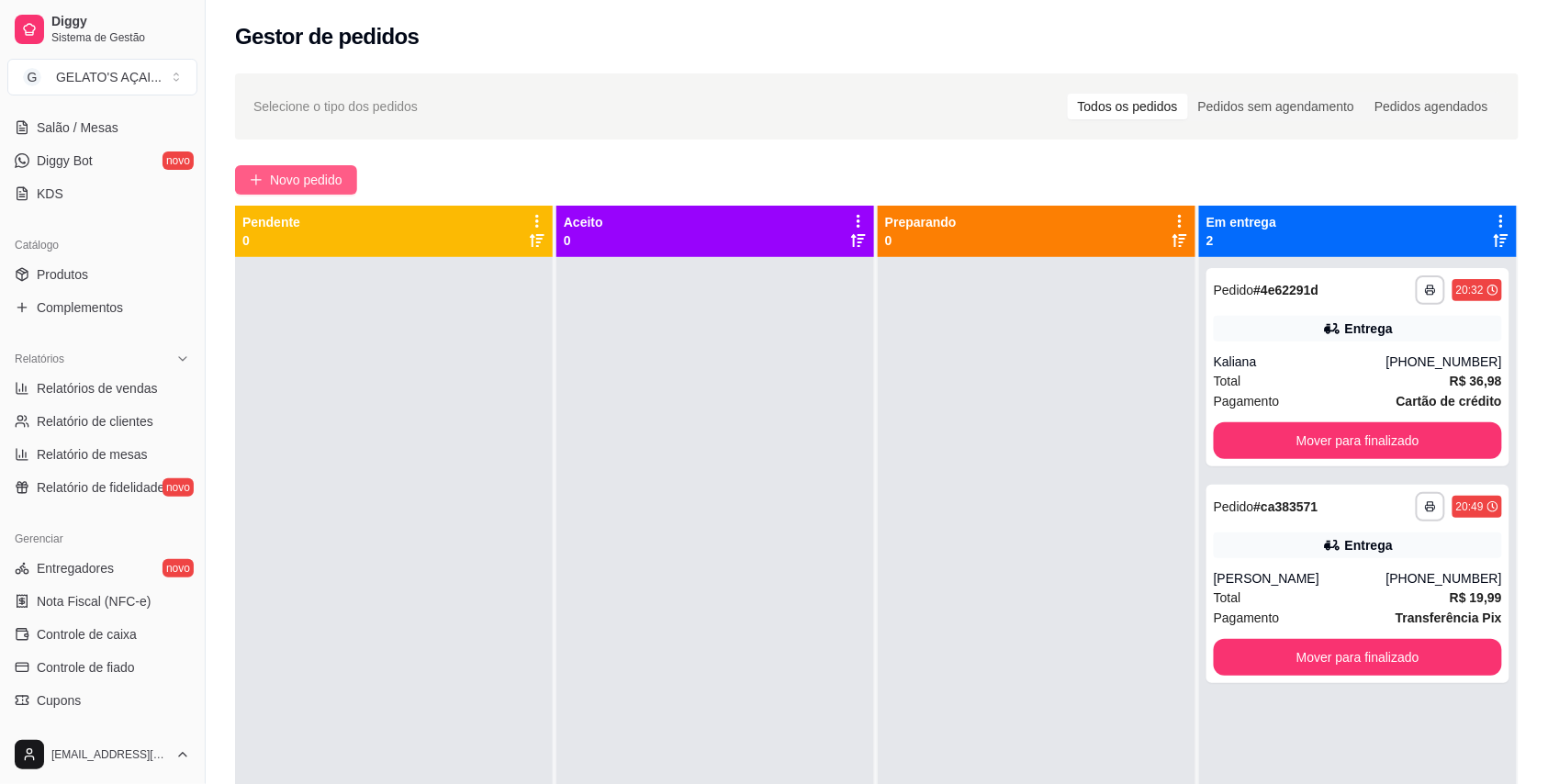
click at [324, 178] on span "Novo pedido" at bounding box center [306, 180] width 73 height 20
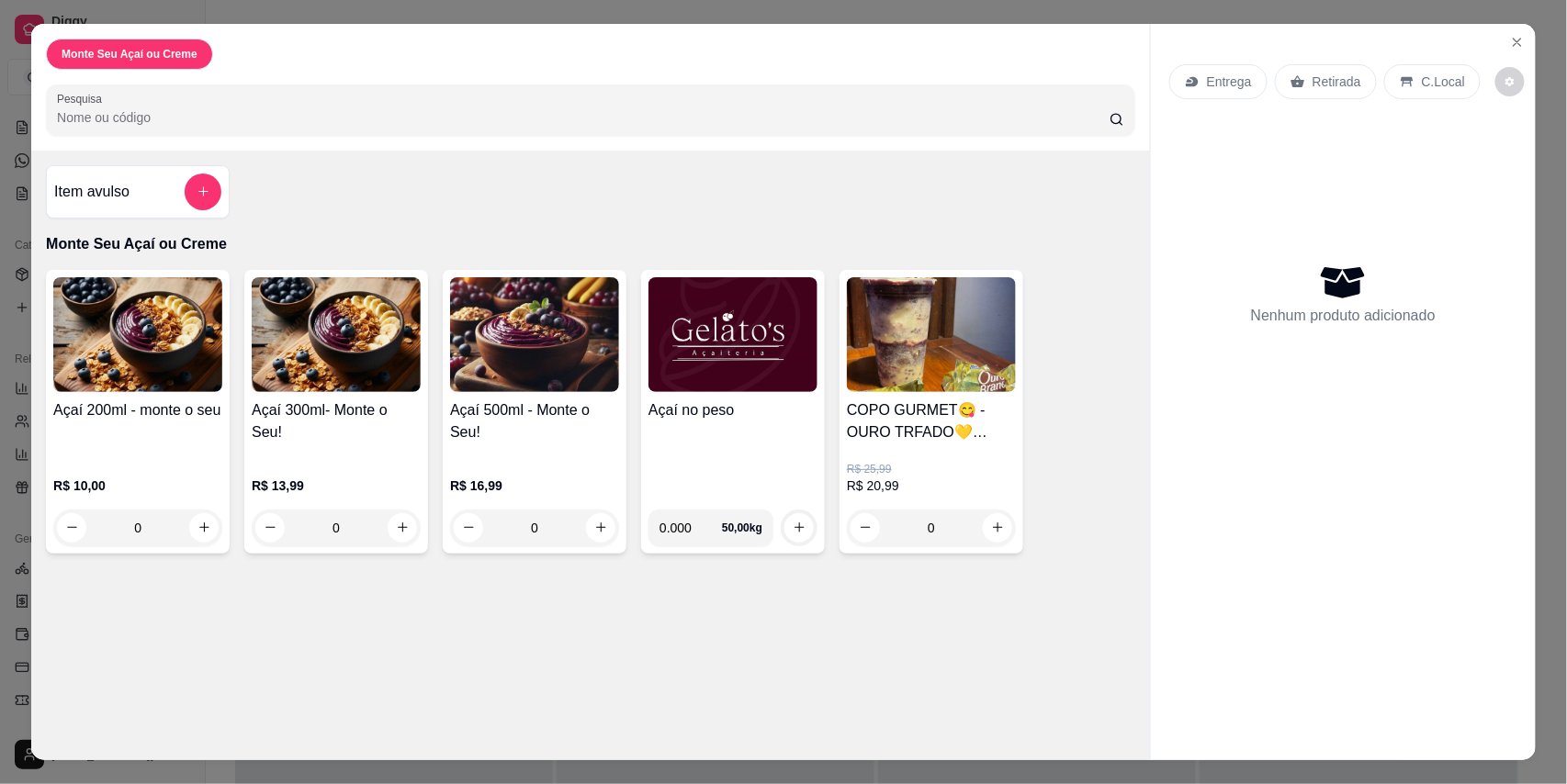
click at [952, 332] on img at bounding box center [930, 334] width 169 height 115
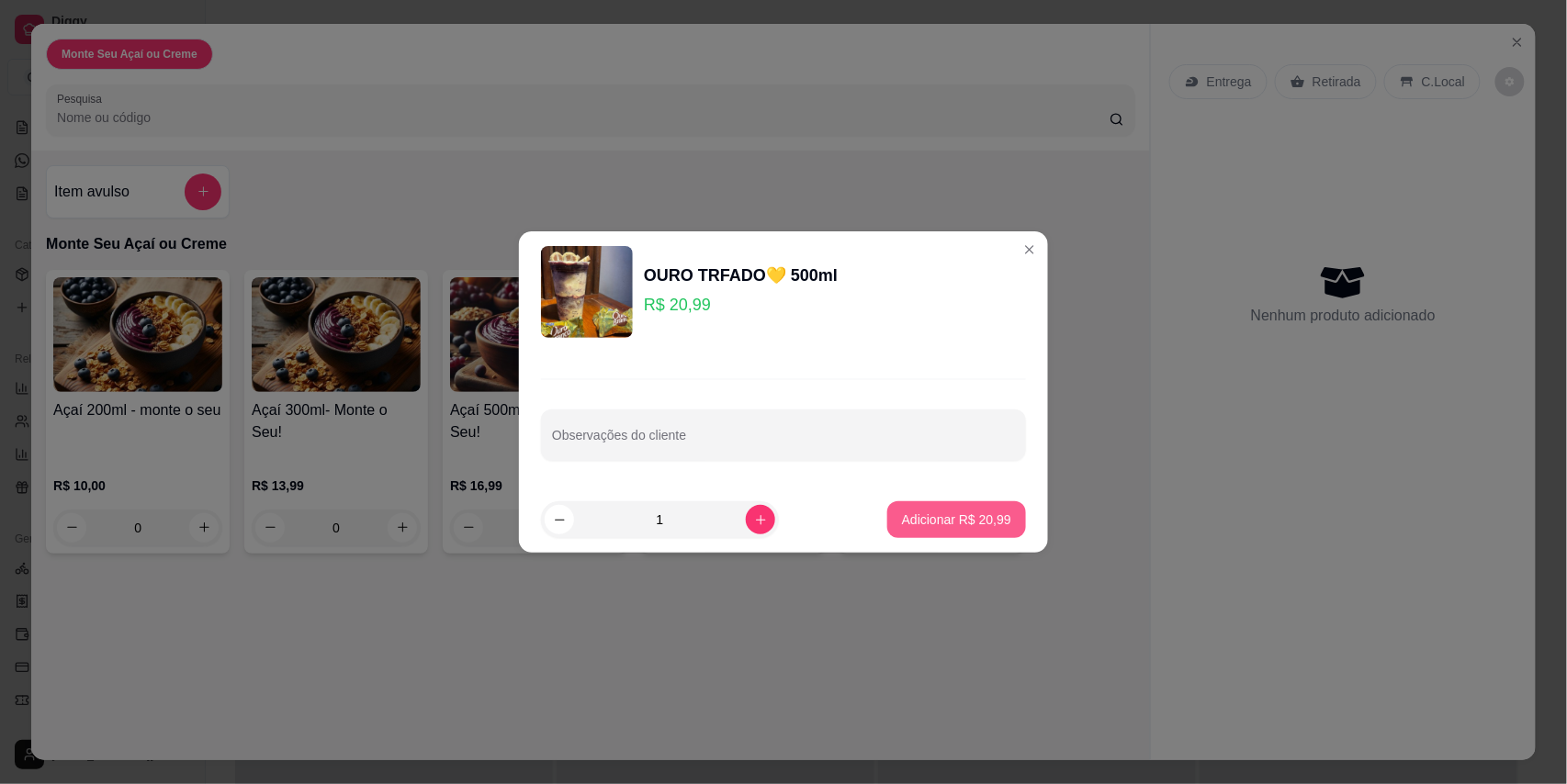
click at [927, 523] on p "Adicionar R$ 20,99" at bounding box center [956, 520] width 109 height 18
type input "1"
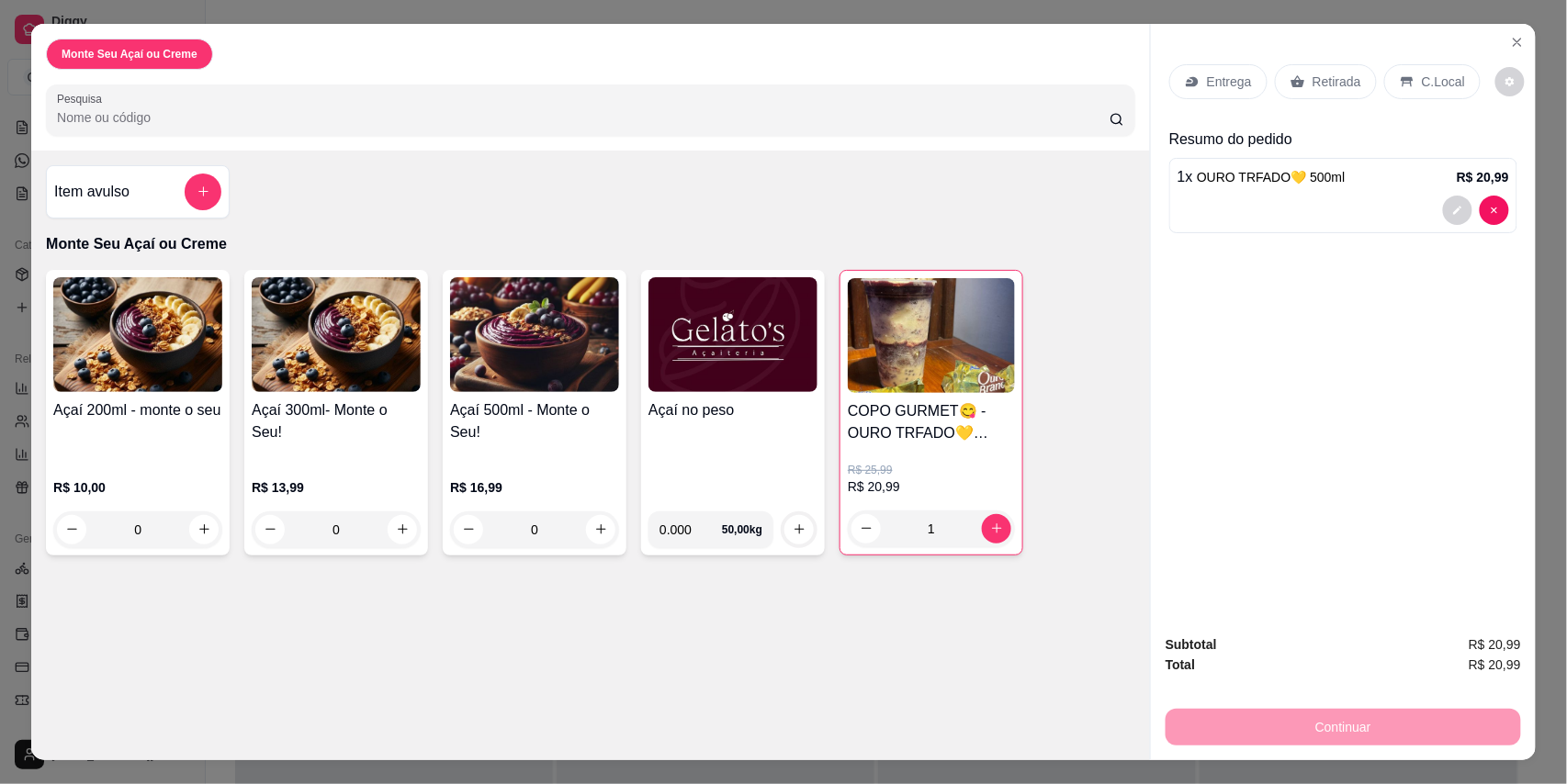
click at [1312, 75] on p "Retirada" at bounding box center [1336, 82] width 49 height 18
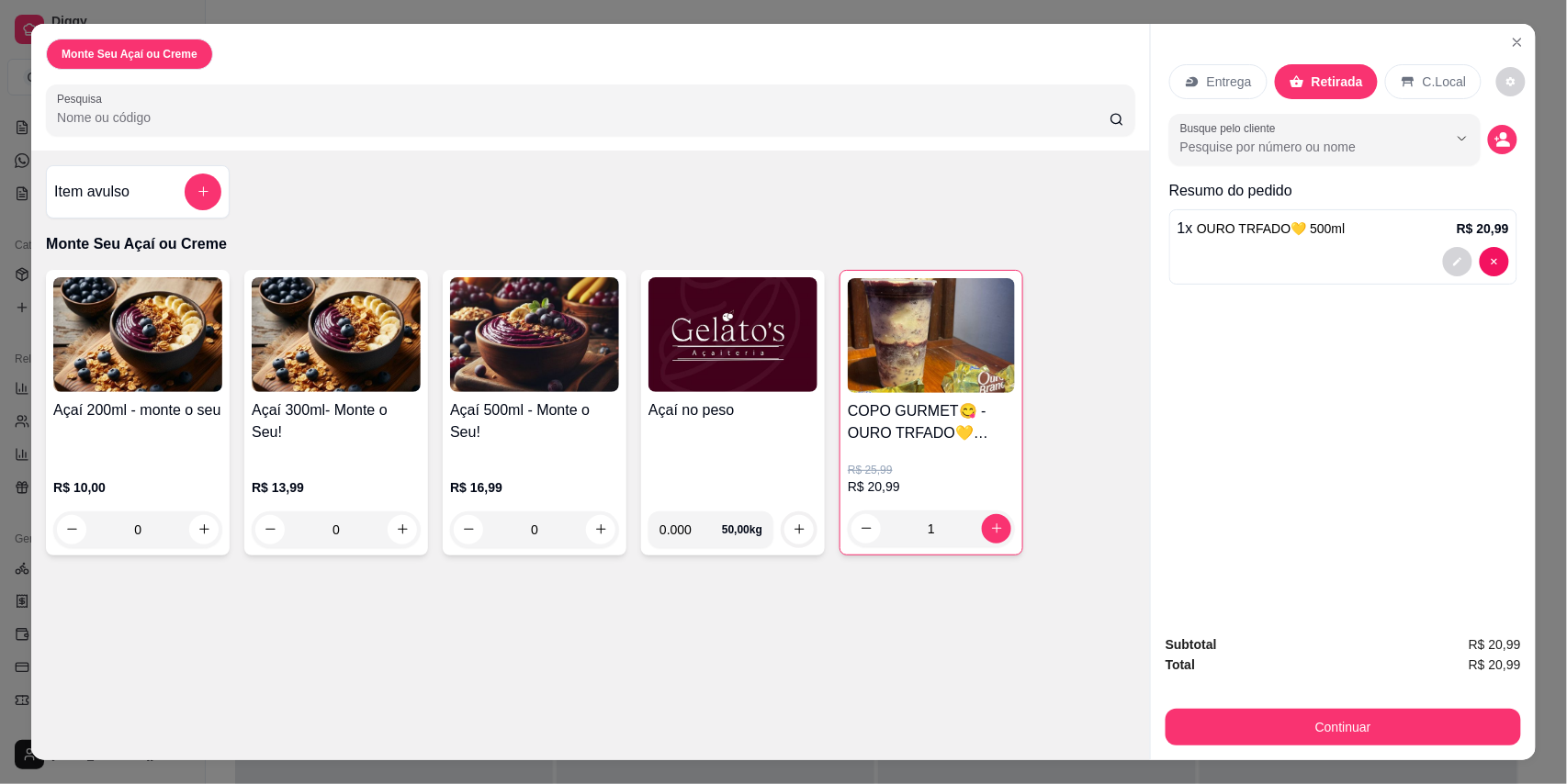
click at [1329, 233] on span "OURO TRFADO💛 500ml" at bounding box center [1271, 228] width 148 height 15
click at [718, 353] on img at bounding box center [733, 334] width 169 height 115
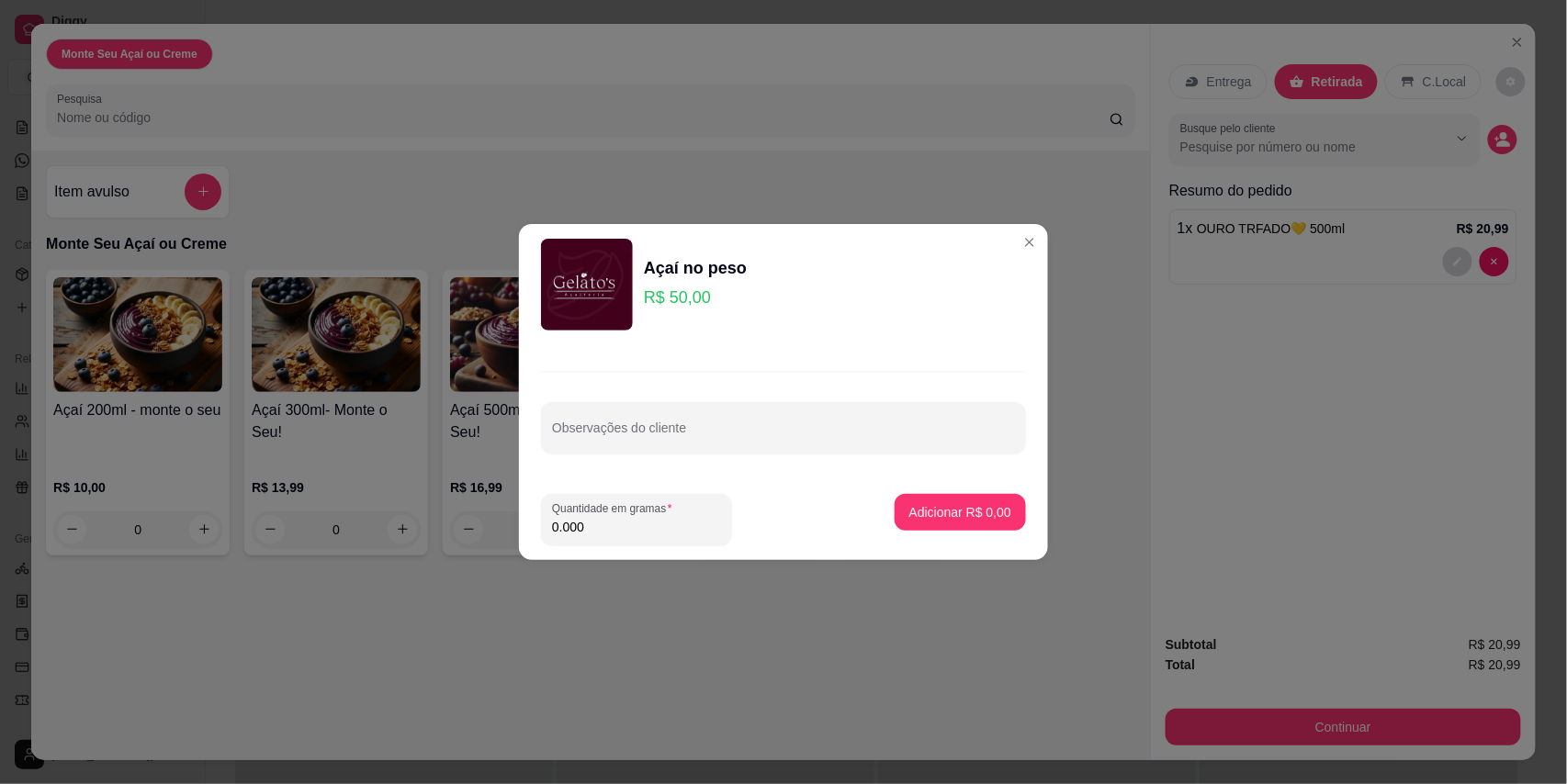
click at [676, 522] on input "0.000" at bounding box center [636, 527] width 169 height 18
type input "0.198"
click at [913, 501] on button "Adicionar R$ 9,90" at bounding box center [960, 512] width 132 height 37
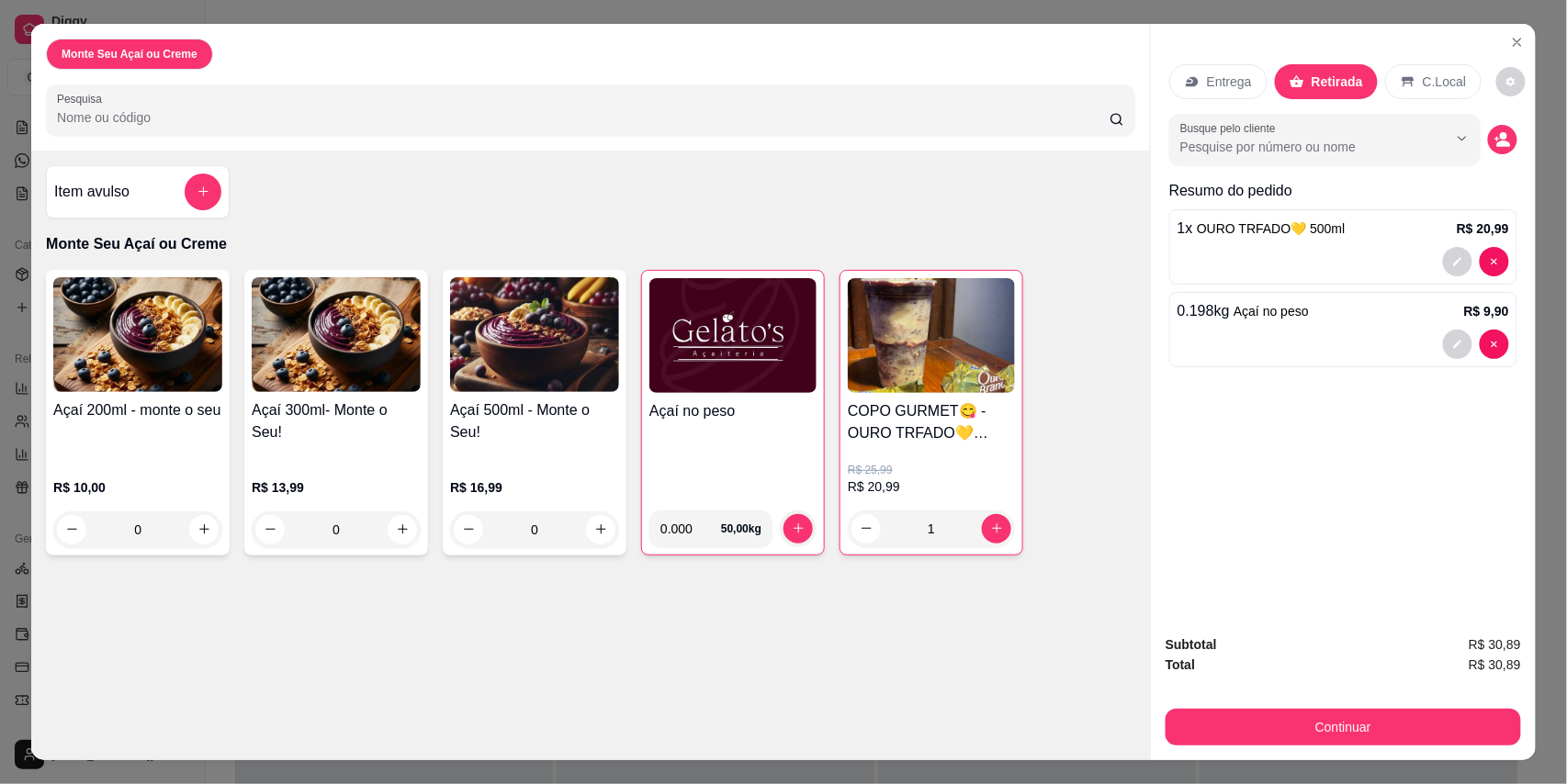
click at [1351, 258] on div at bounding box center [1343, 261] width 331 height 29
click at [989, 520] on button "increase-product-quantity" at bounding box center [996, 528] width 29 height 29
type input "2"
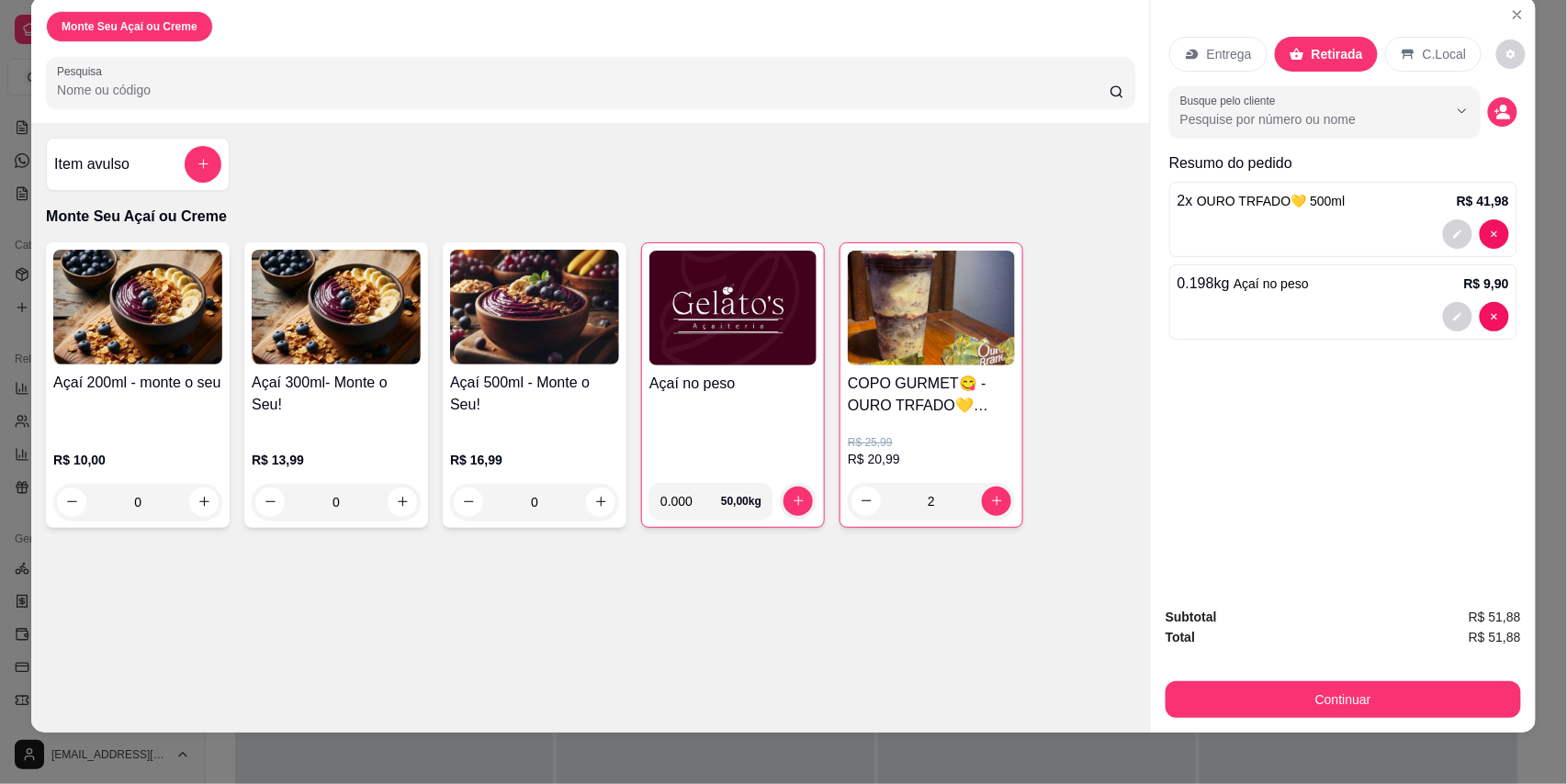
scroll to position [35, 0]
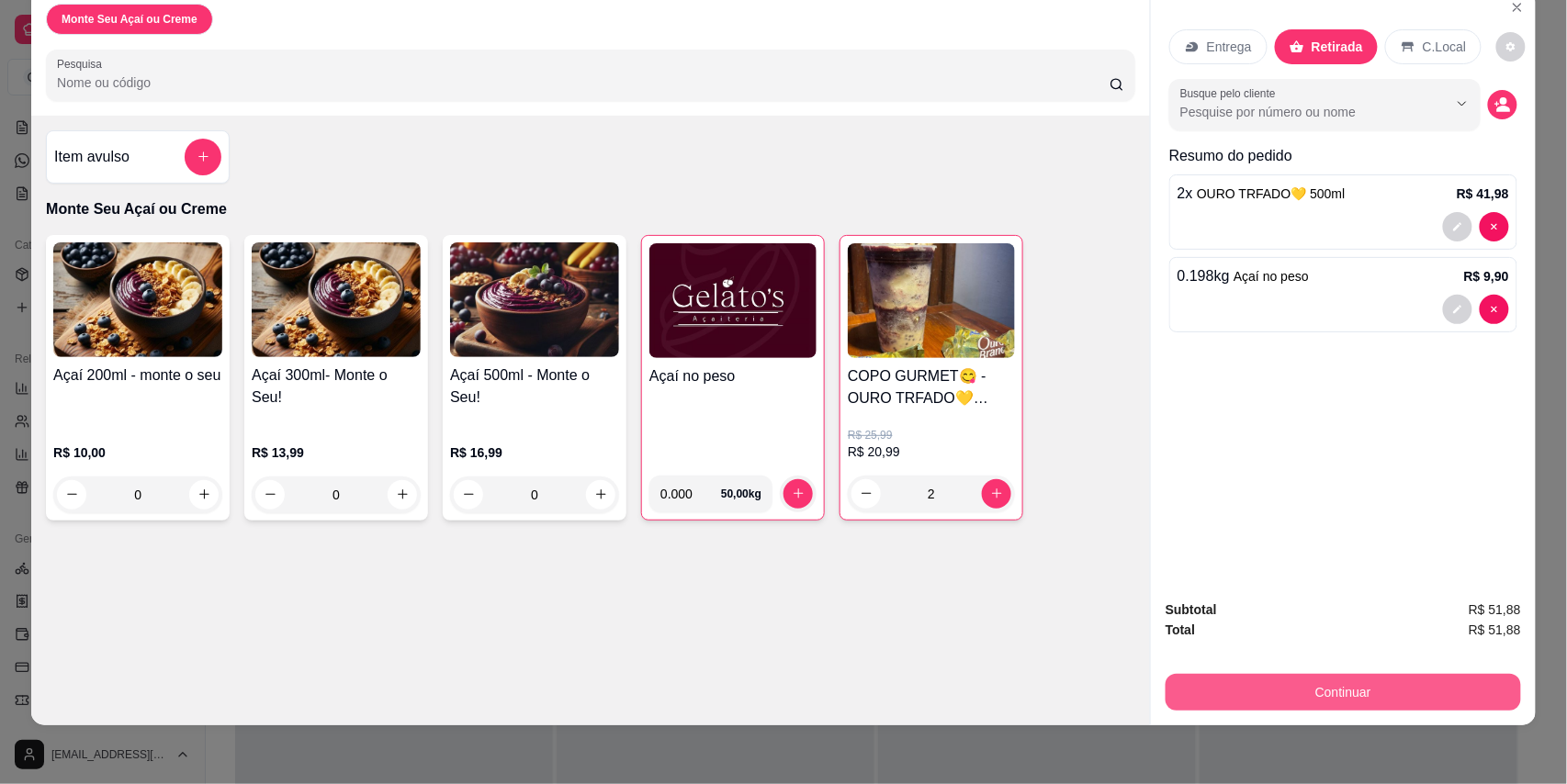
click at [1301, 686] on button "Continuar" at bounding box center [1343, 691] width 355 height 37
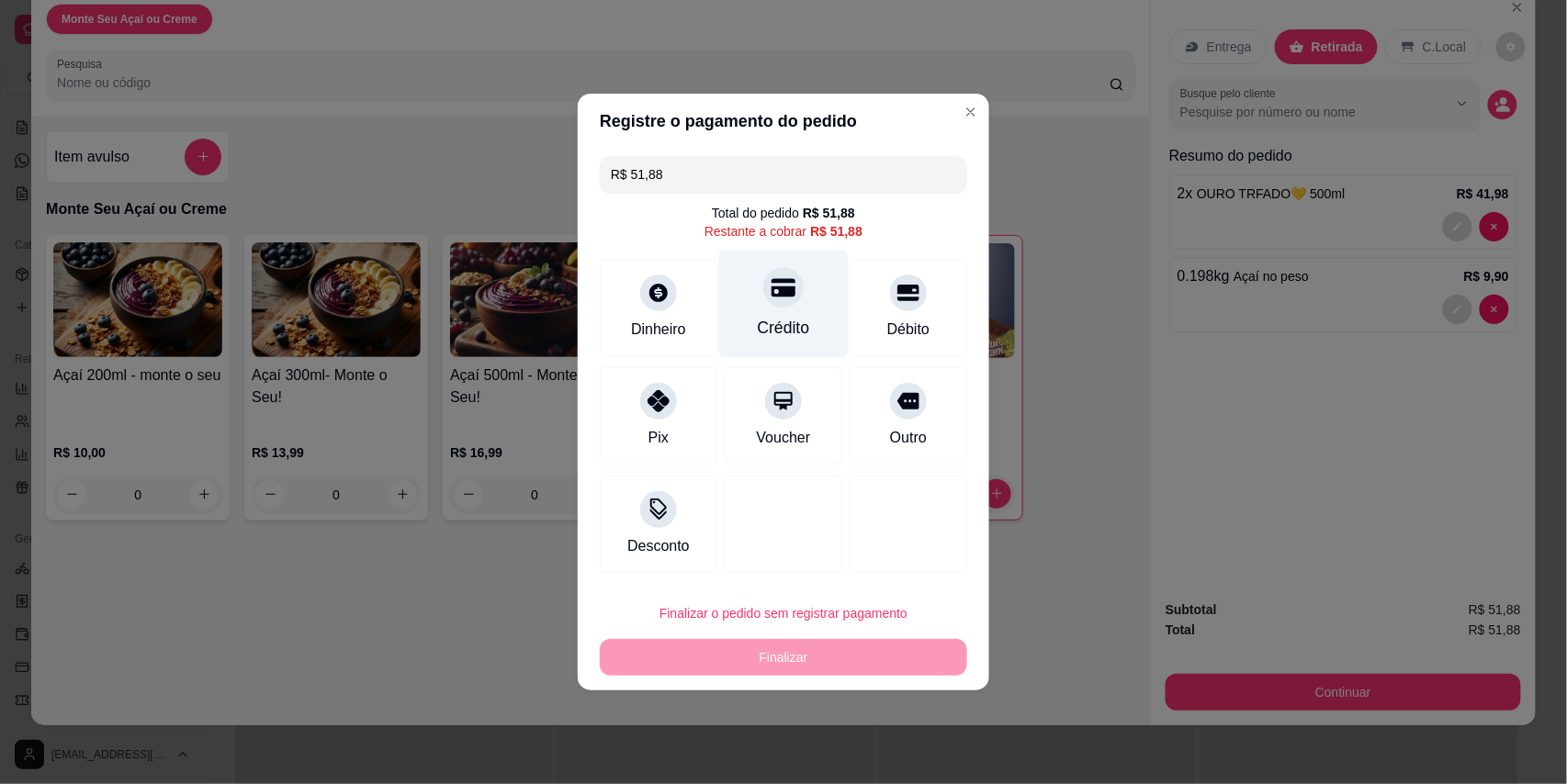
click at [779, 320] on div "Crédito" at bounding box center [784, 328] width 52 height 24
type input "R$ 0,00"
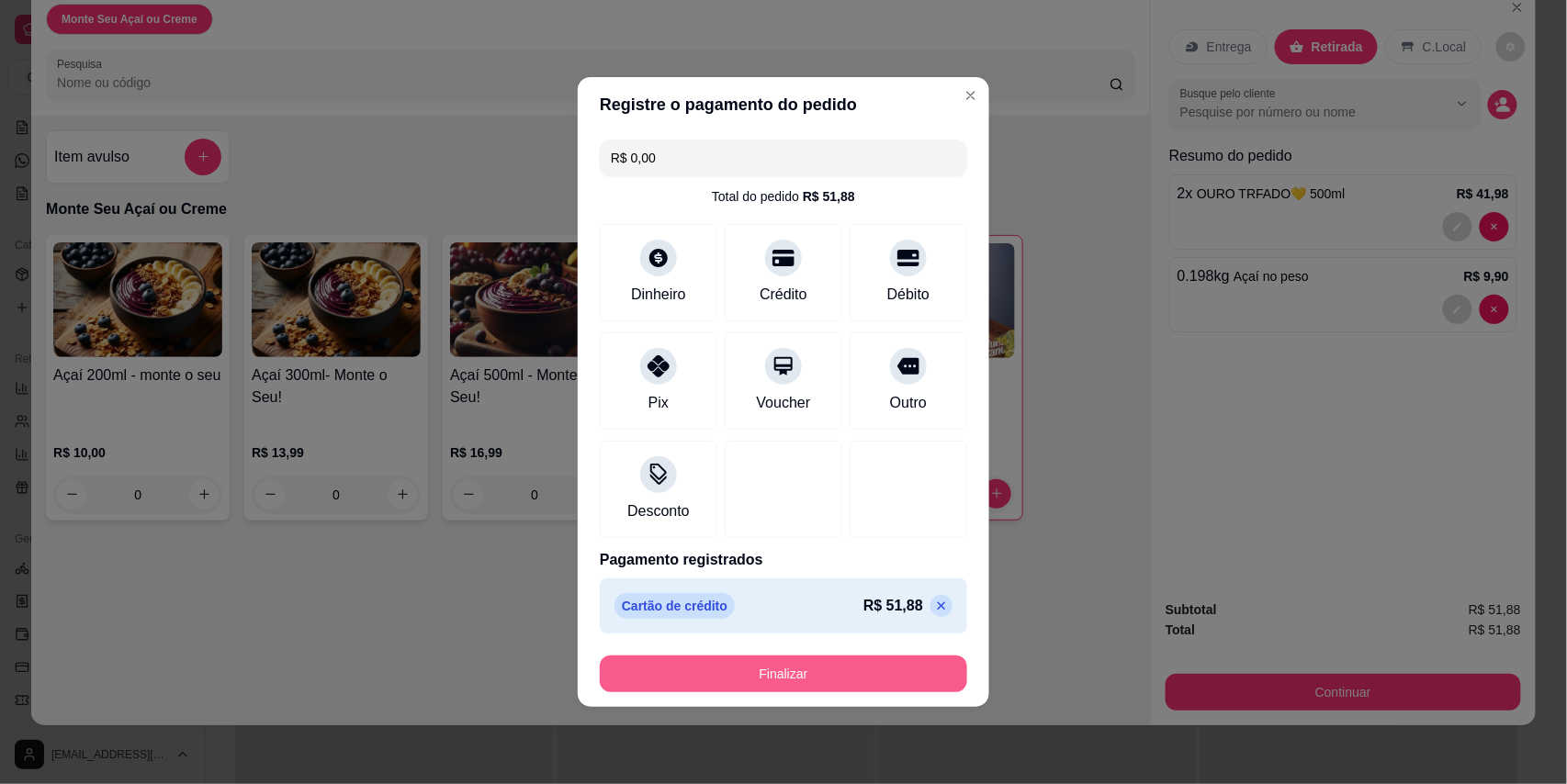
click at [768, 661] on button "Finalizar" at bounding box center [784, 673] width 367 height 37
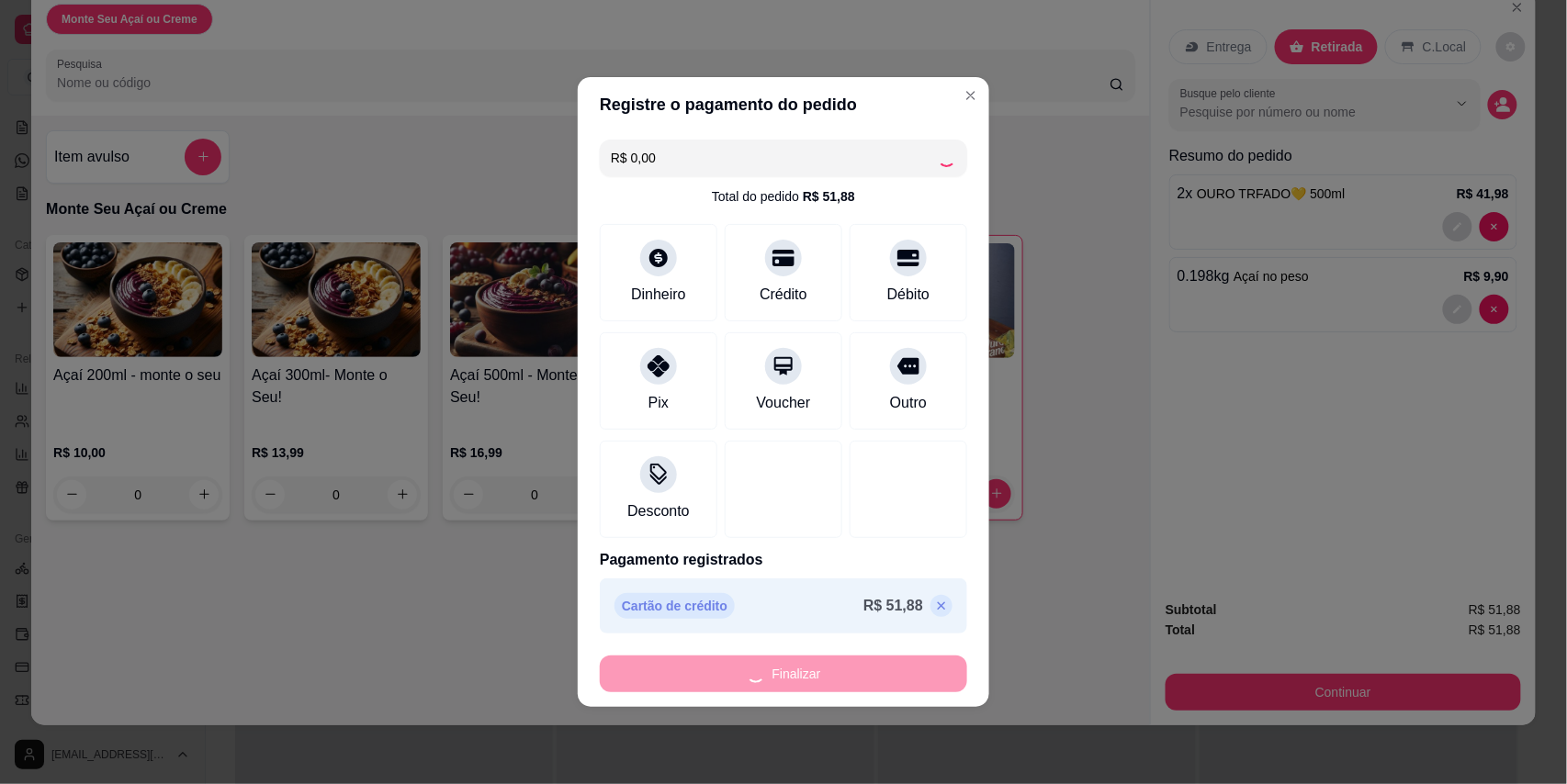
type input "0"
type input "-R$ 51,88"
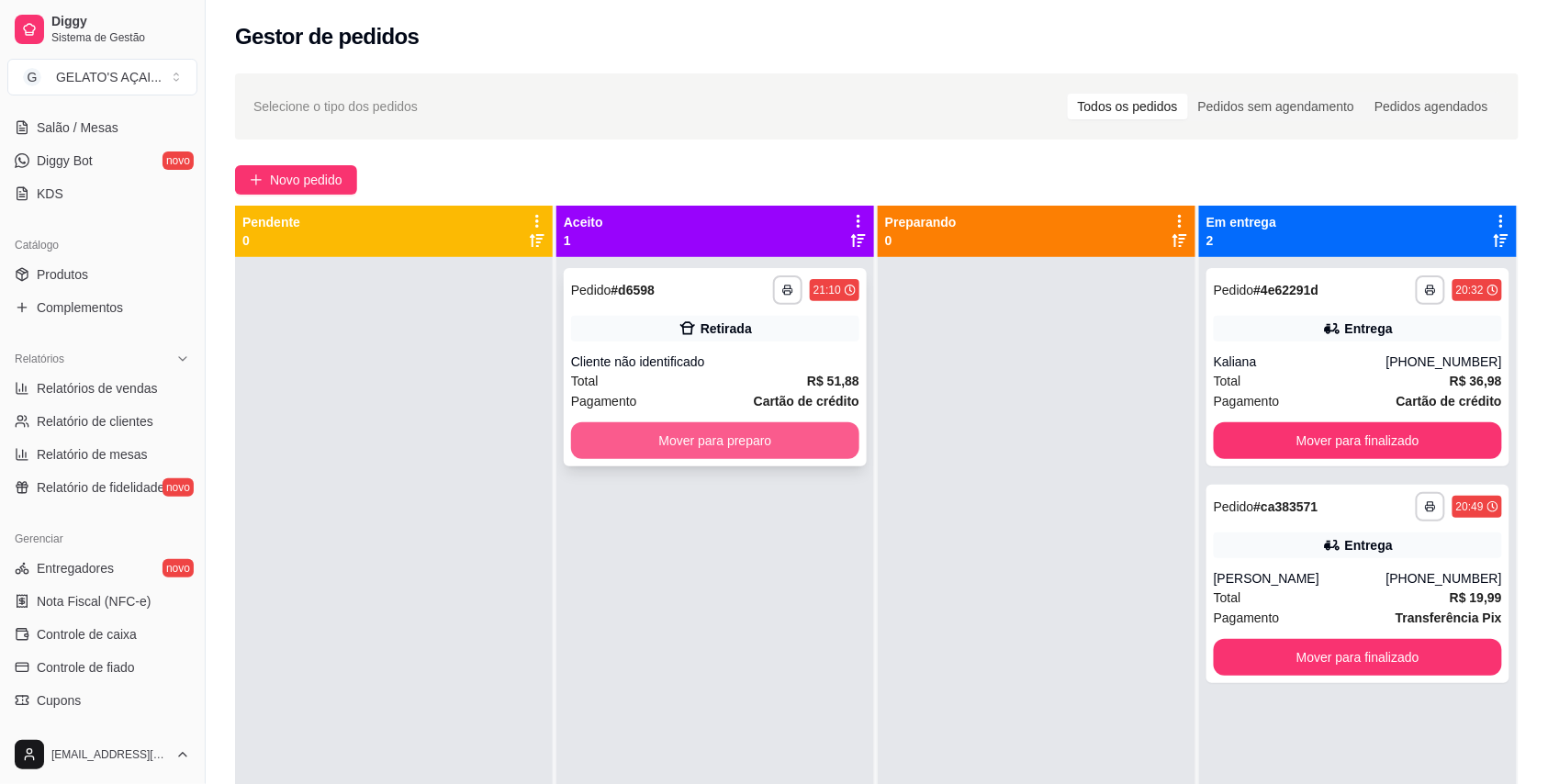
click at [770, 445] on button "Mover para preparo" at bounding box center [715, 440] width 288 height 37
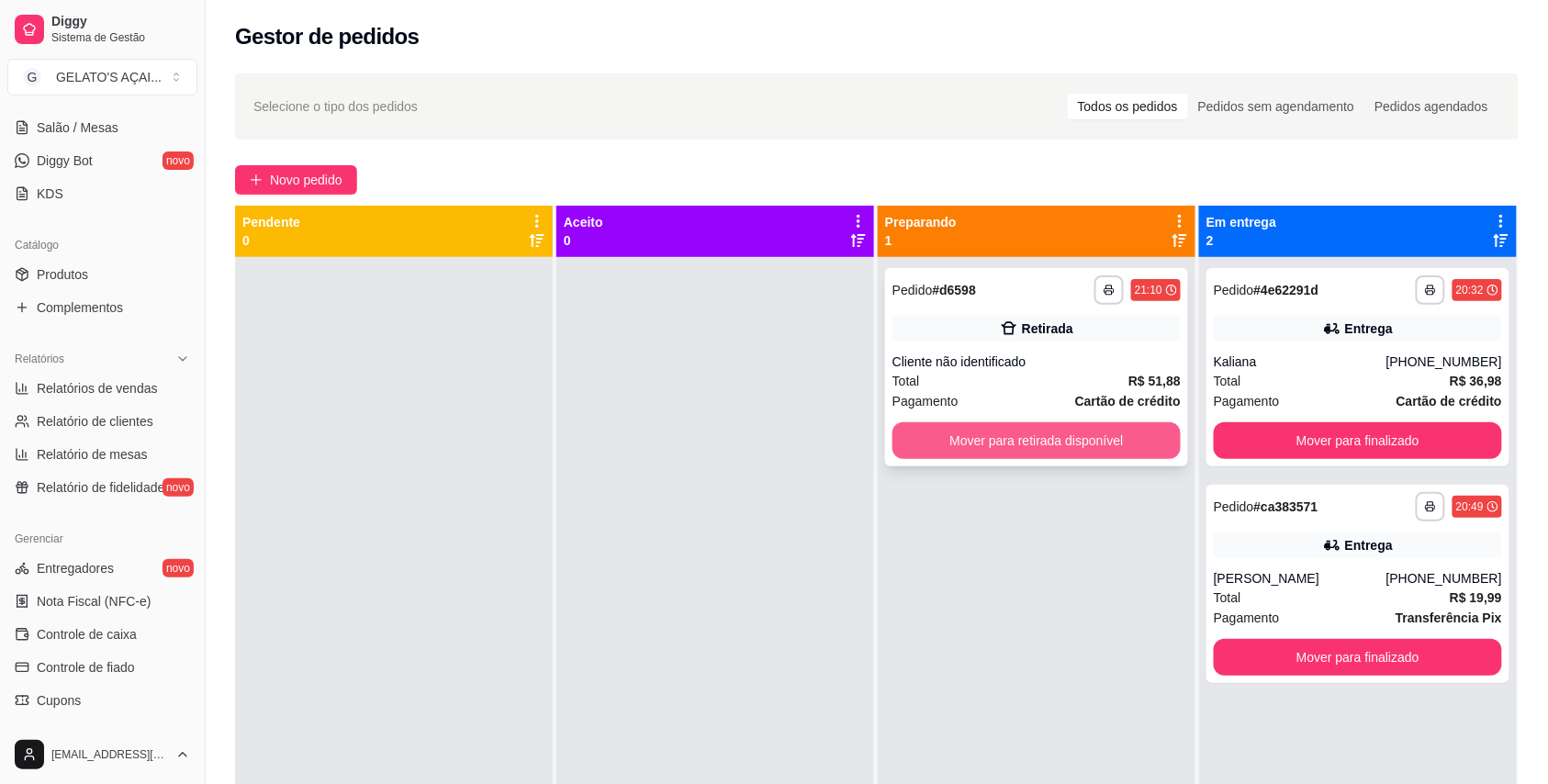
click at [986, 455] on button "Mover para retirada disponível" at bounding box center [1036, 440] width 288 height 37
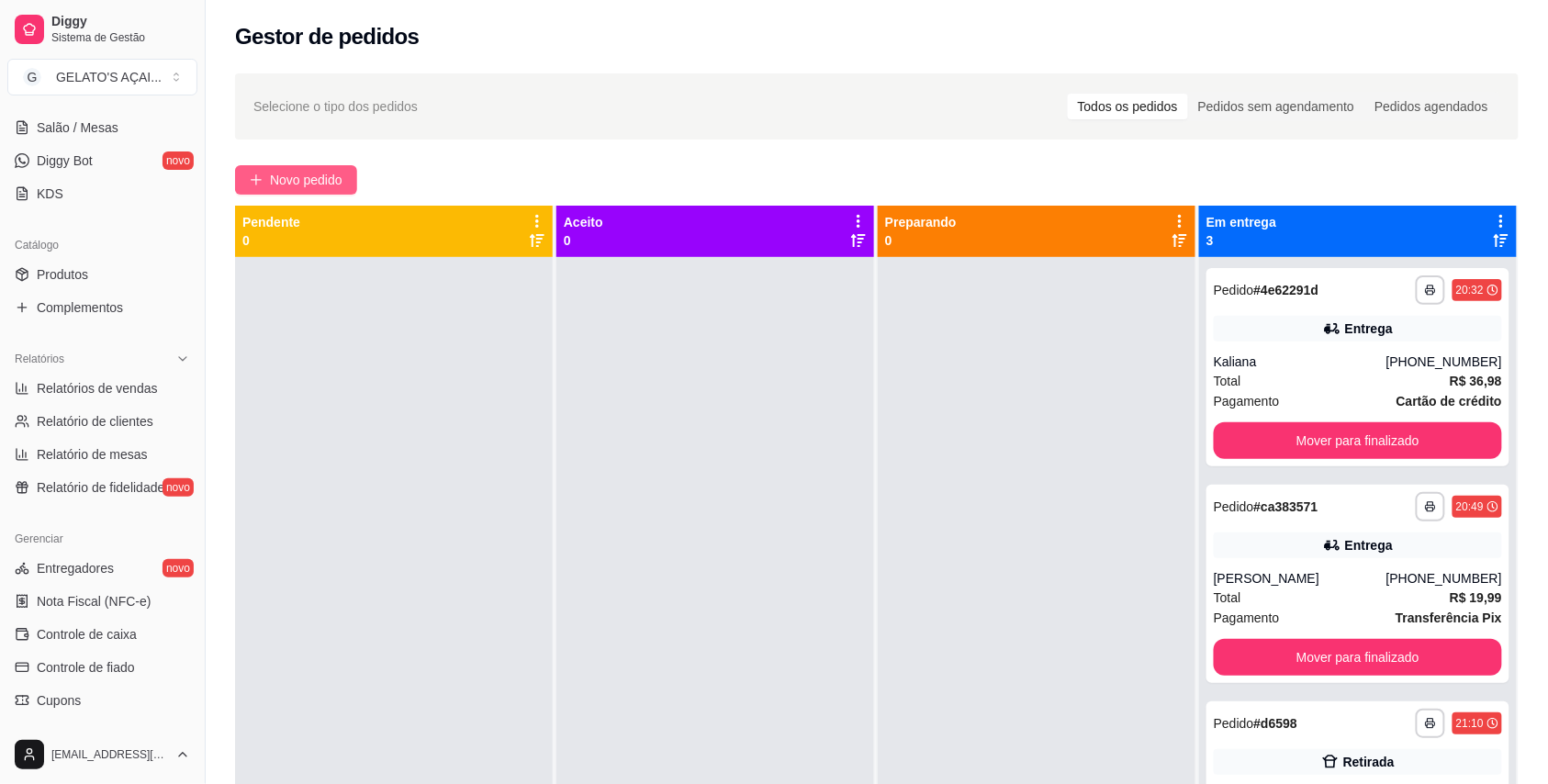
click at [342, 177] on span "Novo pedido" at bounding box center [306, 180] width 73 height 20
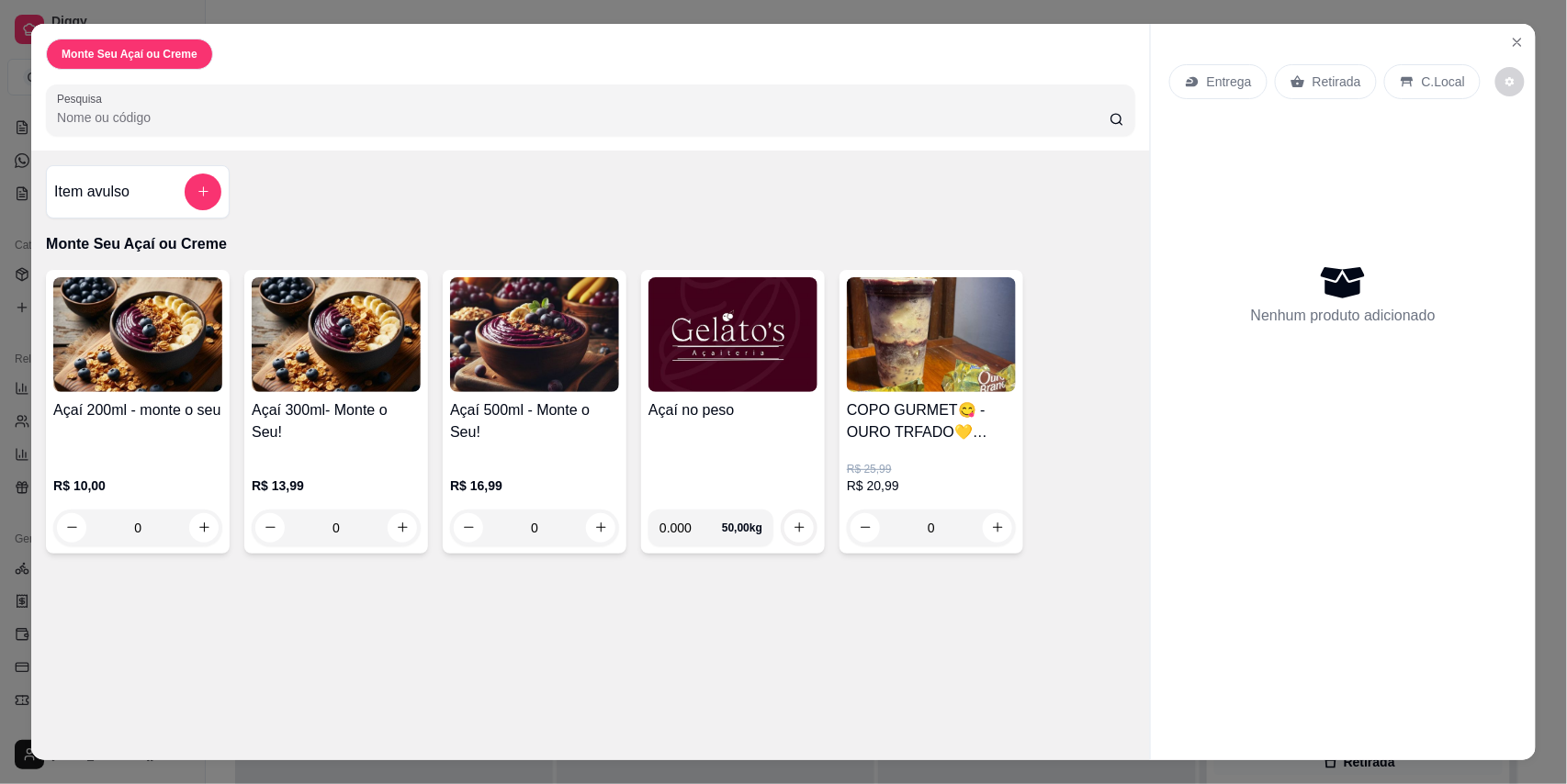
click at [518, 373] on img at bounding box center [534, 334] width 169 height 115
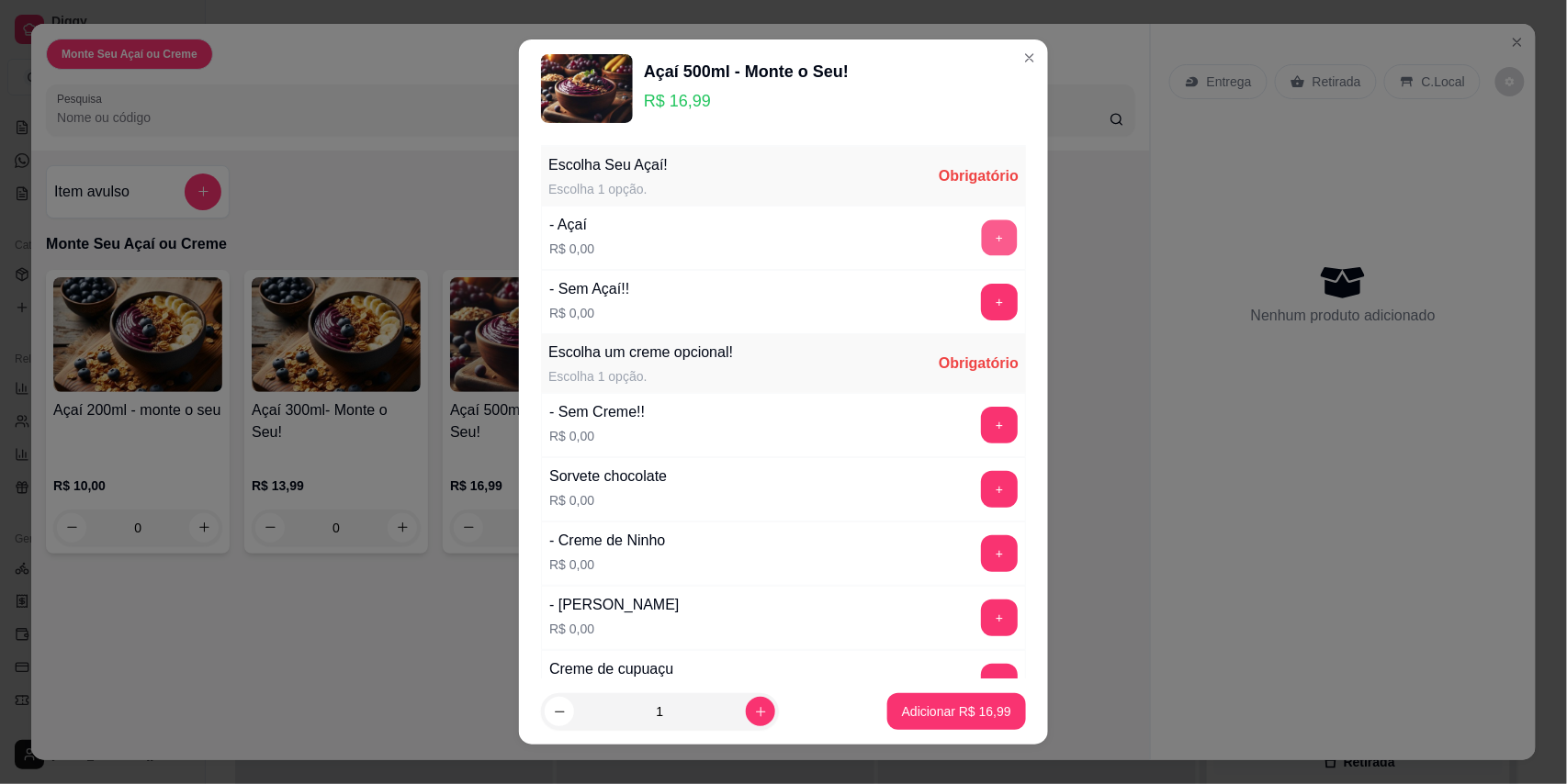
click at [982, 247] on button "+" at bounding box center [1000, 237] width 36 height 36
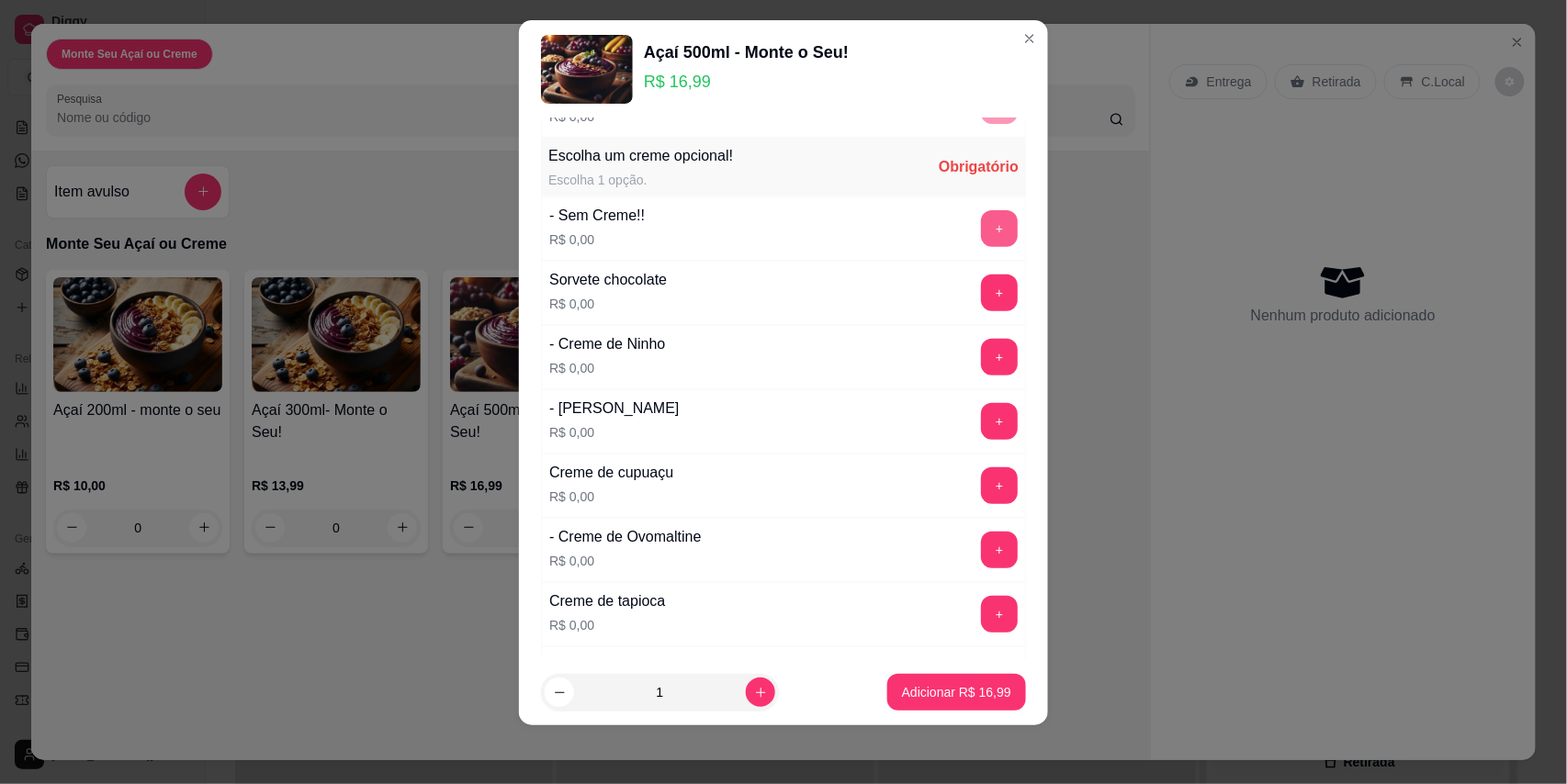
scroll to position [198, 0]
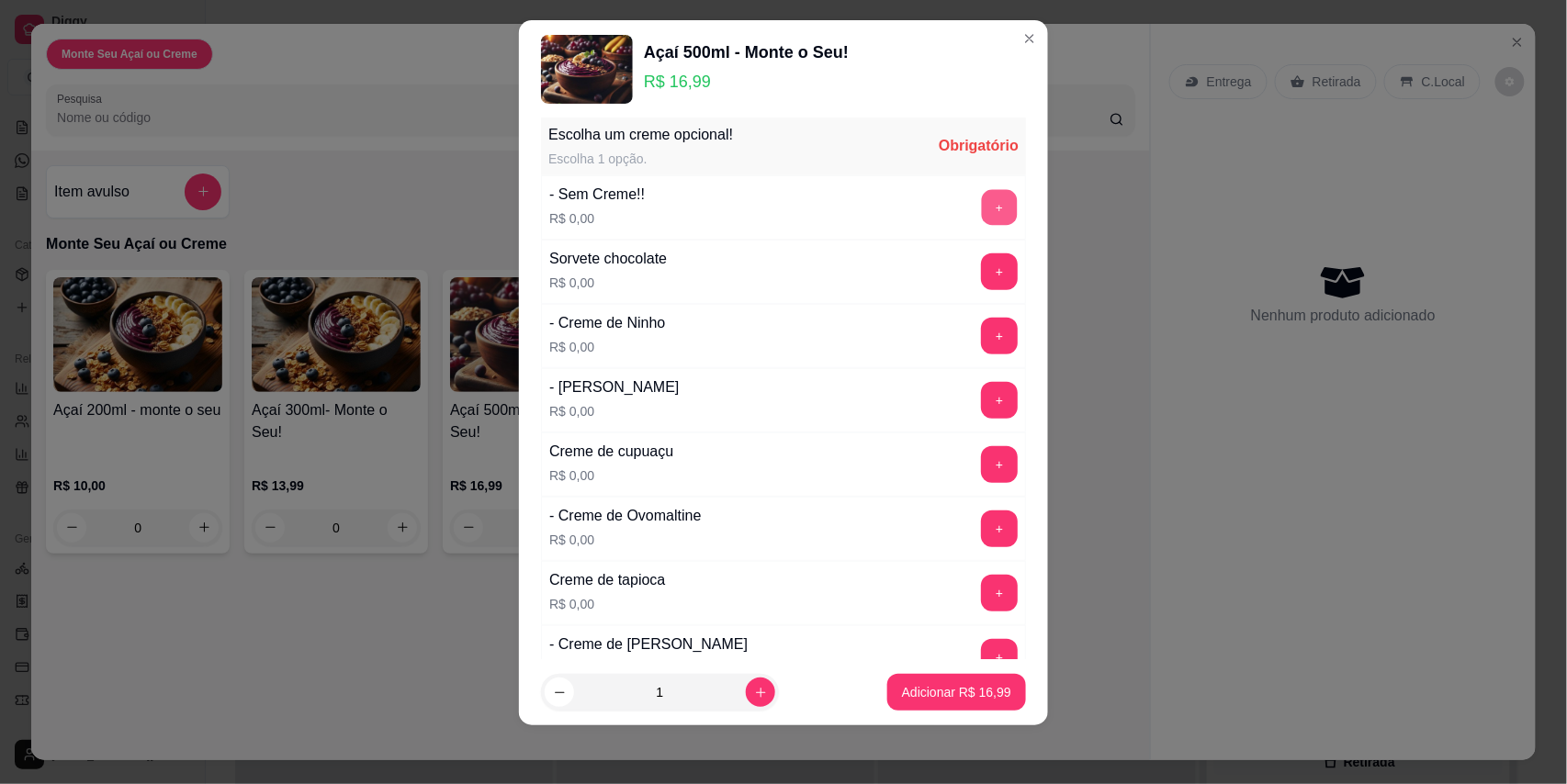
click at [982, 211] on button "+" at bounding box center [1000, 207] width 36 height 36
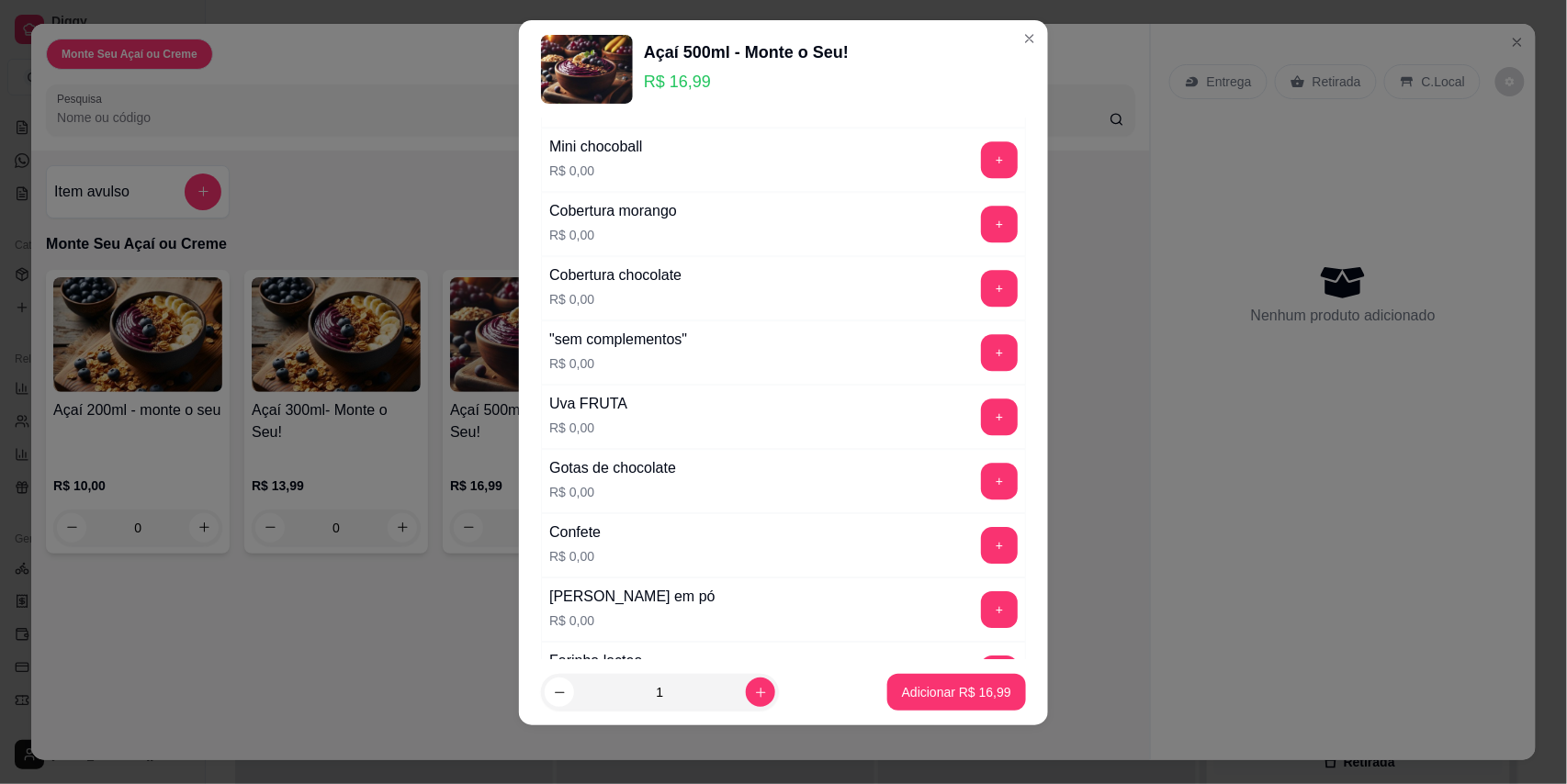
scroll to position [1817, 0]
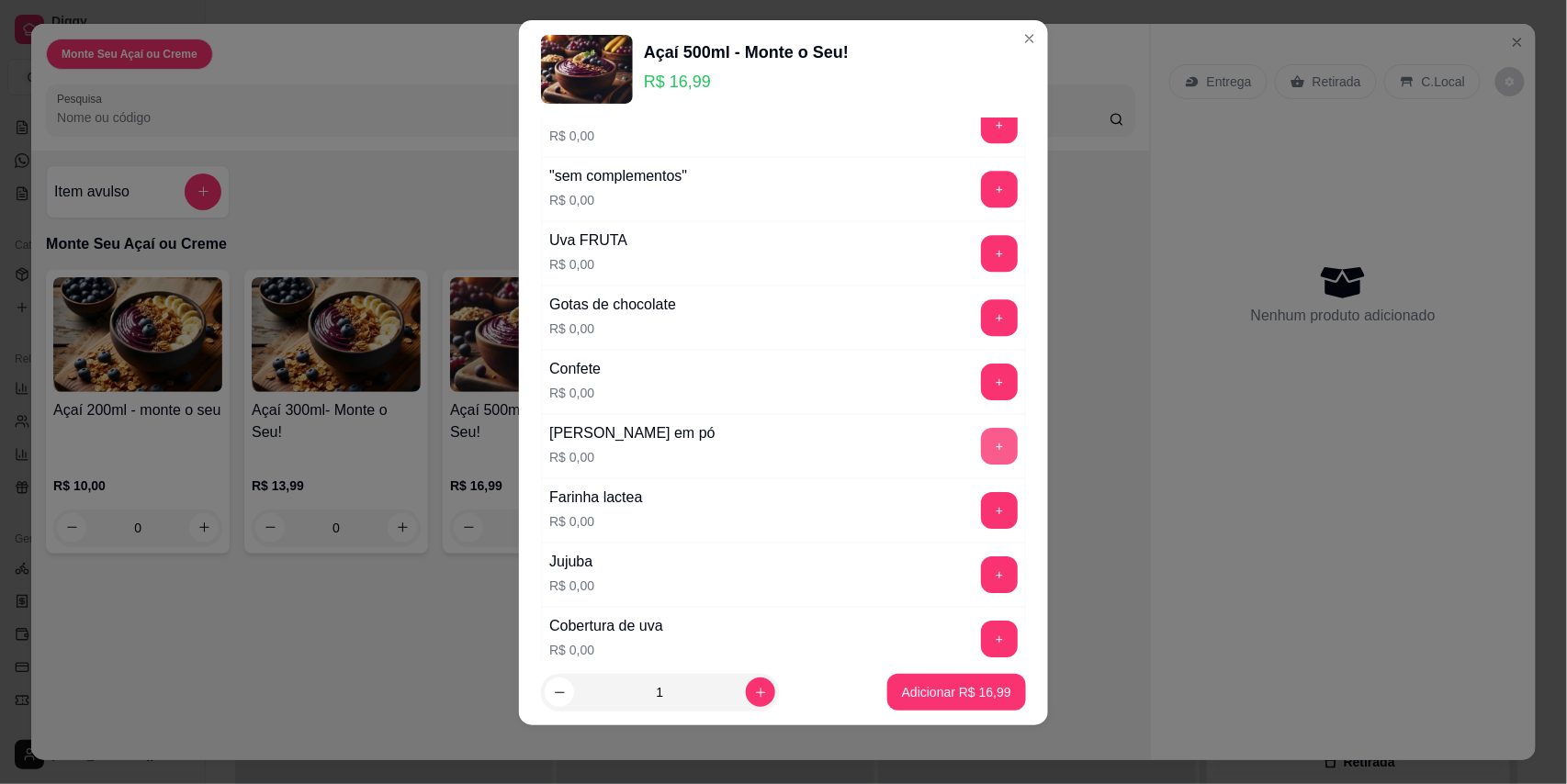
click at [981, 459] on button "+" at bounding box center [999, 446] width 37 height 37
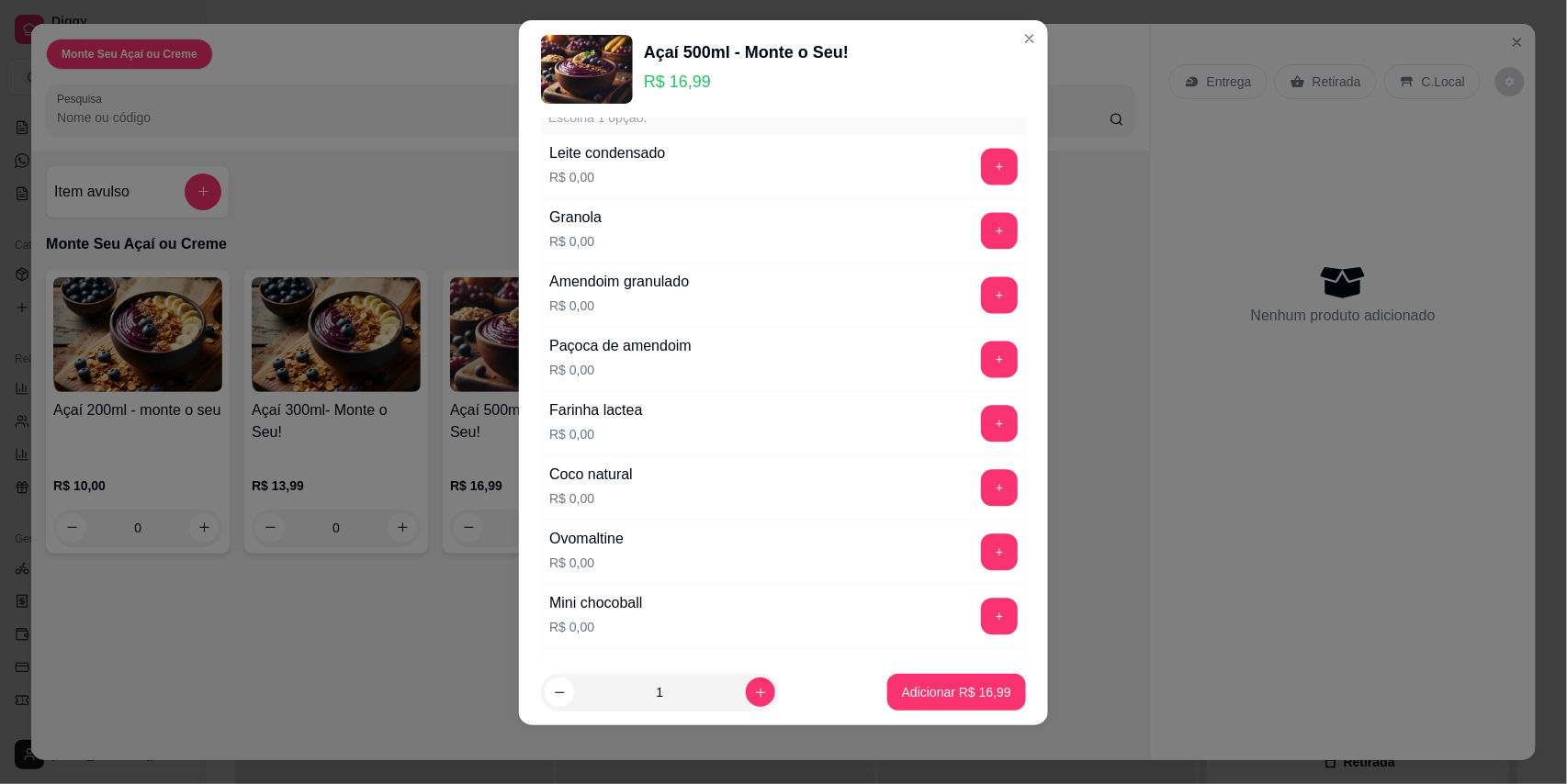
scroll to position [1165, 0]
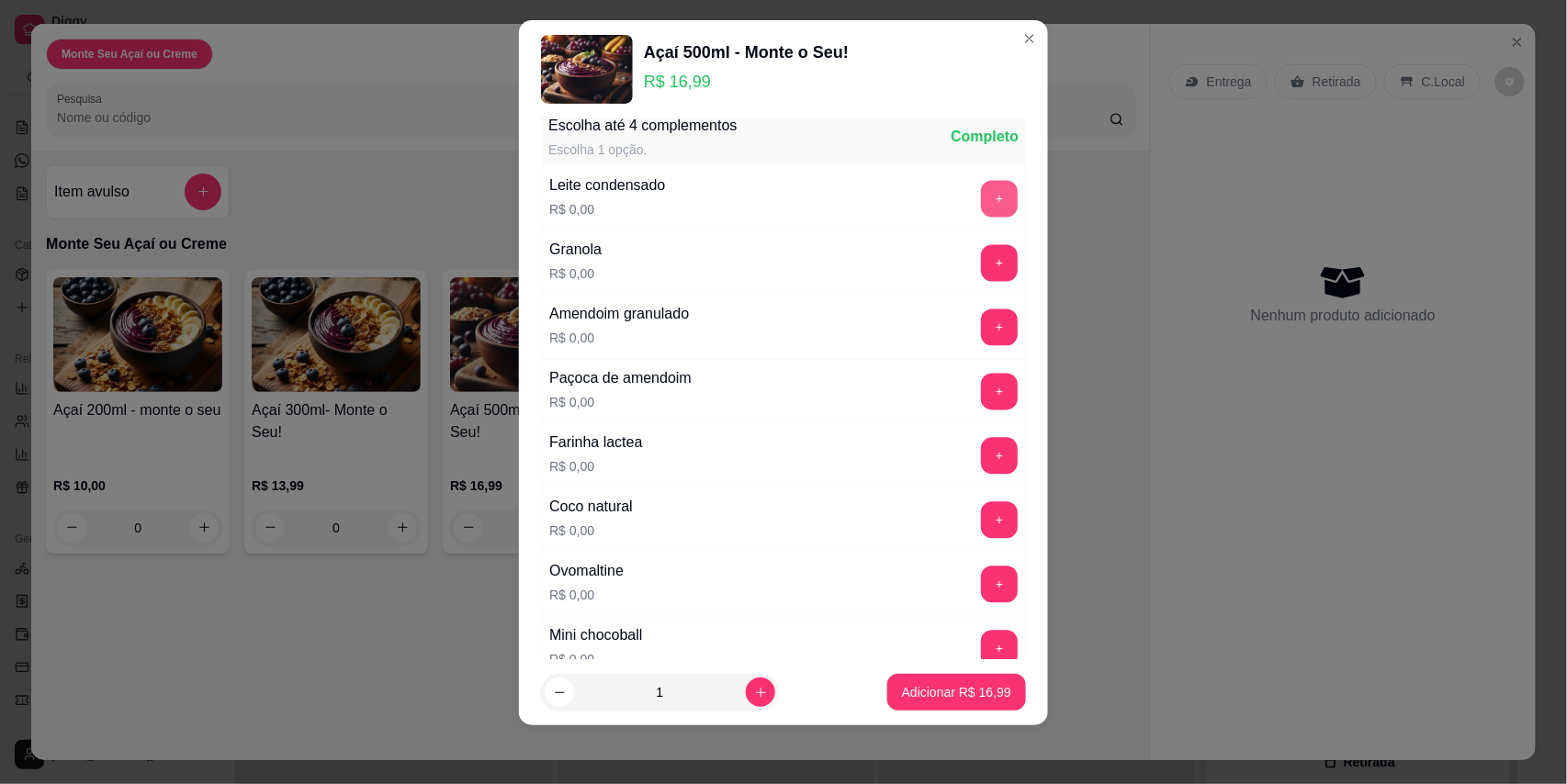
click at [981, 217] on button "+" at bounding box center [999, 198] width 37 height 37
click at [981, 216] on button "+" at bounding box center [999, 198] width 37 height 37
click at [982, 262] on button "+" at bounding box center [1000, 263] width 36 height 36
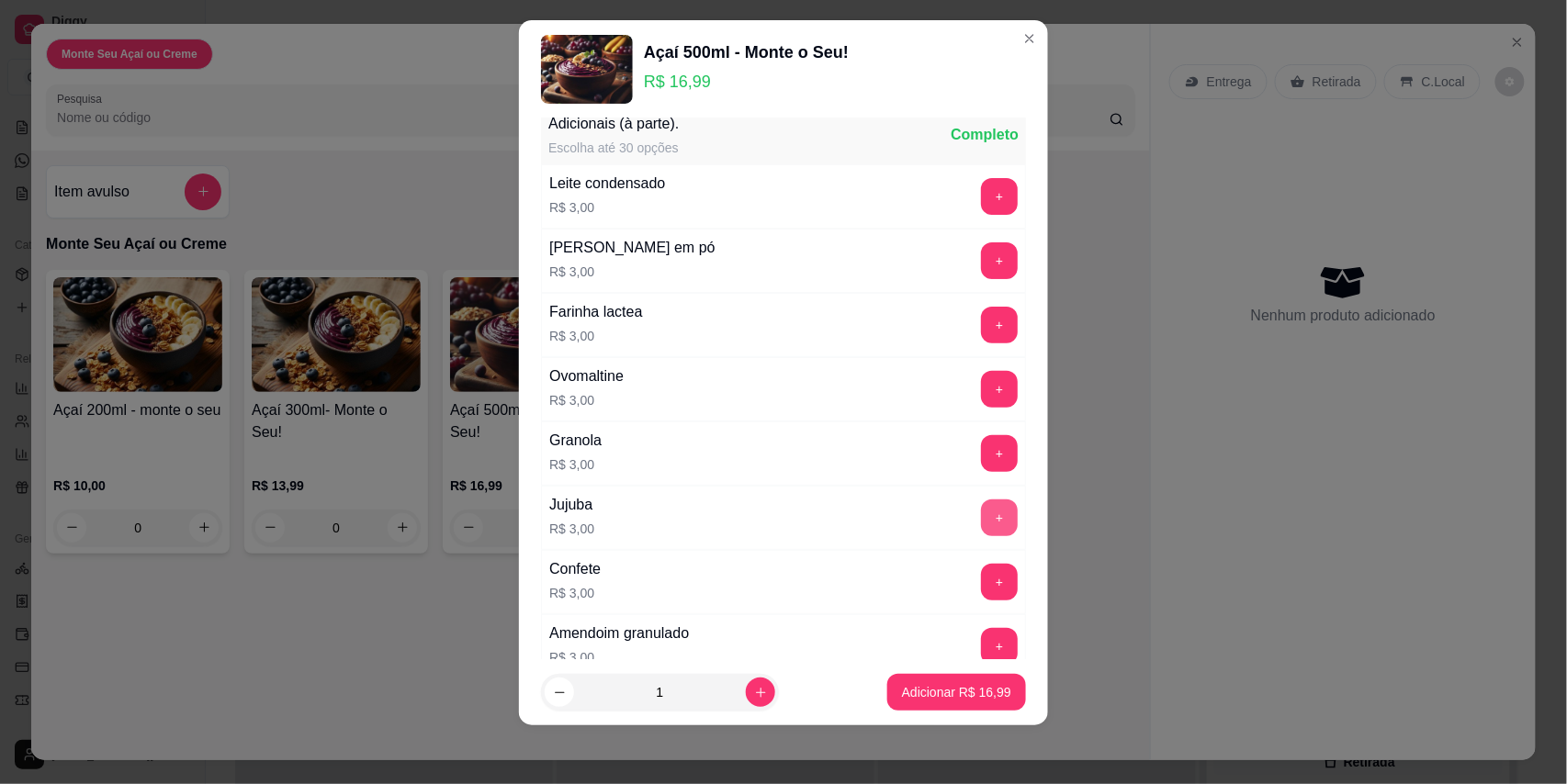
scroll to position [2456, 0]
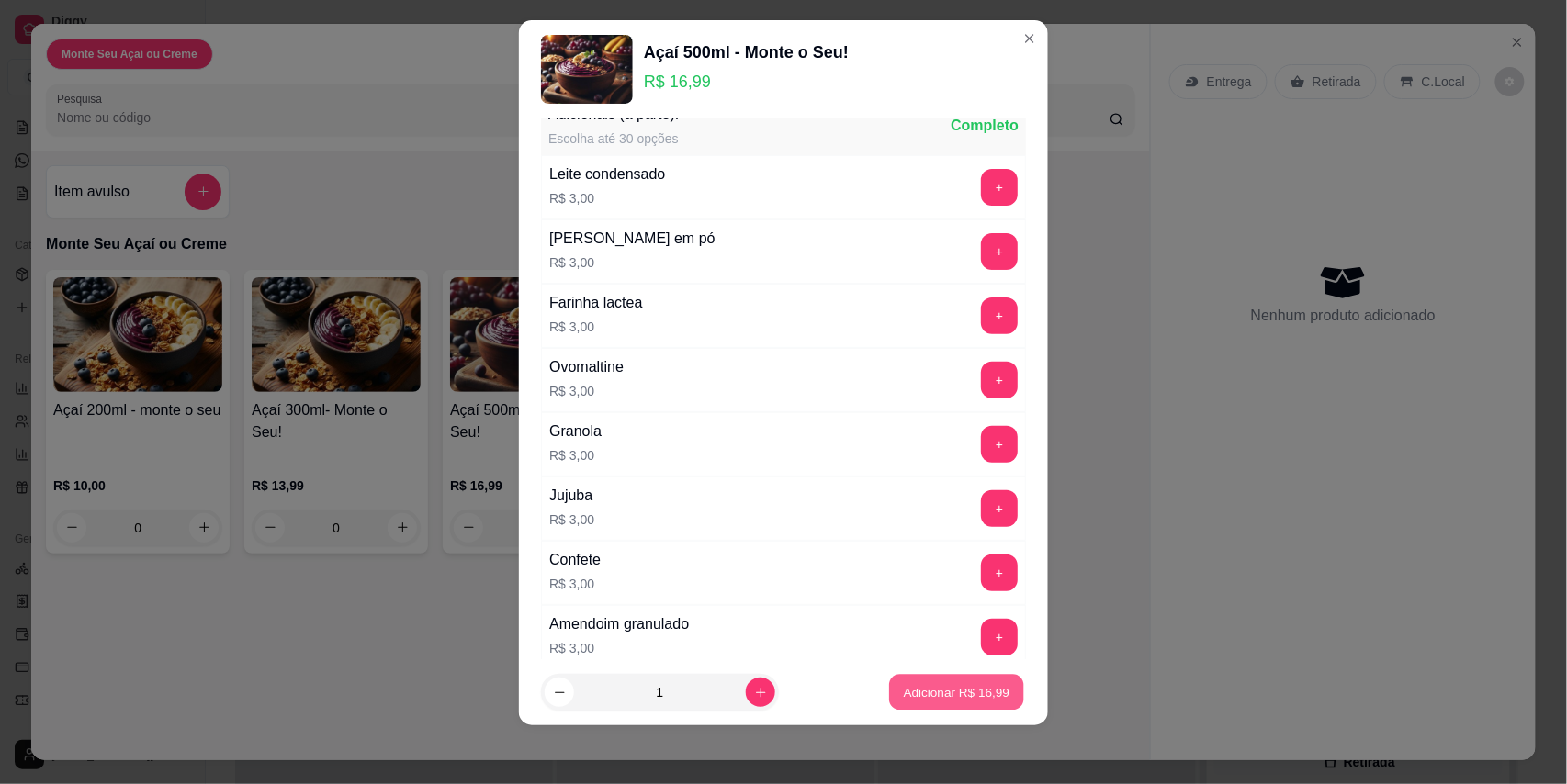
click at [933, 687] on p "Adicionar R$ 16,99" at bounding box center [956, 692] width 107 height 17
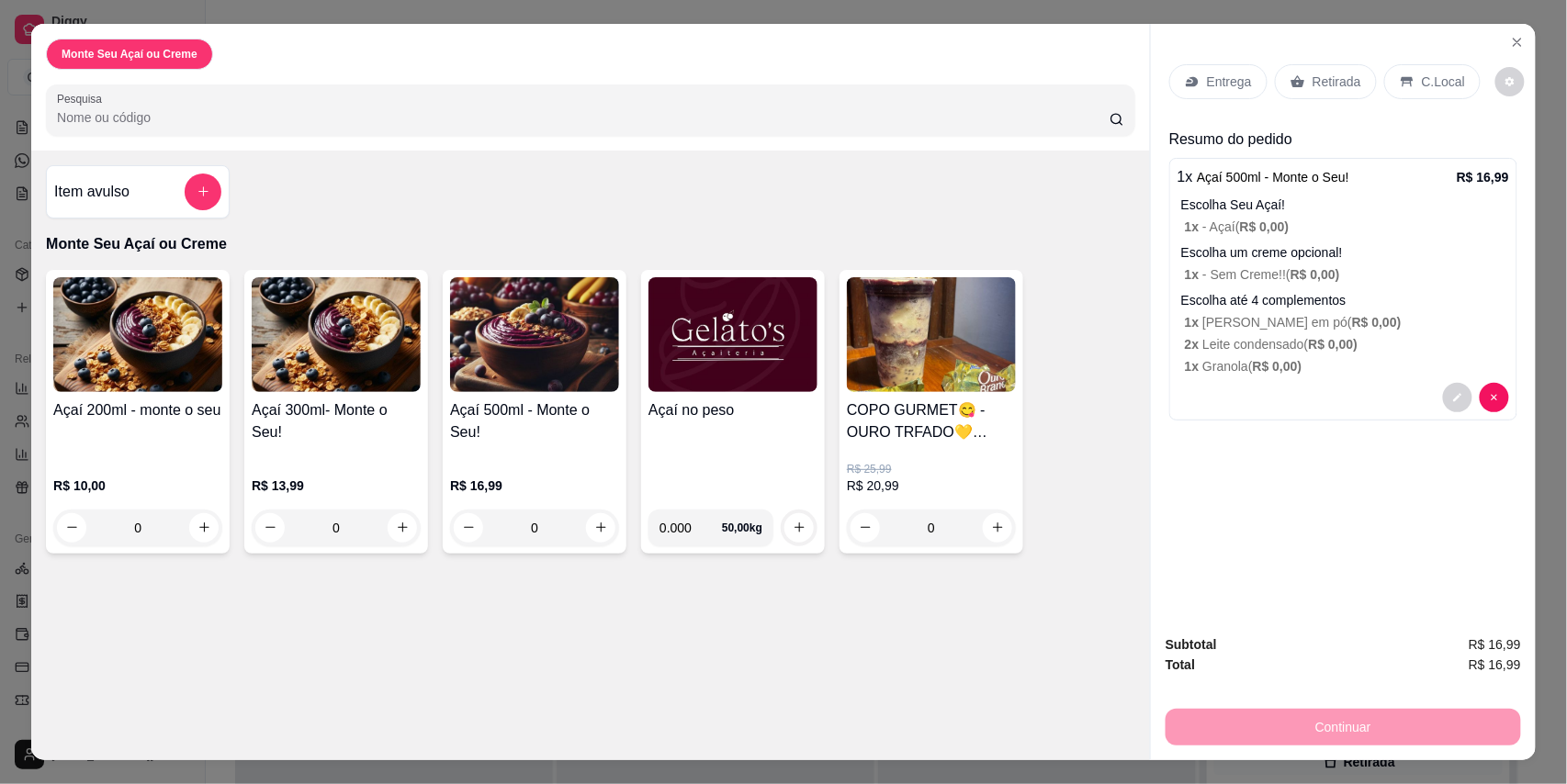
click at [1194, 71] on div "Entrega" at bounding box center [1218, 81] width 98 height 35
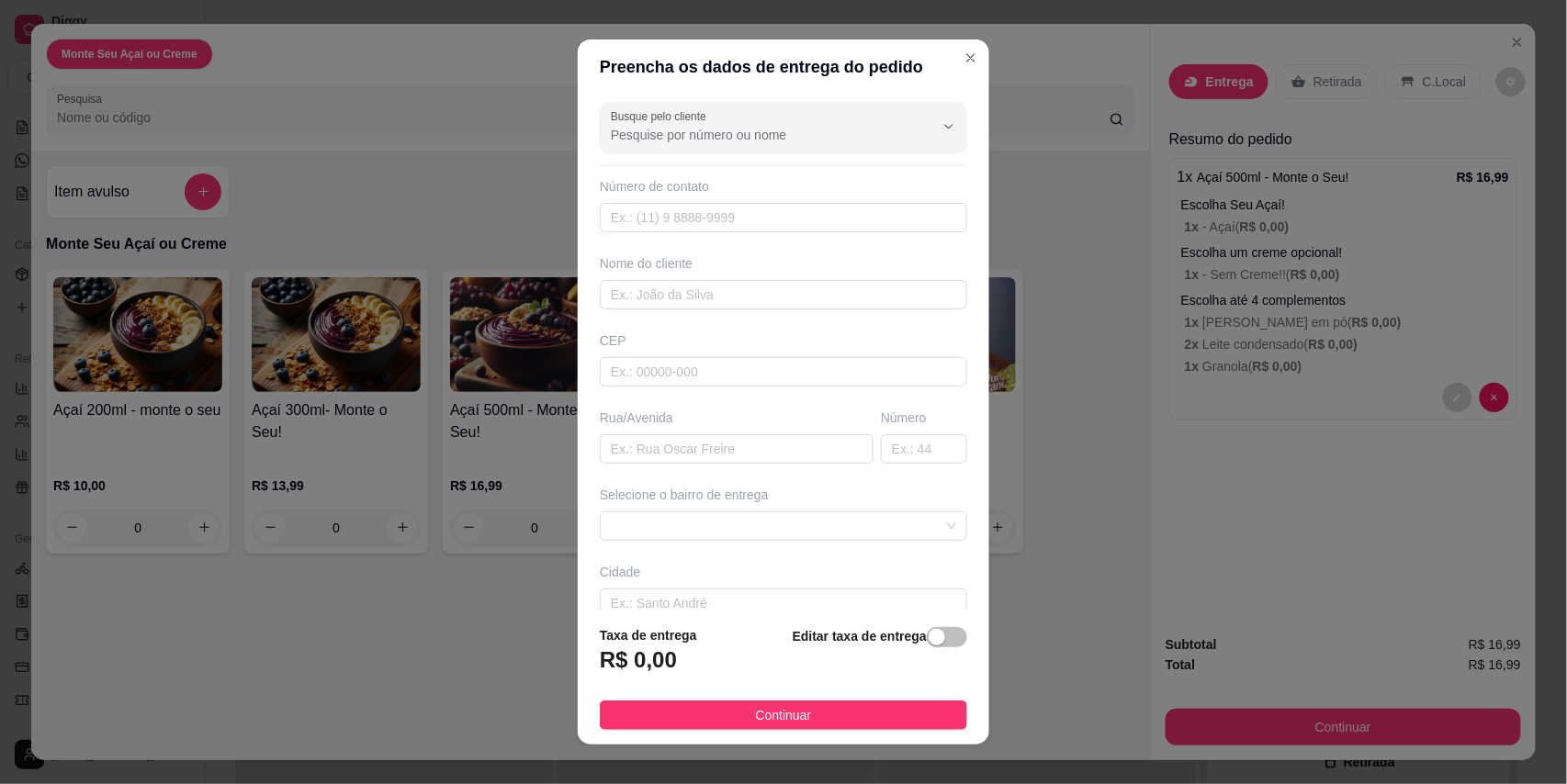
scroll to position [107, 0]
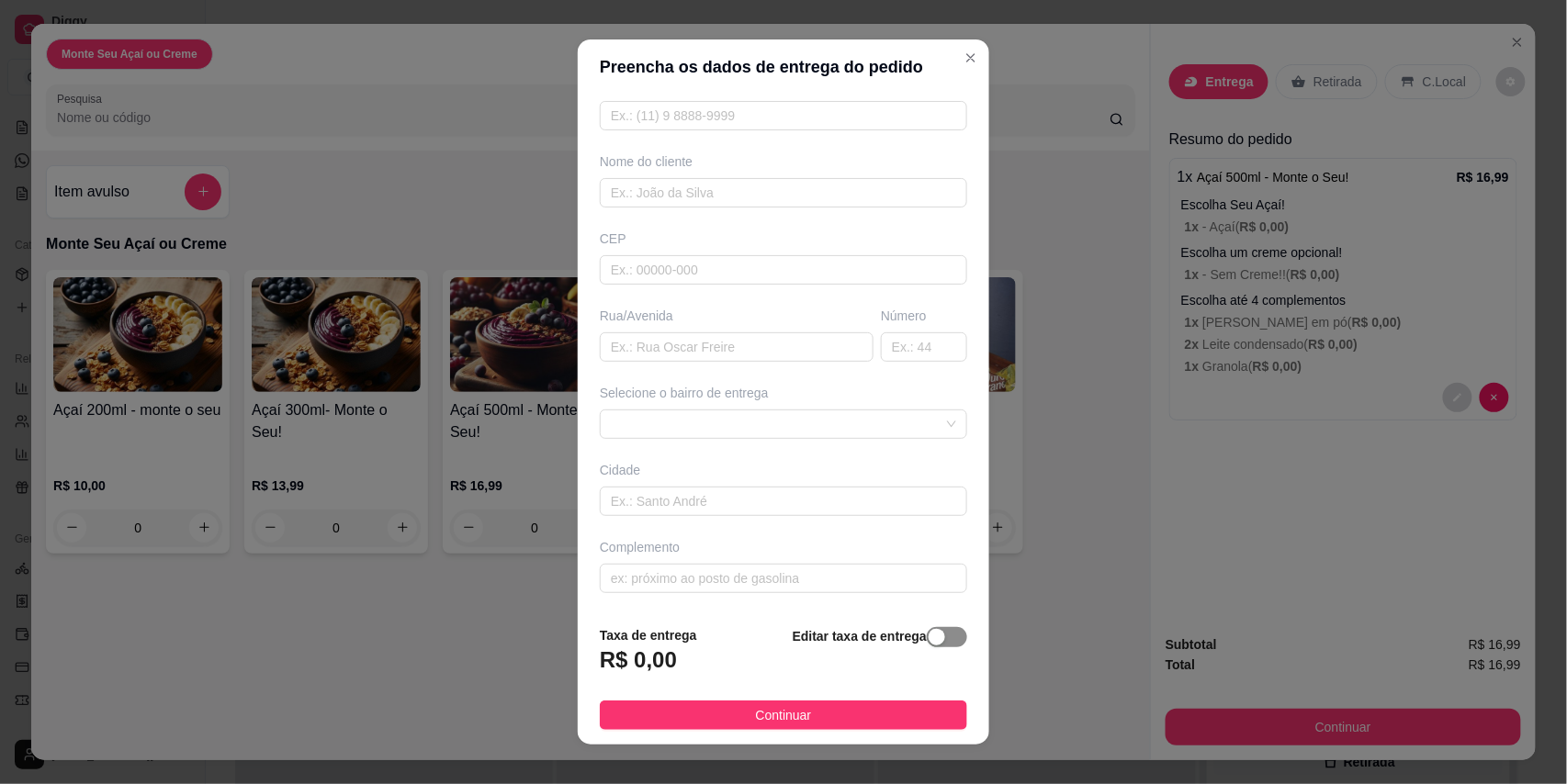
click at [926, 642] on span "button" at bounding box center [946, 636] width 40 height 20
click at [652, 658] on input "0,00" at bounding box center [699, 666] width 197 height 35
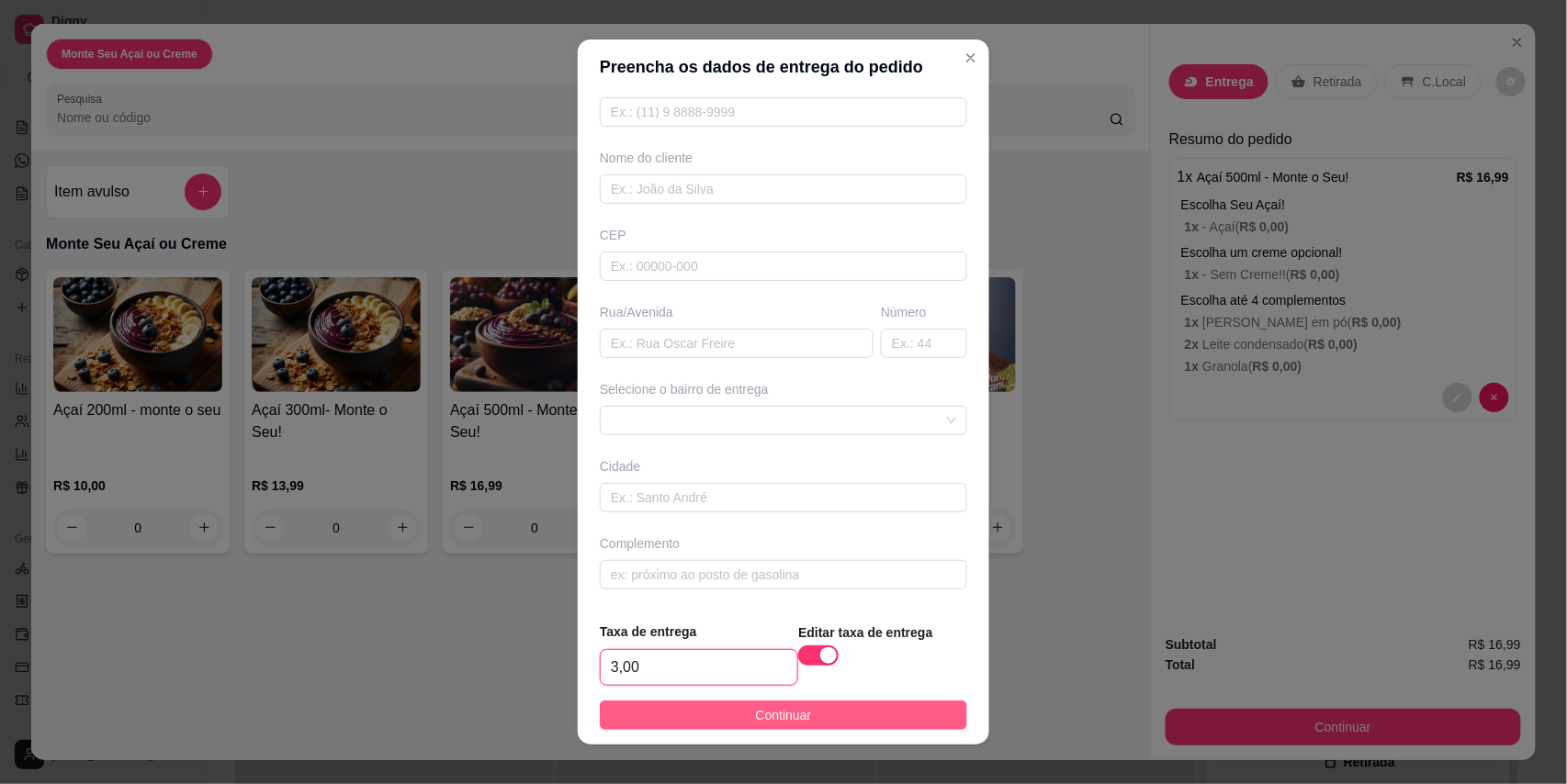
type input "3,00"
click at [756, 710] on span "Continuar" at bounding box center [784, 715] width 56 height 20
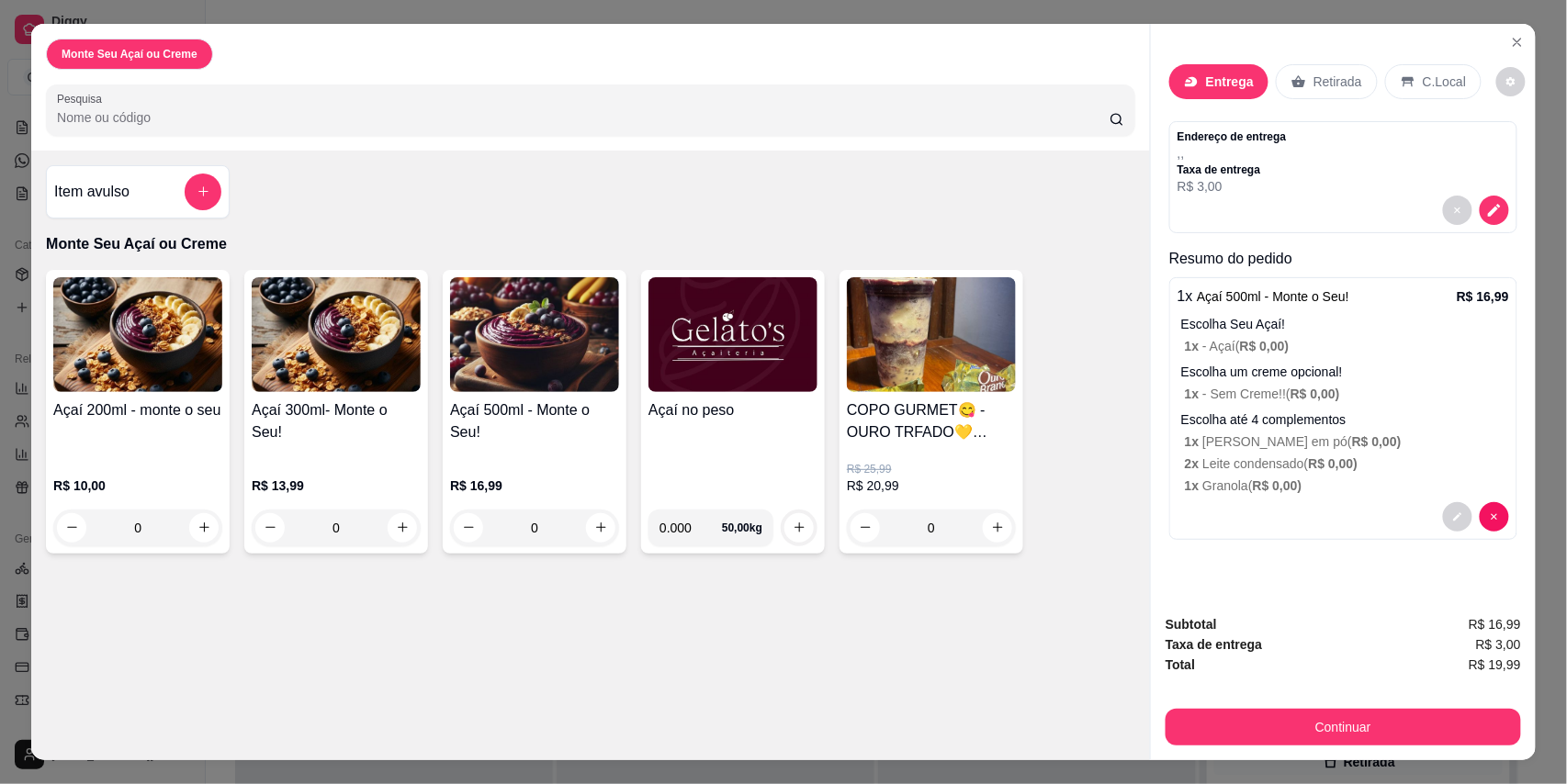
click at [1292, 149] on div "Endereço de entrega , , Taxa de entrega R$ 3,00" at bounding box center [1343, 163] width 331 height 66
click at [1385, 131] on div "Endereço de entrega , , Taxa de entrega R$ 3,00" at bounding box center [1343, 163] width 331 height 66
click at [1240, 145] on p ", ," at bounding box center [1232, 153] width 109 height 18
click at [1210, 200] on div at bounding box center [1343, 209] width 331 height 29
click at [1486, 209] on icon "decrease-product-quantity" at bounding box center [1494, 209] width 17 height 17
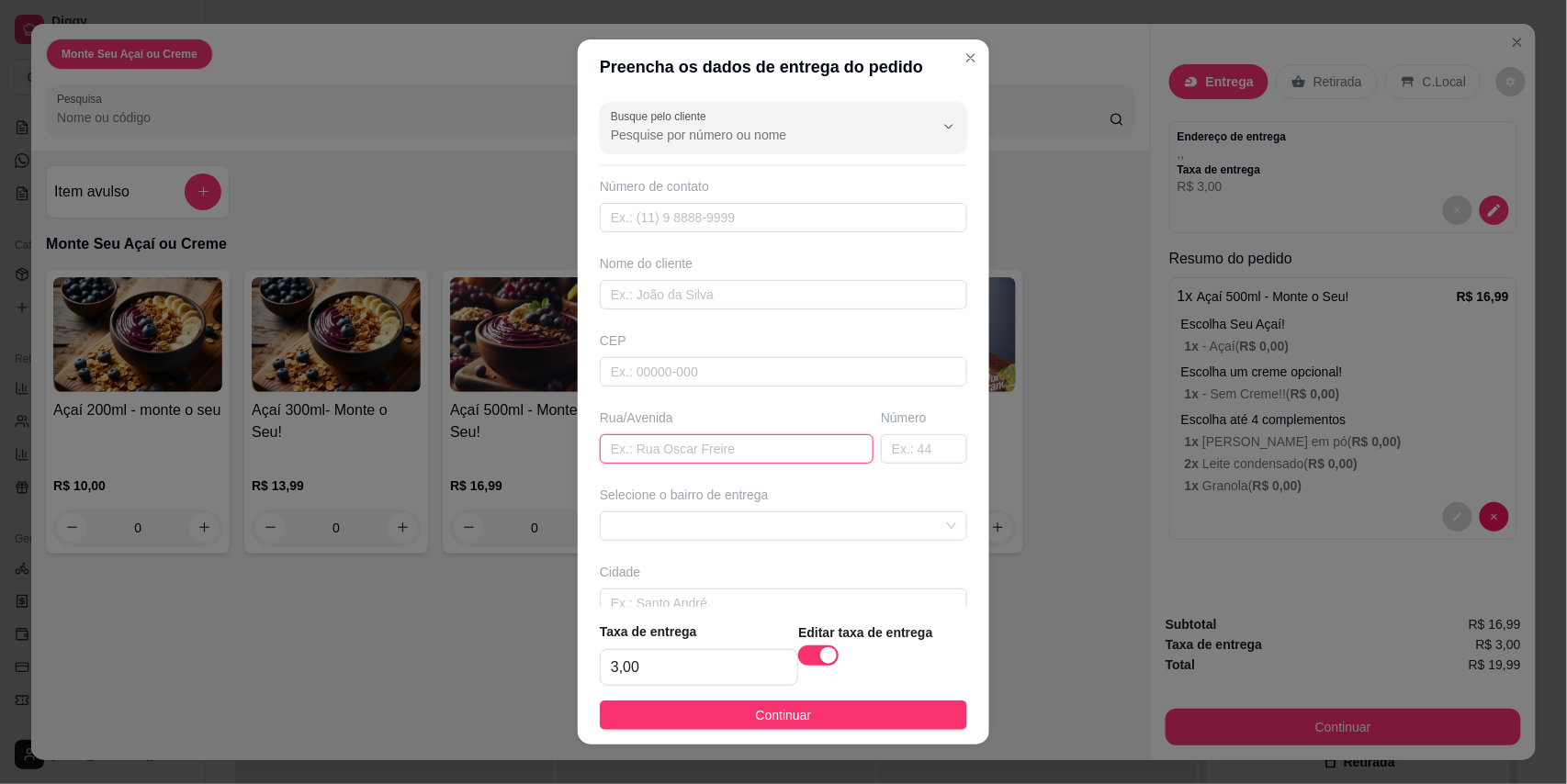
click at [678, 444] on input "text" at bounding box center [737, 448] width 273 height 29
paste input "Rua [PERSON_NAME]"
type input "Rua [PERSON_NAME]"
click at [880, 464] on input "text" at bounding box center [923, 448] width 86 height 29
click at [626, 534] on span at bounding box center [784, 526] width 345 height 28
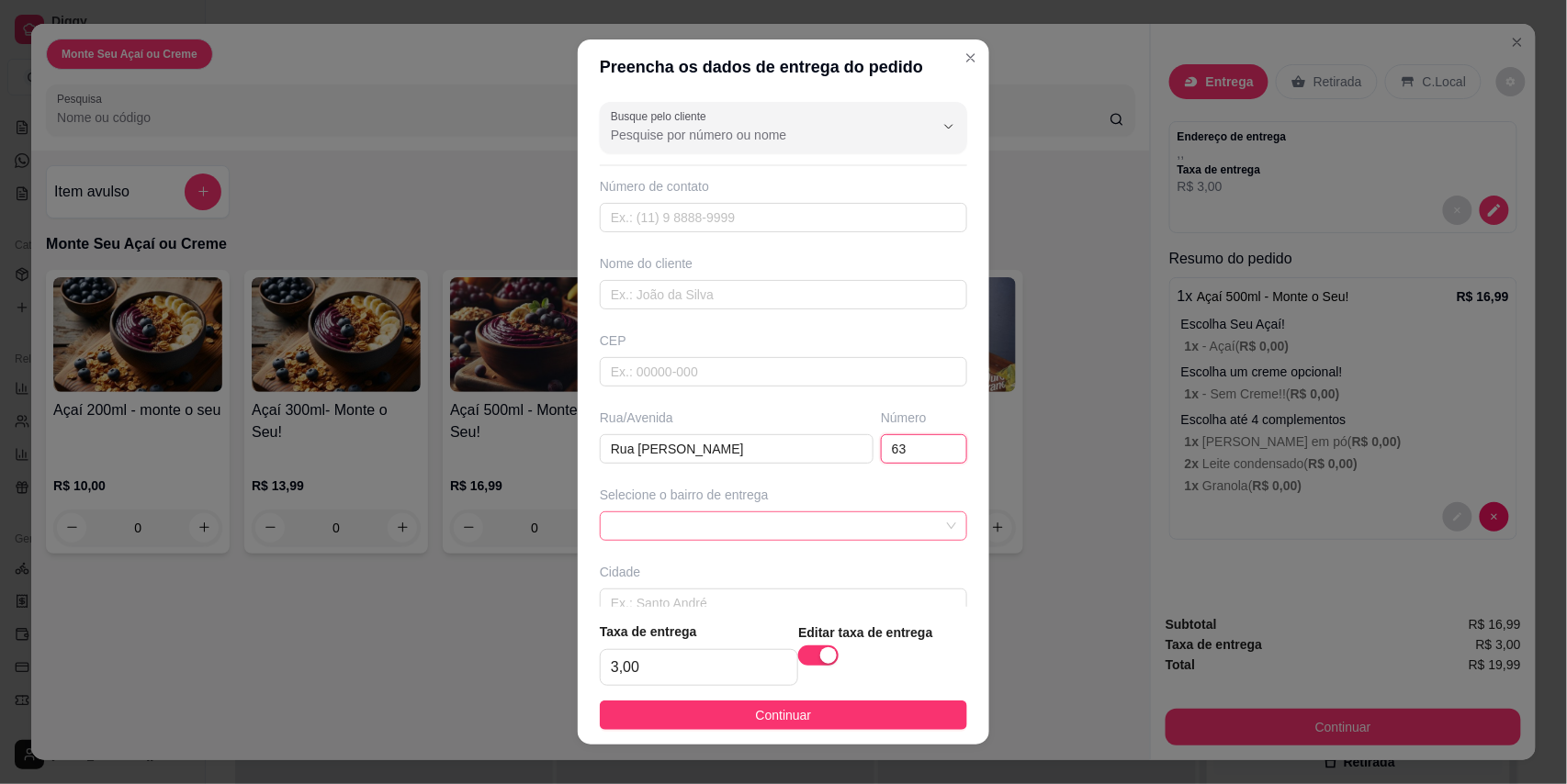
type input "63"
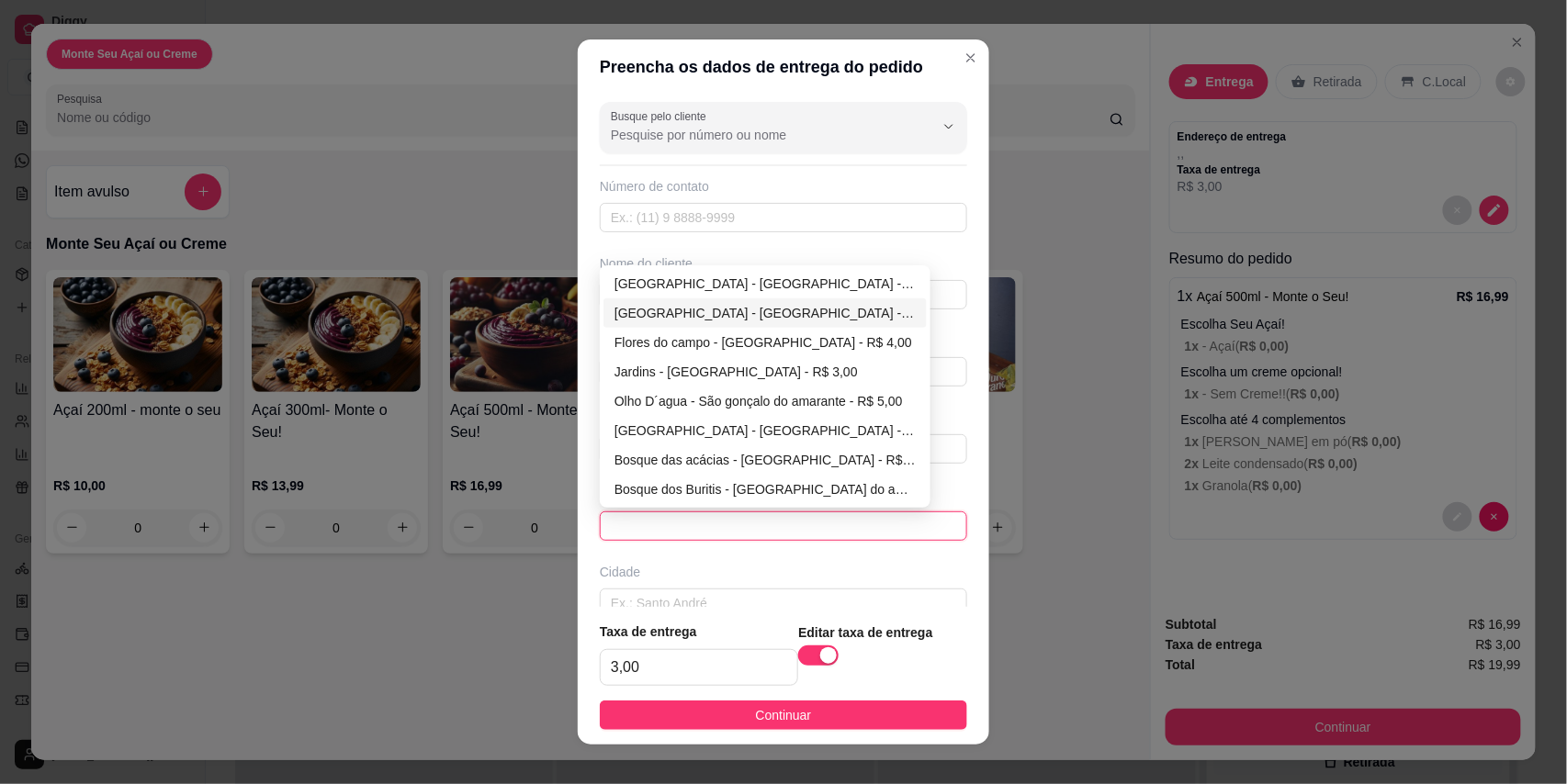
click at [658, 327] on div "[GEOGRAPHIC_DATA] - [GEOGRAPHIC_DATA] - R$ 3,00" at bounding box center [766, 312] width 323 height 29
type input "São gonçalo do amarante"
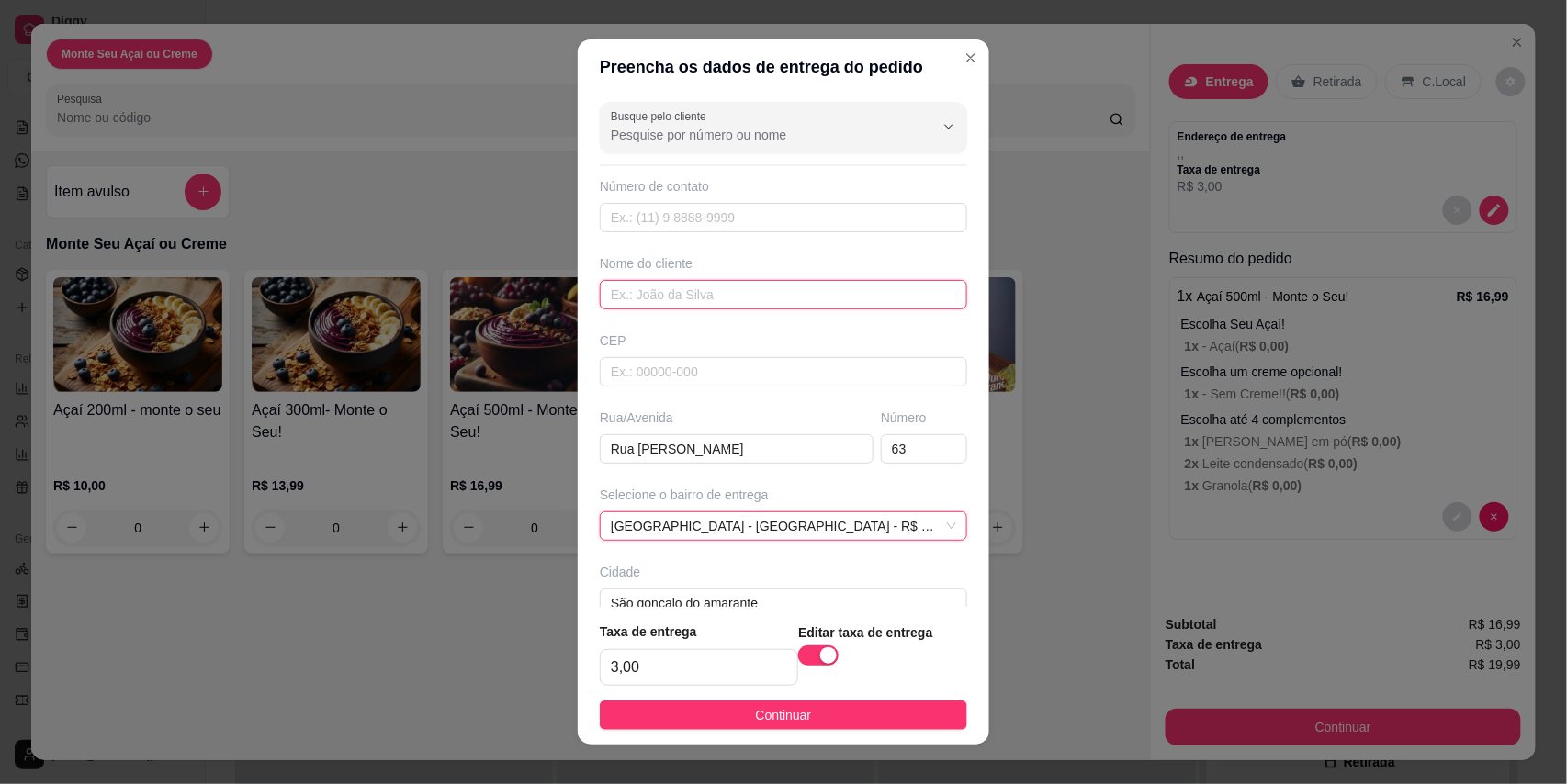
click at [649, 305] on input "text" at bounding box center [784, 294] width 367 height 29
paste input "[PERSON_NAME]"
type input "[PERSON_NAME]"
click at [784, 720] on span "Continuar" at bounding box center [784, 715] width 56 height 20
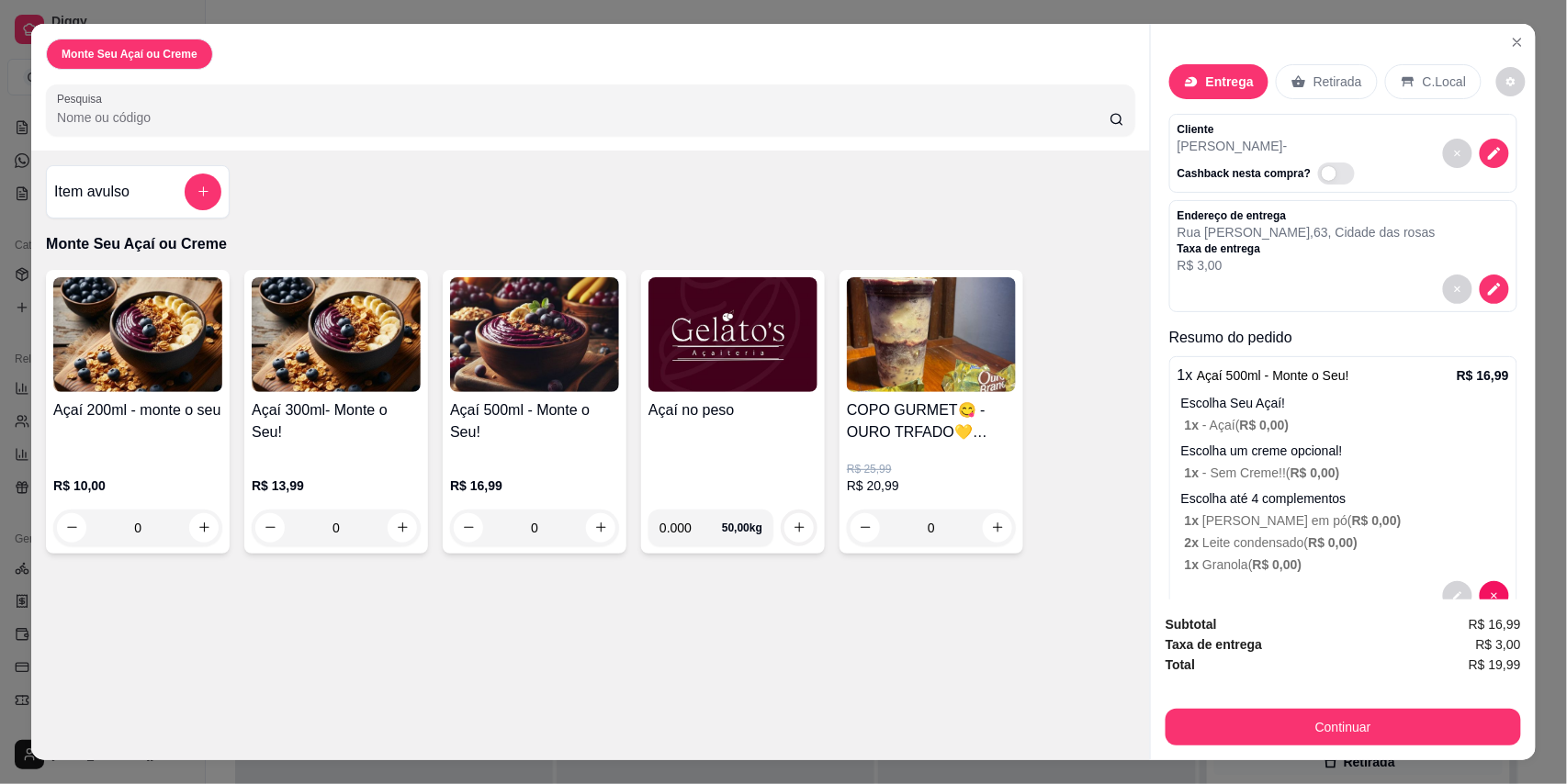
scroll to position [63, 0]
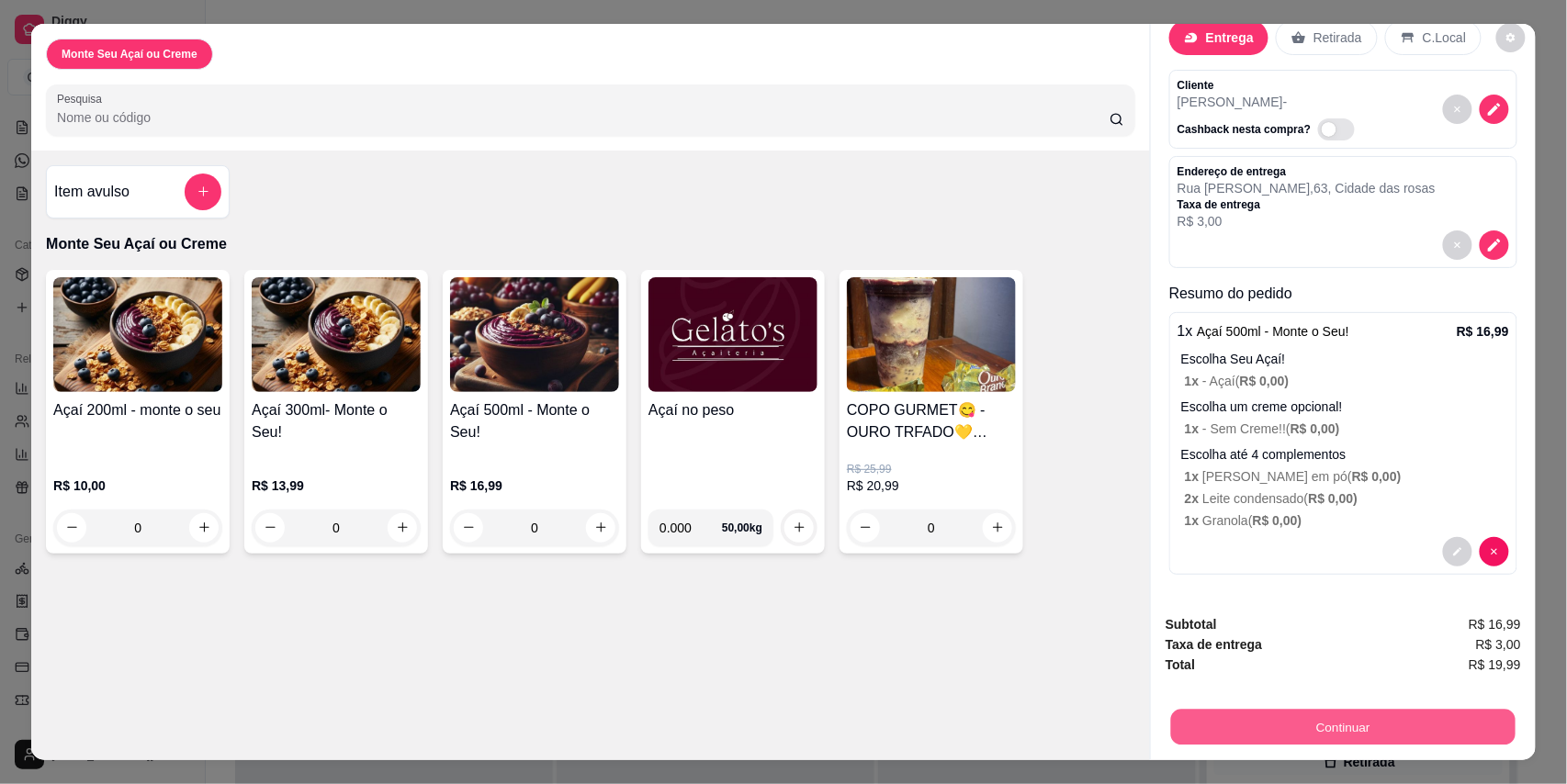
click at [1404, 732] on button "Continuar" at bounding box center [1342, 727] width 344 height 36
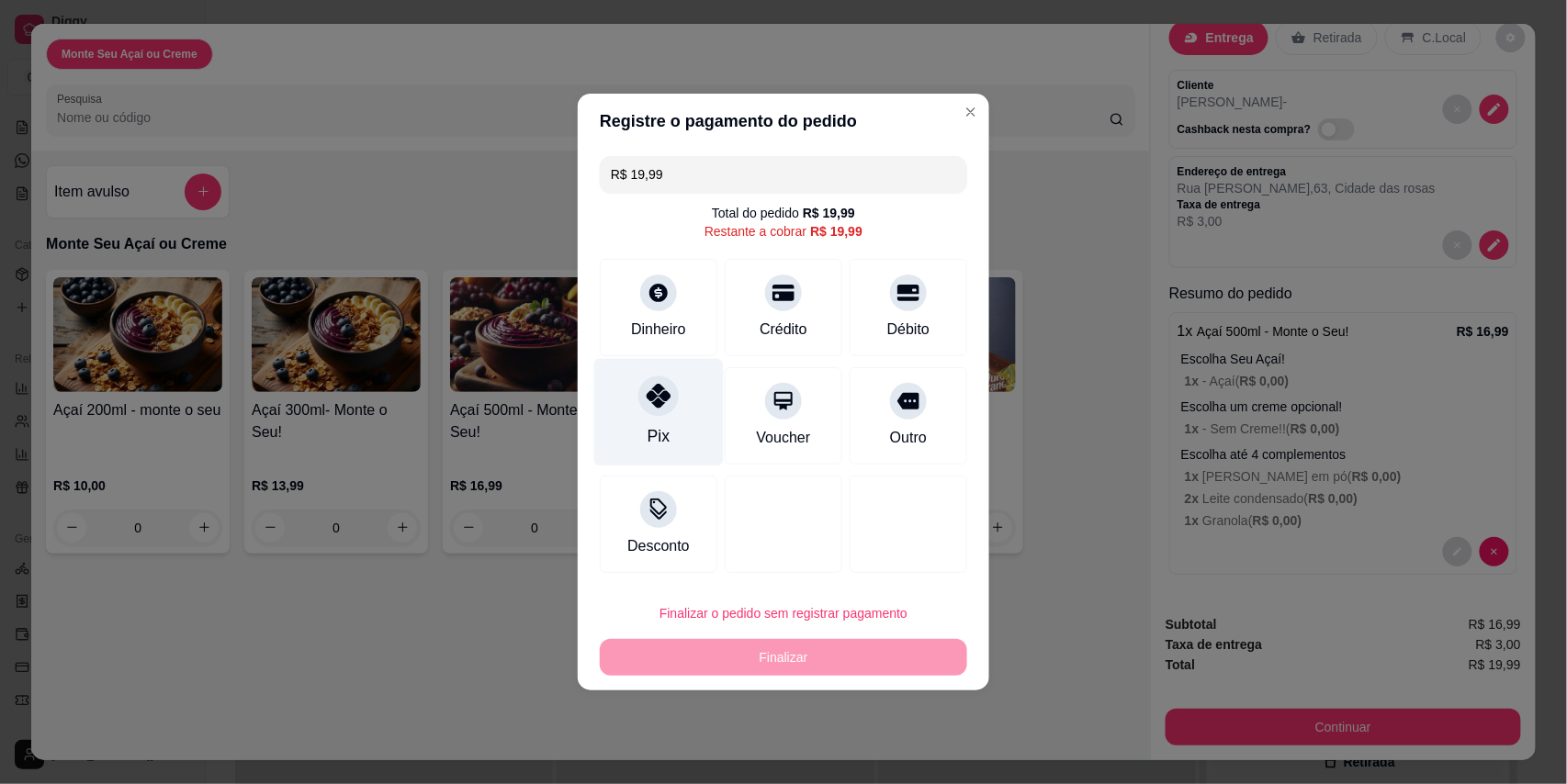
click at [671, 413] on div "Pix" at bounding box center [659, 413] width 130 height 108
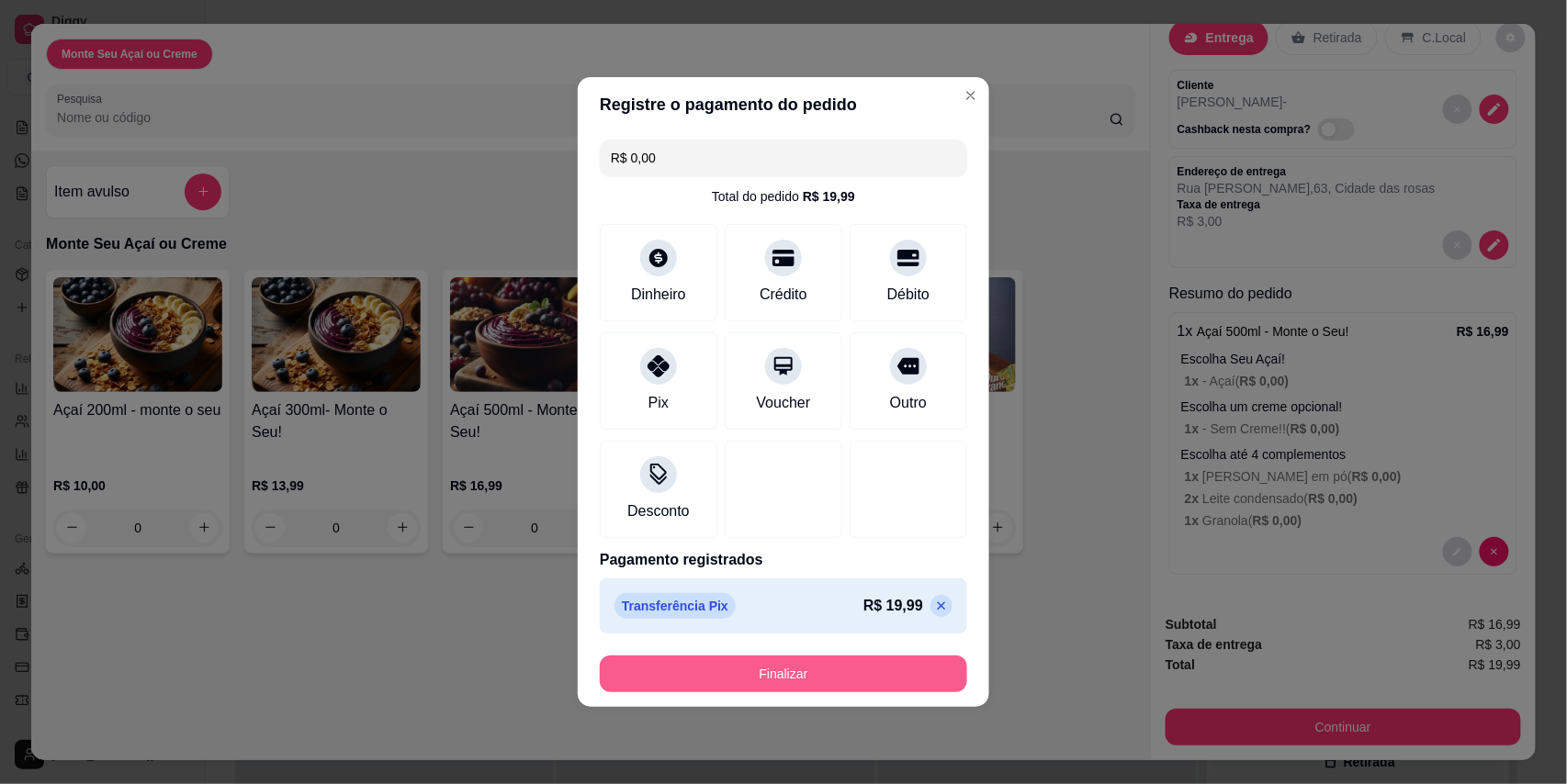
click at [853, 666] on button "Finalizar" at bounding box center [784, 673] width 367 height 37
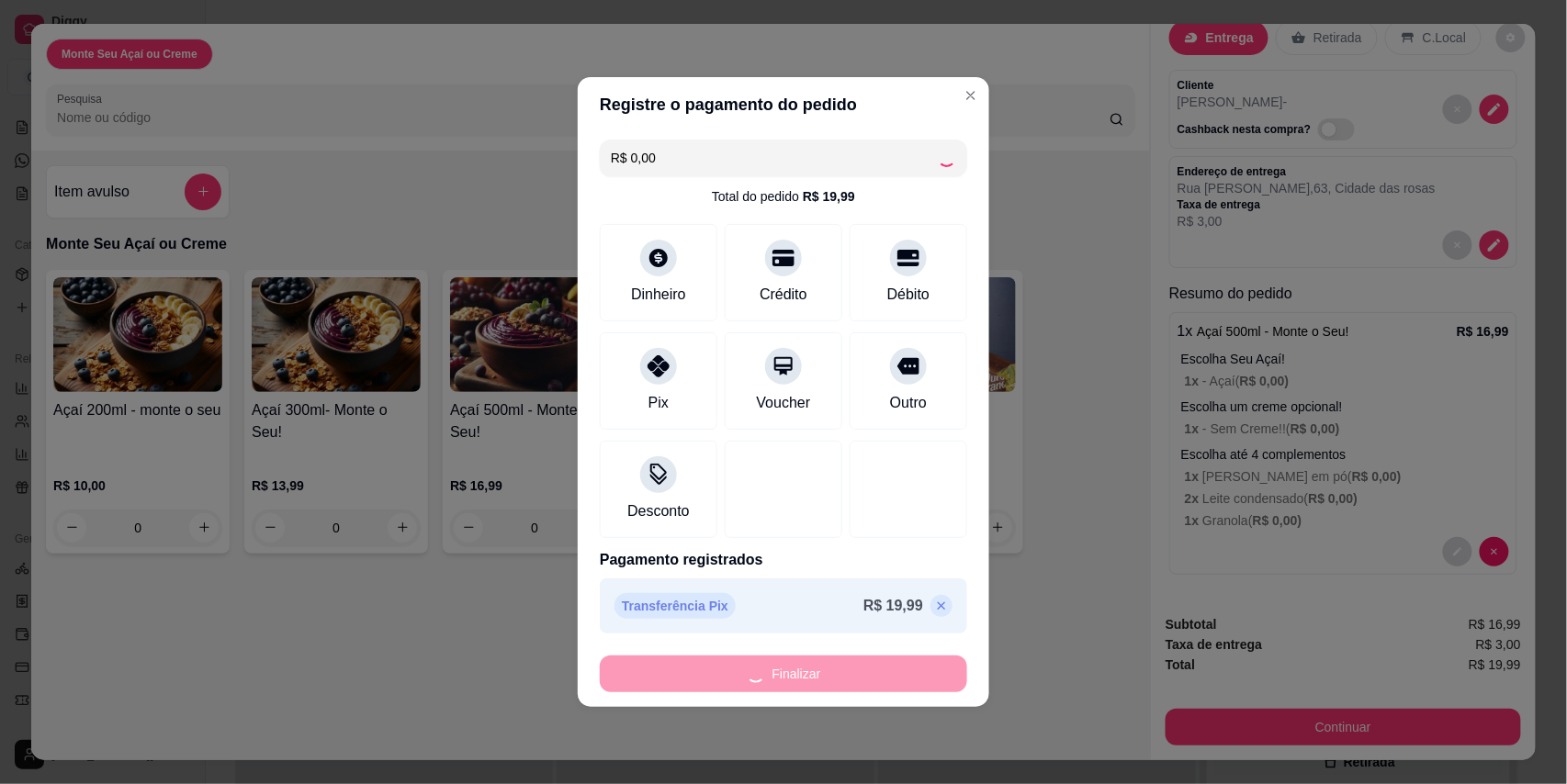
type input "-R$ 19,99"
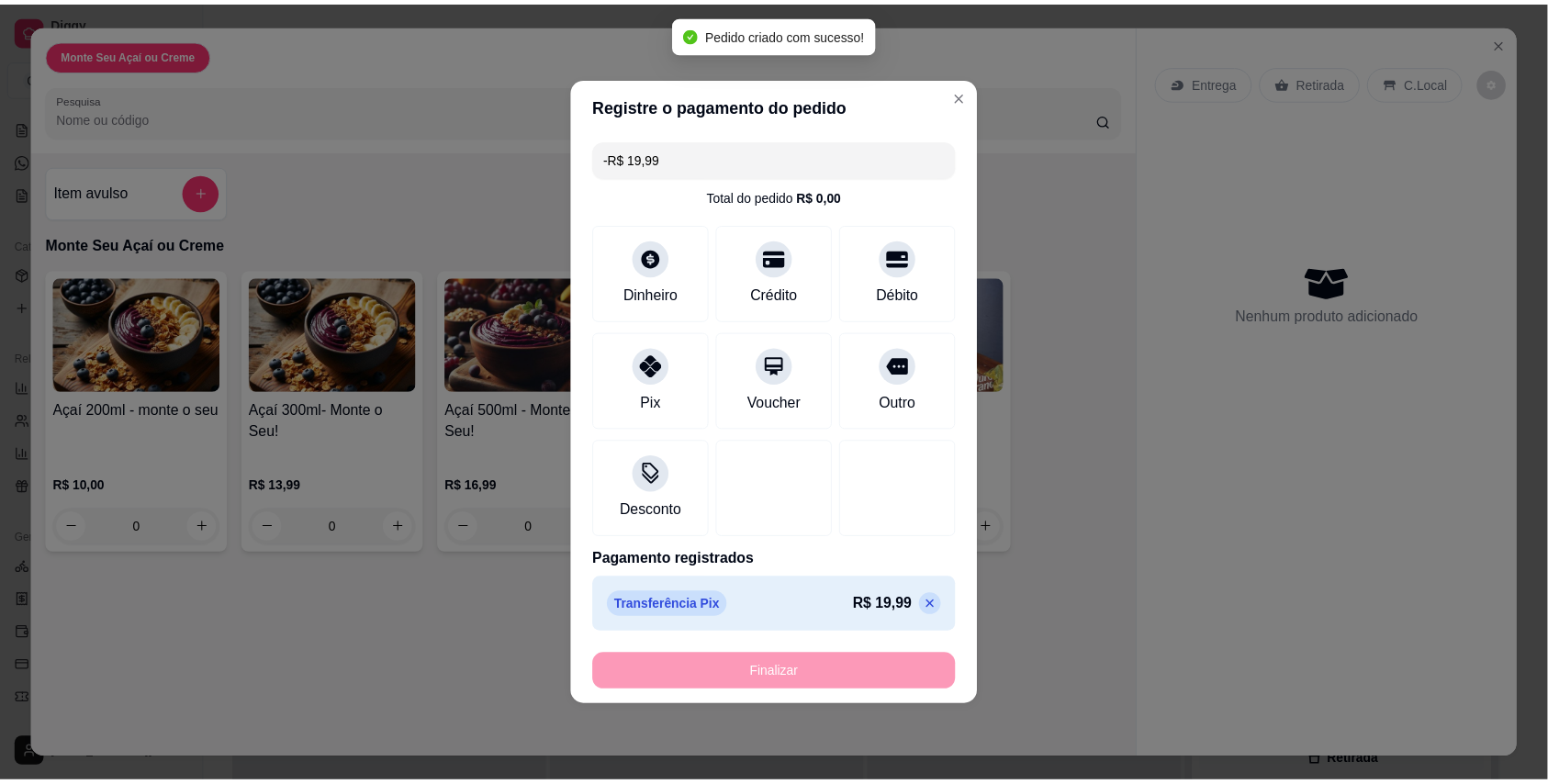
scroll to position [0, 0]
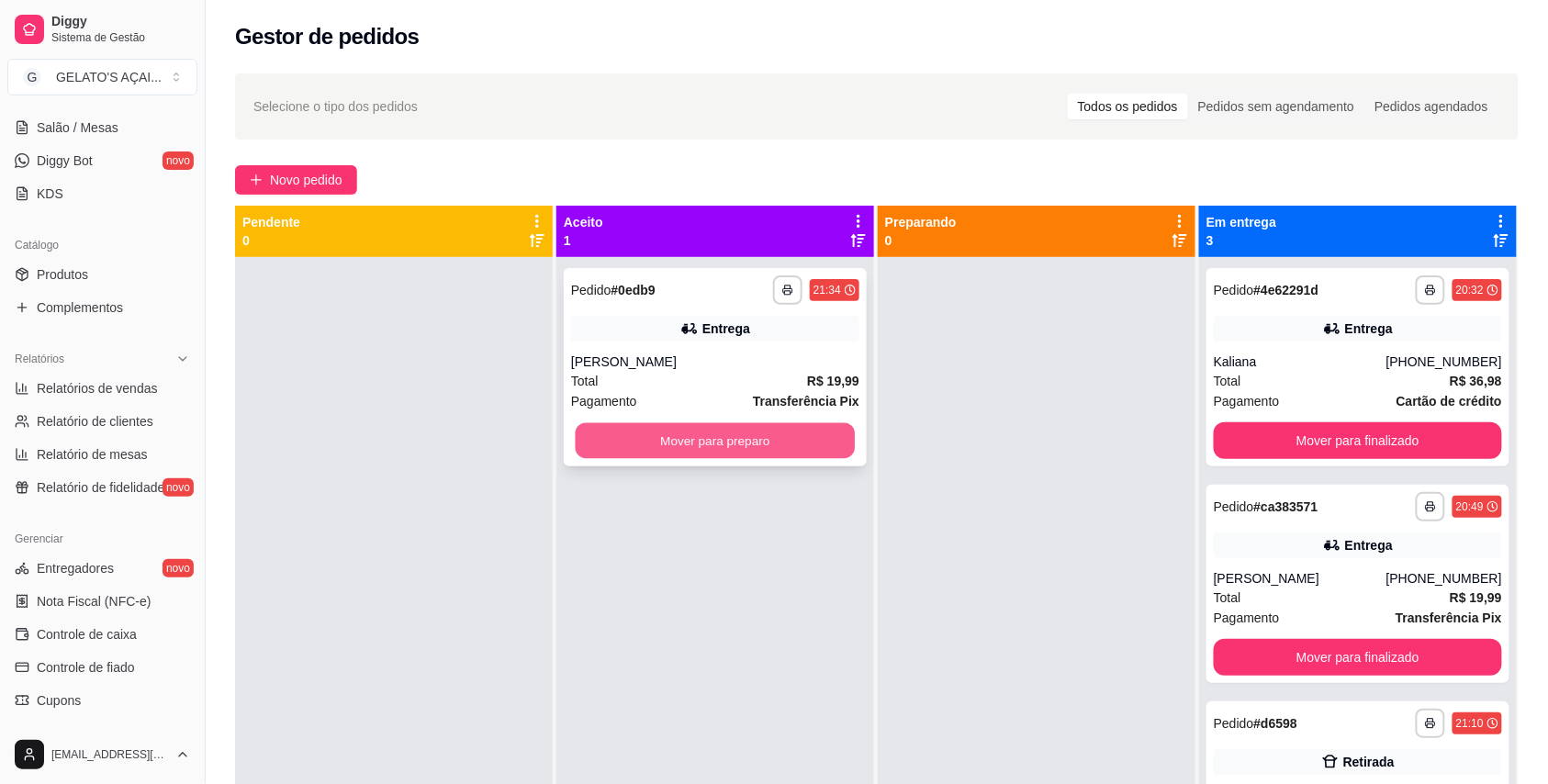
click at [812, 439] on button "Mover para preparo" at bounding box center [716, 441] width 280 height 36
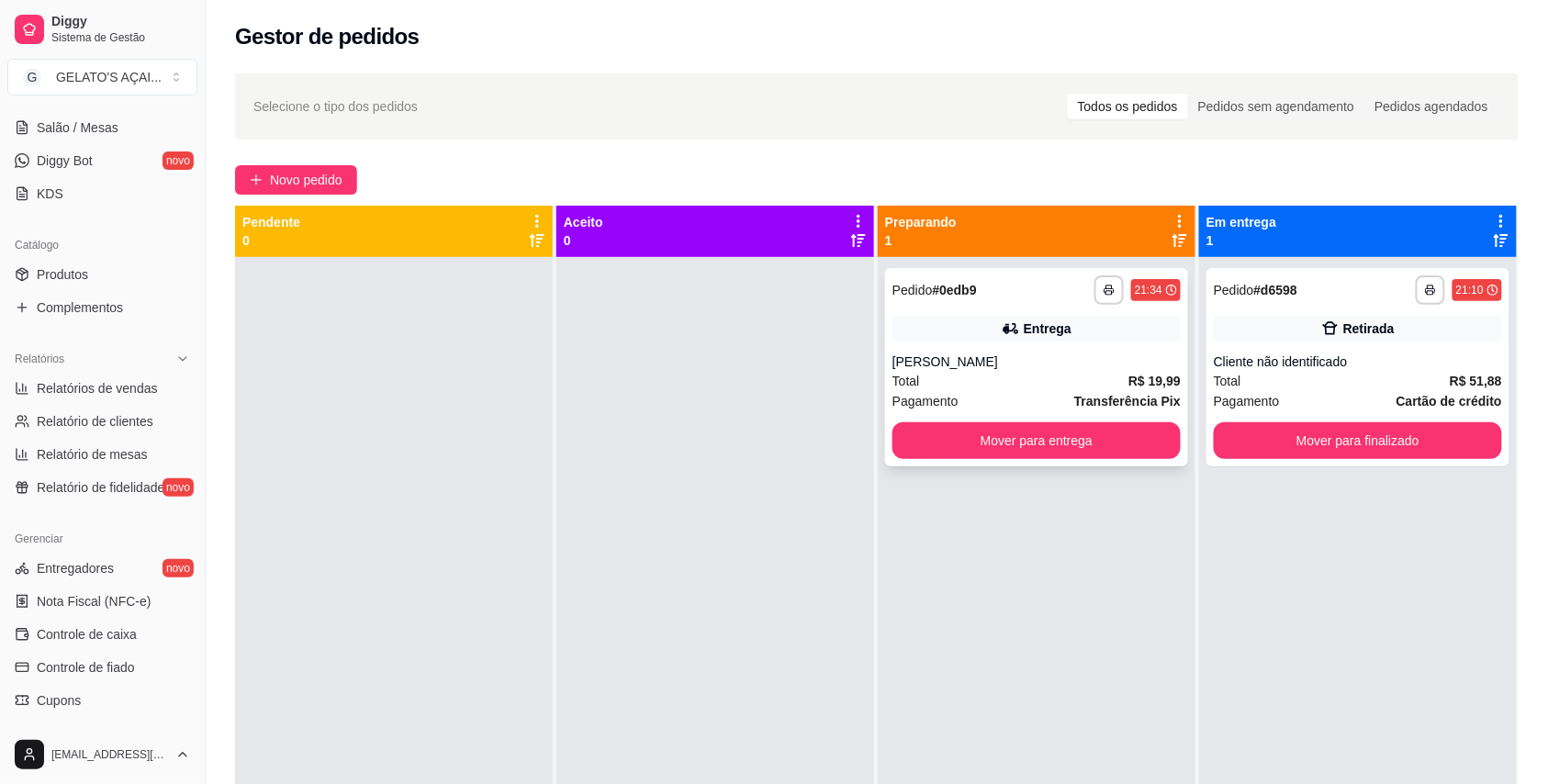
click at [1047, 372] on div "Total R$ 19,99" at bounding box center [1036, 381] width 288 height 20
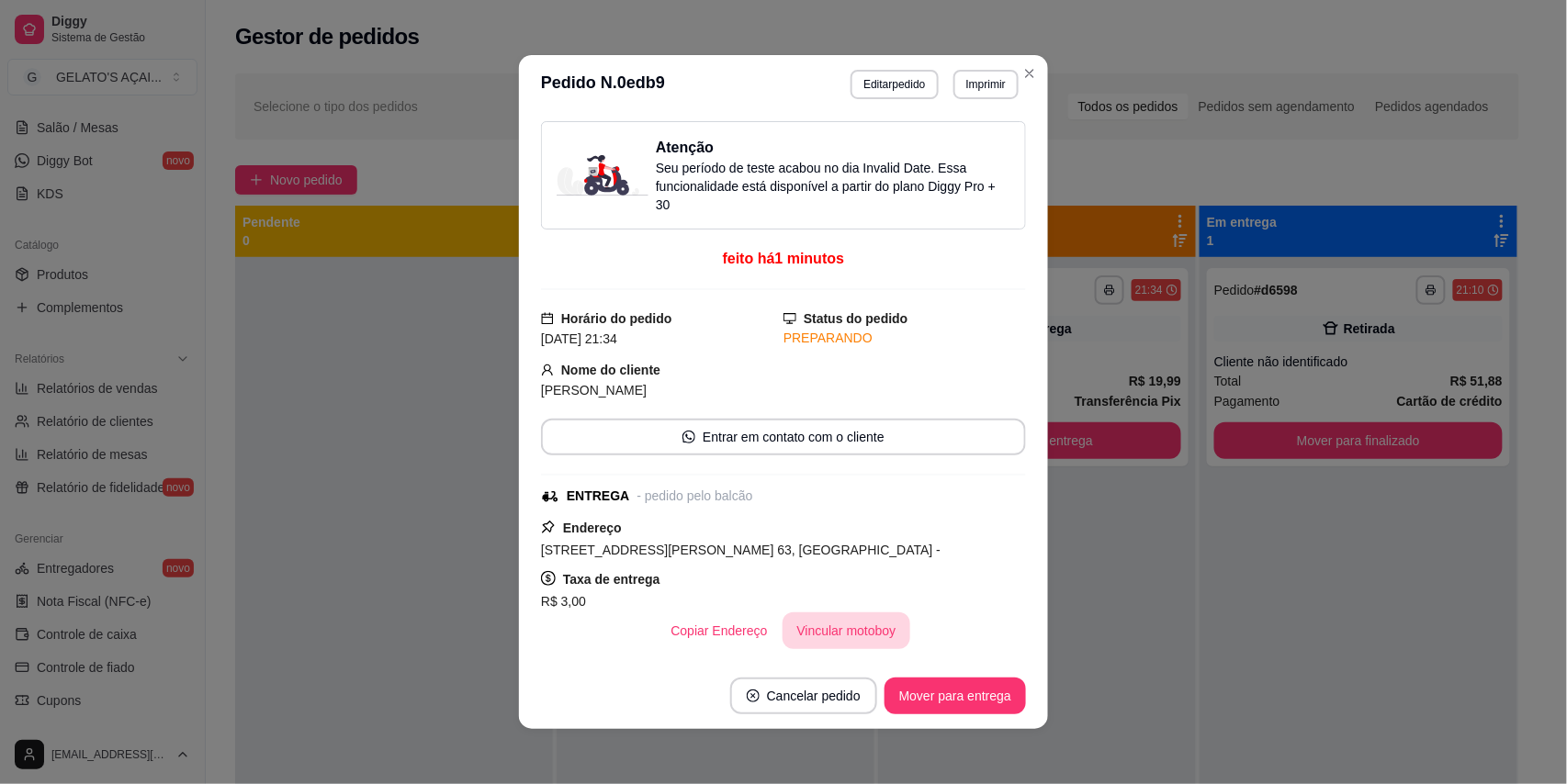
click at [845, 621] on button "Vincular motoboy" at bounding box center [846, 630] width 129 height 37
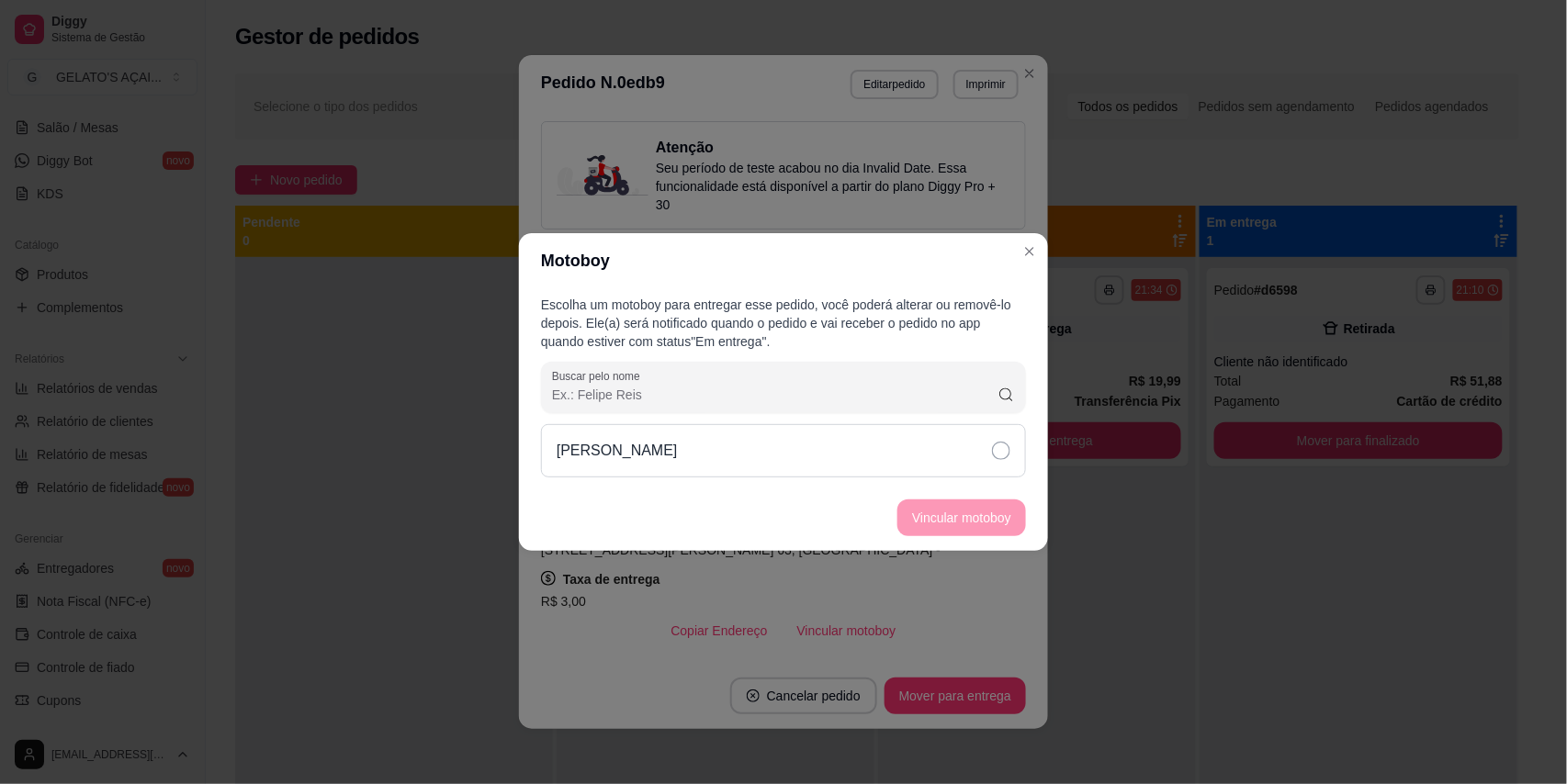
click at [717, 446] on div "[PERSON_NAME]" at bounding box center [784, 450] width 485 height 53
click at [971, 503] on button "Vincular motoboy" at bounding box center [961, 518] width 129 height 37
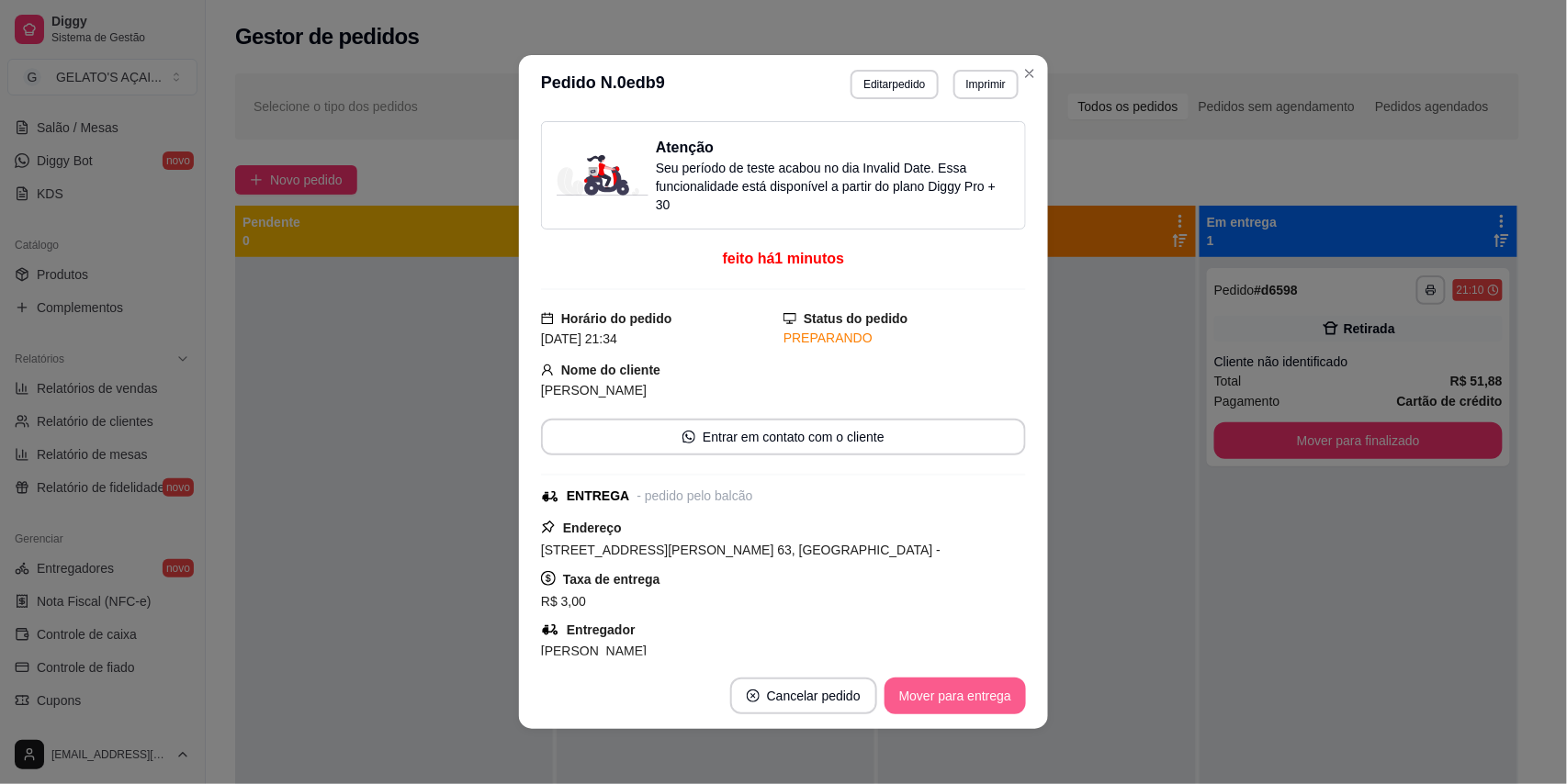
click at [940, 684] on button "Mover para entrega" at bounding box center [955, 695] width 142 height 37
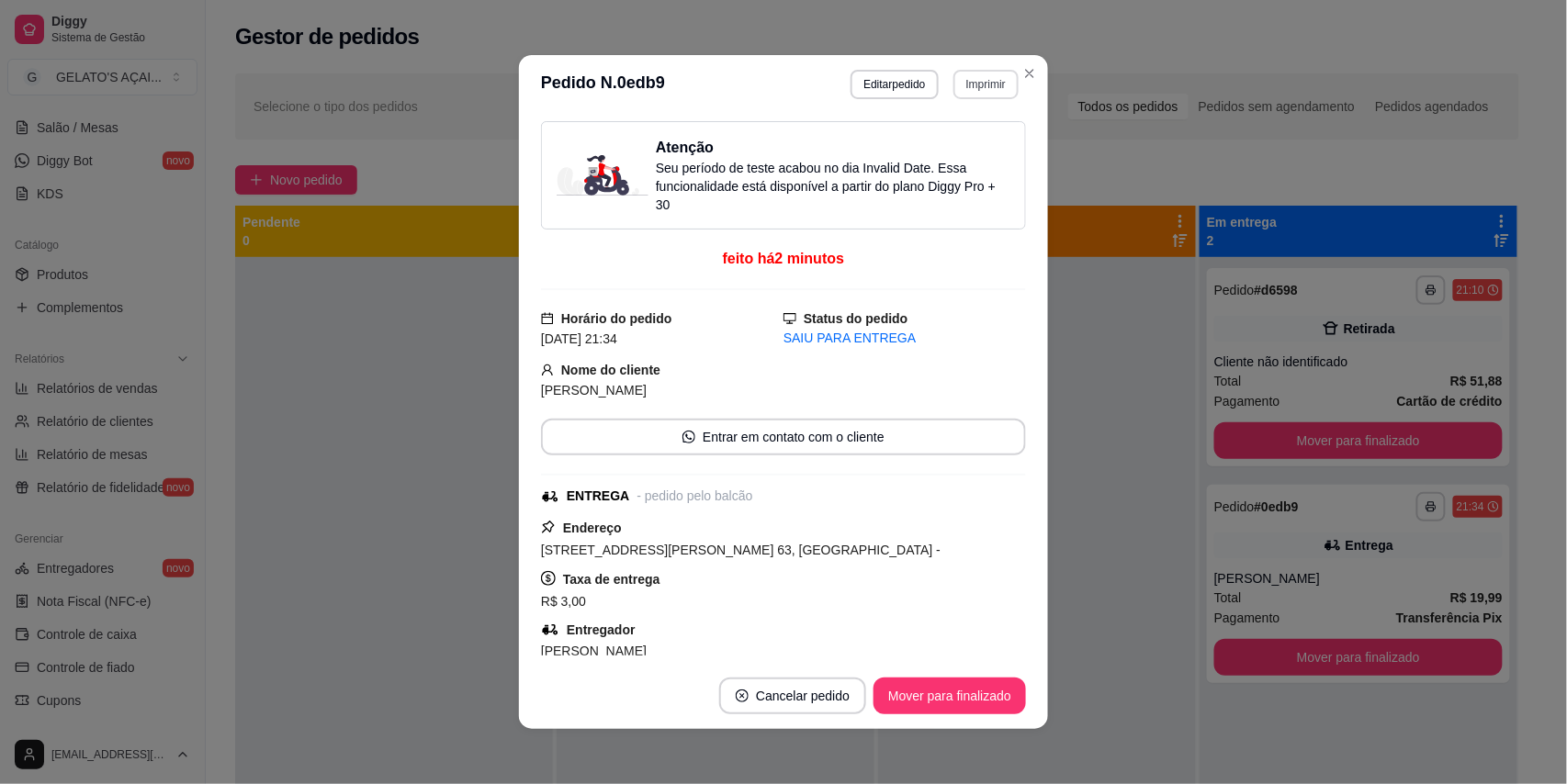
click at [1006, 71] on button "Imprimir" at bounding box center [985, 84] width 65 height 29
click at [1026, 71] on icon "Close" at bounding box center [1029, 73] width 7 height 7
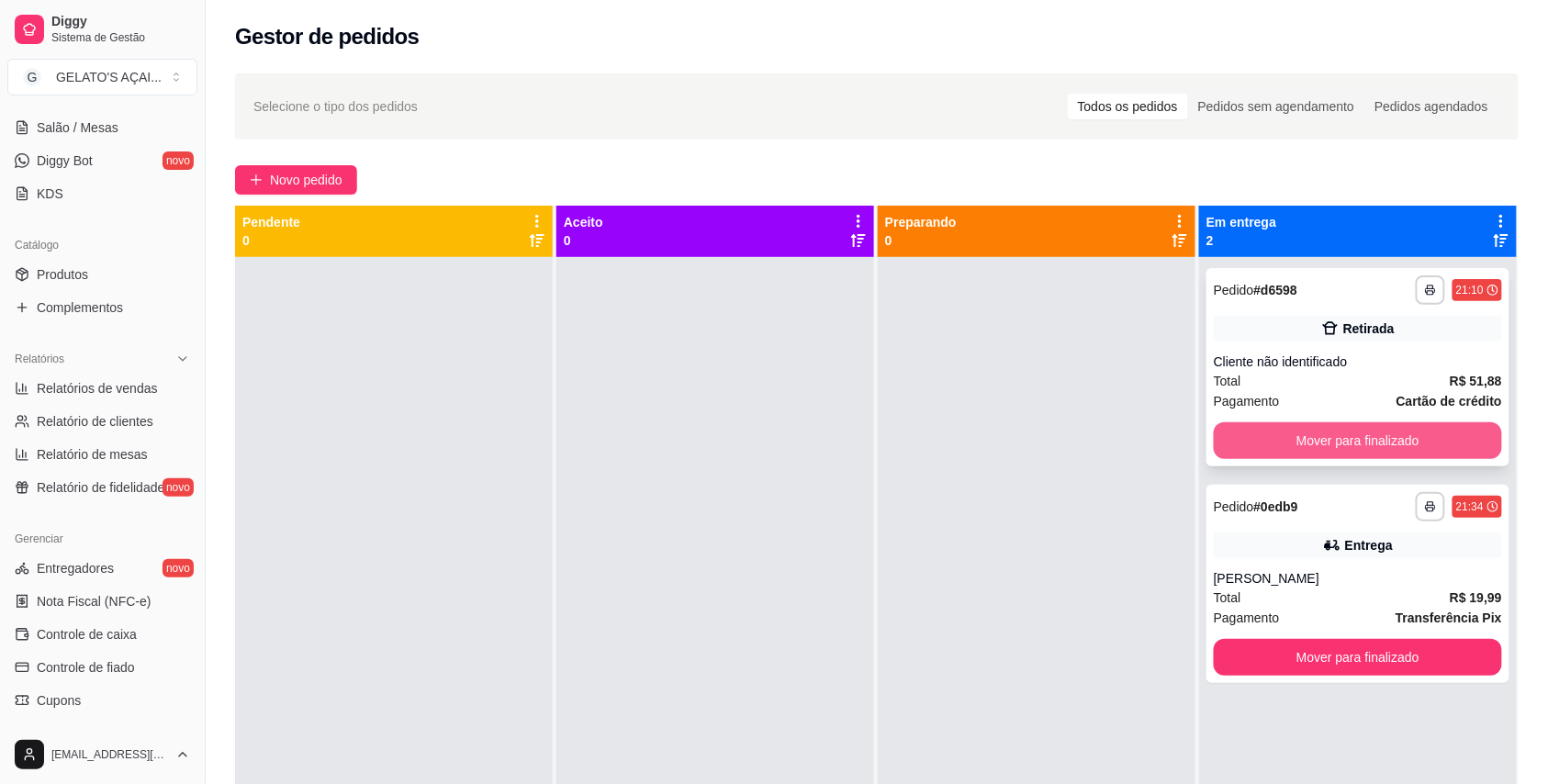
click at [1400, 439] on button "Mover para finalizado" at bounding box center [1357, 440] width 288 height 37
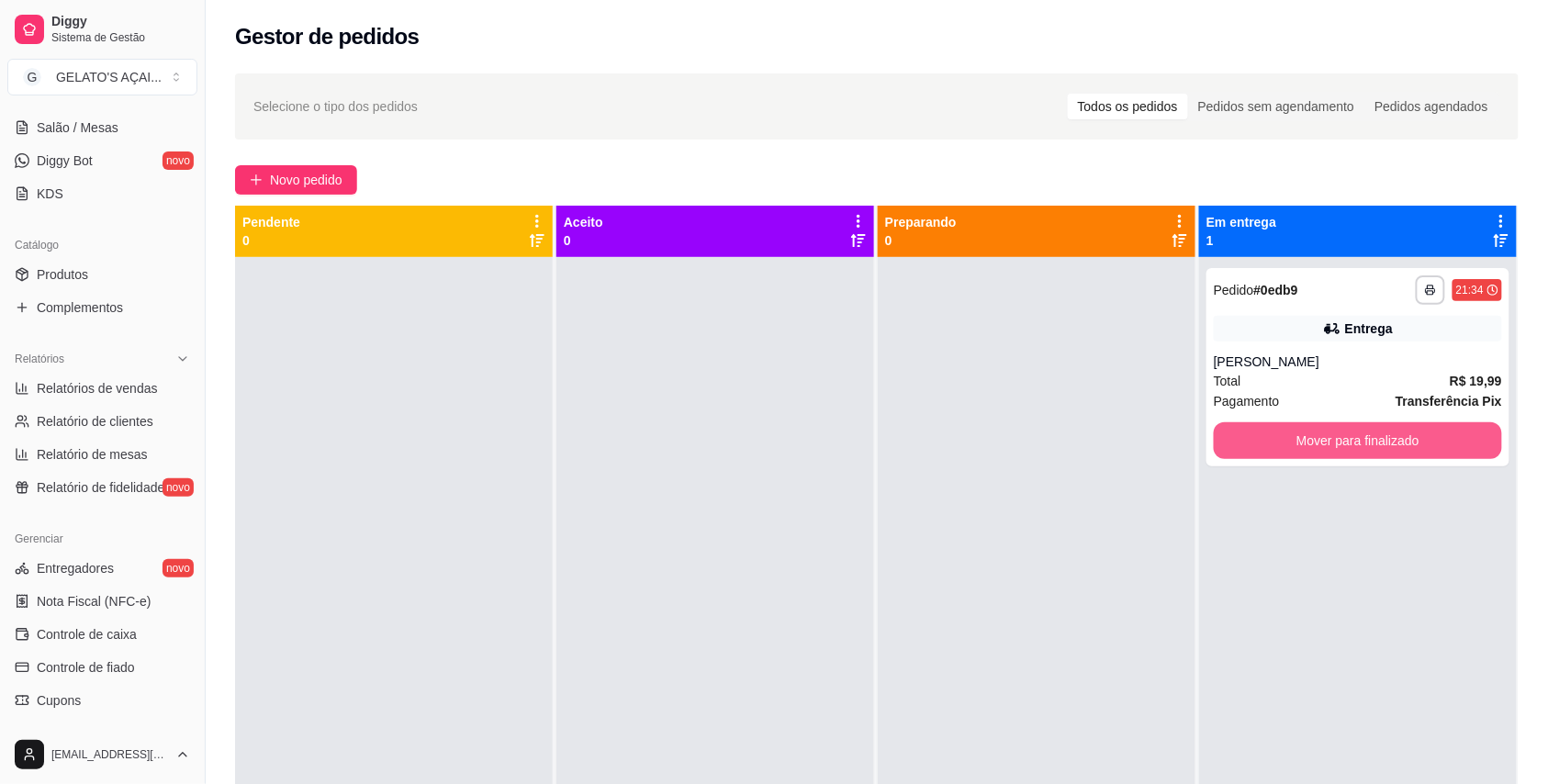
click at [1400, 439] on button "Mover para finalizado" at bounding box center [1357, 440] width 288 height 37
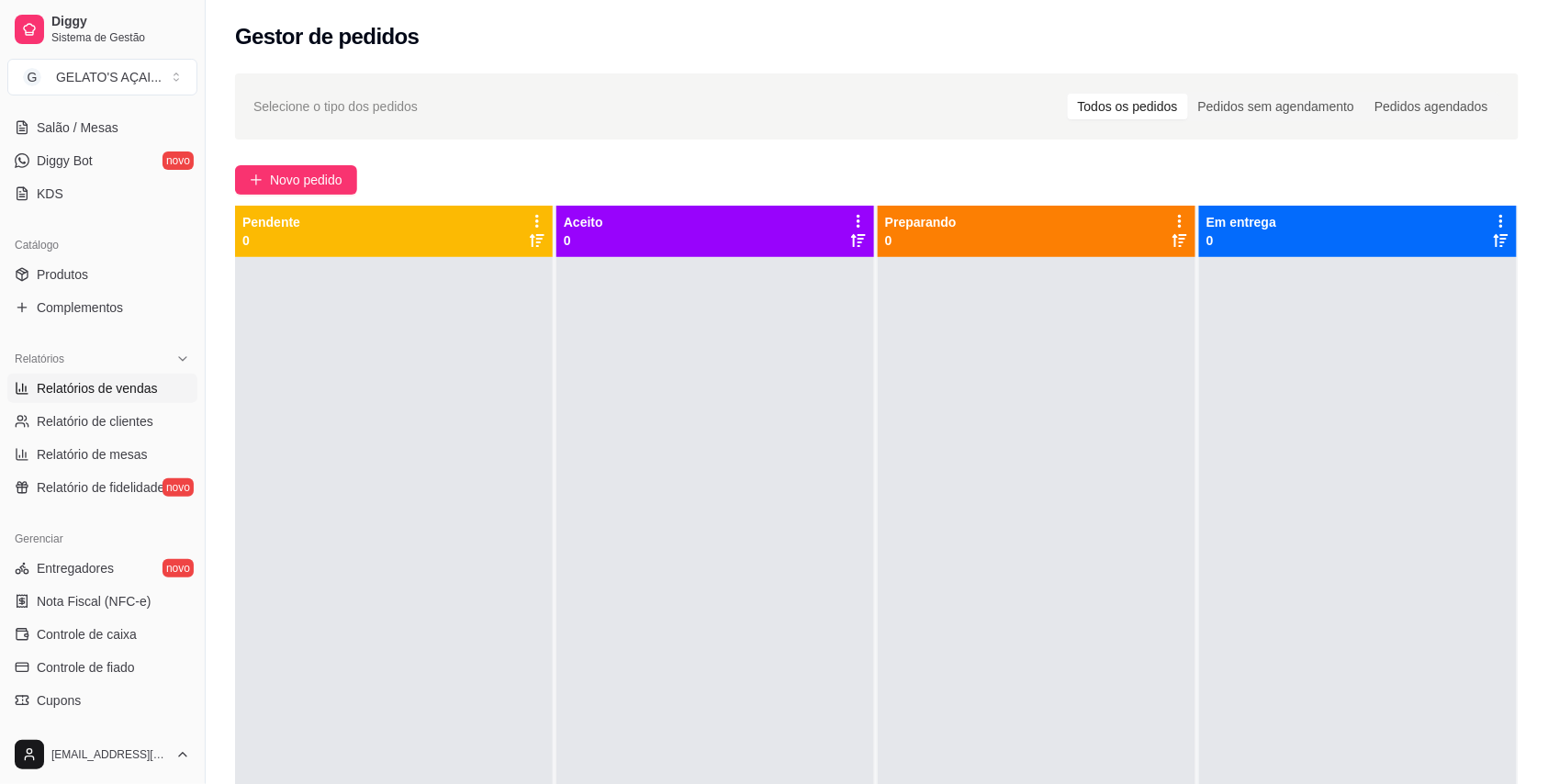
click at [151, 403] on link "Relatórios de vendas" at bounding box center [102, 388] width 190 height 29
select select "ALL"
select select "0"
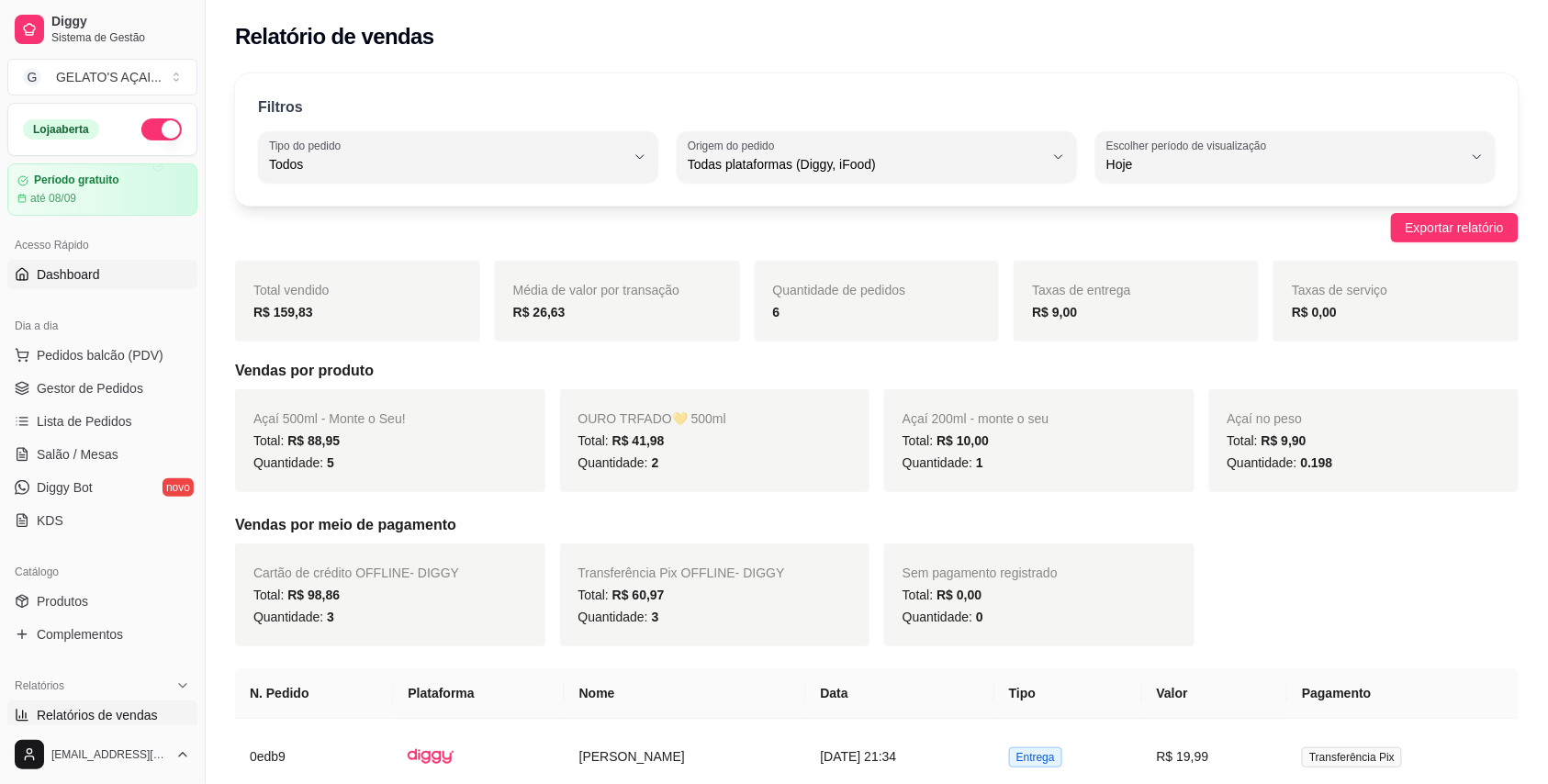
click at [98, 287] on link "Dashboard" at bounding box center [102, 273] width 190 height 29
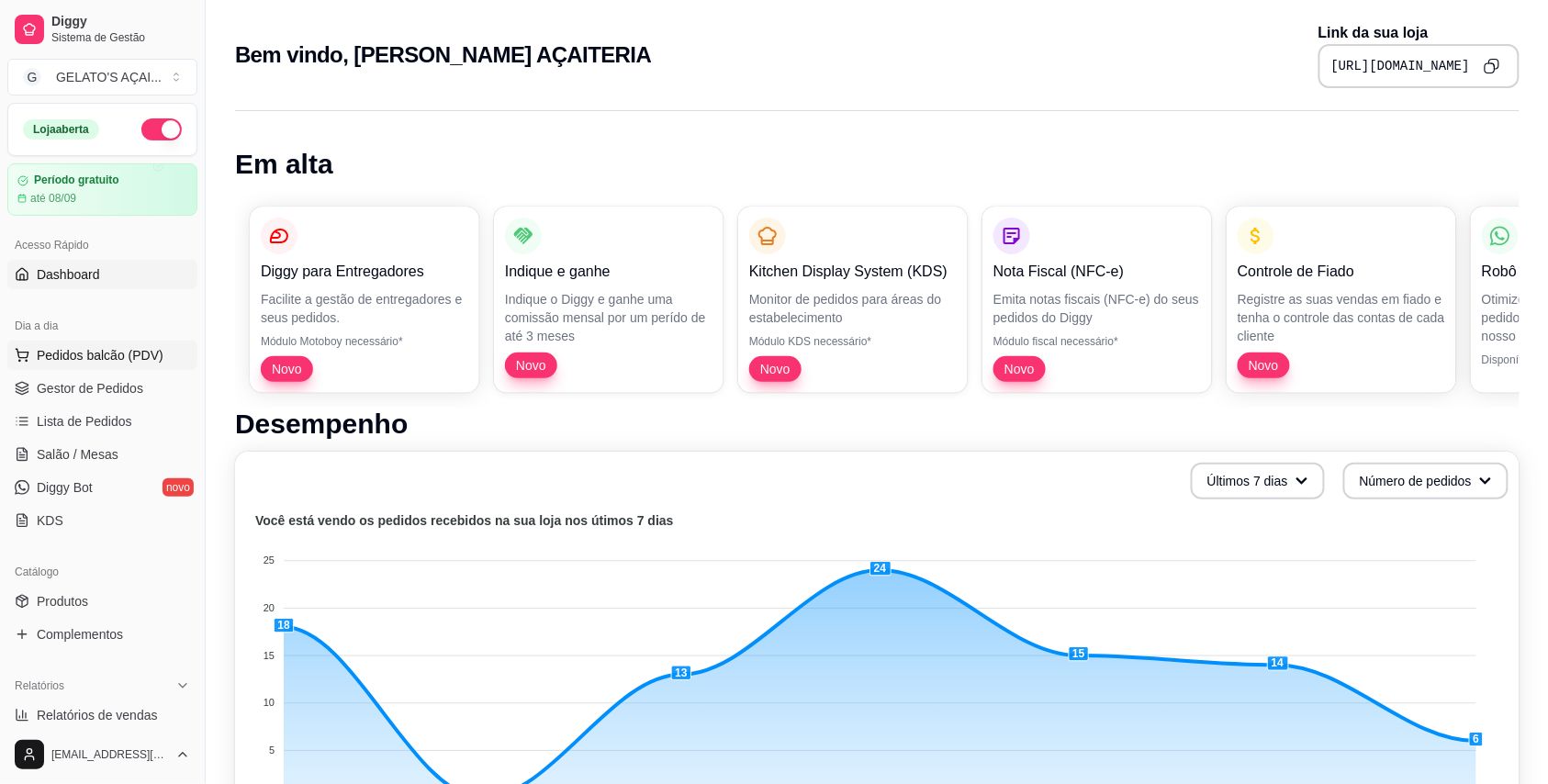
click at [108, 360] on span "Pedidos balcão (PDV)" at bounding box center [100, 355] width 127 height 18
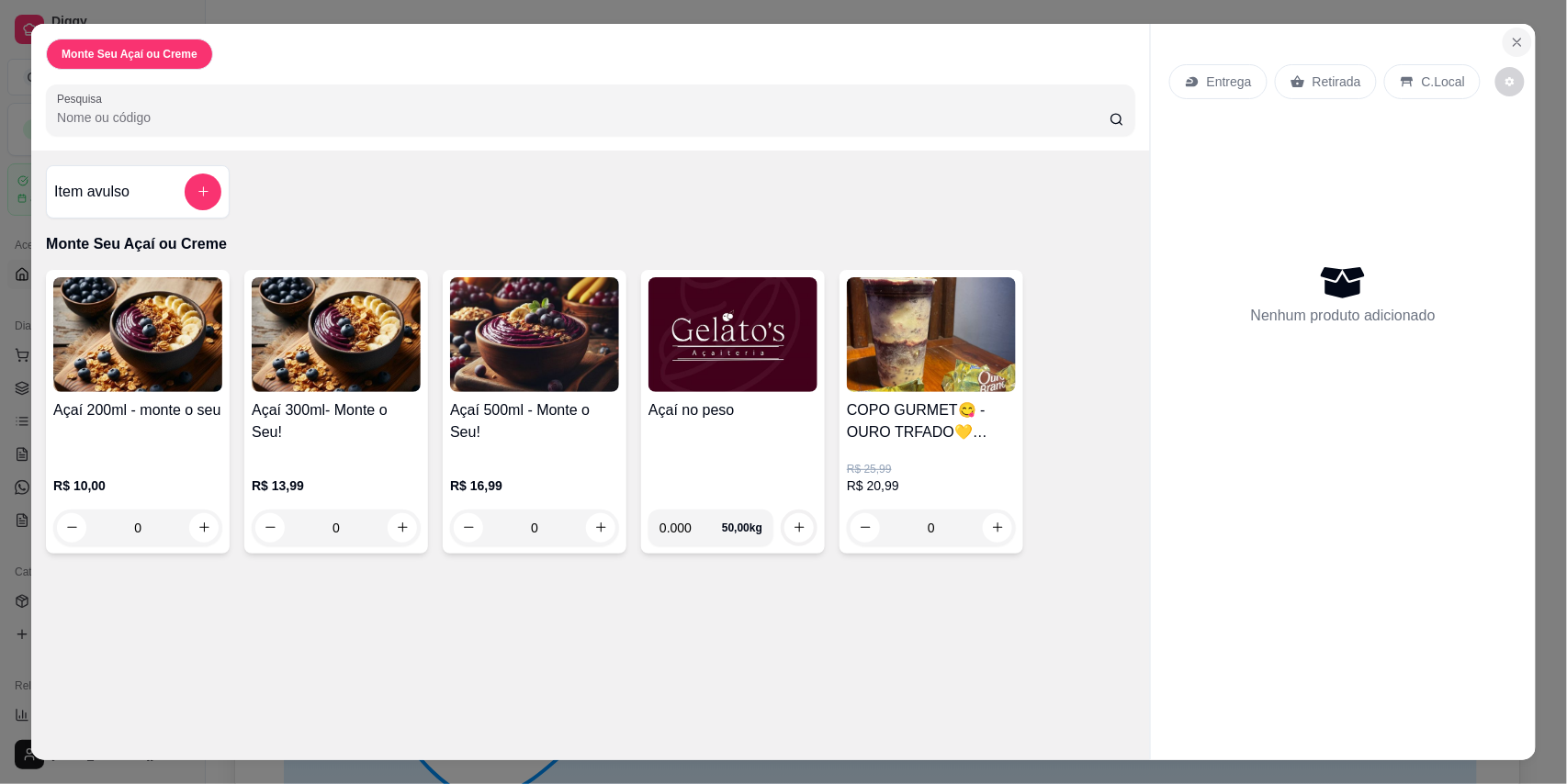
click at [1521, 46] on button "Close" at bounding box center [1516, 42] width 29 height 29
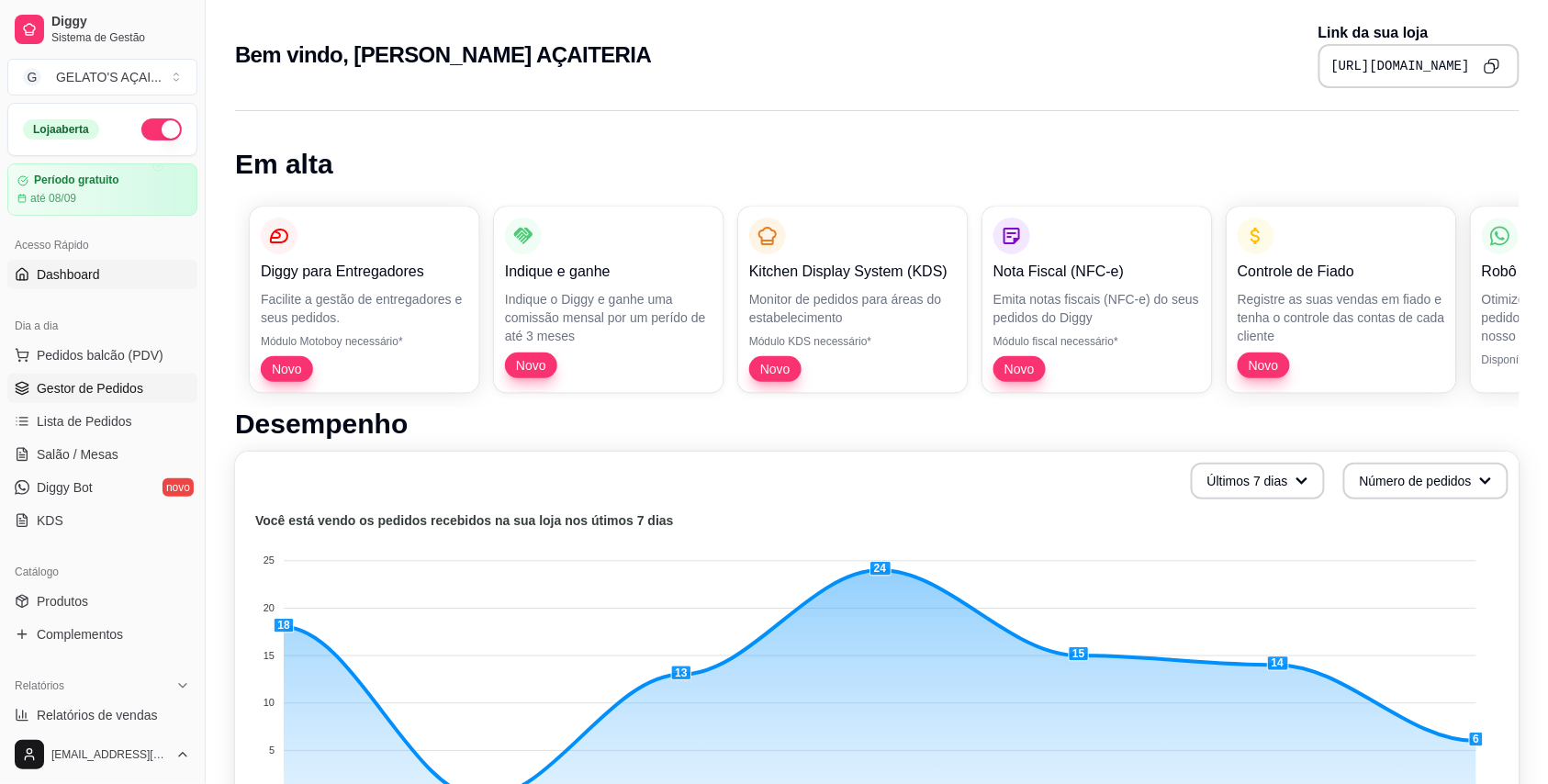
click at [53, 394] on span "Gestor de Pedidos" at bounding box center [90, 388] width 107 height 18
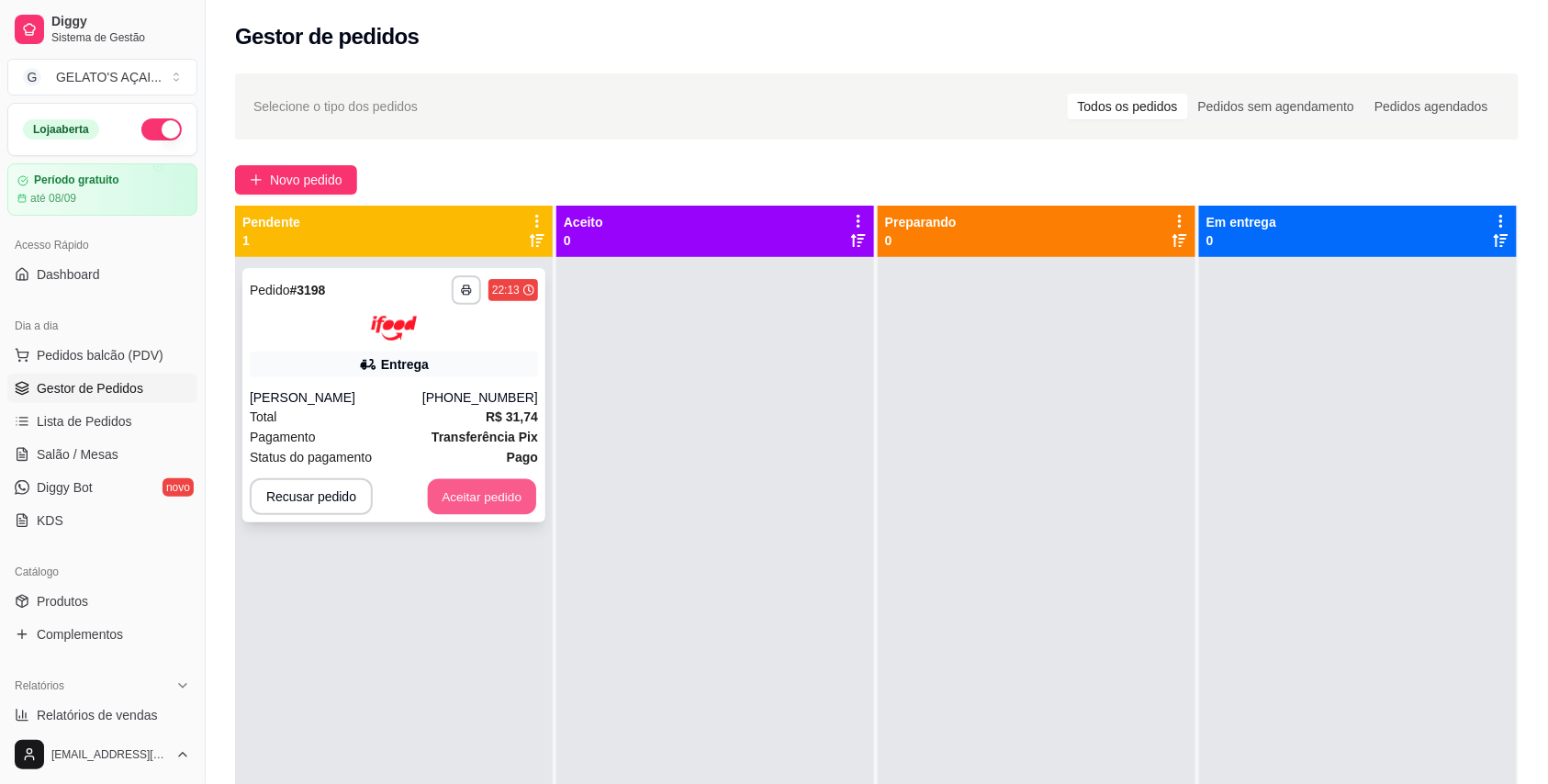
click at [472, 504] on button "Aceitar pedido" at bounding box center [482, 496] width 109 height 36
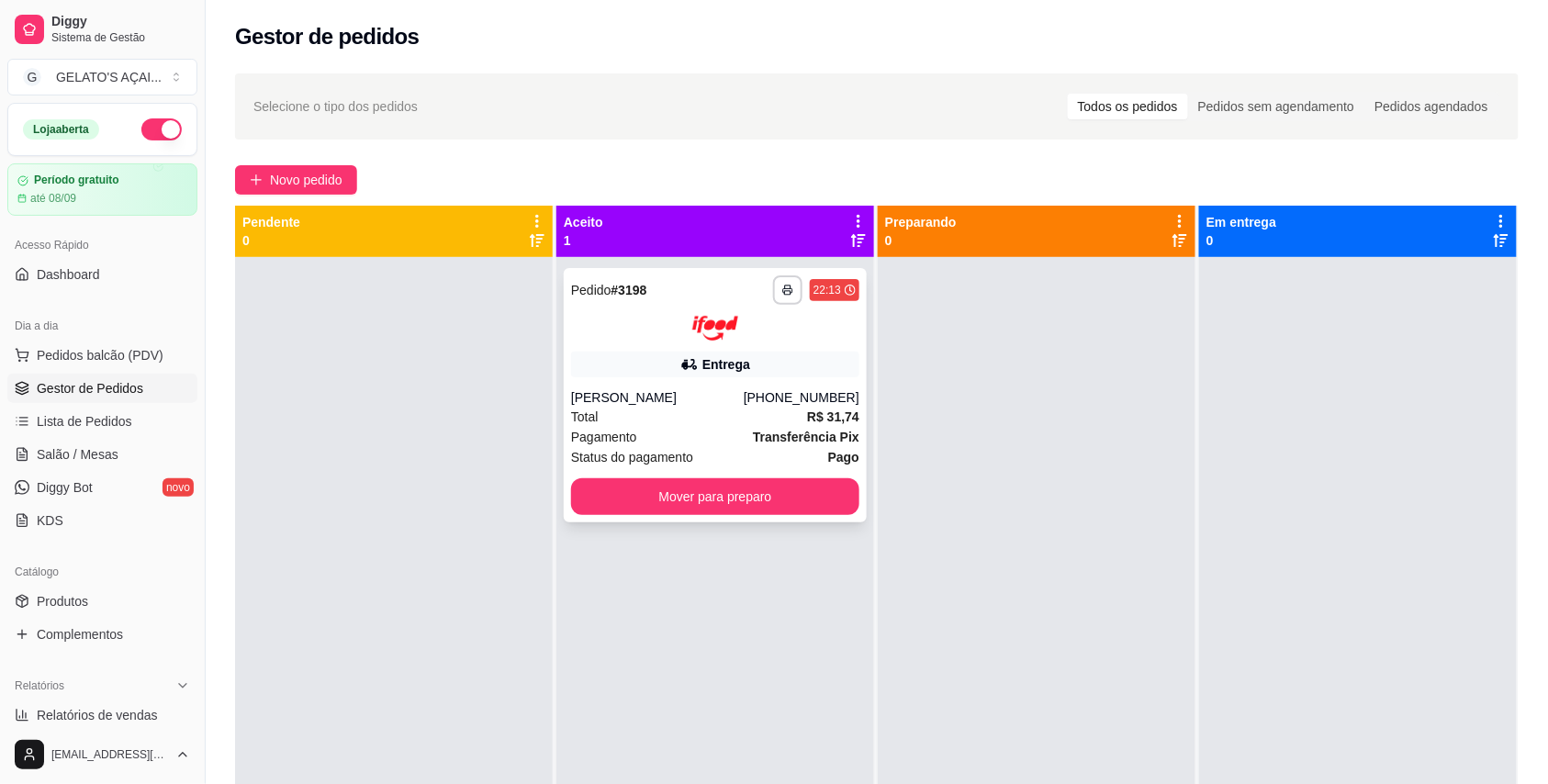
click at [711, 509] on button "Mover para preparo" at bounding box center [715, 496] width 288 height 37
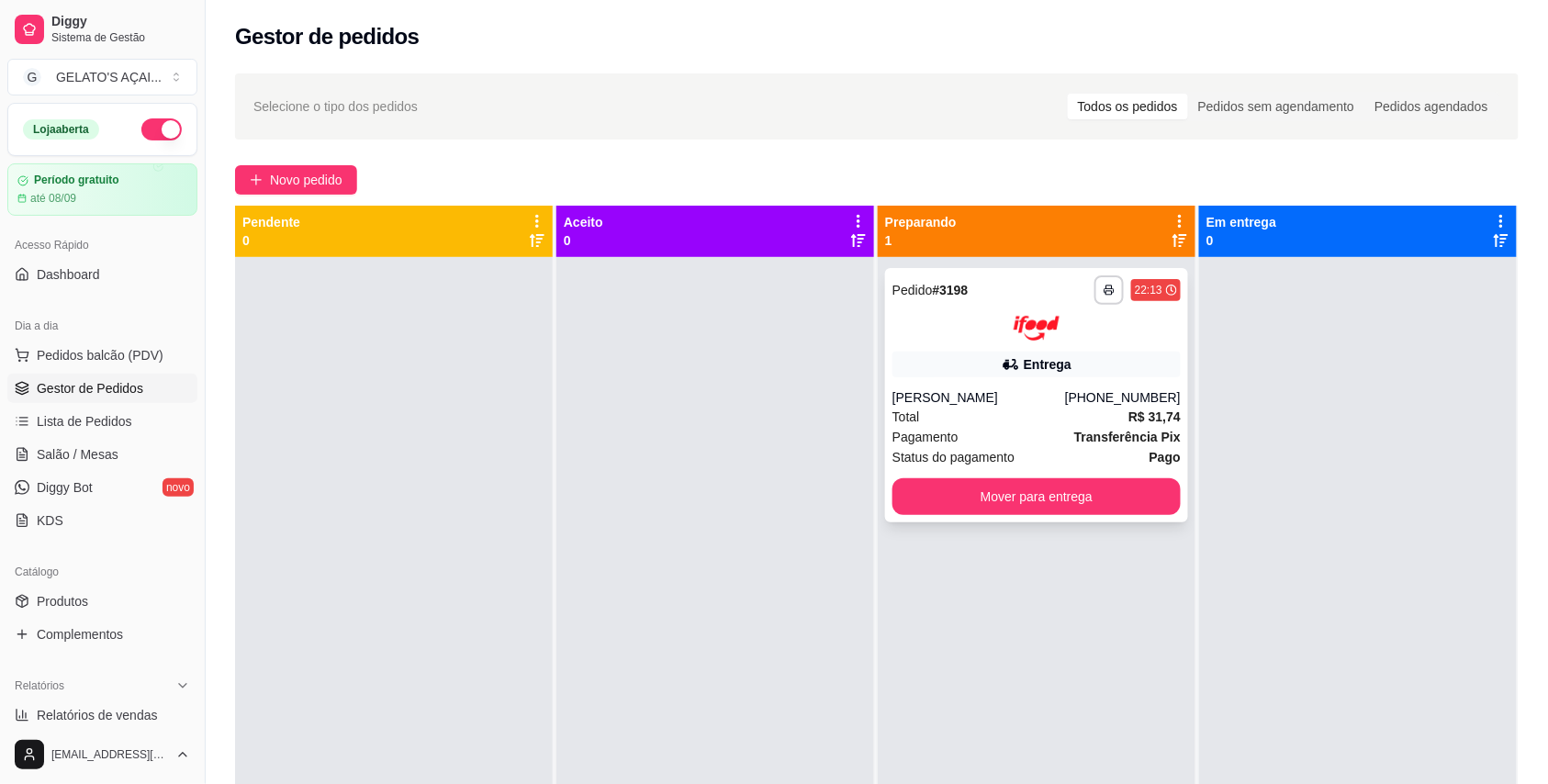
click at [1021, 402] on div "[PERSON_NAME]" at bounding box center [978, 397] width 173 height 18
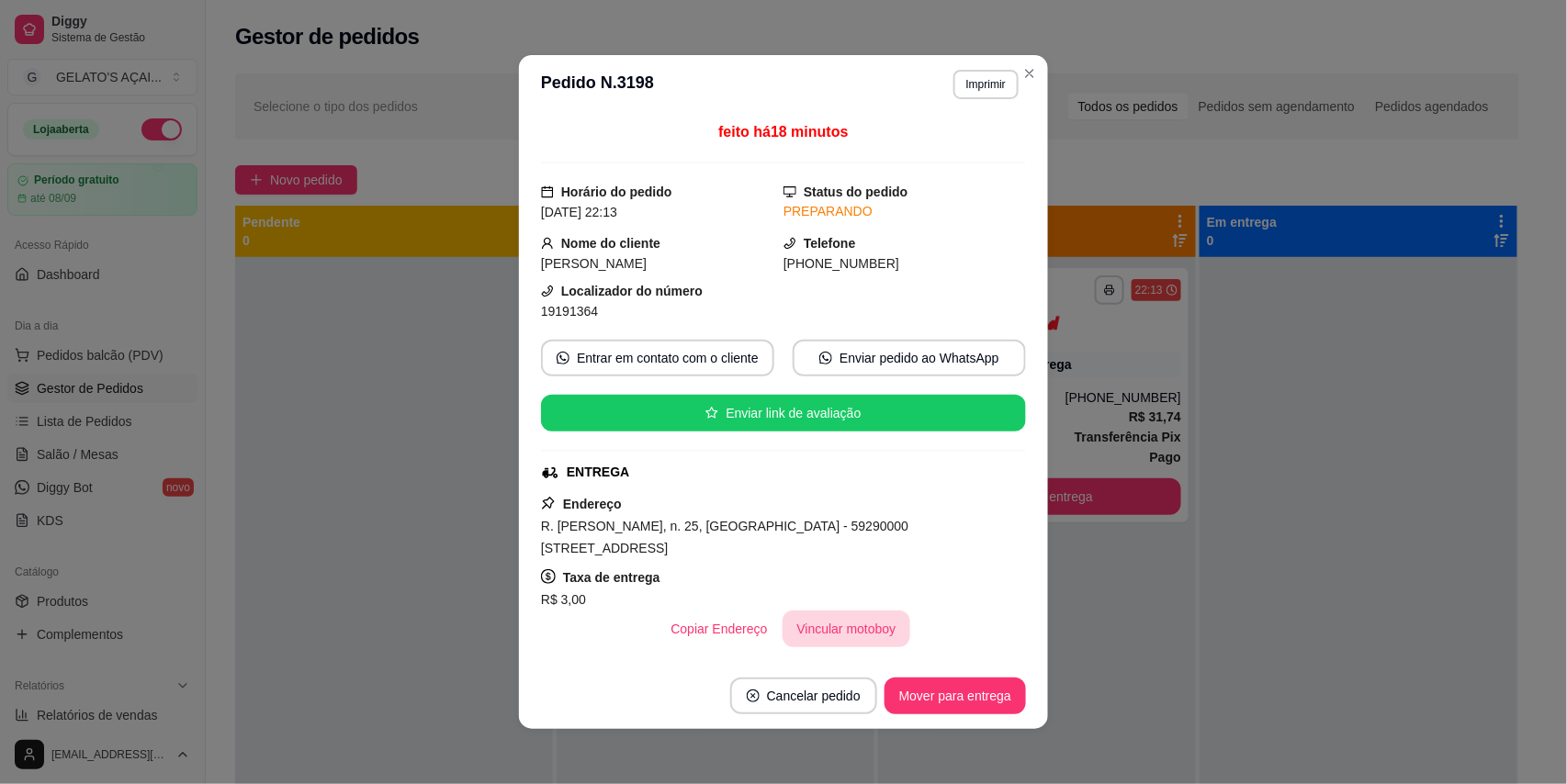
click at [857, 621] on button "Vincular motoboy" at bounding box center [846, 628] width 129 height 37
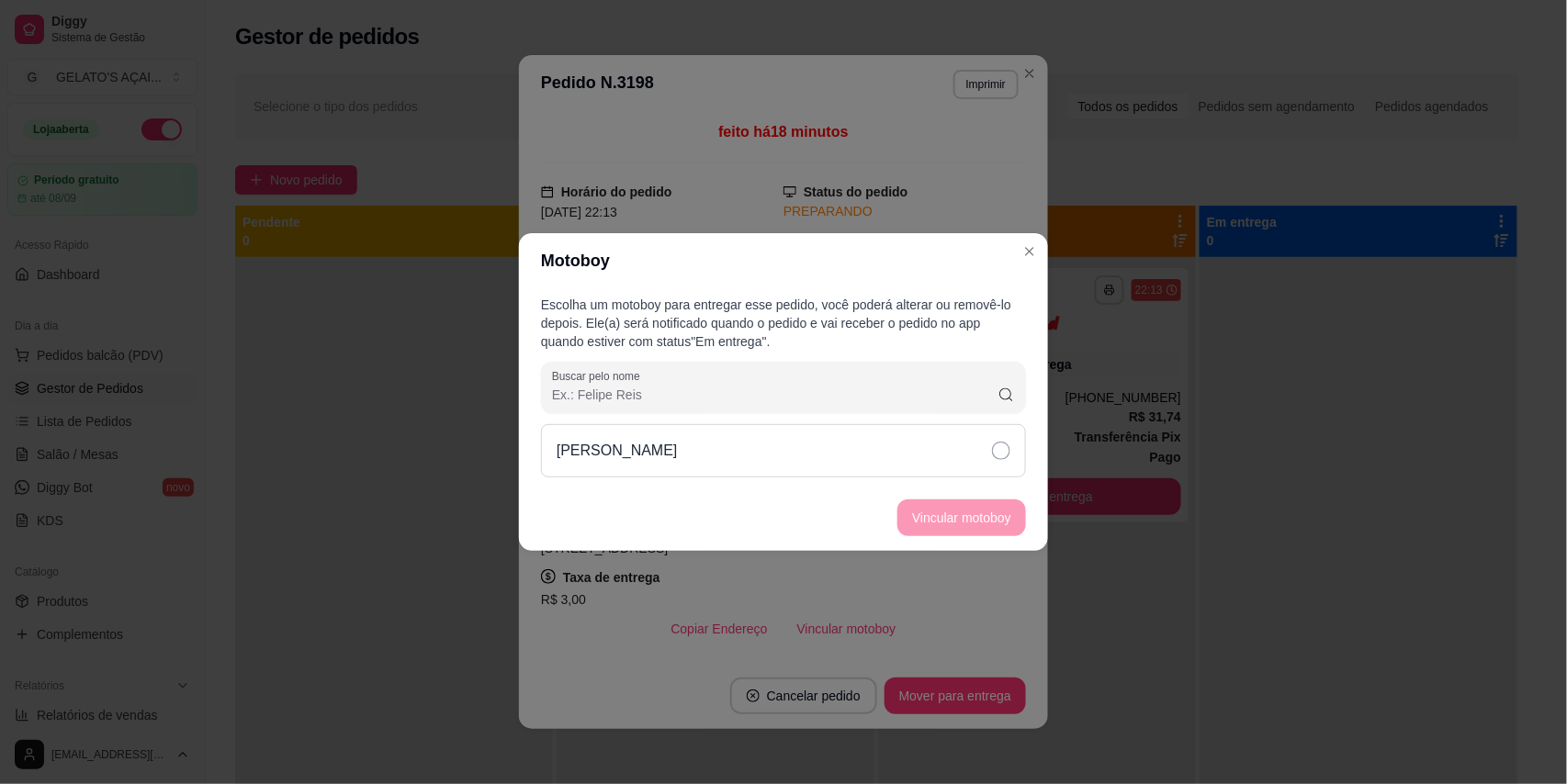
click at [673, 450] on div "[PERSON_NAME]" at bounding box center [784, 450] width 485 height 53
click at [992, 526] on button "Vincular motoboy" at bounding box center [961, 518] width 125 height 36
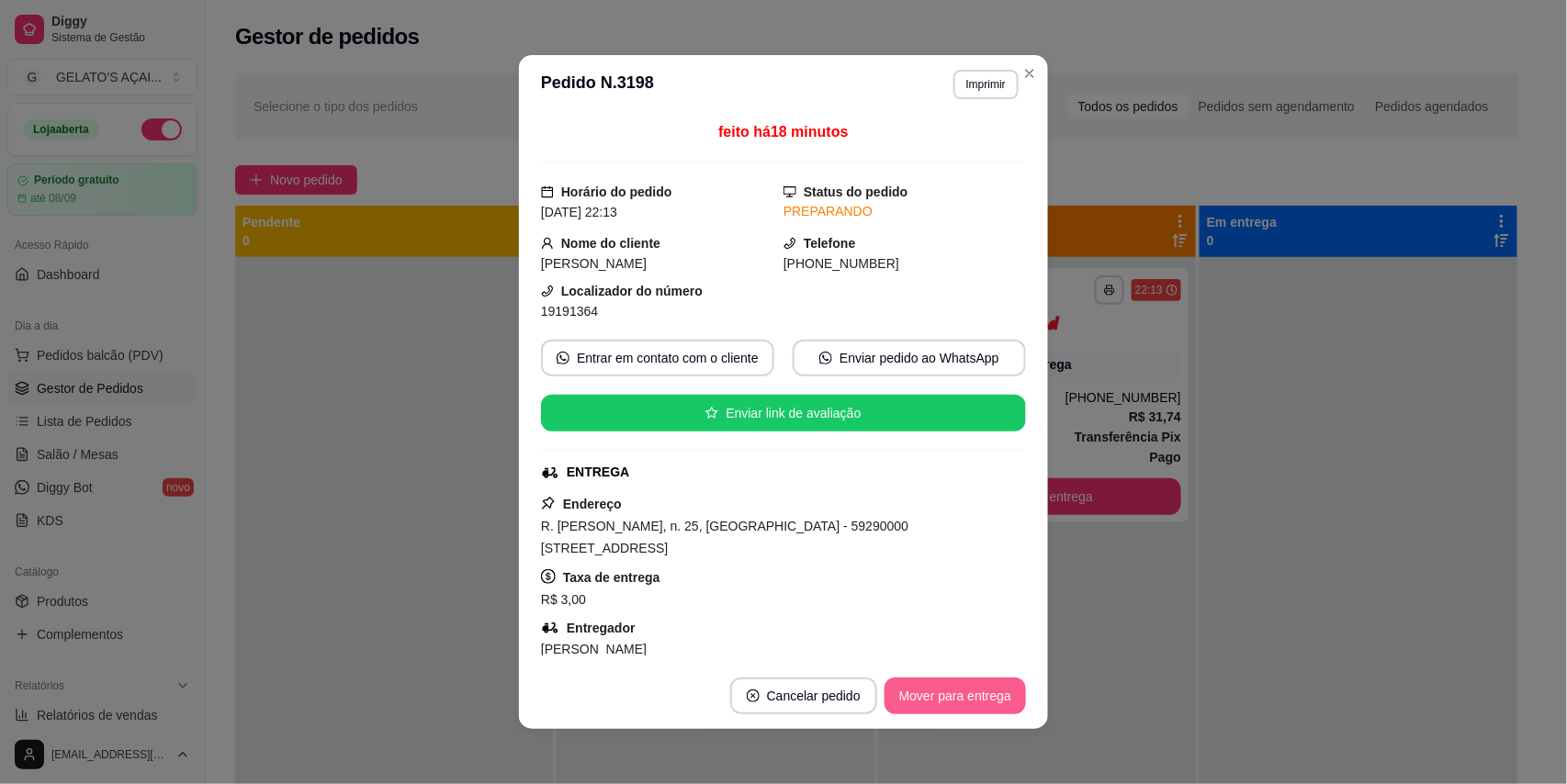
click at [981, 708] on button "Mover para entrega" at bounding box center [955, 695] width 142 height 37
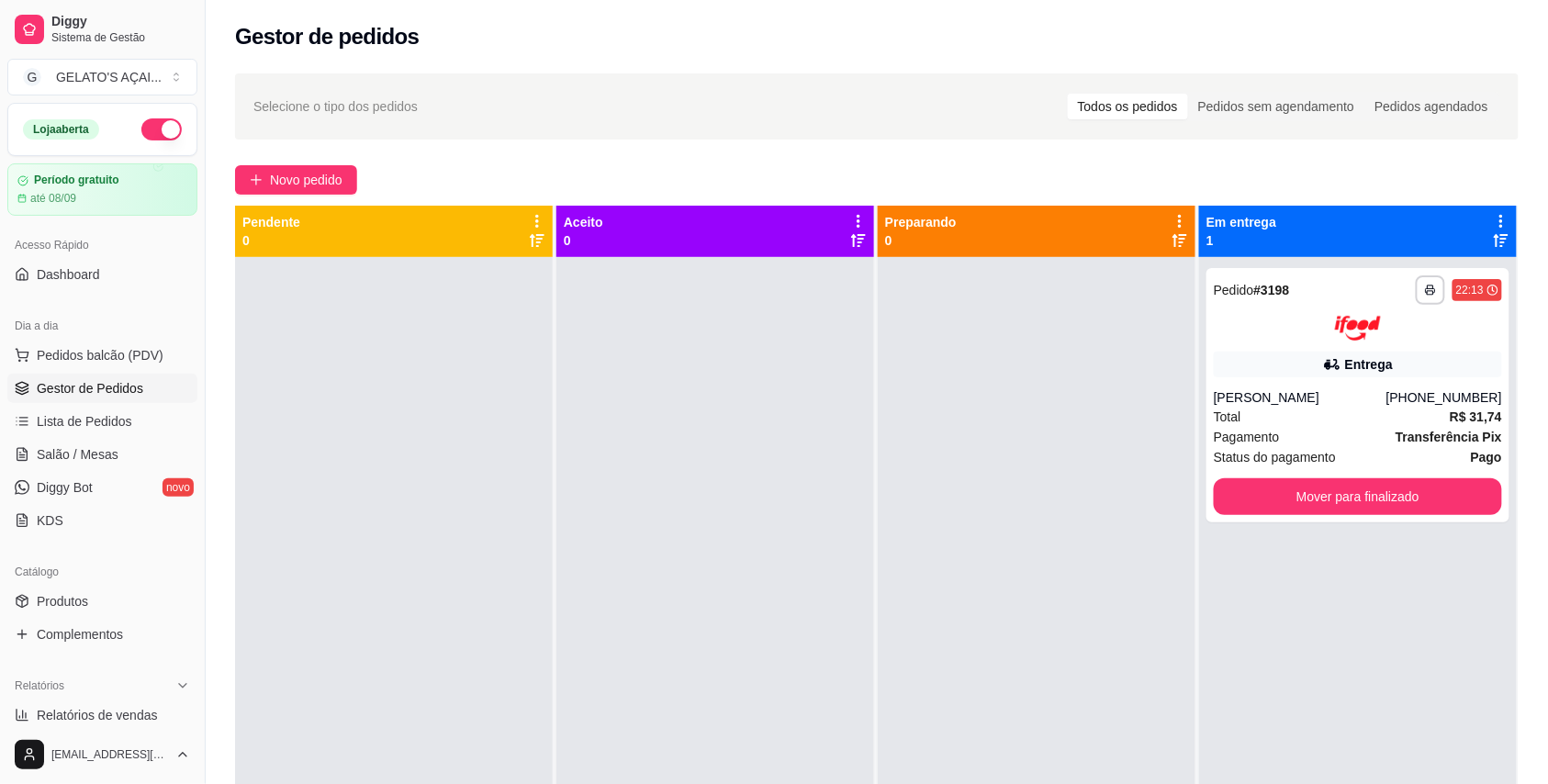
click at [1128, 419] on div at bounding box center [1037, 649] width 317 height 784
click at [1397, 500] on button "Mover para finalizado" at bounding box center [1358, 496] width 280 height 36
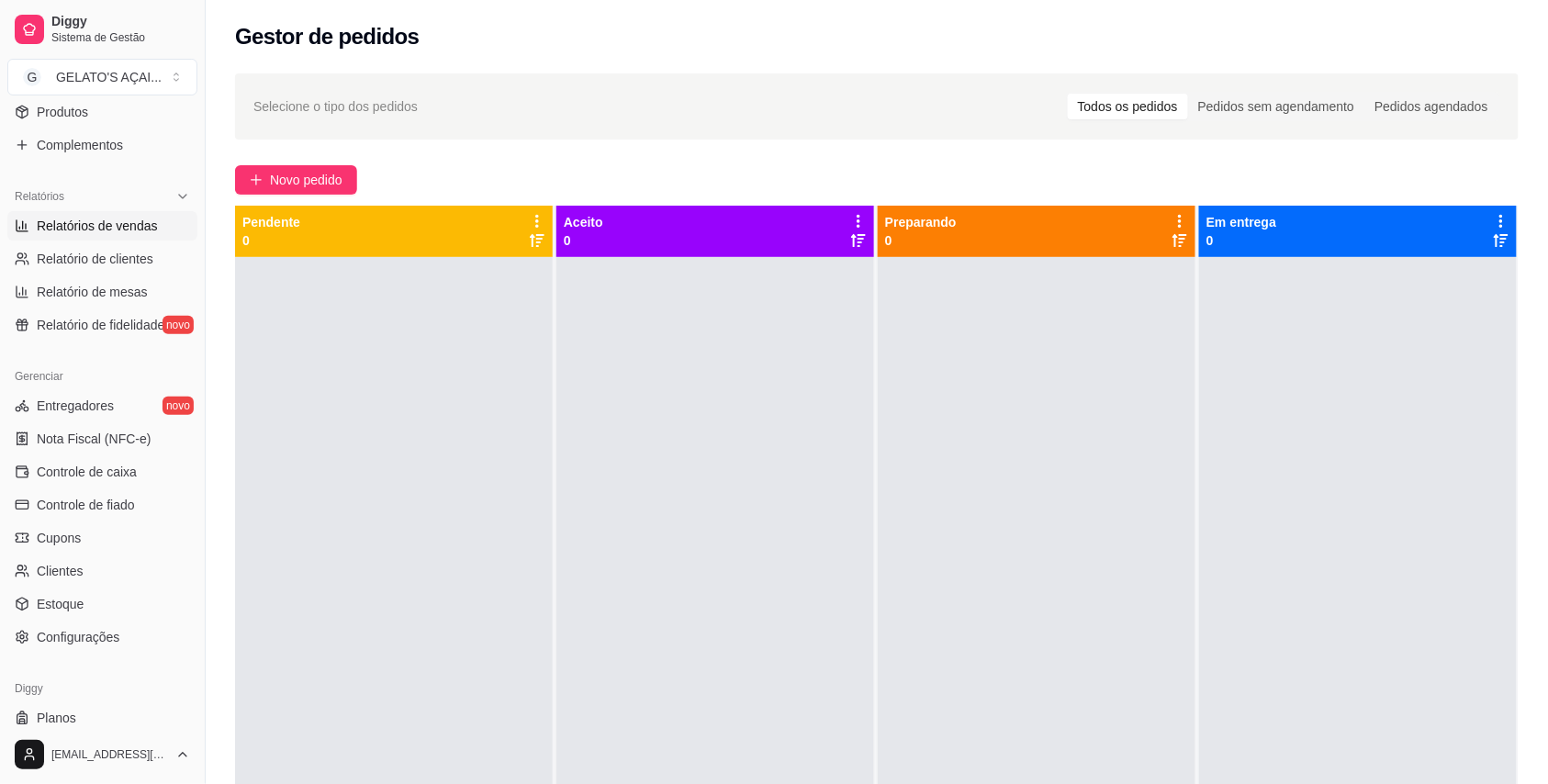
scroll to position [537, 0]
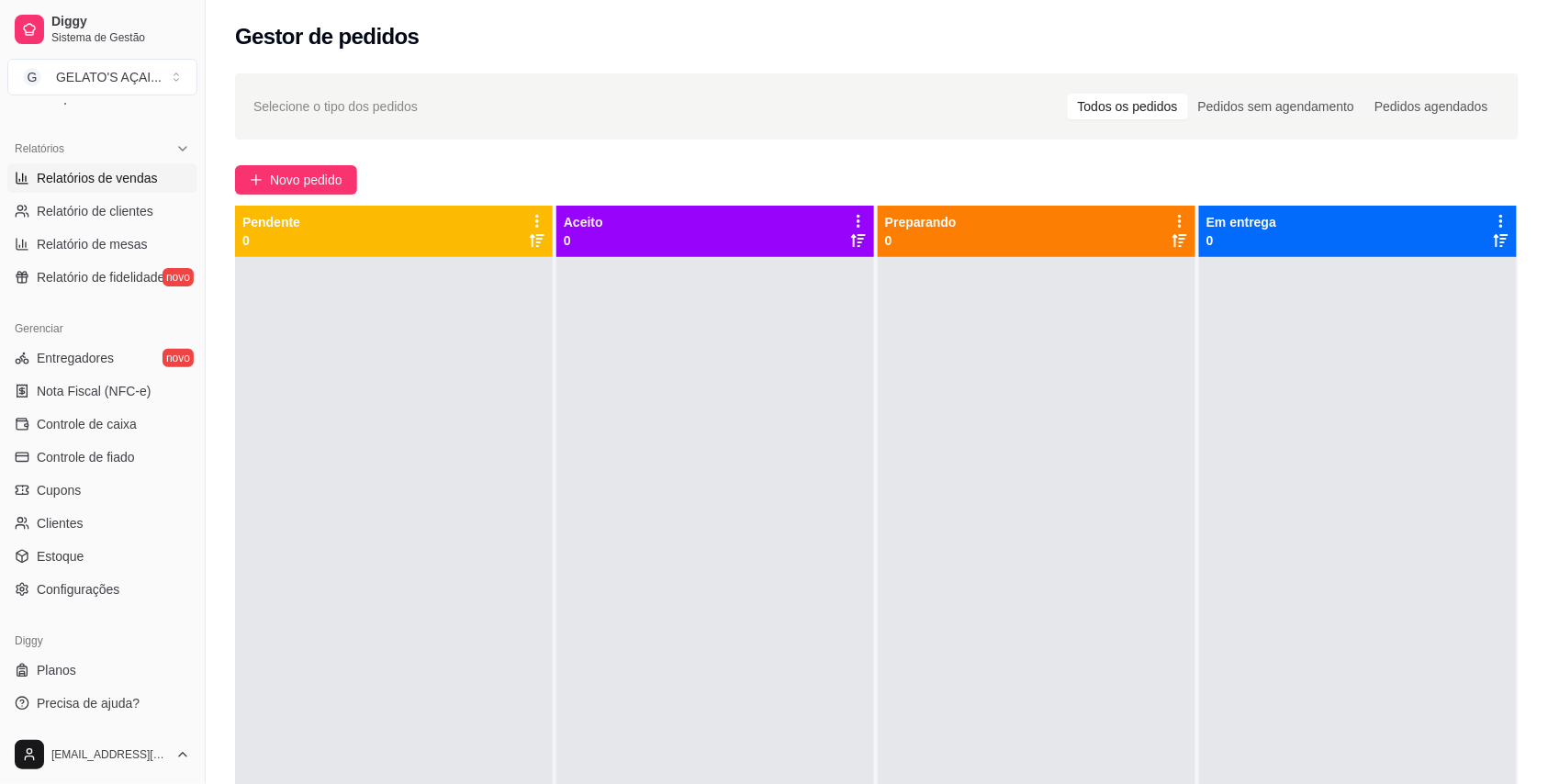
click at [126, 189] on link "Relatórios de vendas" at bounding box center [102, 178] width 190 height 29
select select "ALL"
select select "0"
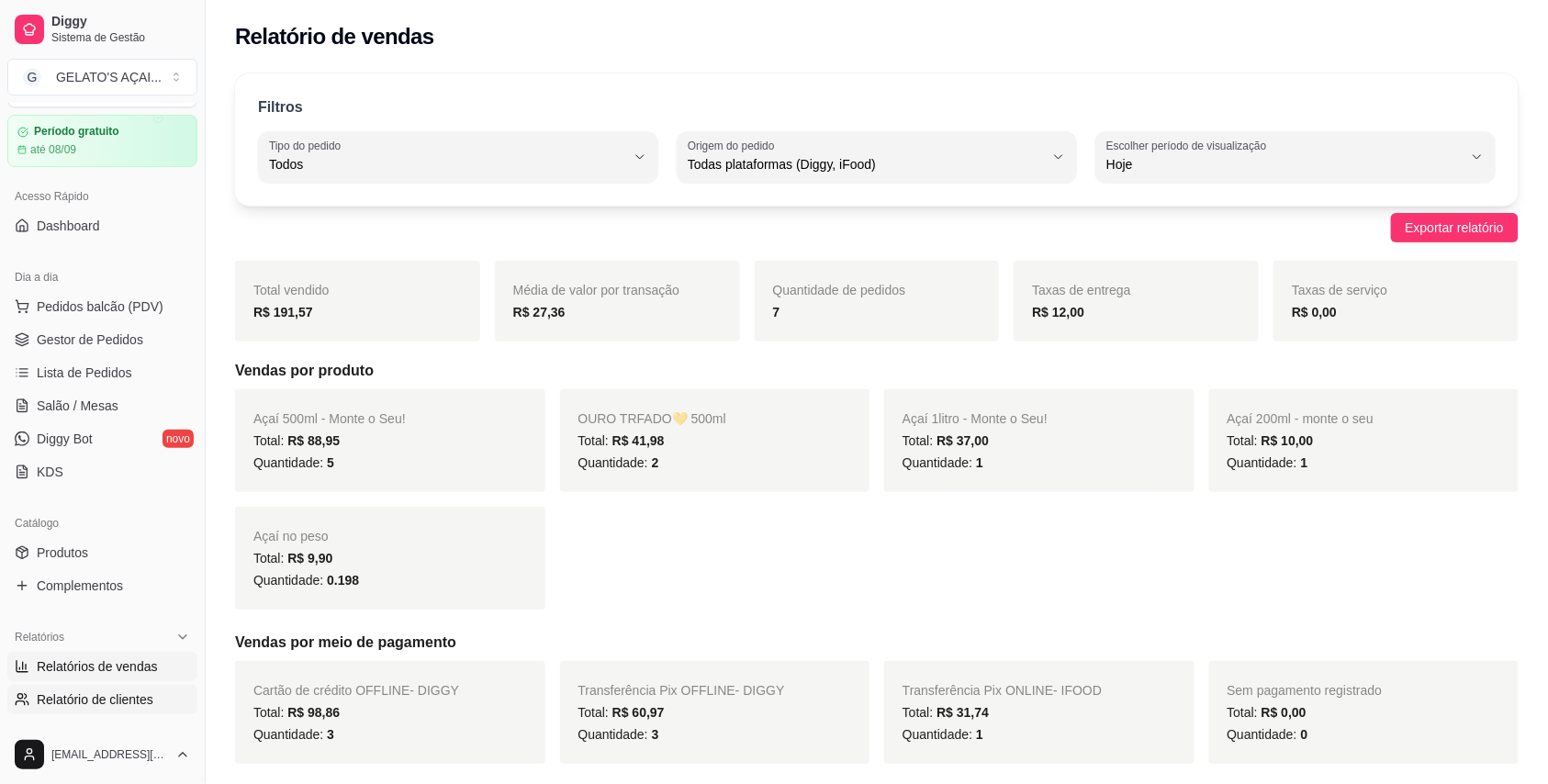
scroll to position [48, 0]
click at [93, 152] on div "até 08/09" at bounding box center [103, 151] width 172 height 15
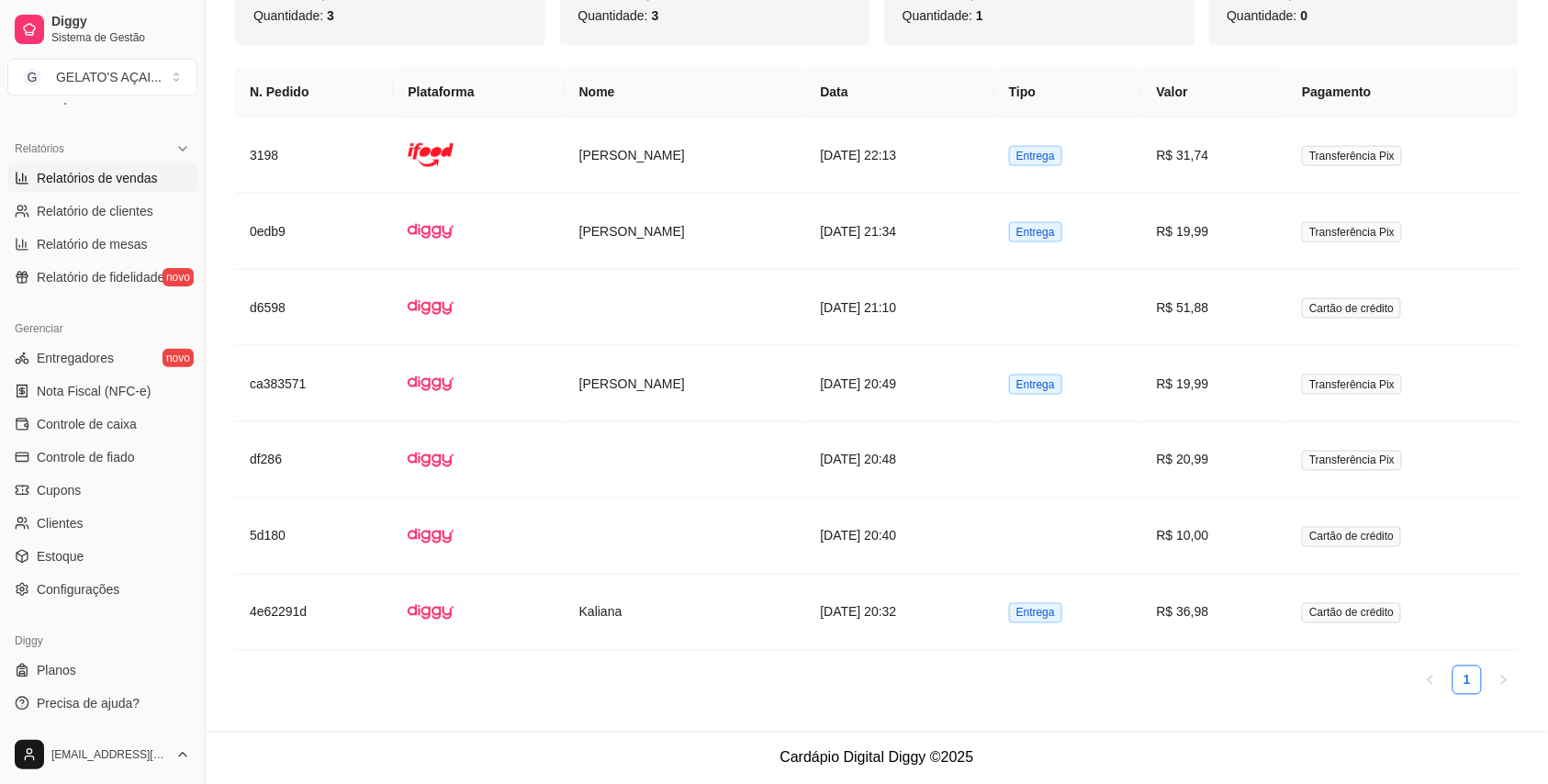
scroll to position [728, 0]
click at [107, 579] on link "Configurações" at bounding box center [102, 588] width 190 height 29
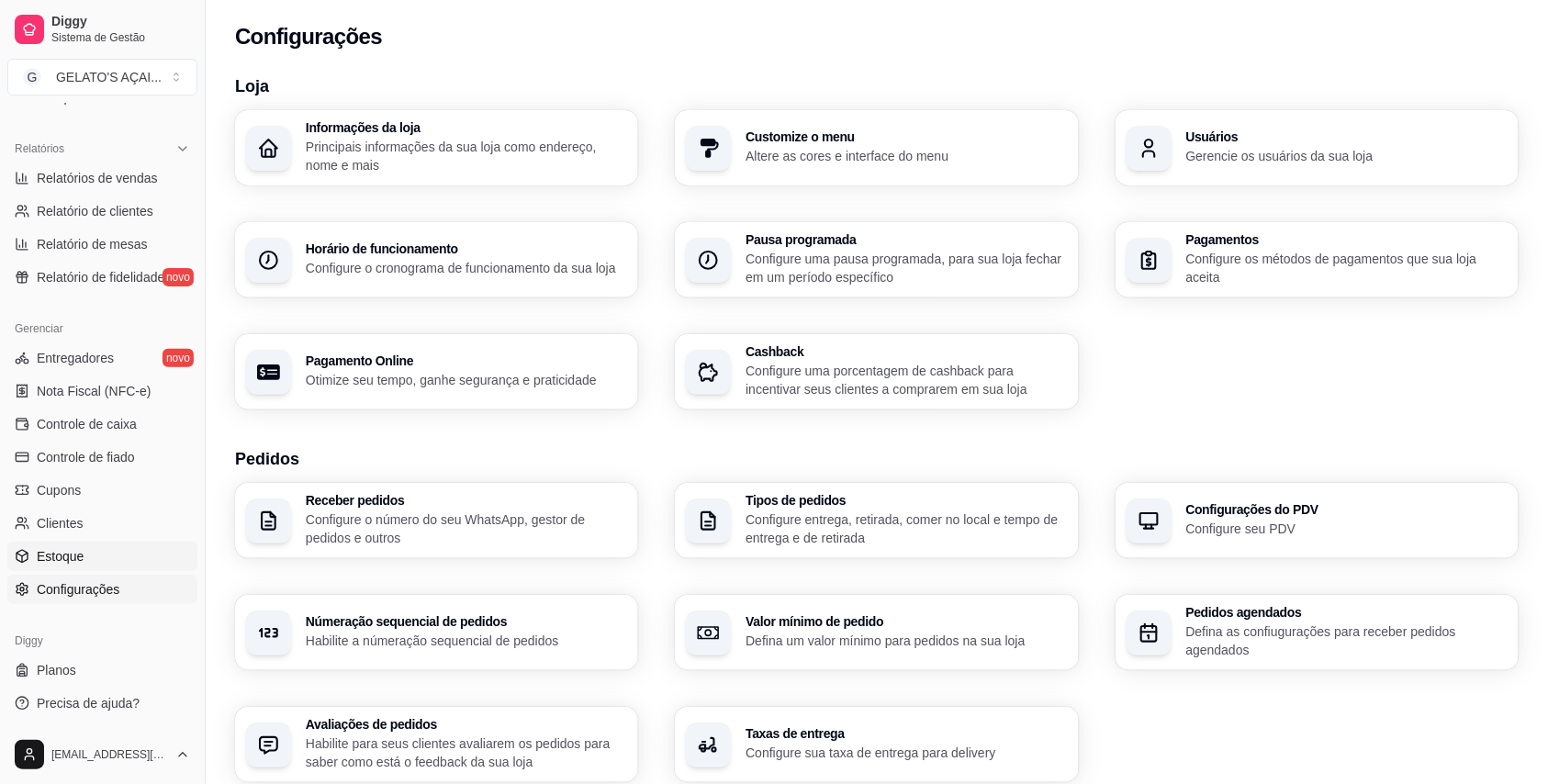
click at [86, 545] on link "Estoque" at bounding box center [102, 556] width 190 height 29
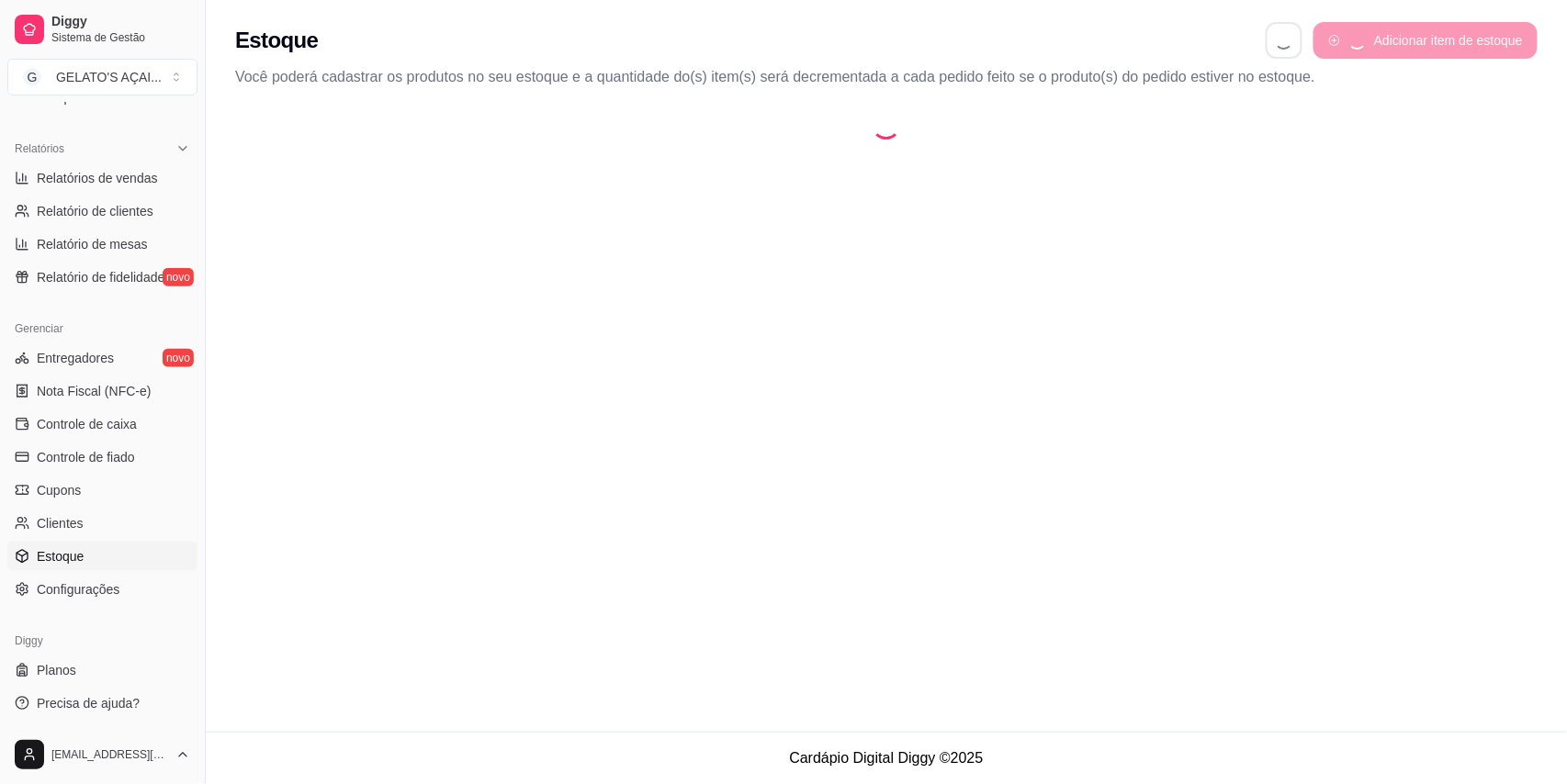
select select "QUANTITY_ORDER"
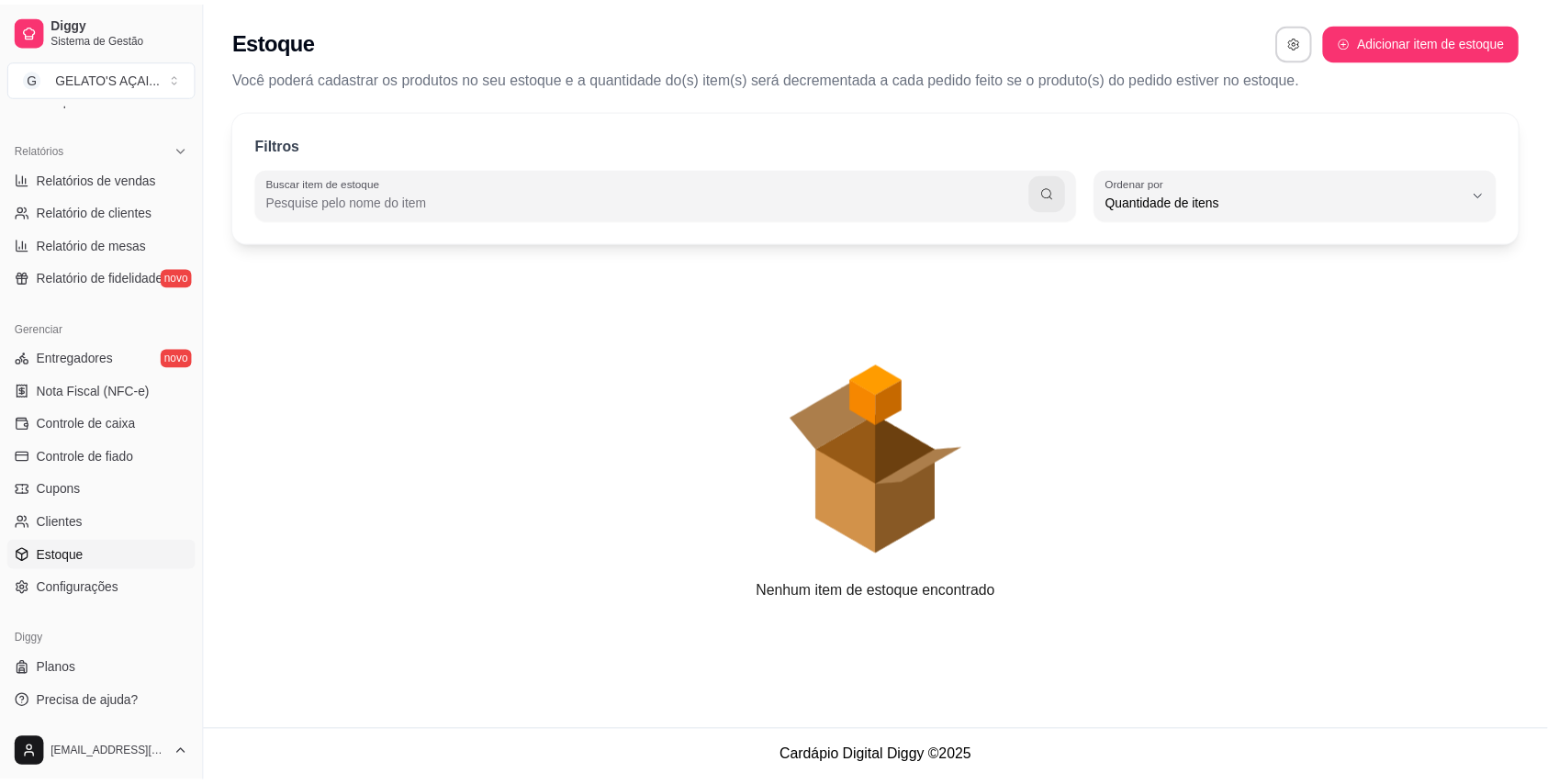
scroll to position [17, 0]
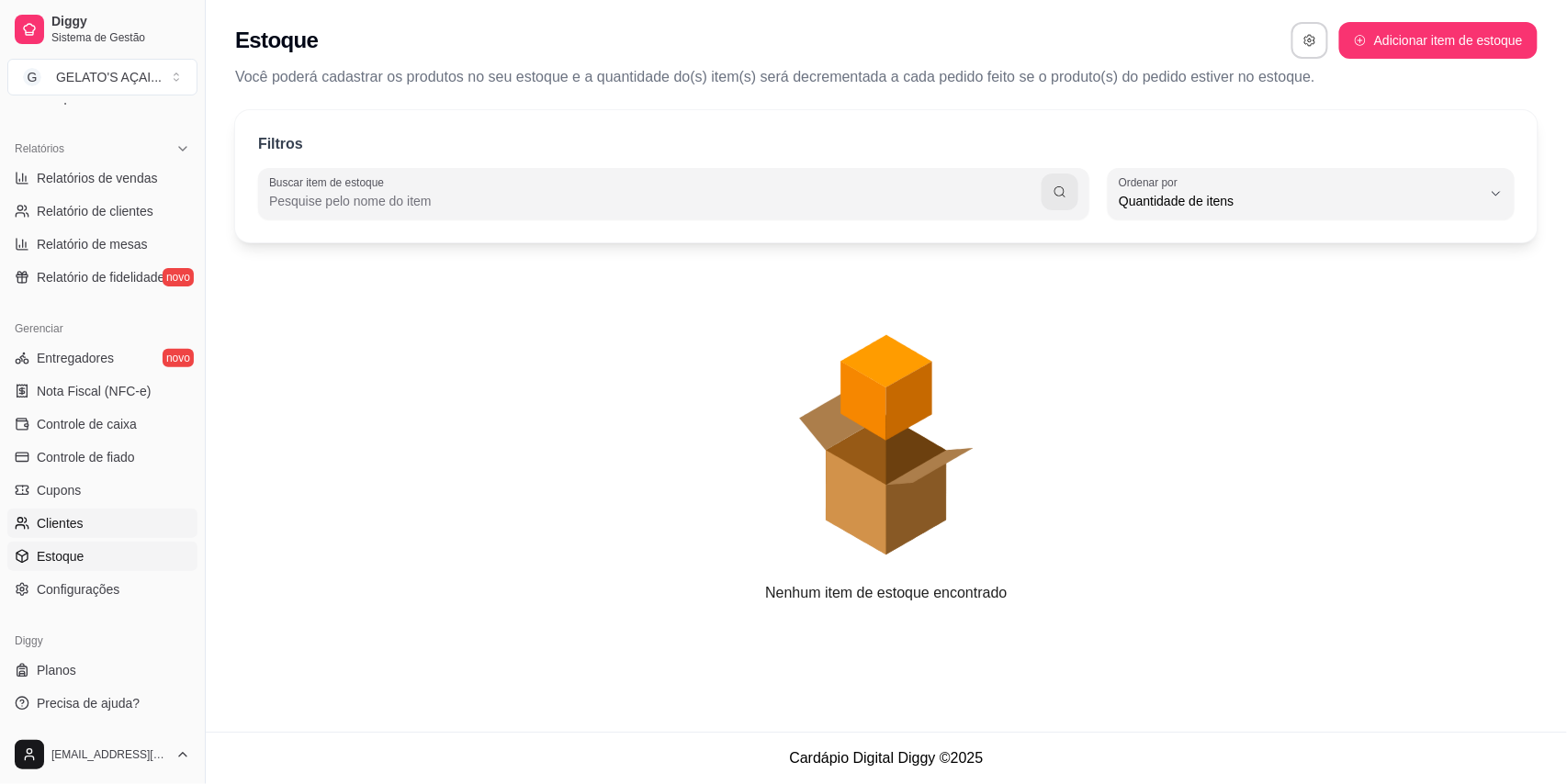
click at [99, 526] on link "Clientes" at bounding box center [102, 523] width 190 height 29
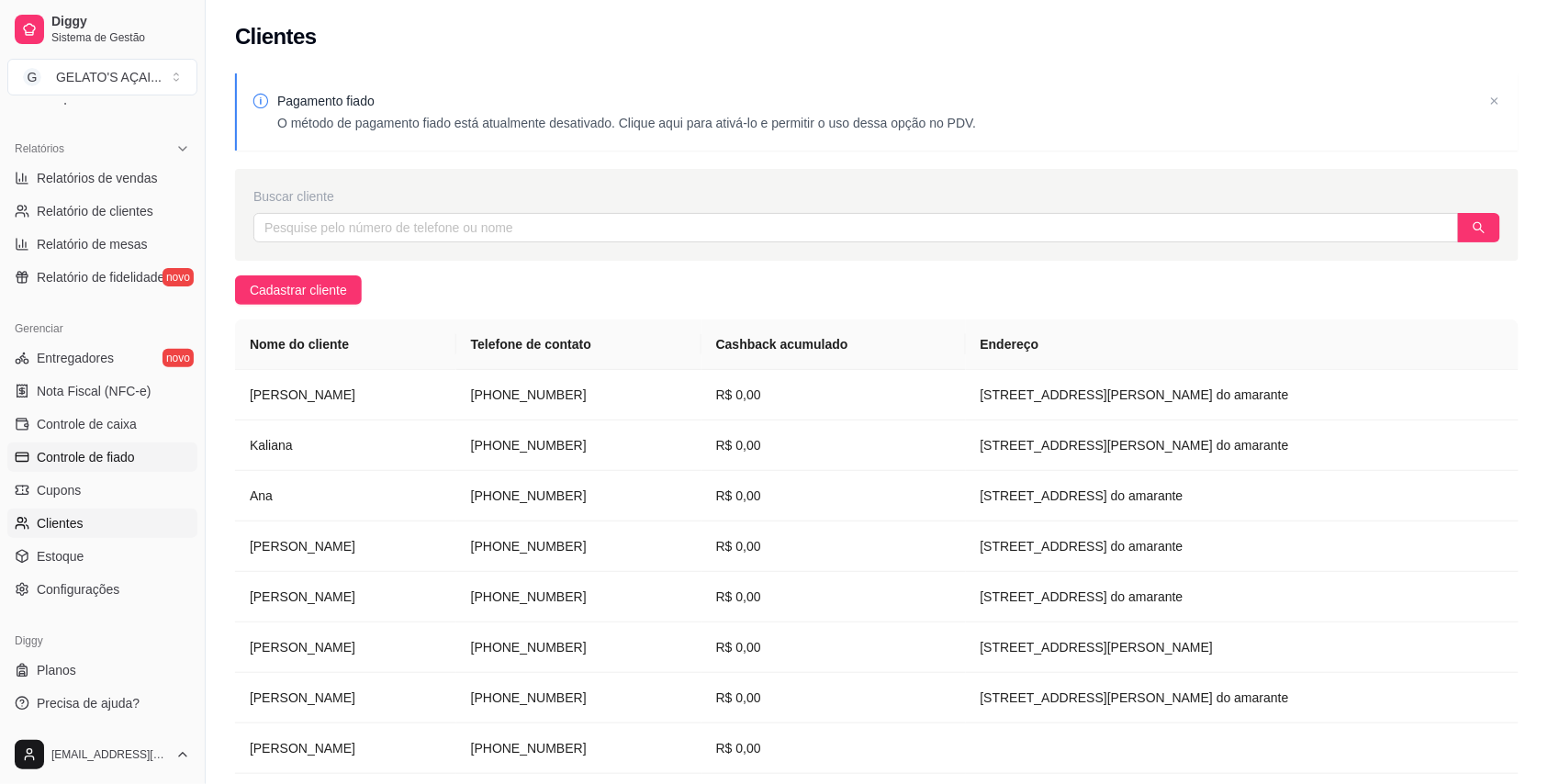
click at [63, 468] on link "Controle de fiado" at bounding box center [102, 457] width 190 height 29
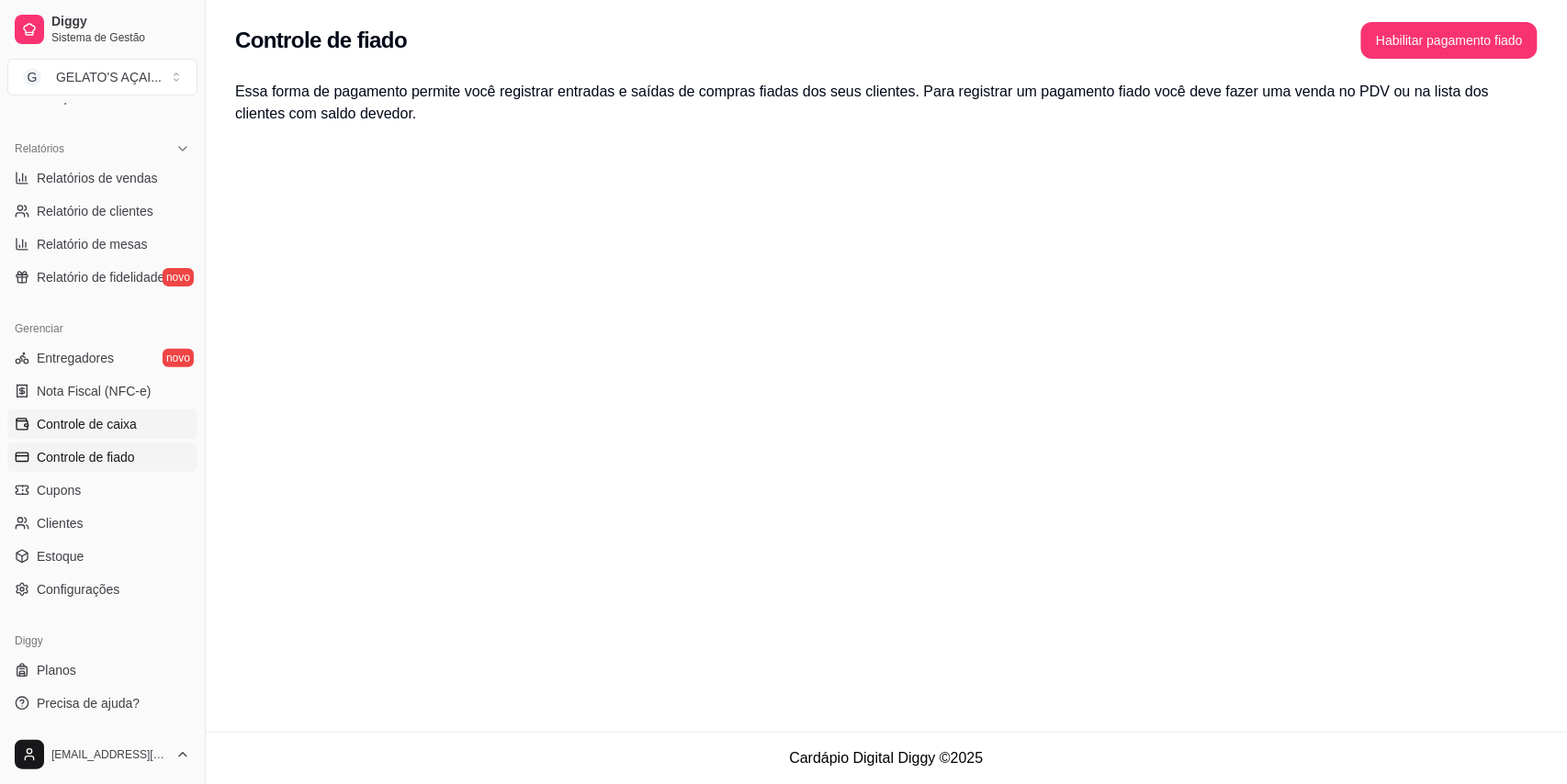
click at [78, 428] on span "Controle de caixa" at bounding box center [87, 424] width 100 height 18
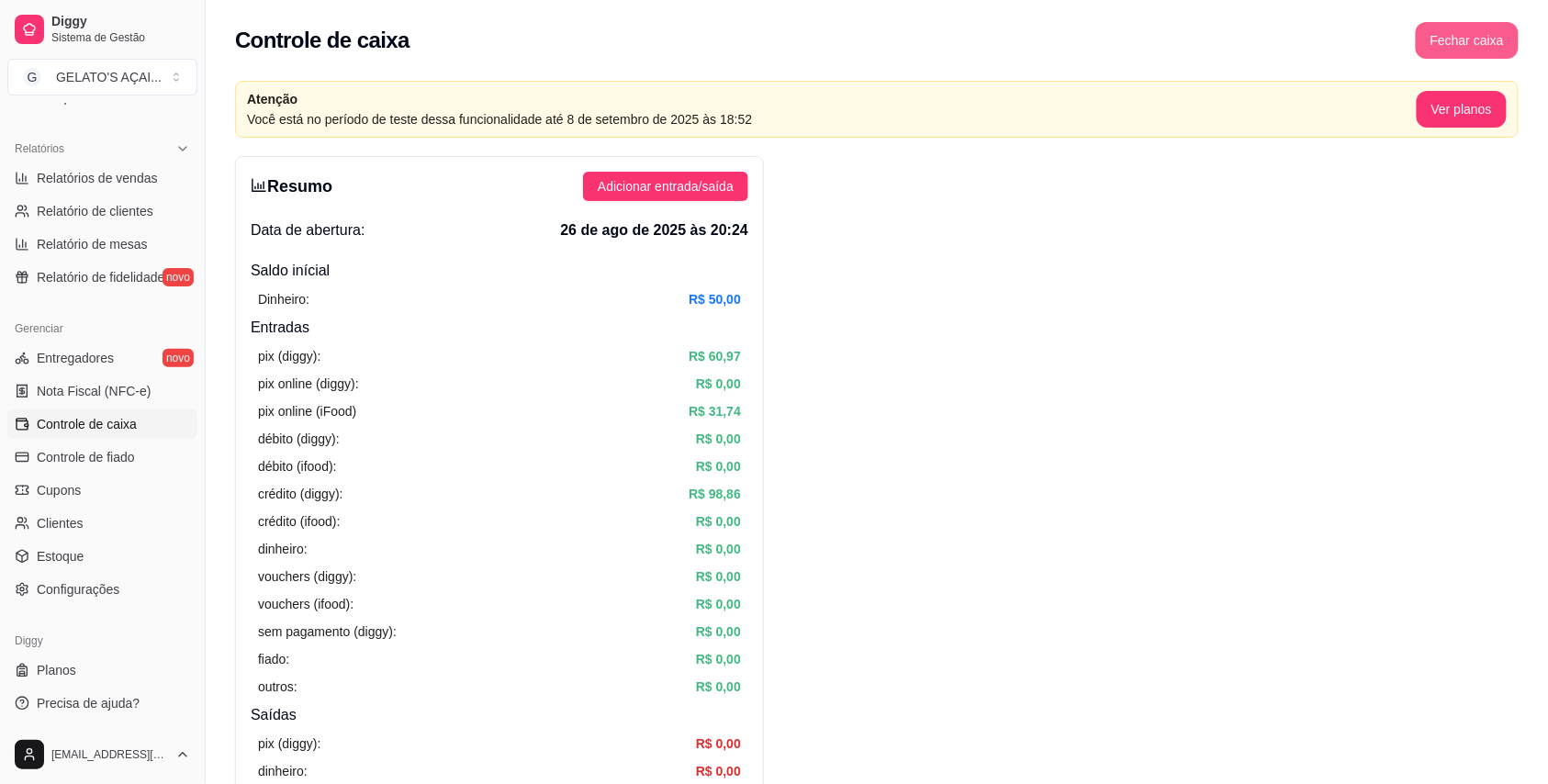
click at [1493, 48] on button "Fechar caixa" at bounding box center [1467, 40] width 103 height 37
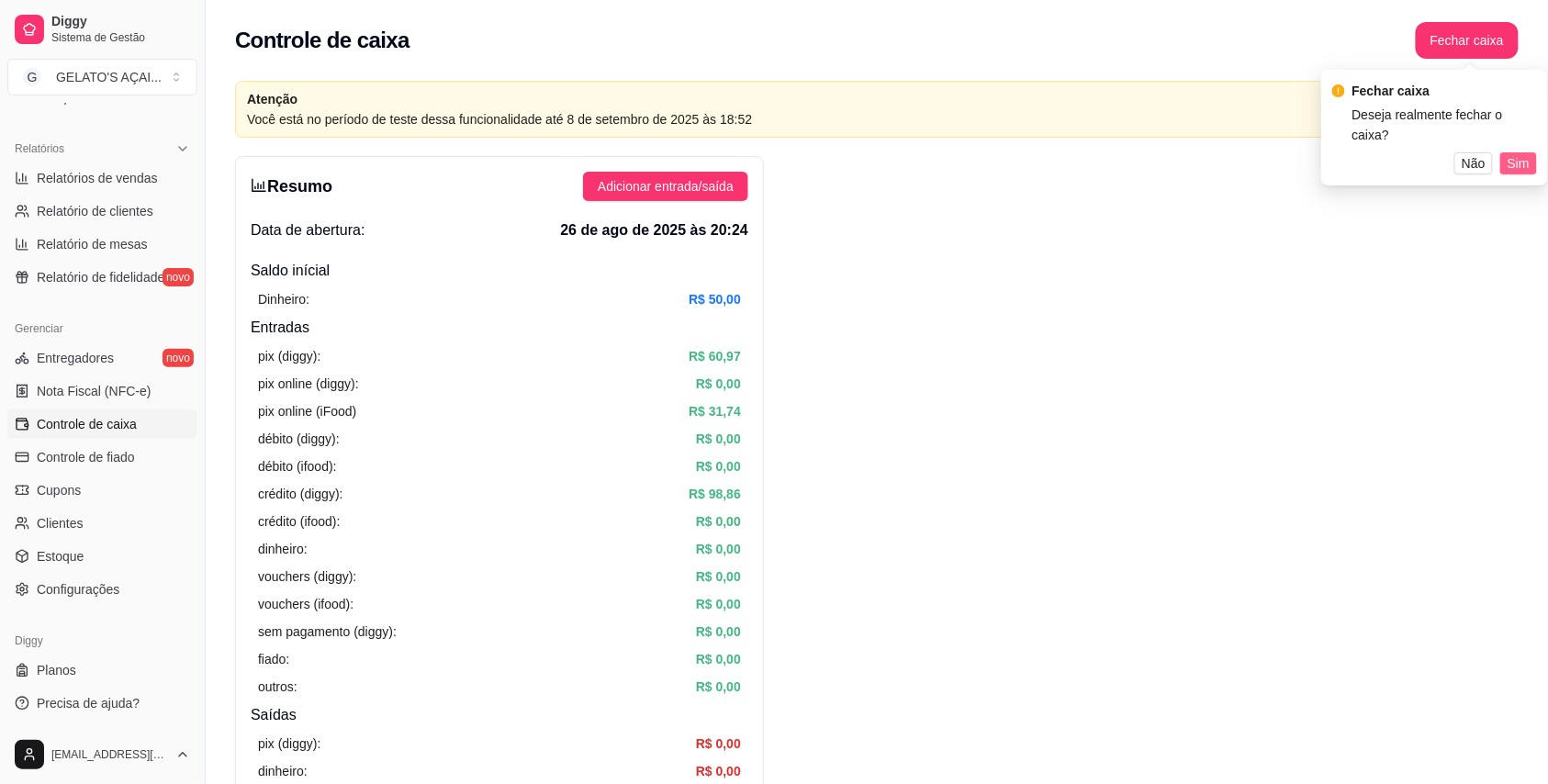
click at [1521, 154] on span "Sim" at bounding box center [1519, 164] width 22 height 20
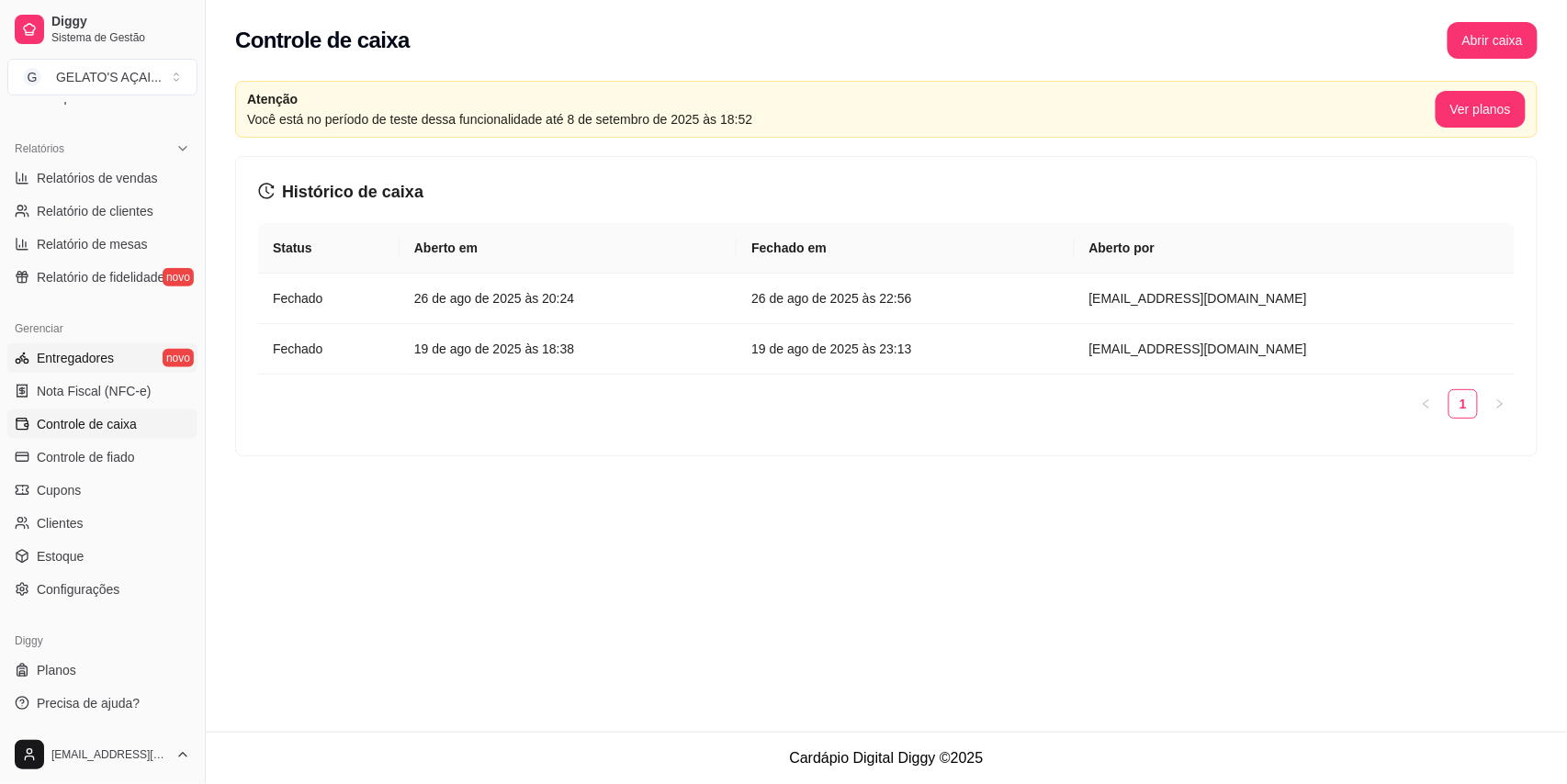
click at [68, 367] on span "Entregadores" at bounding box center [75, 358] width 77 height 18
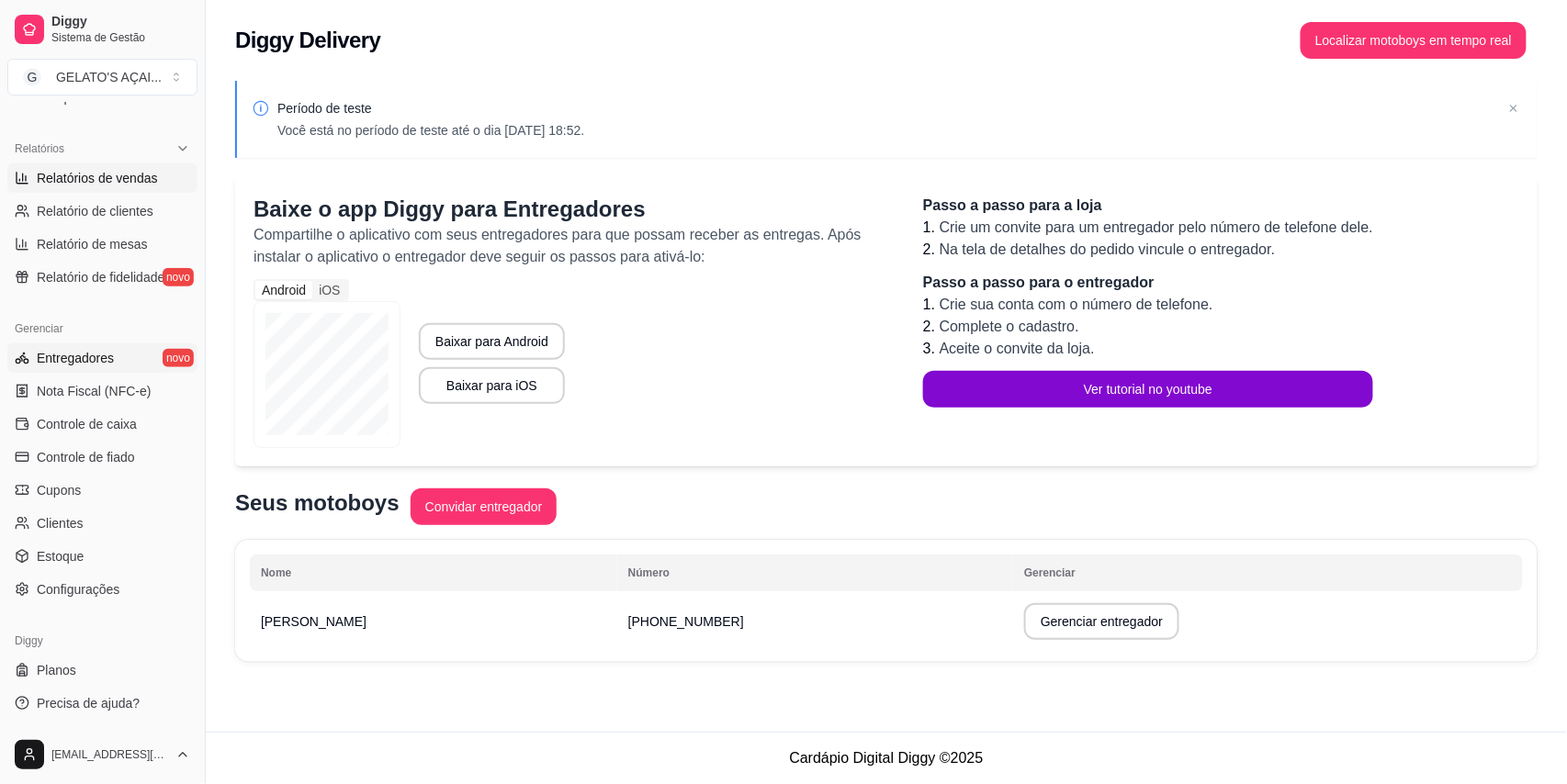
click at [109, 170] on span "Relatórios de vendas" at bounding box center [97, 178] width 121 height 18
select select "ALL"
select select "0"
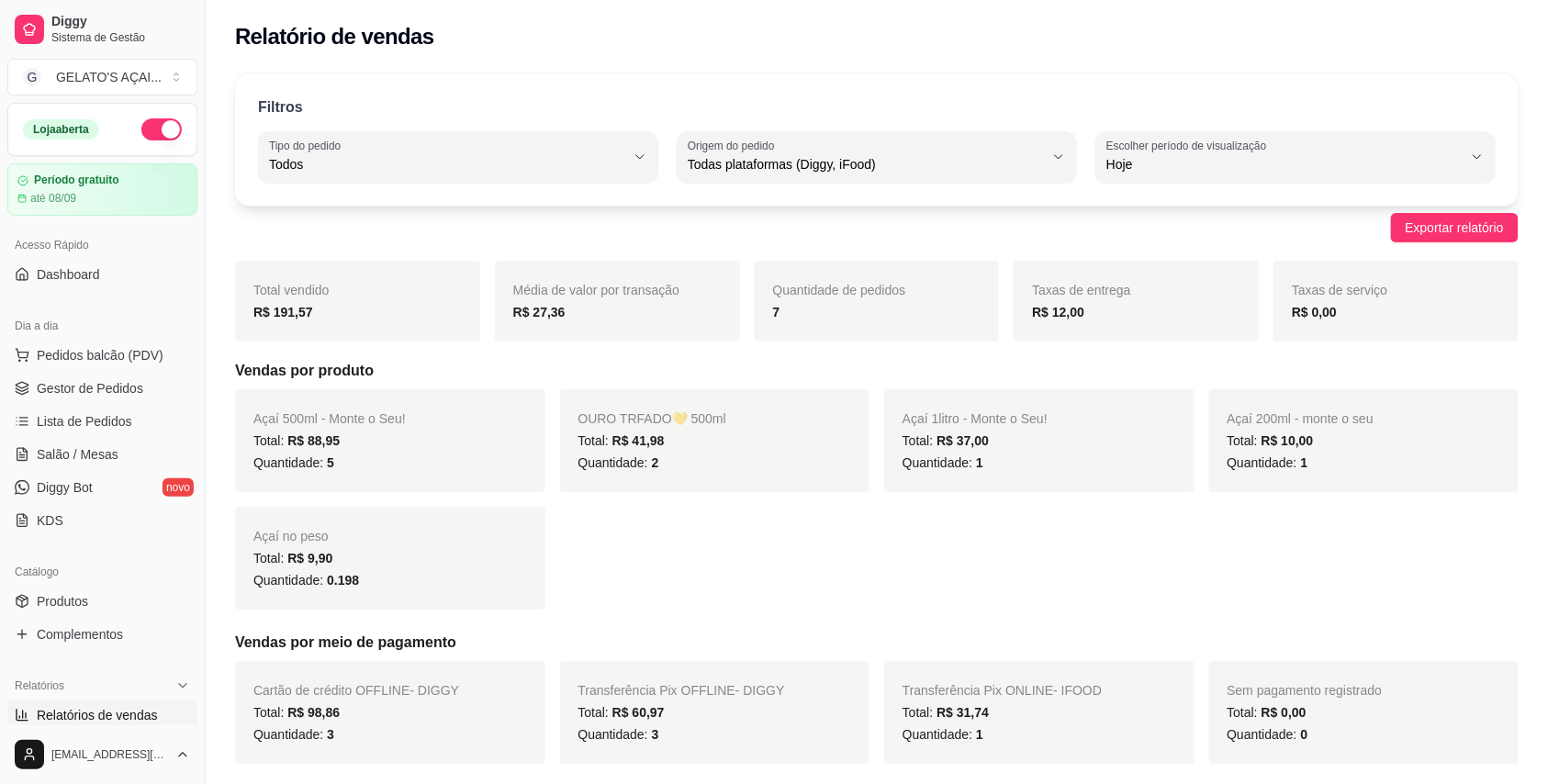
click at [142, 133] on button "button" at bounding box center [162, 130] width 40 height 22
